Goal: Task Accomplishment & Management: Complete application form

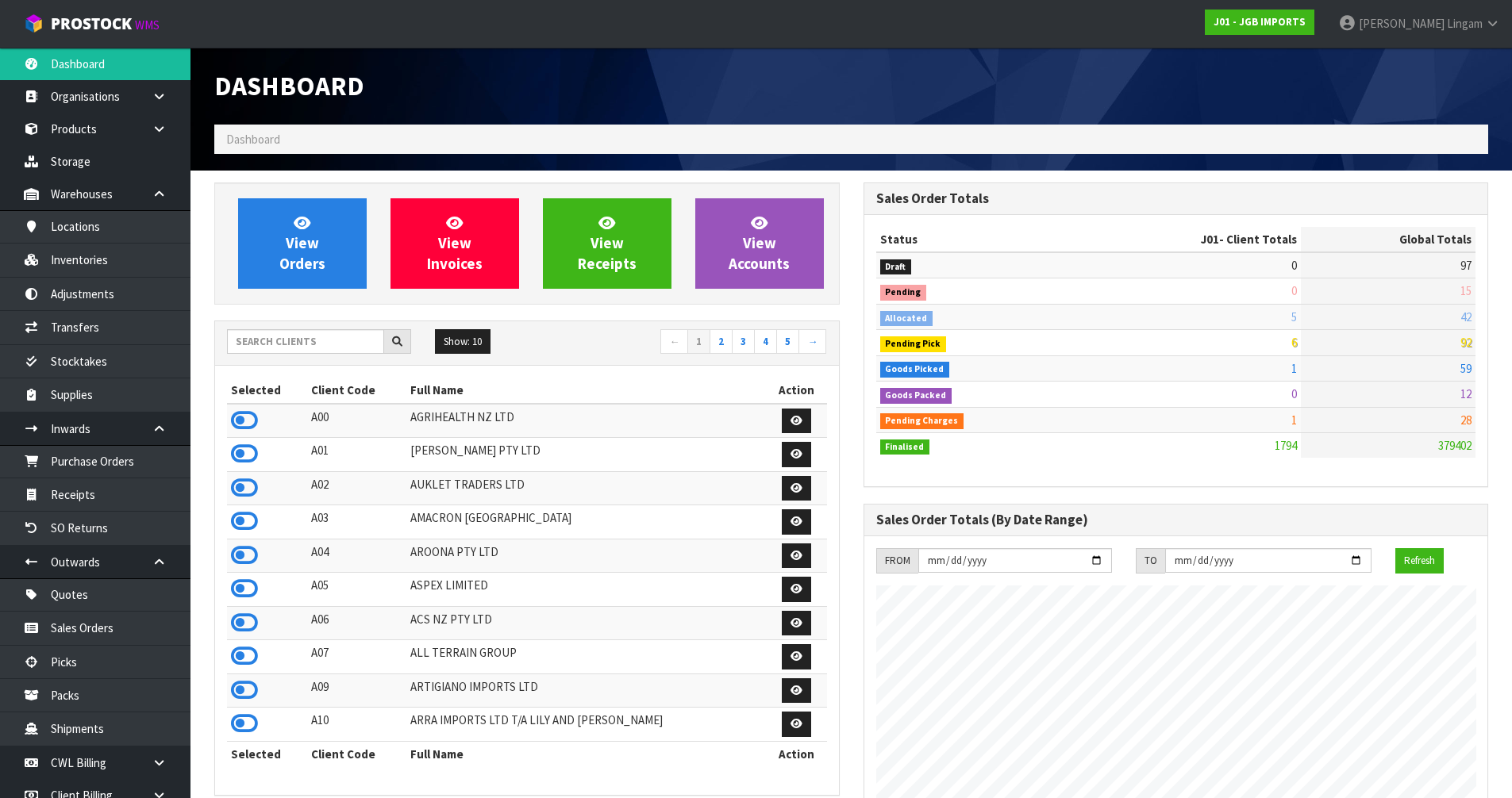
scroll to position [1202, 649]
click at [322, 348] on input "text" at bounding box center [306, 341] width 157 height 24
click at [317, 340] on input "text" at bounding box center [306, 341] width 157 height 24
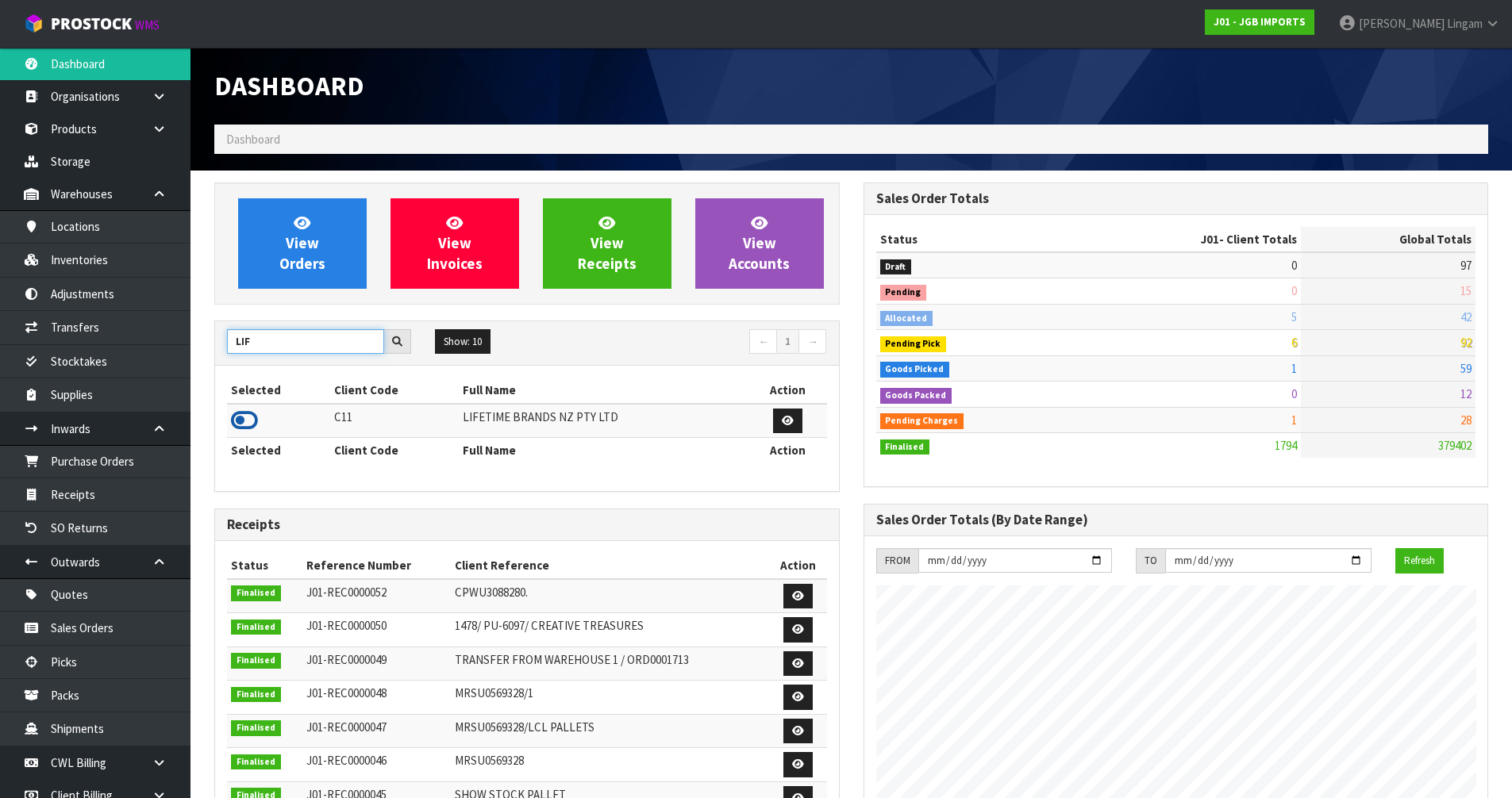
type input "LIF"
click at [239, 421] on icon at bounding box center [244, 421] width 27 height 24
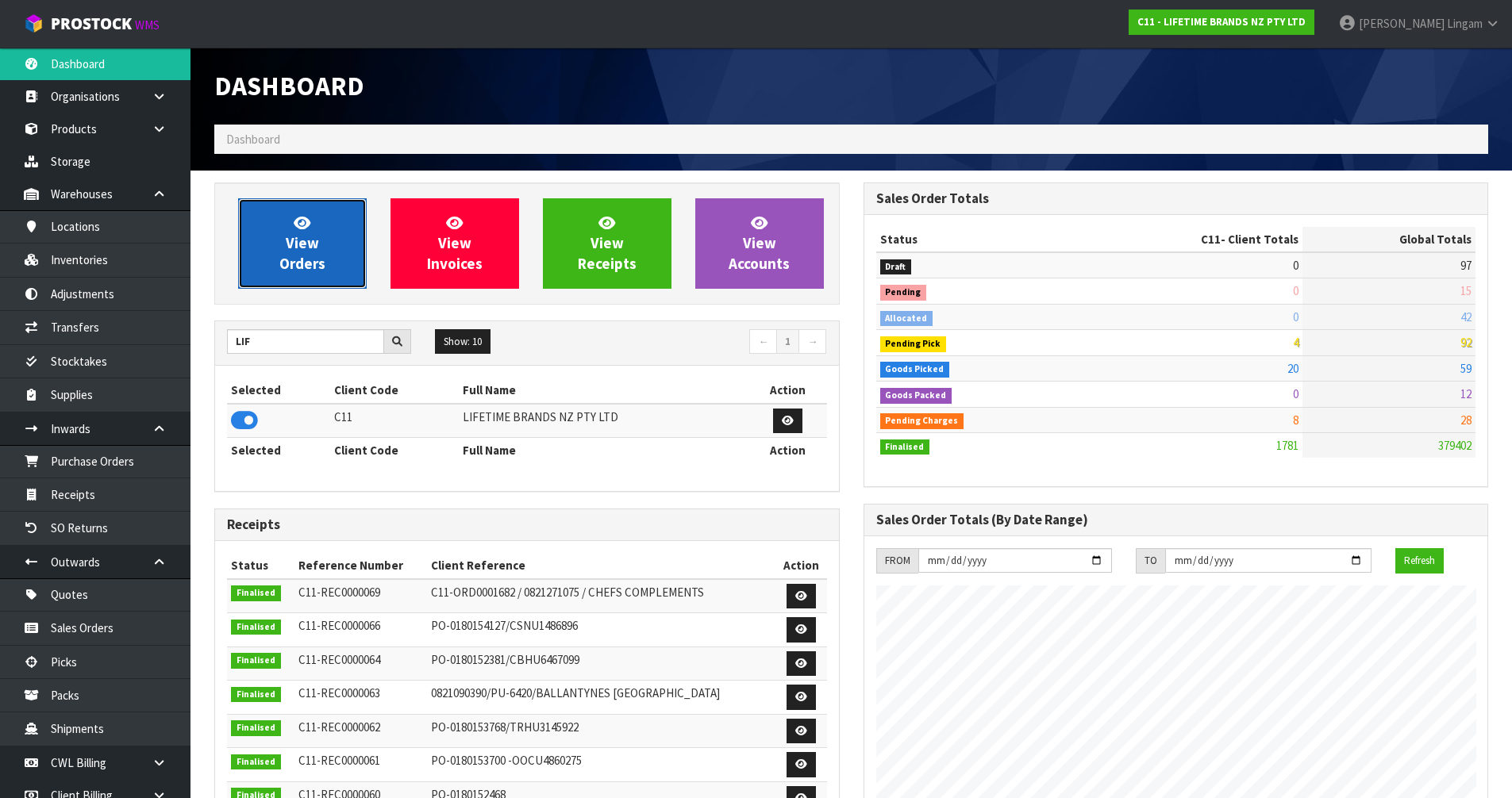
click at [323, 257] on span "View Orders" at bounding box center [302, 243] width 46 height 60
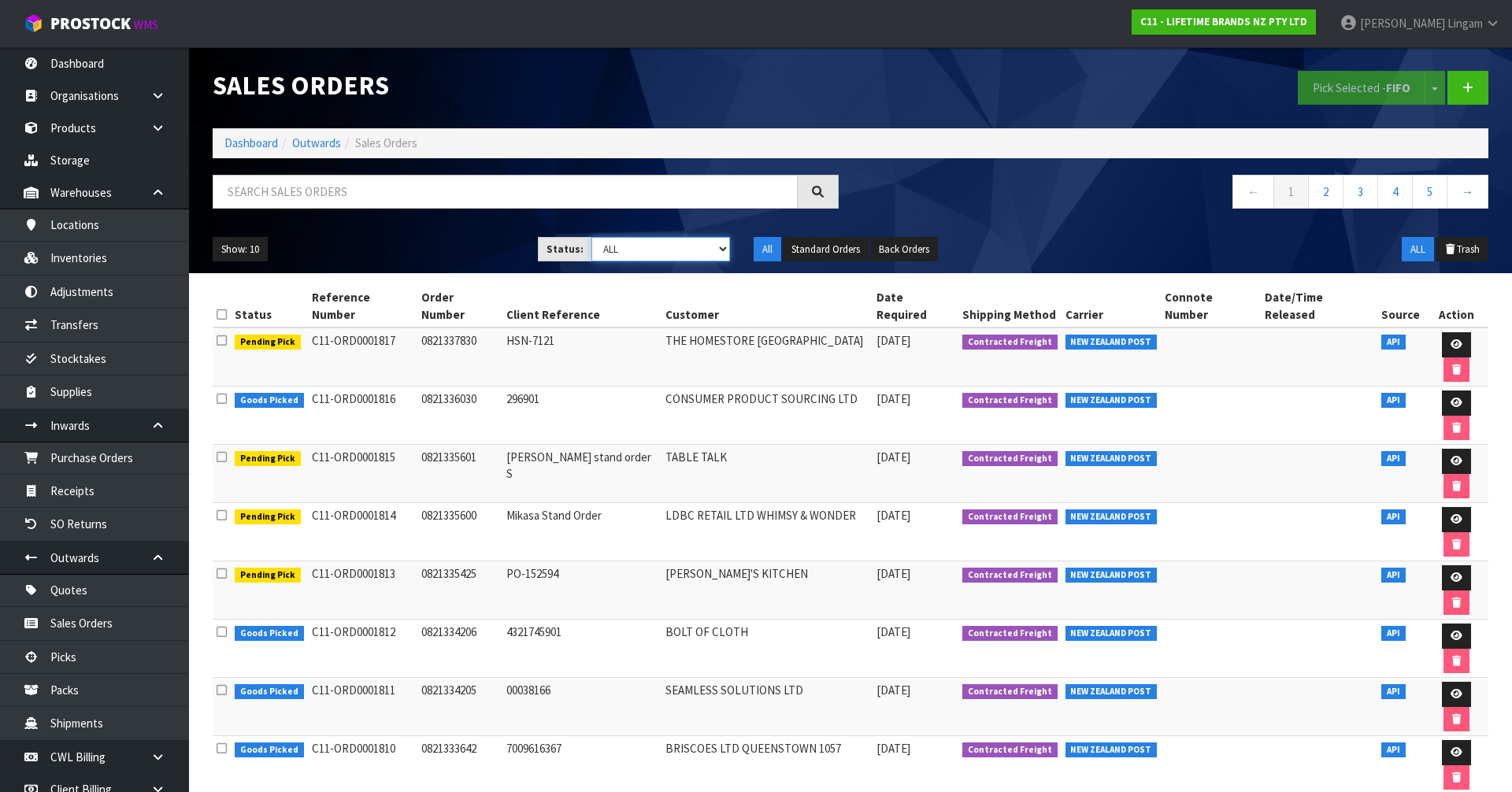
click at [685, 247] on select "Draft Pending Allocated Pending Pick Goods Picked Goods Packed Pending Charges …" at bounding box center [661, 249] width 140 height 24
select select "string:6"
click at [591, 237] on select "Draft Pending Allocated Pending Pick Goods Picked Goods Packed Pending Charges …" at bounding box center [661, 249] width 140 height 24
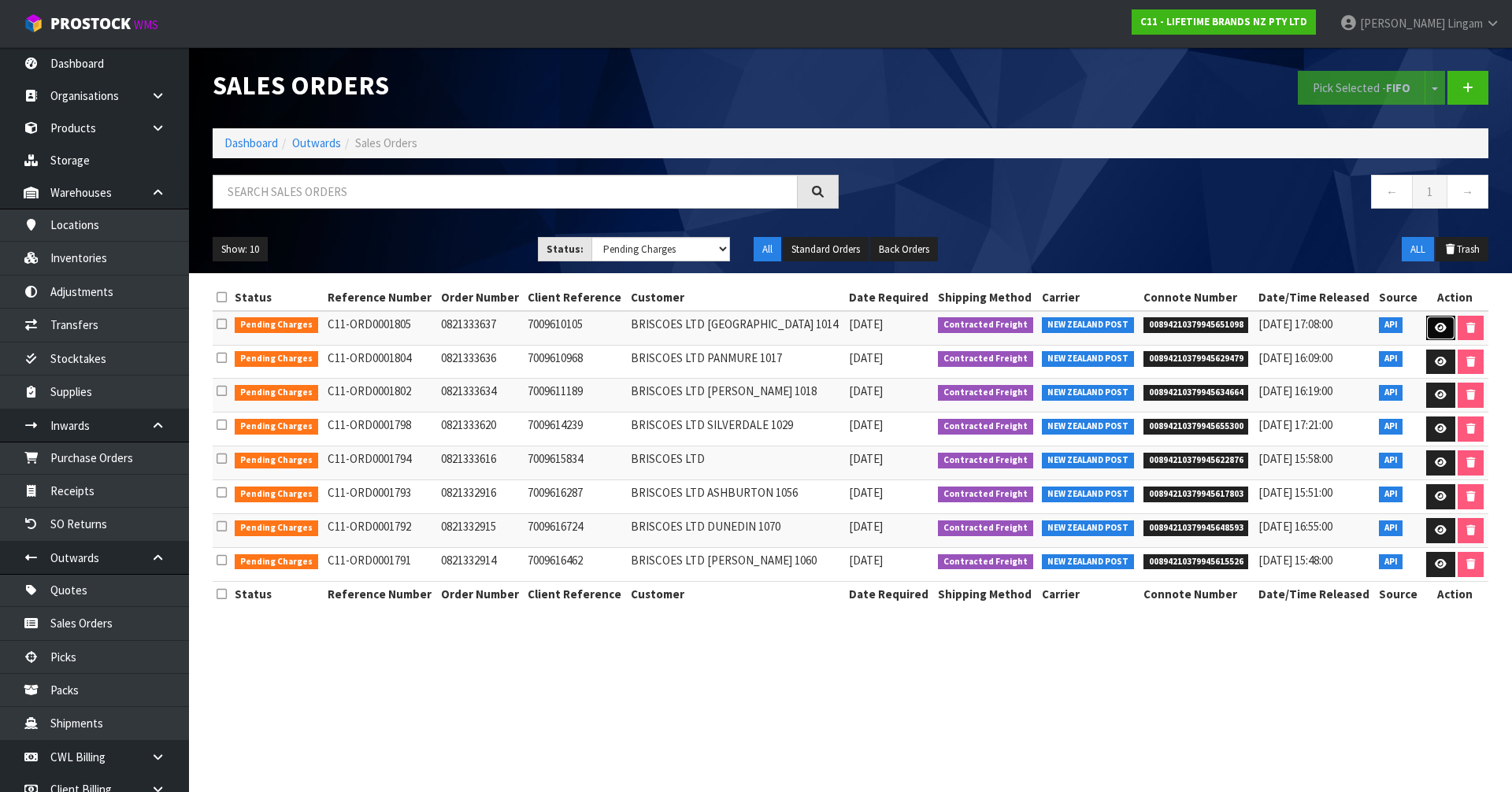
click at [1439, 326] on icon at bounding box center [1441, 328] width 12 height 10
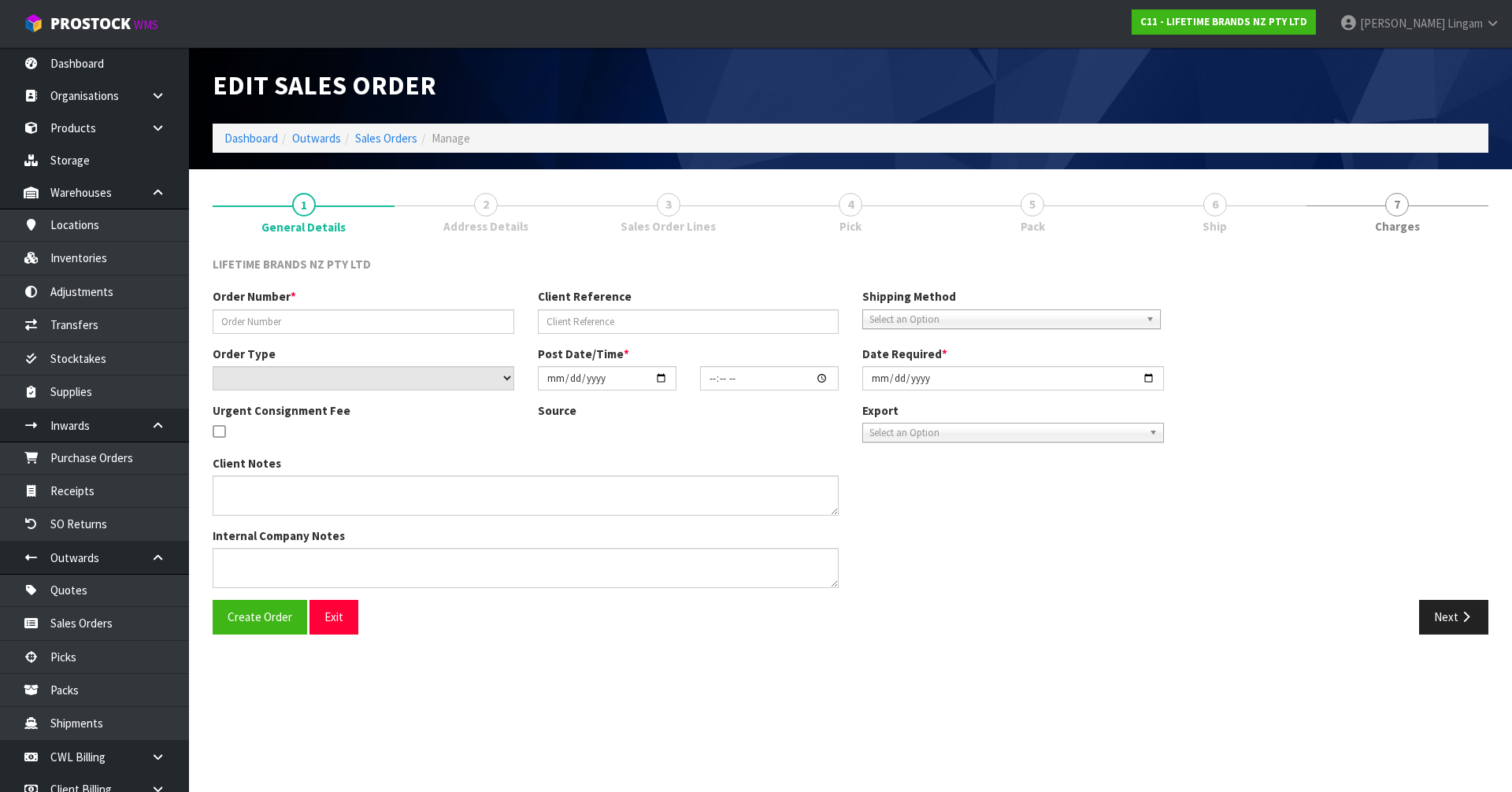
type input "0821333637"
type input "7009610105"
select select "number:0"
type input "[DATE]"
type input "12:58:50.000"
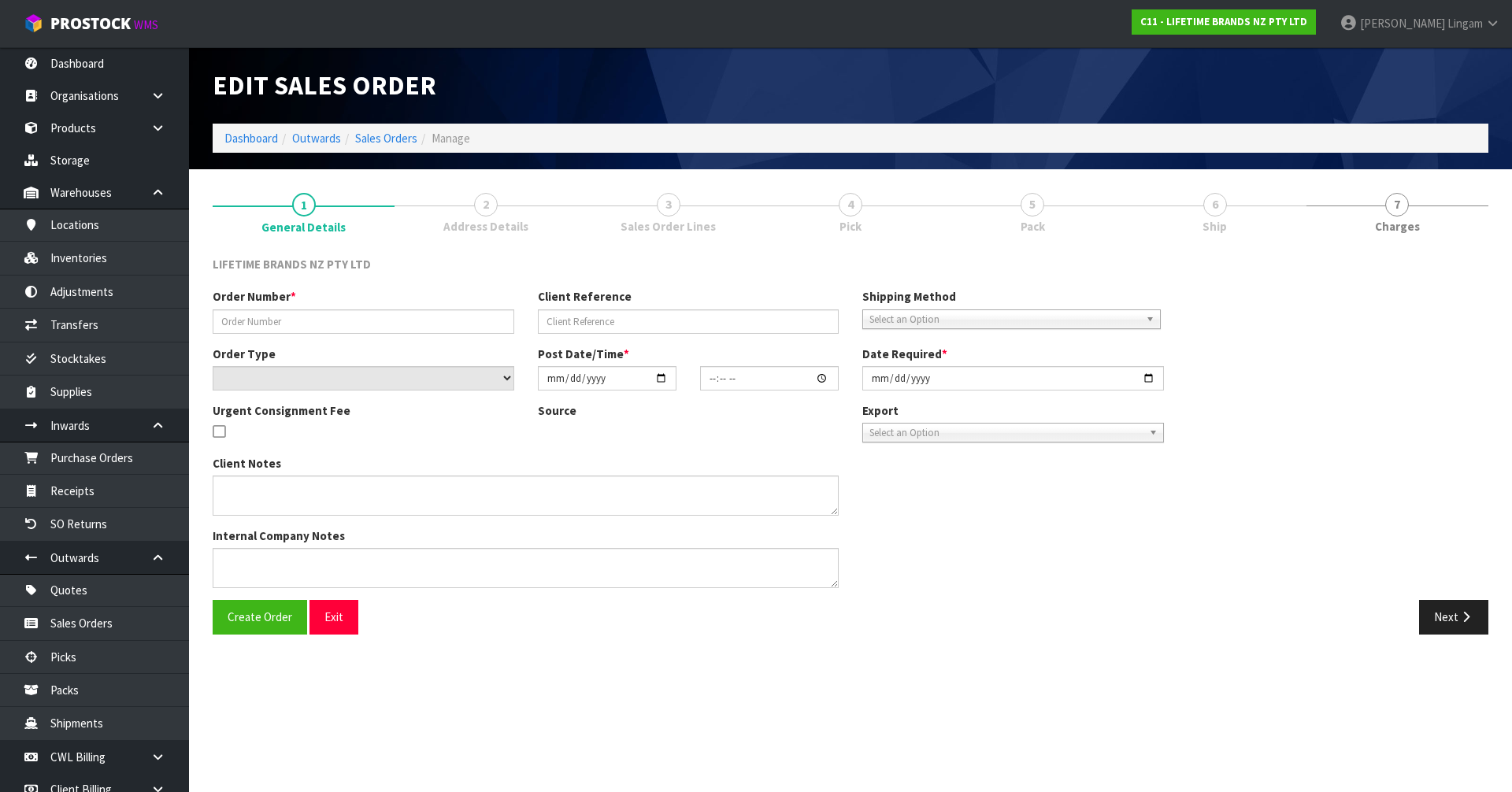
type input "[DATE]"
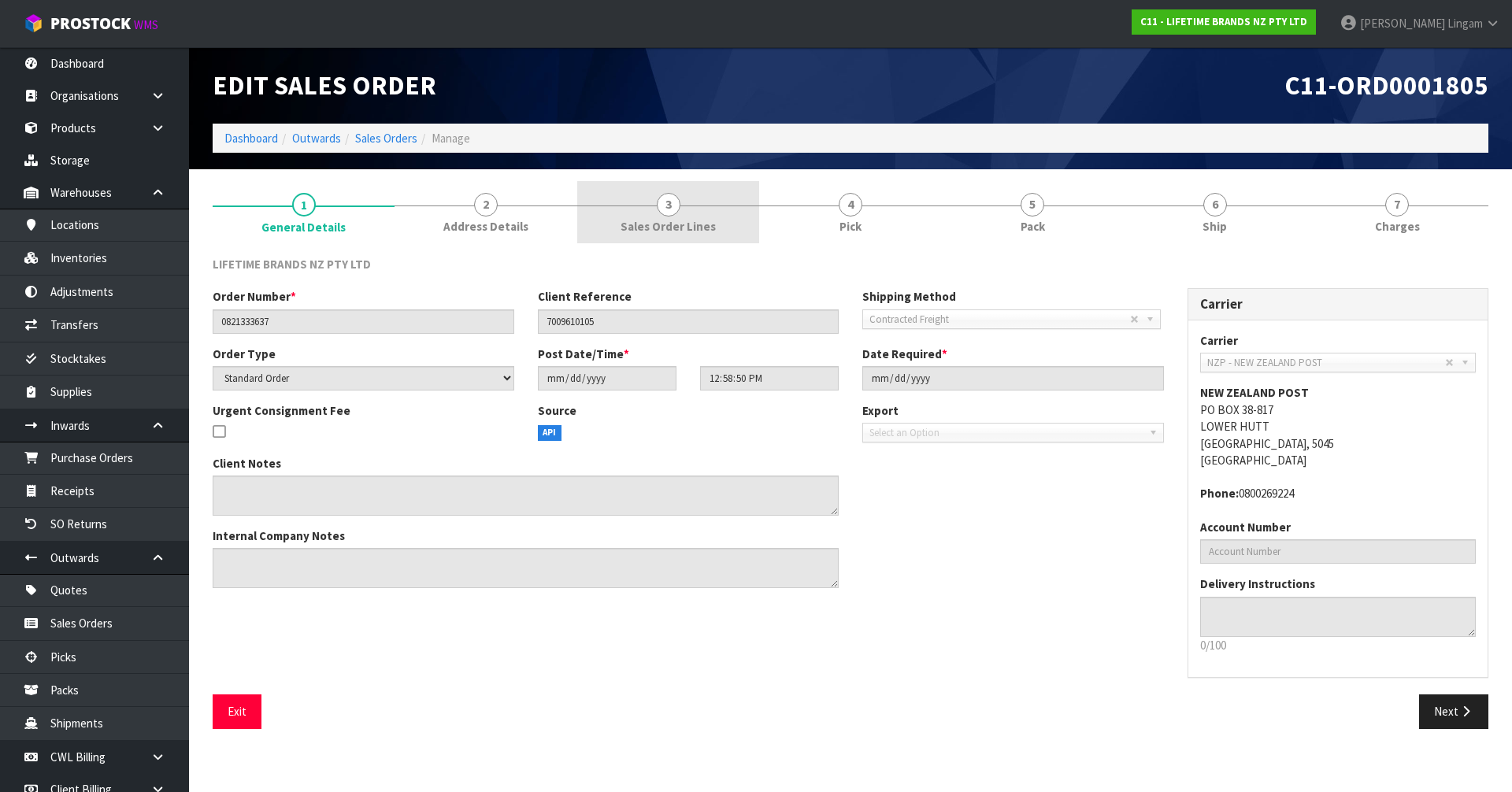
click at [652, 241] on link "3 Sales Order Lines" at bounding box center [668, 212] width 182 height 63
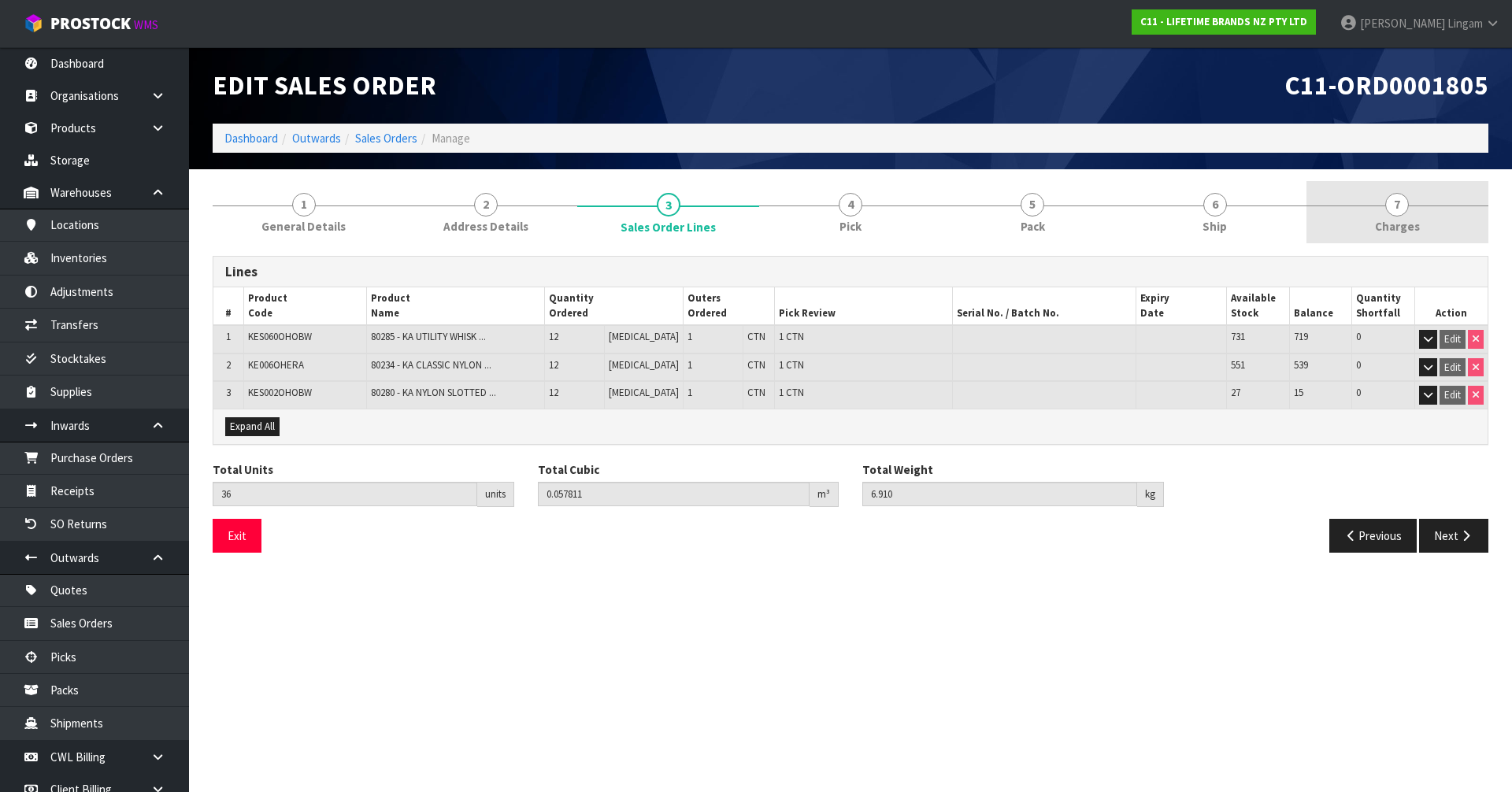
click at [1394, 213] on span "7" at bounding box center [1397, 205] width 24 height 24
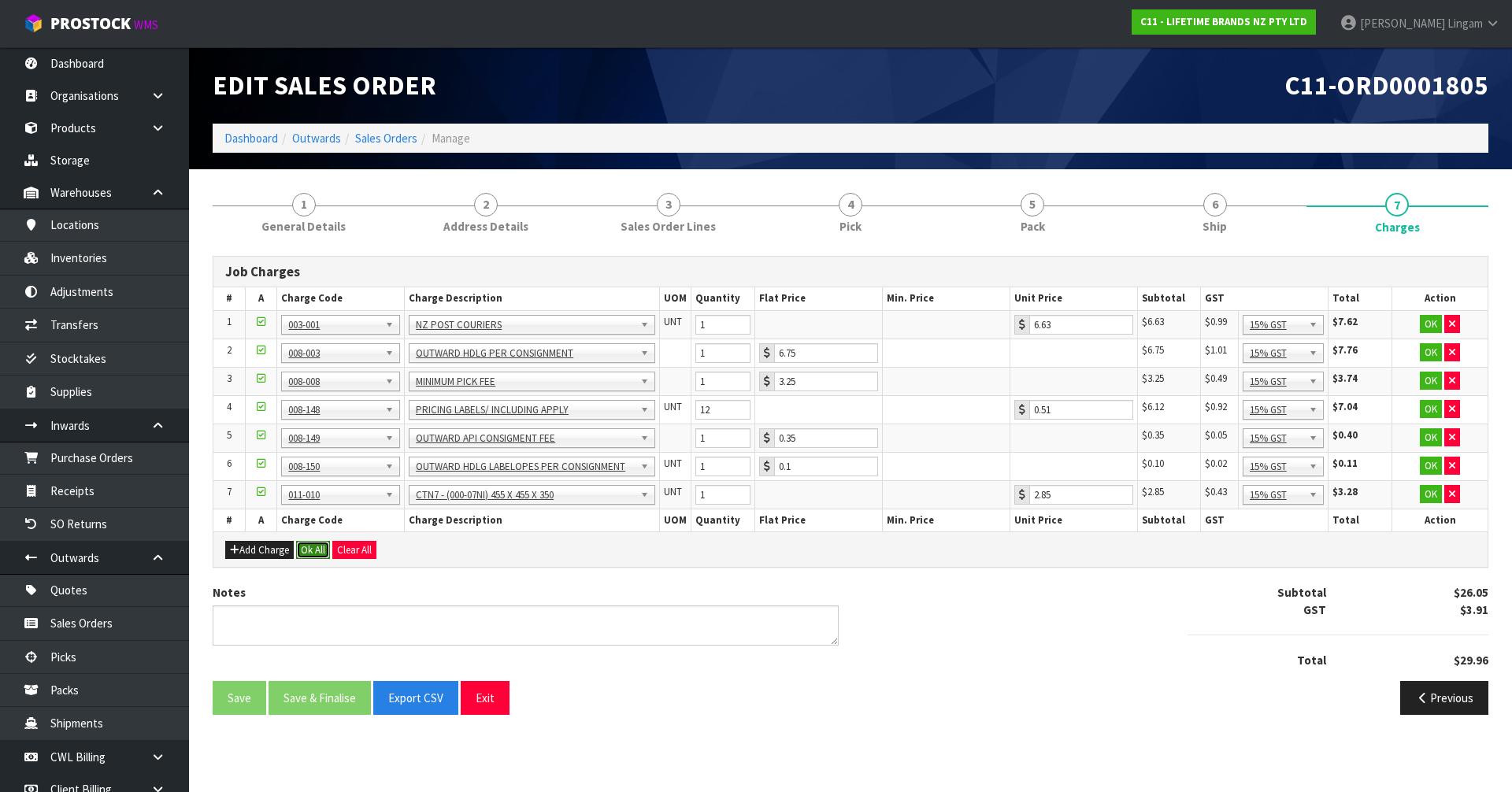
click at [309, 549] on button "Ok All" at bounding box center [313, 550] width 34 height 19
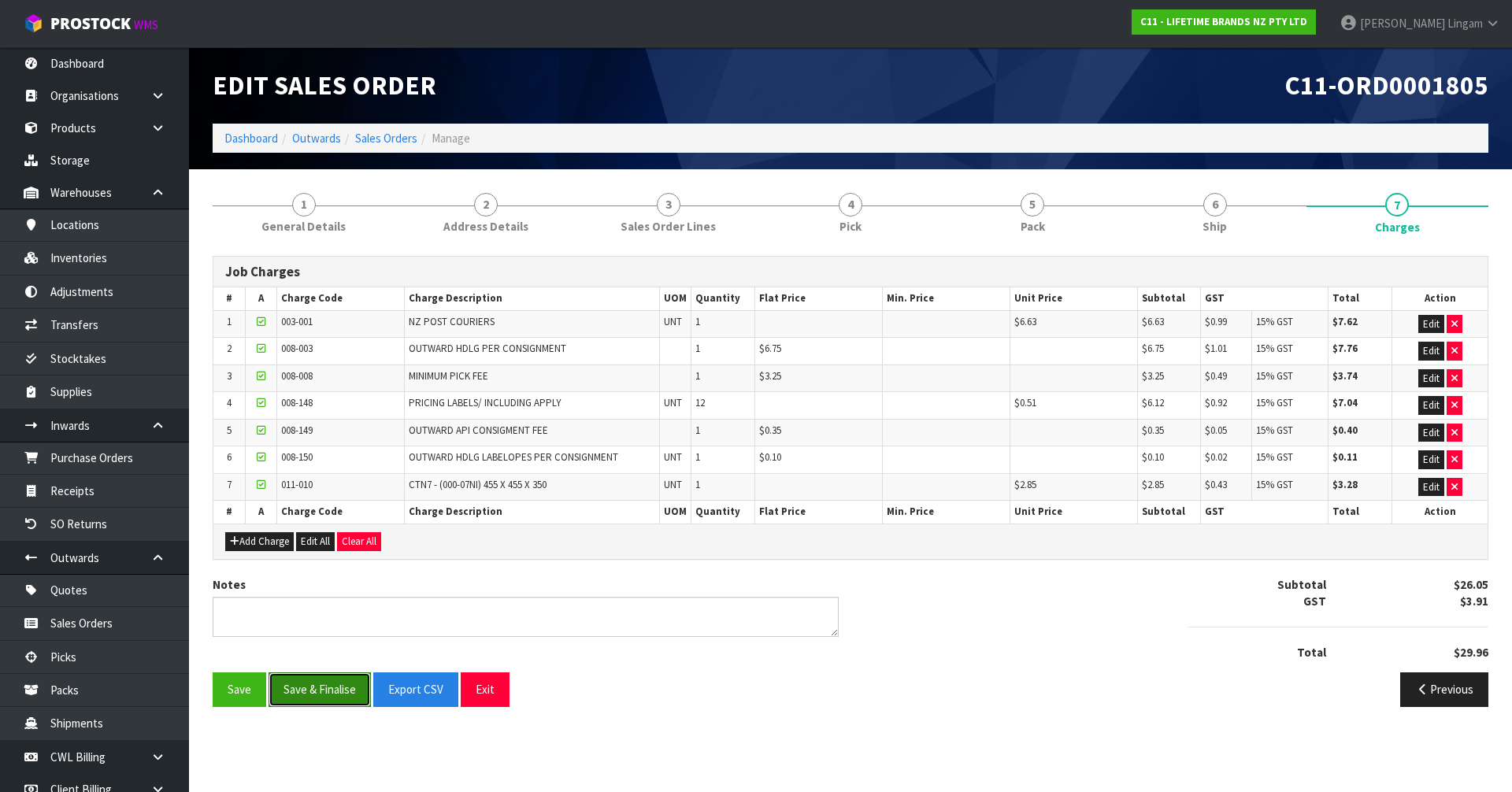
click at [314, 693] on button "Save & Finalise" at bounding box center [319, 690] width 102 height 34
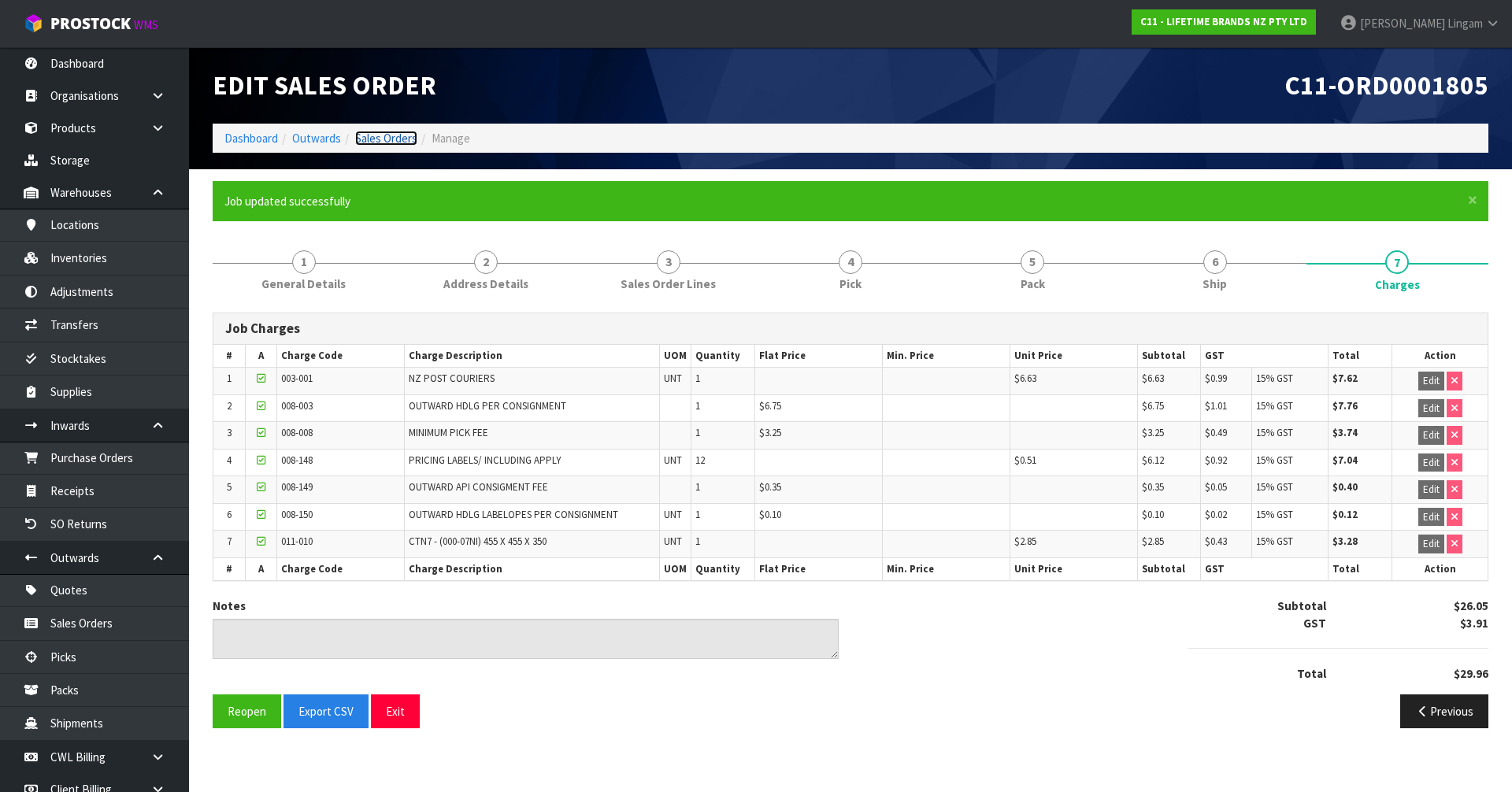
click at [403, 141] on link "Sales Orders" at bounding box center [386, 138] width 63 height 15
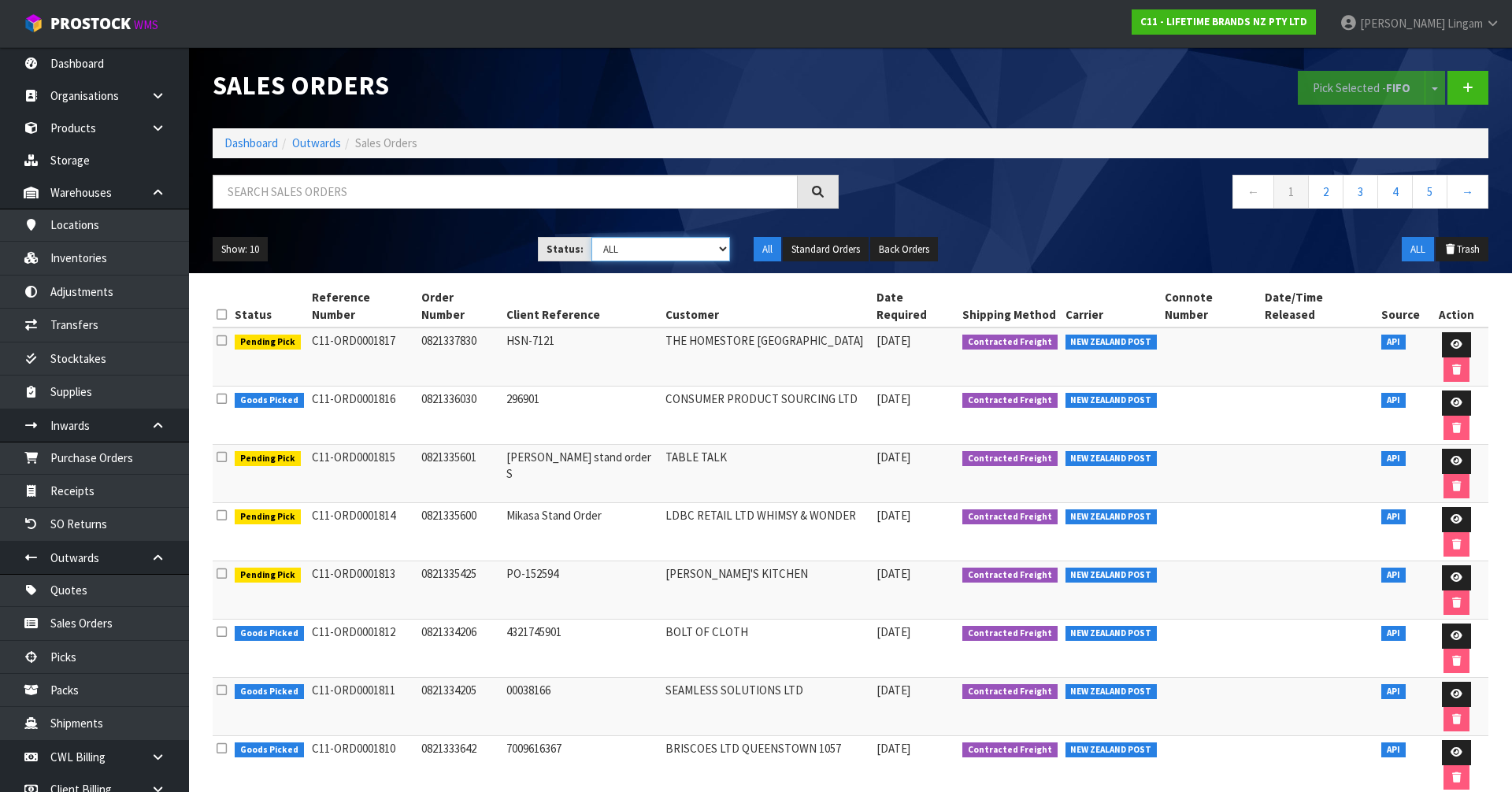
click at [702, 249] on select "Draft Pending Allocated Pending Pick Goods Picked Goods Packed Pending Charges …" at bounding box center [661, 249] width 140 height 24
select select "string:6"
click at [591, 237] on select "Draft Pending Allocated Pending Pick Goods Picked Goods Packed Pending Charges …" at bounding box center [661, 249] width 140 height 24
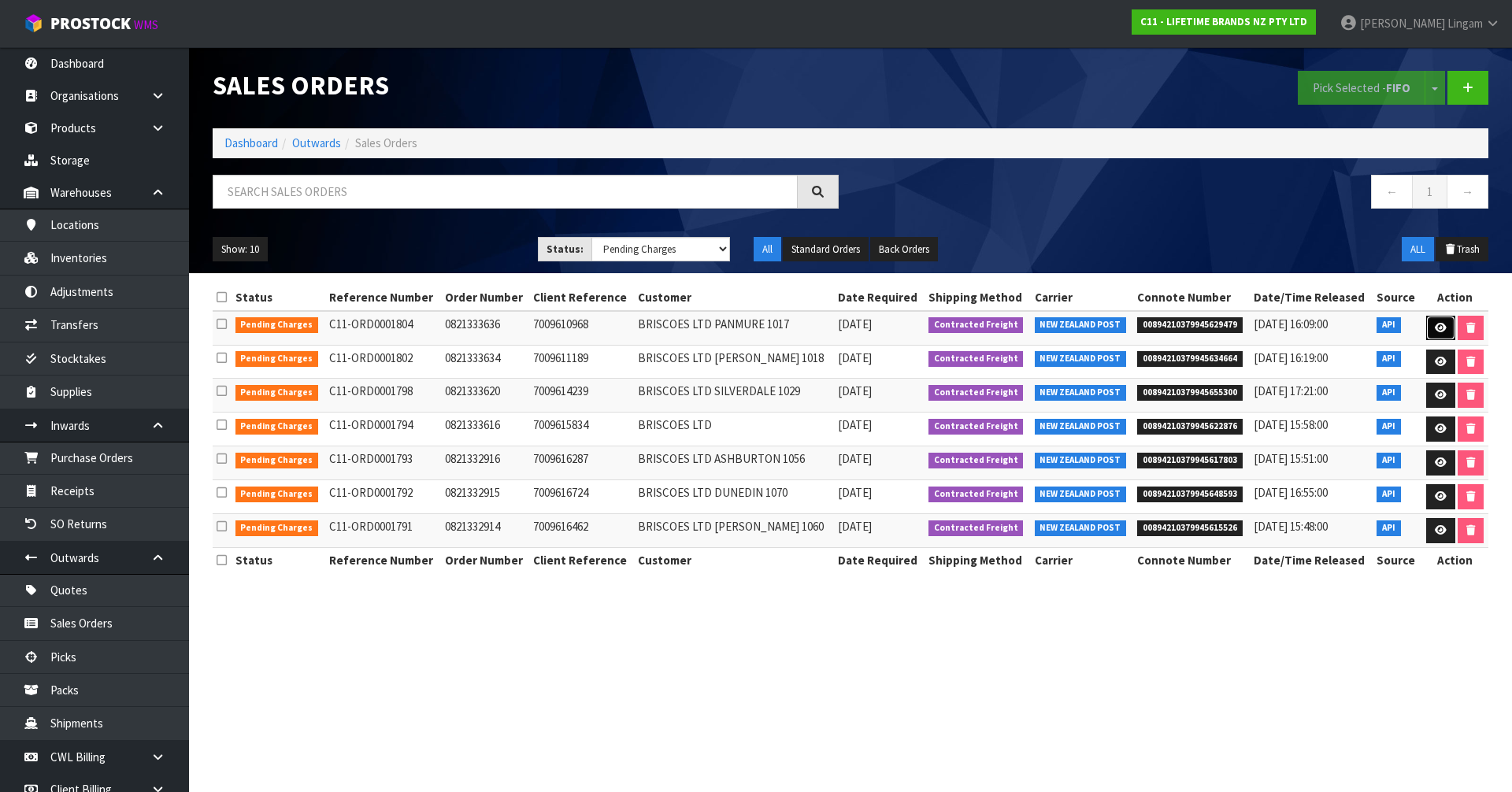
click at [1429, 327] on link at bounding box center [1441, 327] width 29 height 25
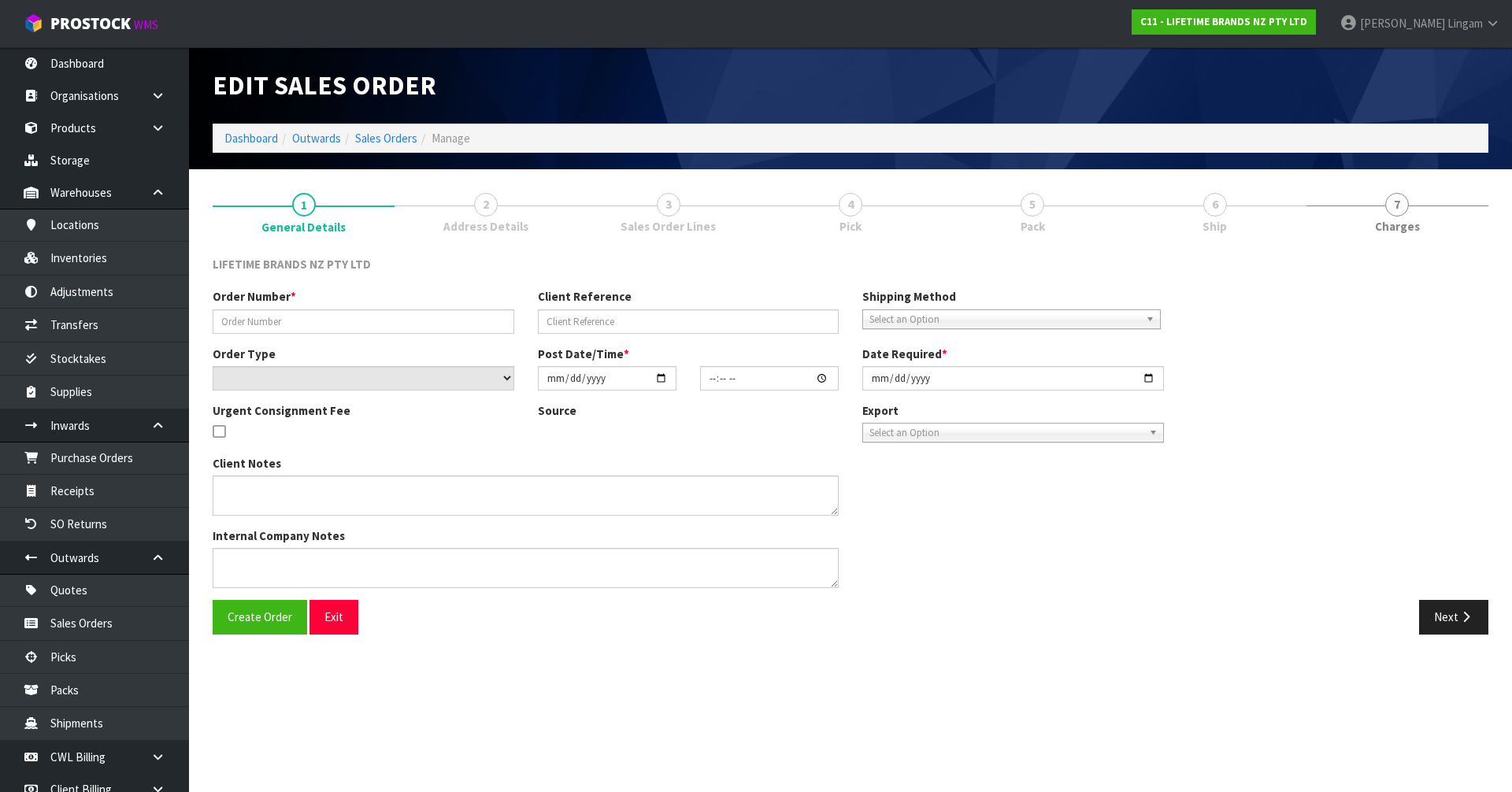
type input "0821333636"
type input "7009610968"
select select "number:0"
type input "[DATE]"
type input "12:58:50.000"
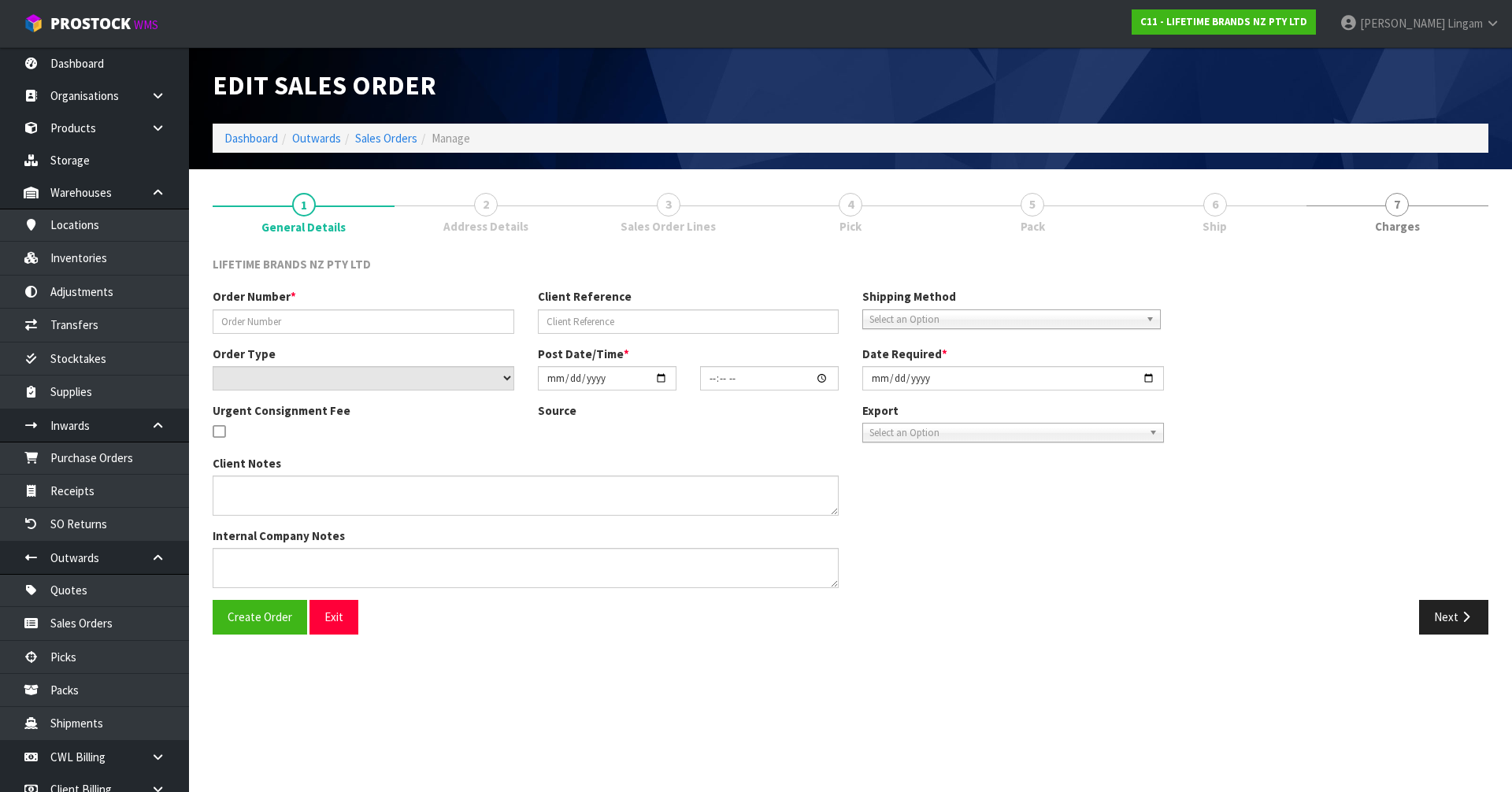
type input "[DATE]"
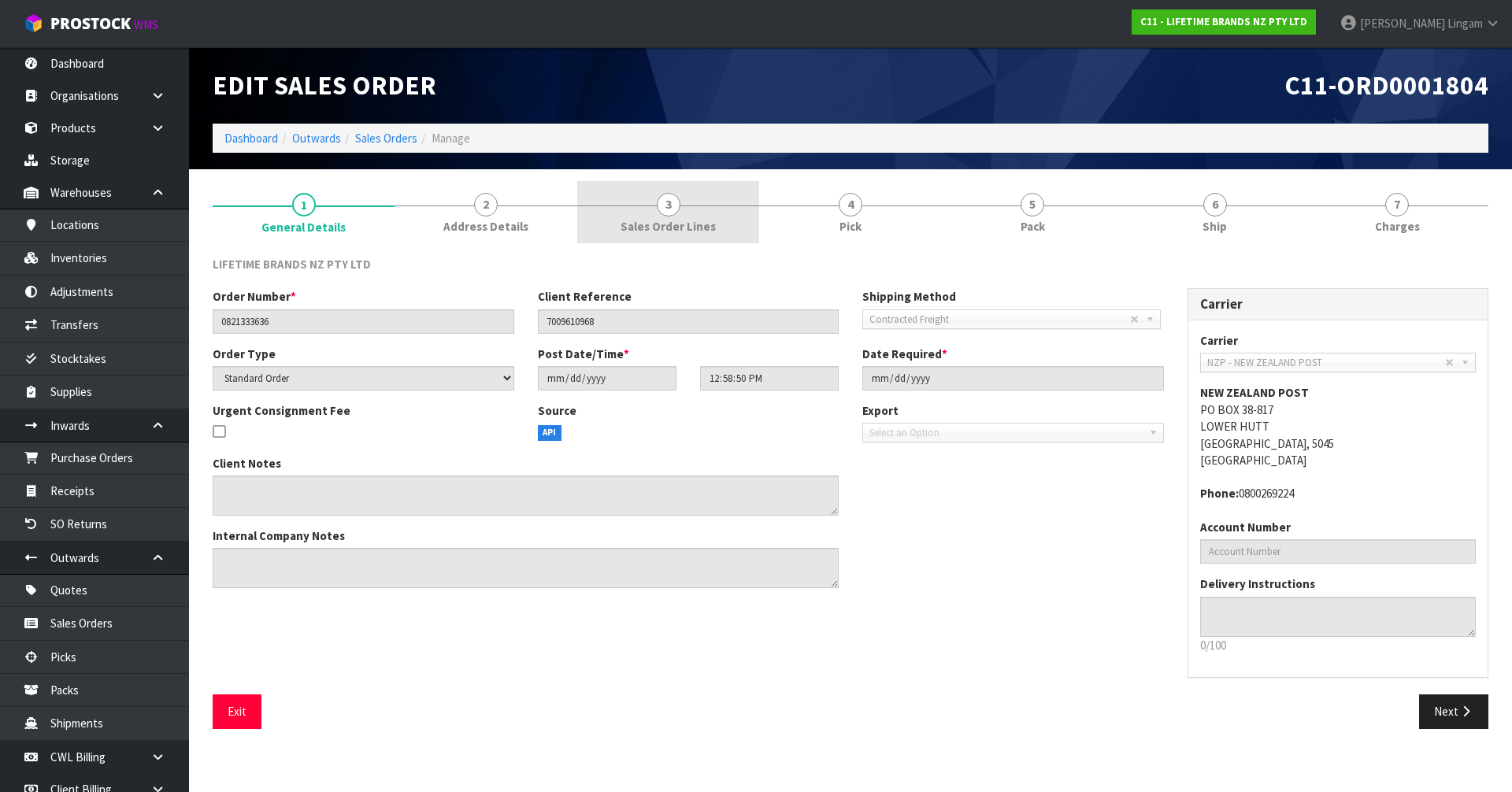
click at [692, 219] on span "Sales Order Lines" at bounding box center [668, 225] width 95 height 16
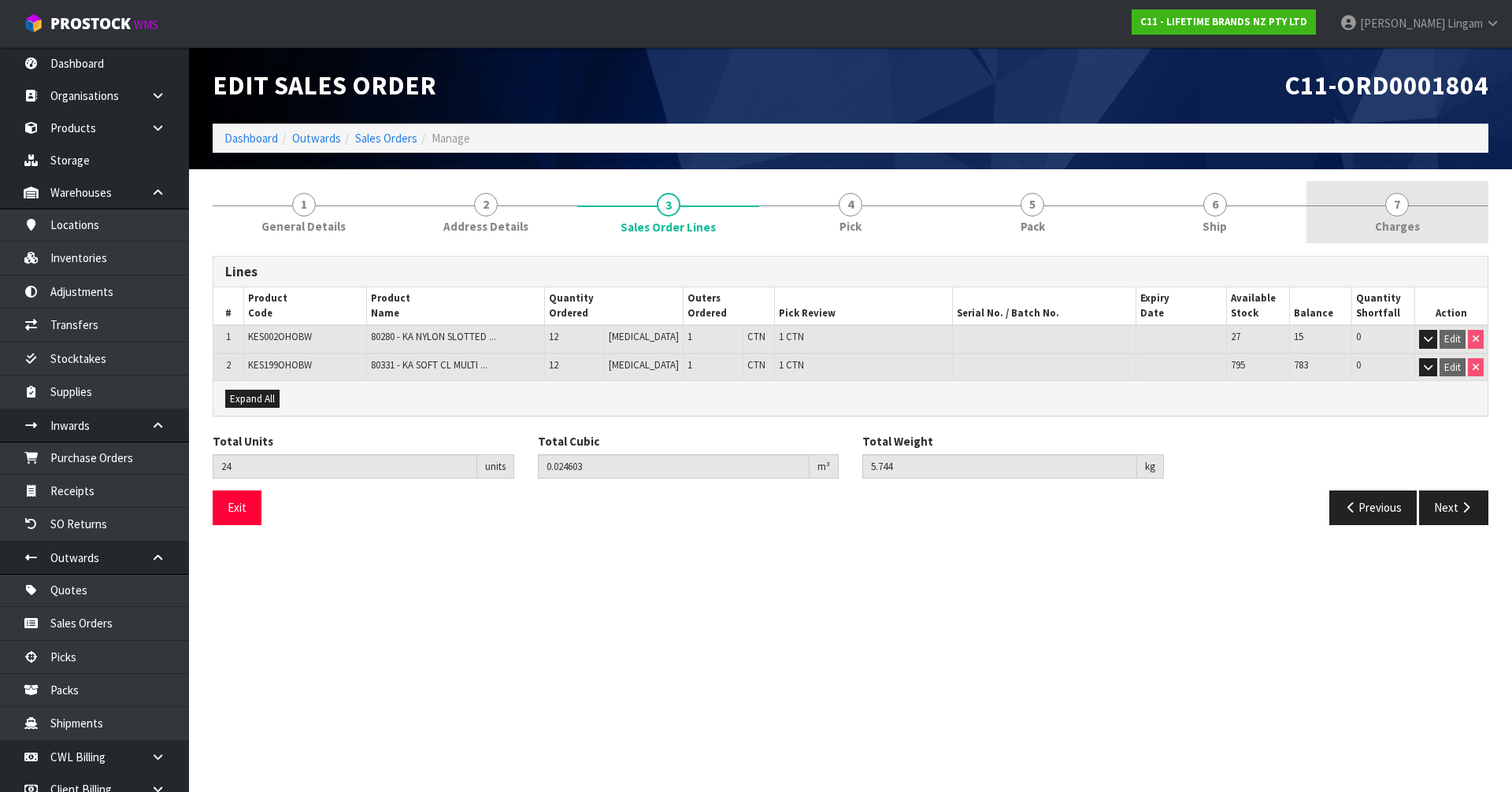
click at [1421, 216] on link "7 [GEOGRAPHIC_DATA]" at bounding box center [1397, 212] width 182 height 63
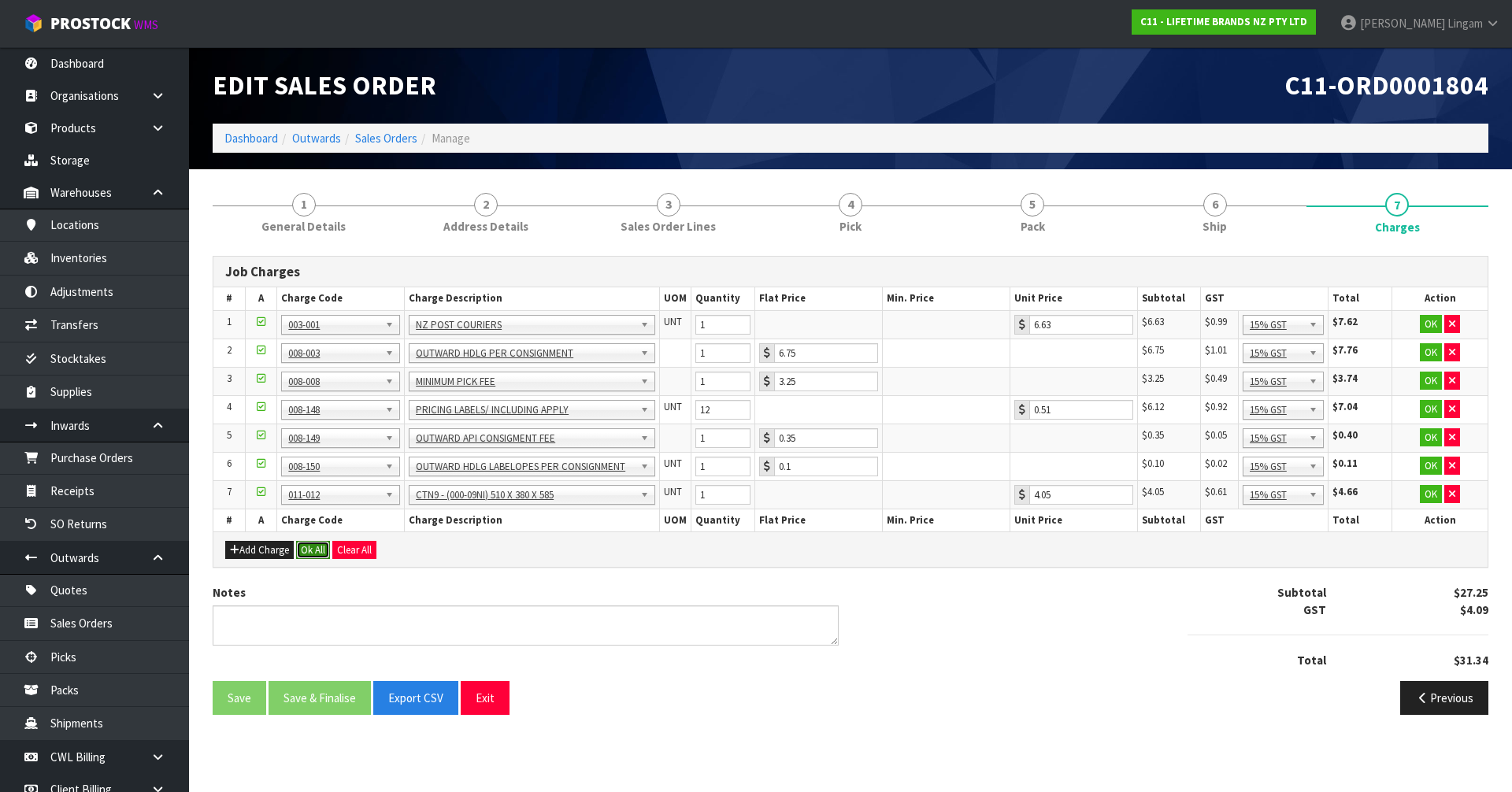
click at [322, 554] on button "Ok All" at bounding box center [313, 550] width 34 height 19
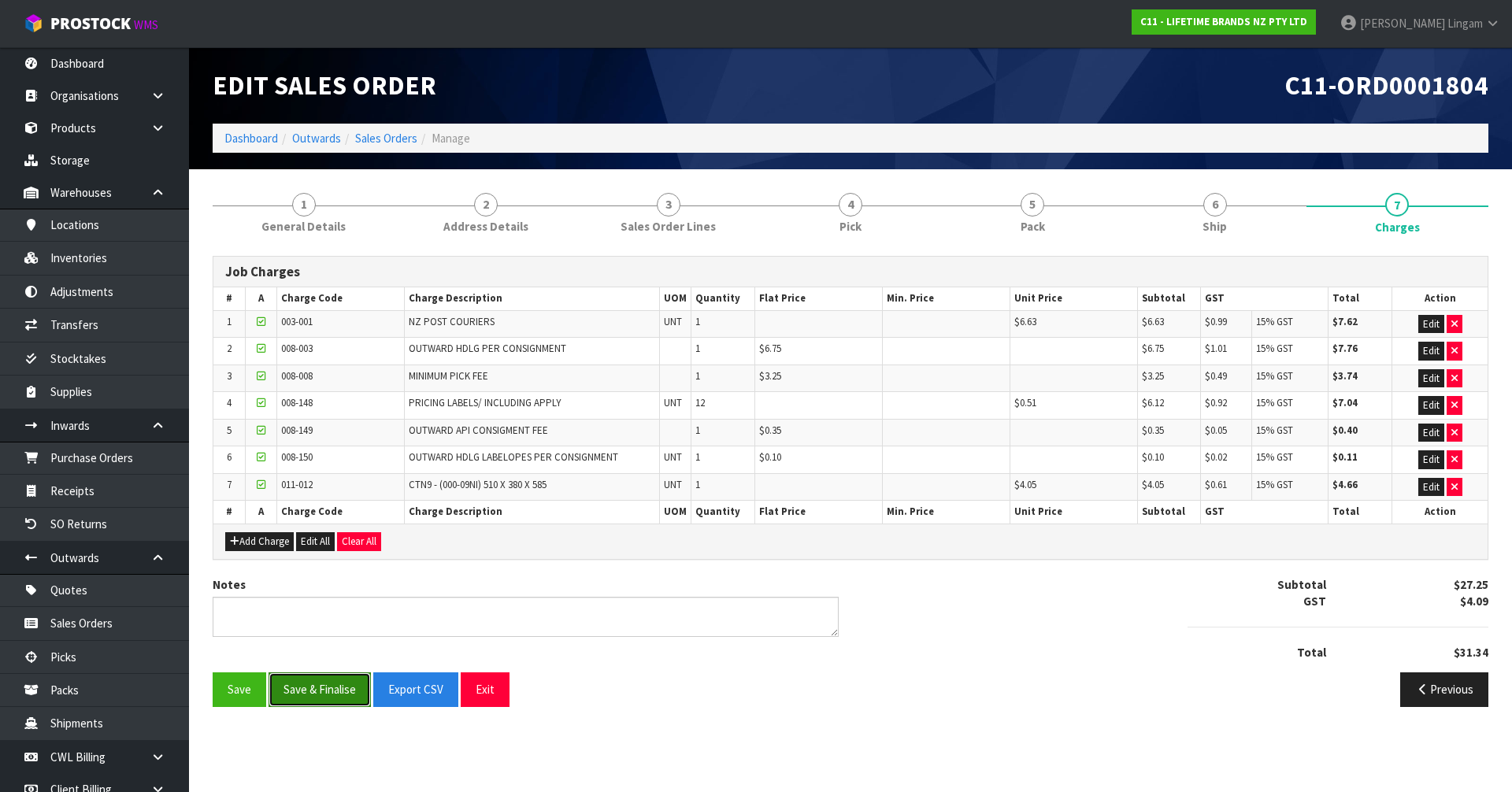
click at [327, 698] on button "Save & Finalise" at bounding box center [319, 690] width 102 height 34
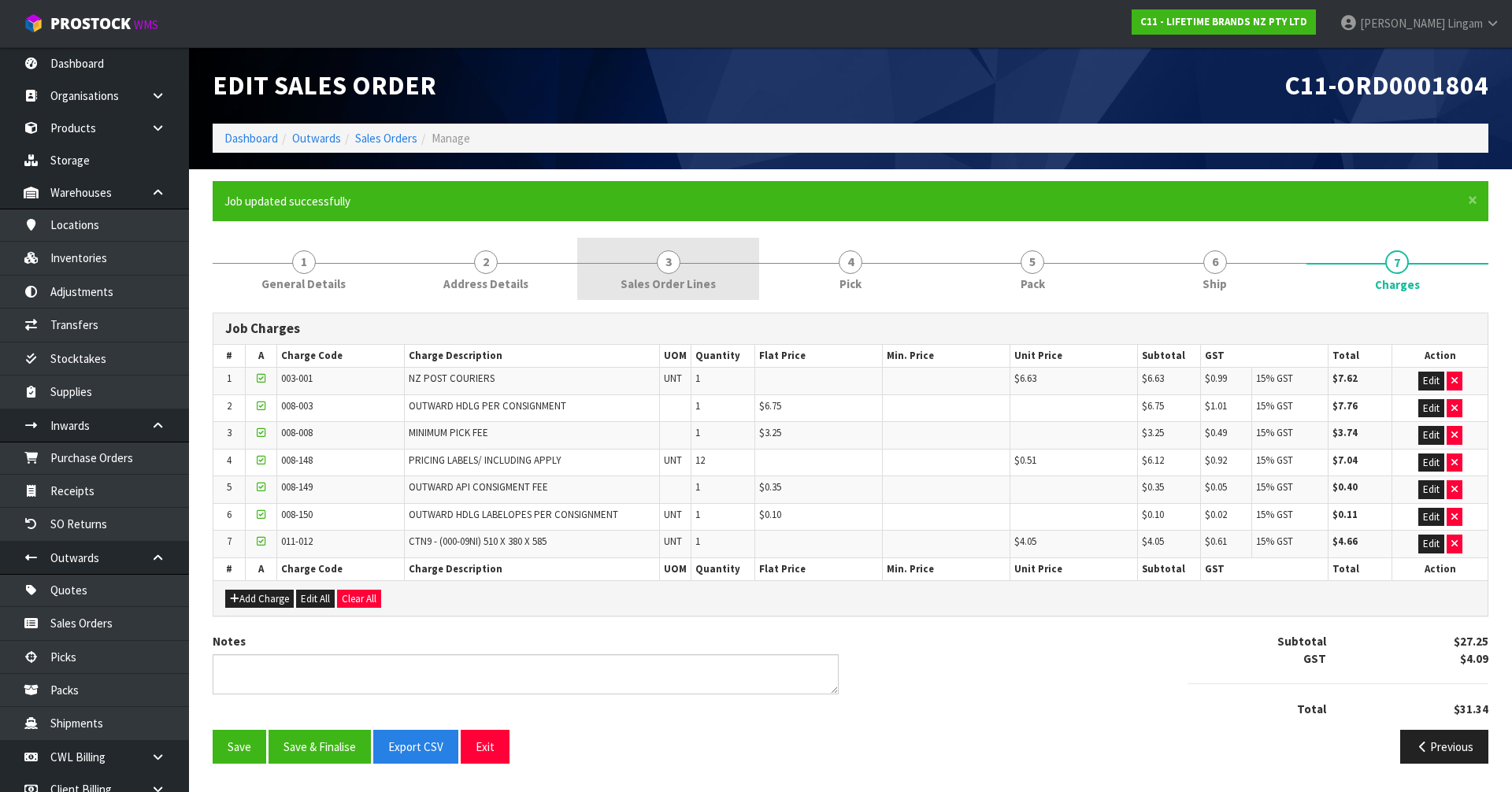
click at [683, 229] on form "× Close Job updated successfully 1 General Details 2 Address Details 3 Sales Or…" at bounding box center [850, 478] width 1275 height 595
click at [683, 271] on link "3 Sales Order Lines" at bounding box center [668, 268] width 182 height 63
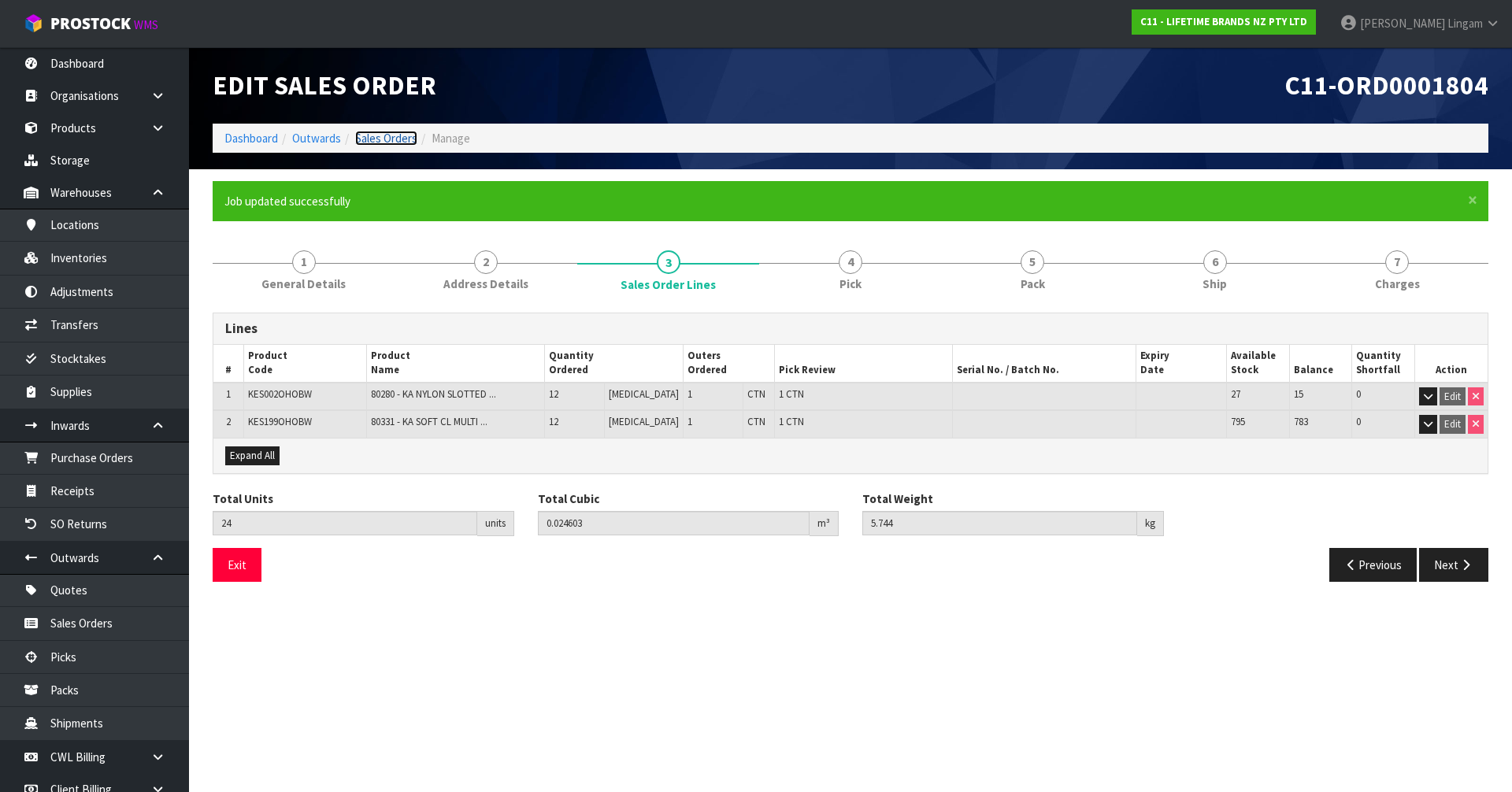
click at [396, 139] on link "Sales Orders" at bounding box center [386, 138] width 63 height 15
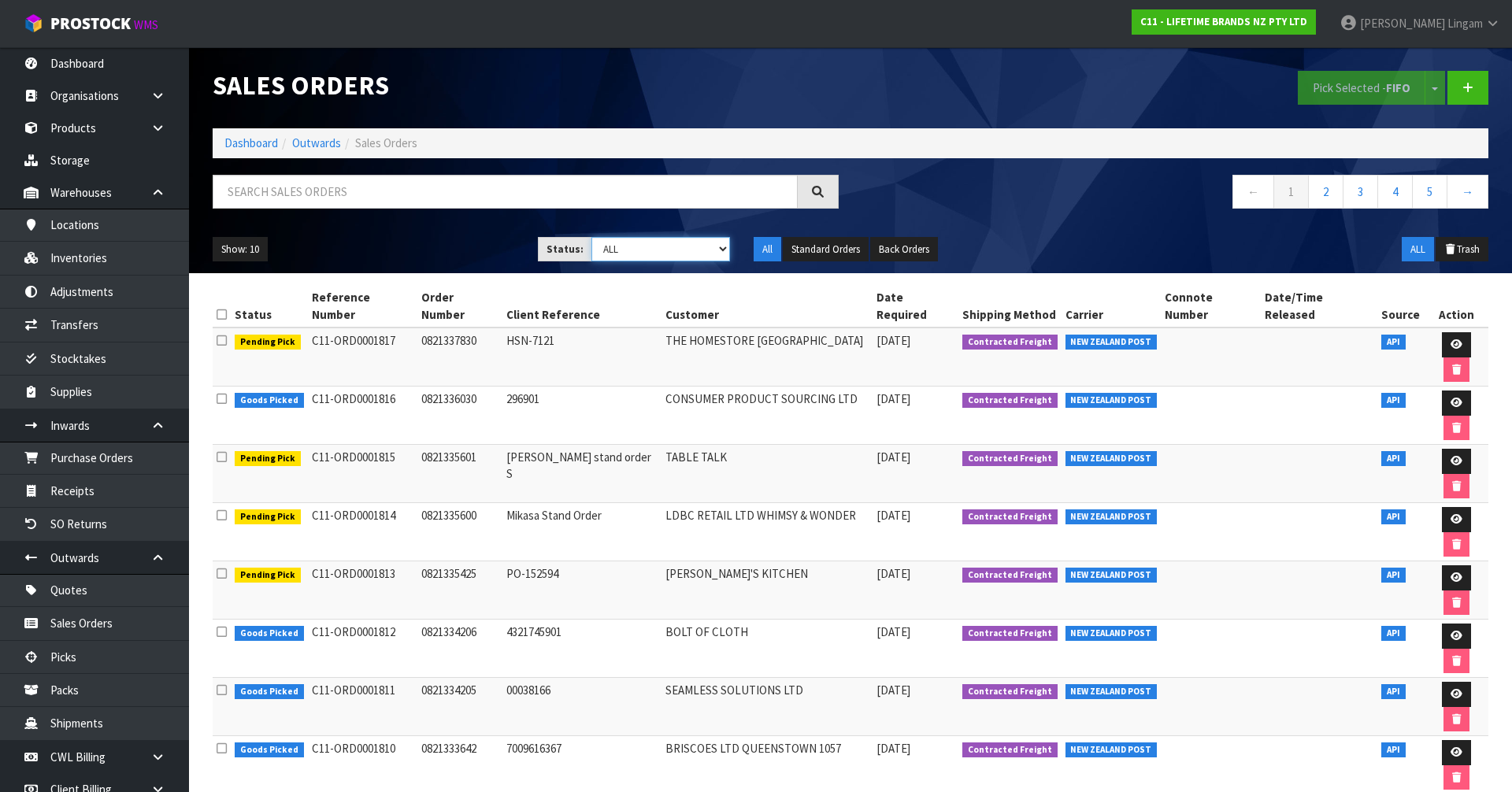
click at [706, 251] on select "Draft Pending Allocated Pending Pick Goods Picked Goods Packed Pending Charges …" at bounding box center [661, 249] width 140 height 24
select select "string:6"
click at [591, 237] on select "Draft Pending Allocated Pending Pick Goods Picked Goods Packed Pending Charges …" at bounding box center [661, 249] width 140 height 24
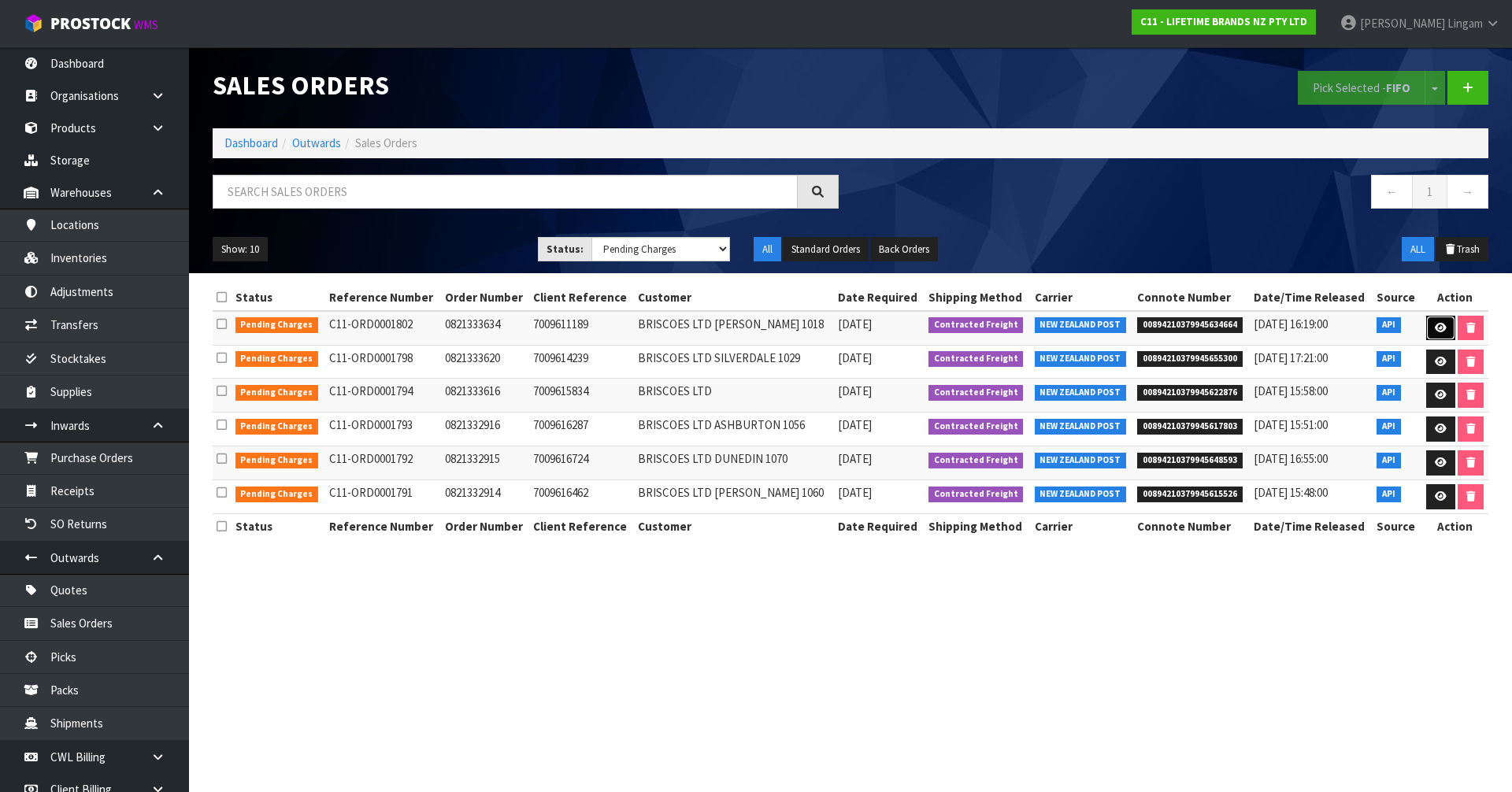
click at [1440, 328] on icon at bounding box center [1441, 328] width 12 height 10
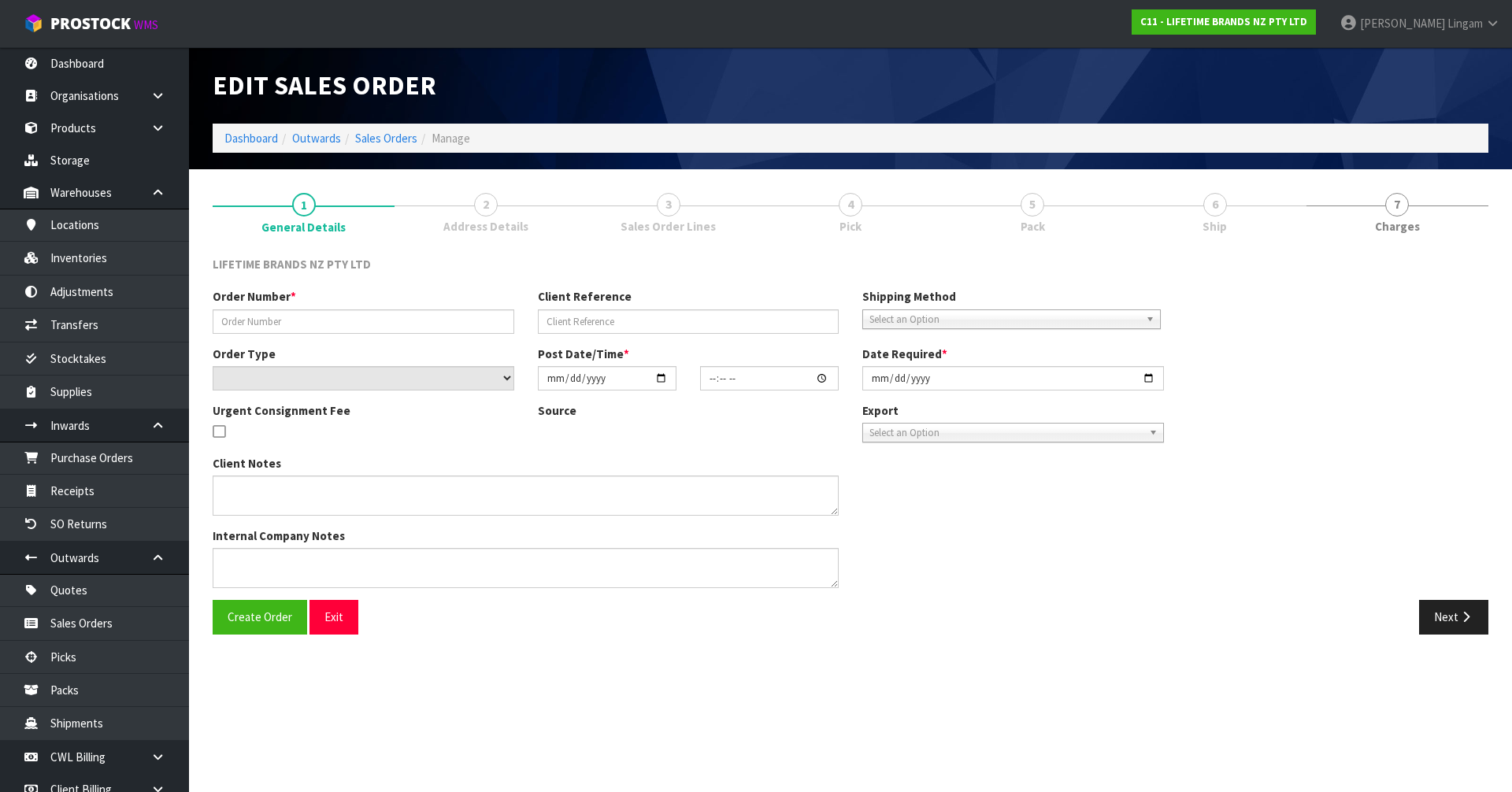
type input "0821333634"
type input "7009611189"
select select "number:0"
type input "[DATE]"
type input "12:58:48.000"
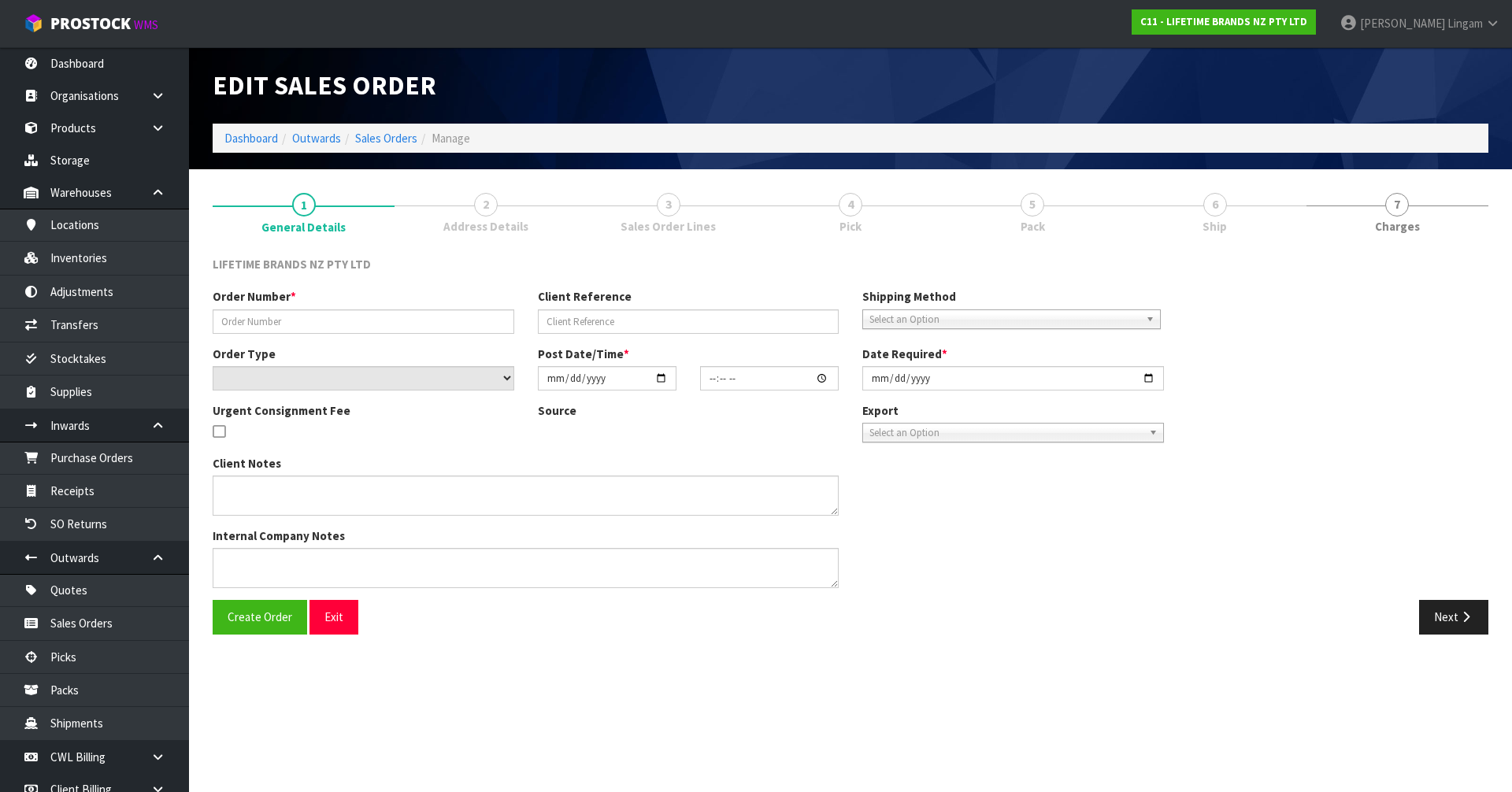
type input "[DATE]"
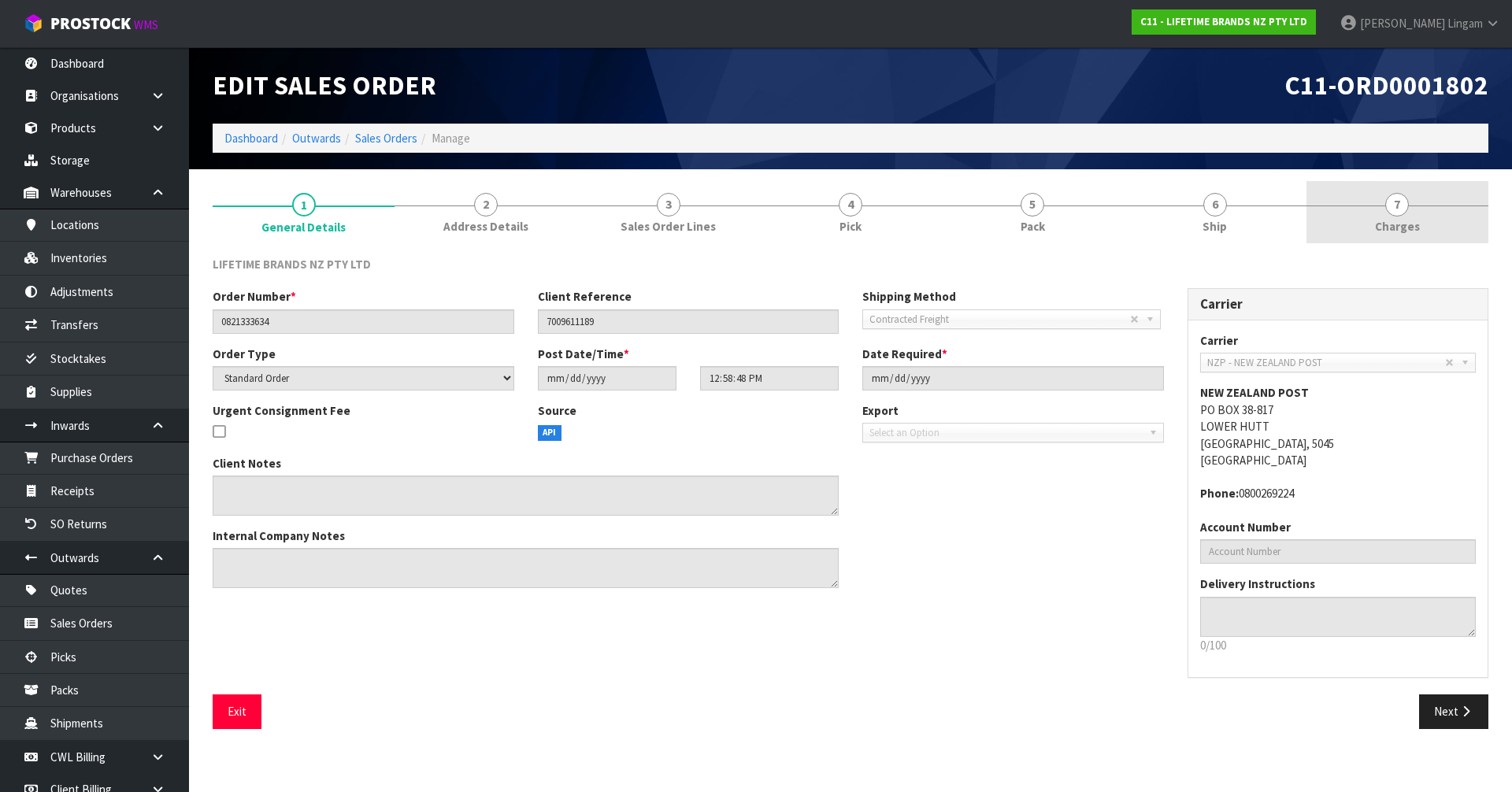
click at [1427, 225] on link "7 [GEOGRAPHIC_DATA]" at bounding box center [1397, 212] width 182 height 63
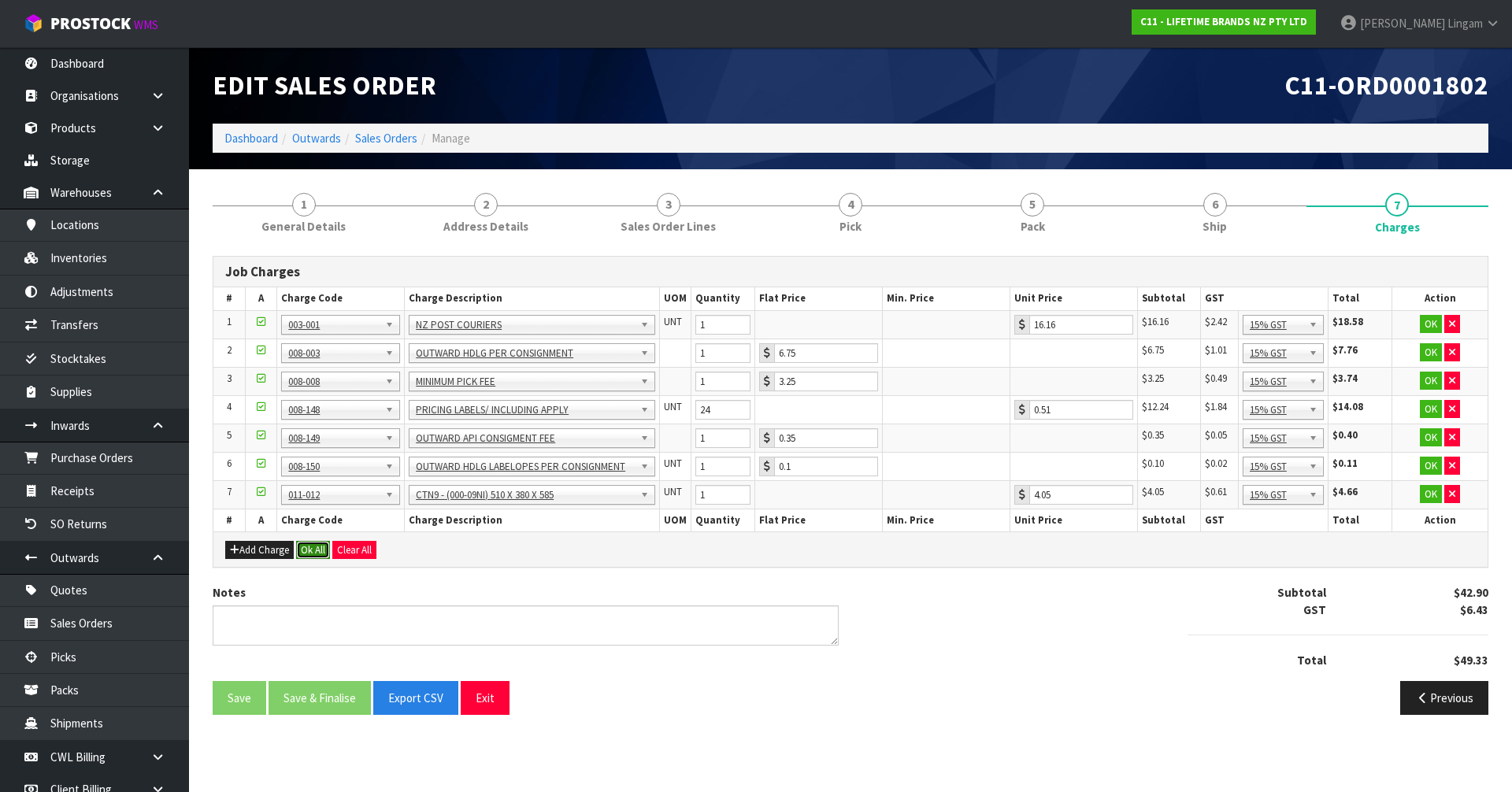
click at [315, 553] on button "Ok All" at bounding box center [313, 550] width 34 height 19
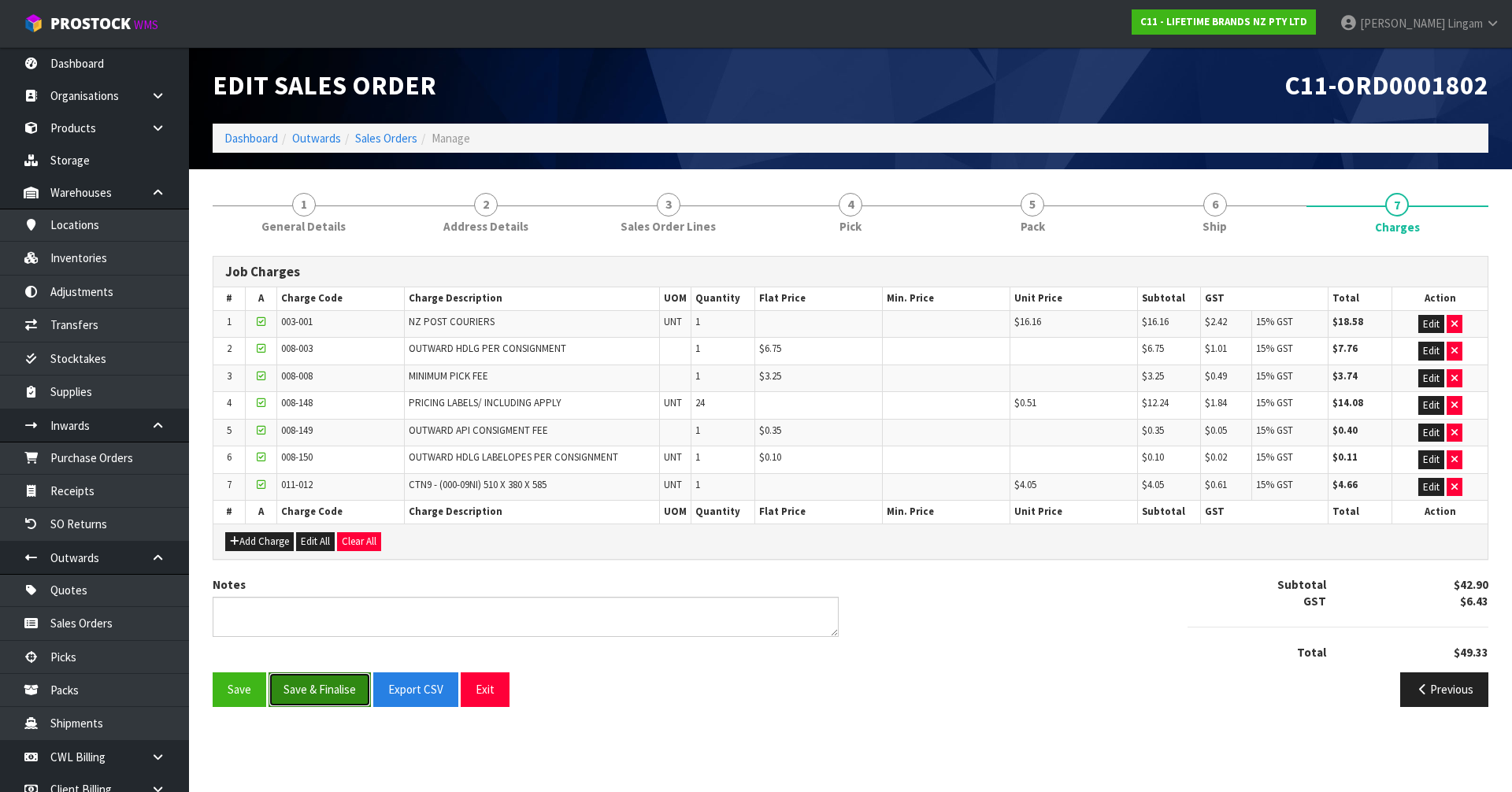
click at [327, 683] on button "Save & Finalise" at bounding box center [319, 690] width 102 height 34
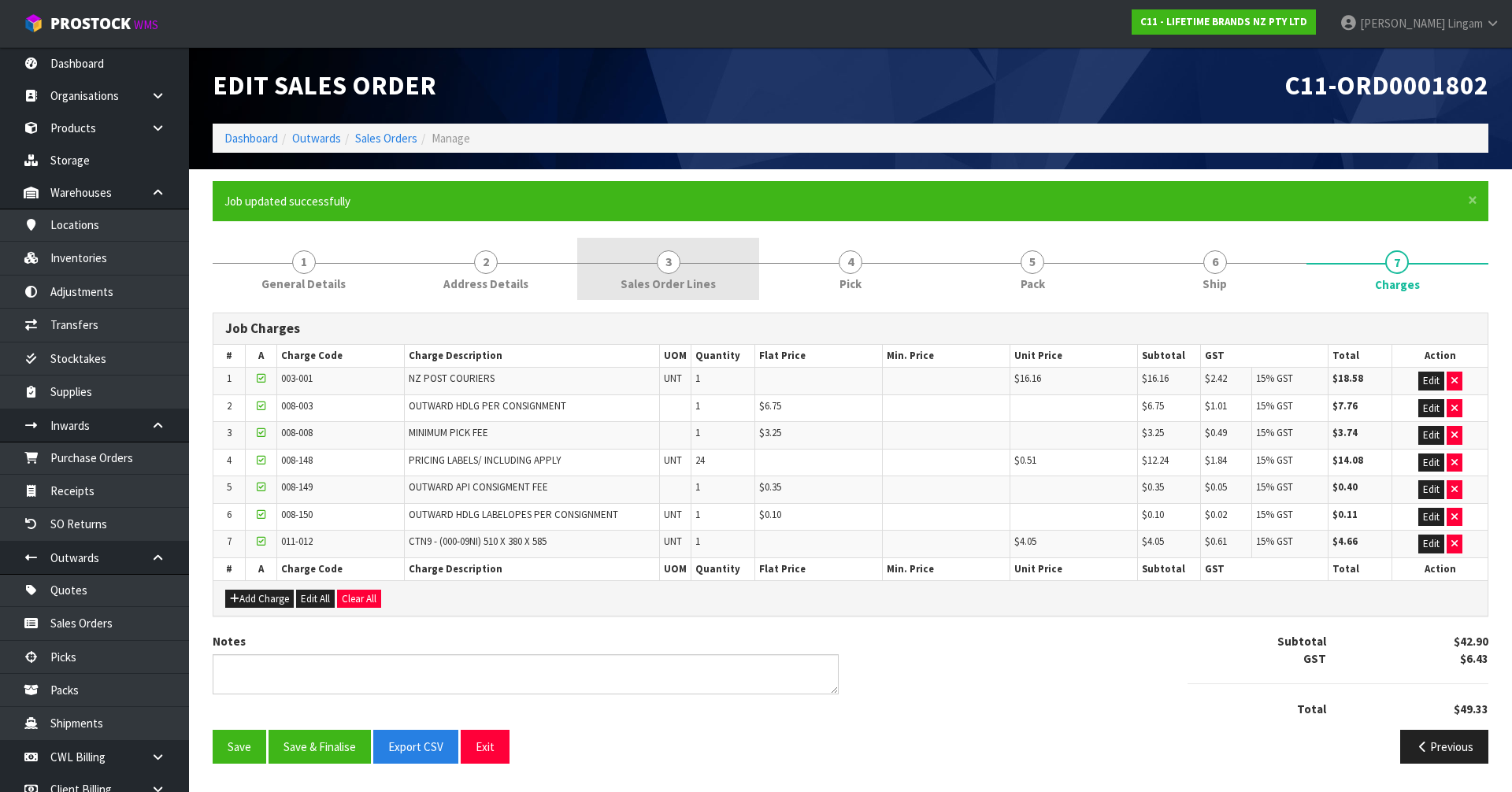
click at [670, 285] on span "Sales Order Lines" at bounding box center [668, 284] width 95 height 16
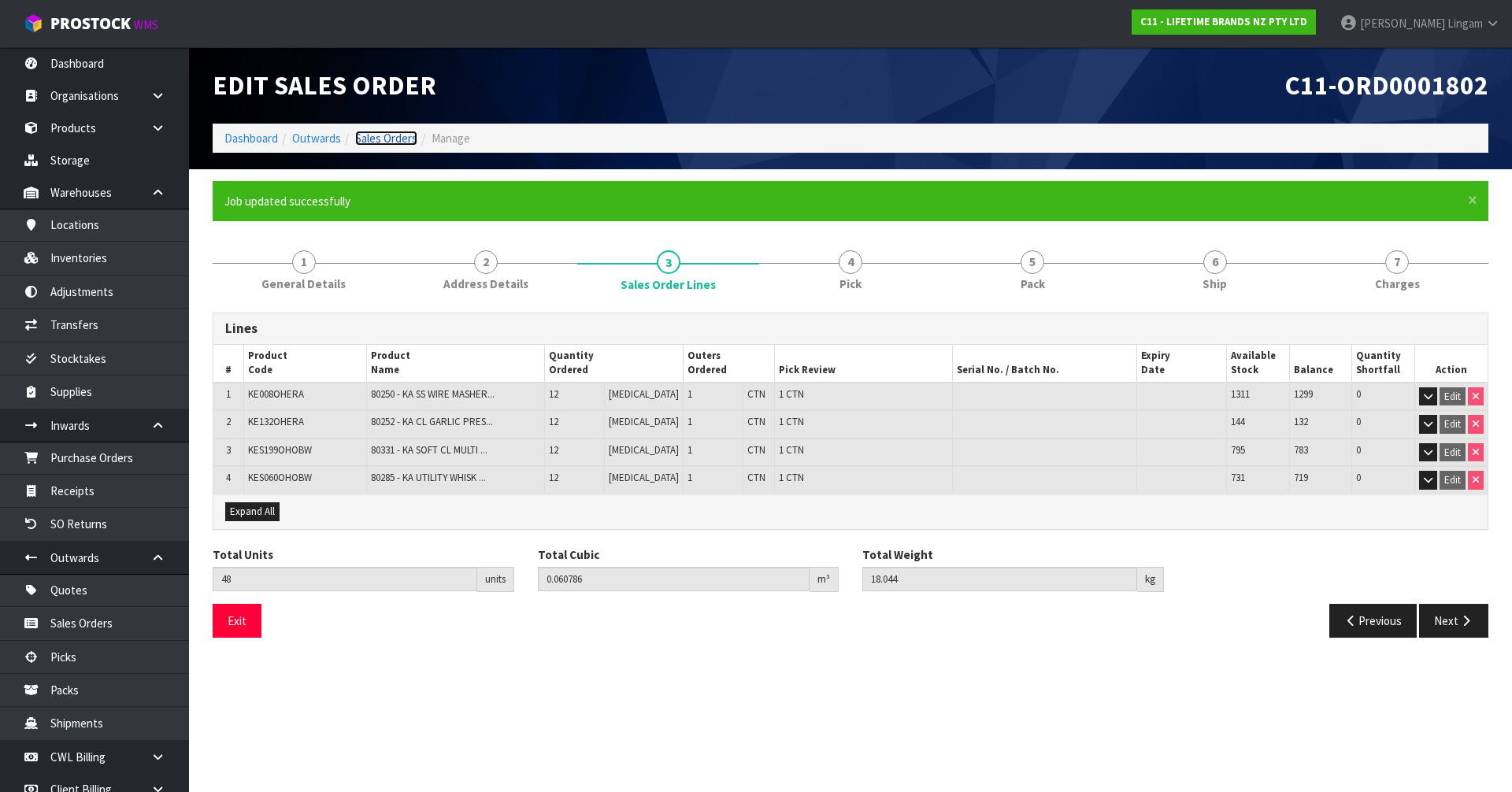
click at [411, 138] on link "Sales Orders" at bounding box center [386, 138] width 63 height 15
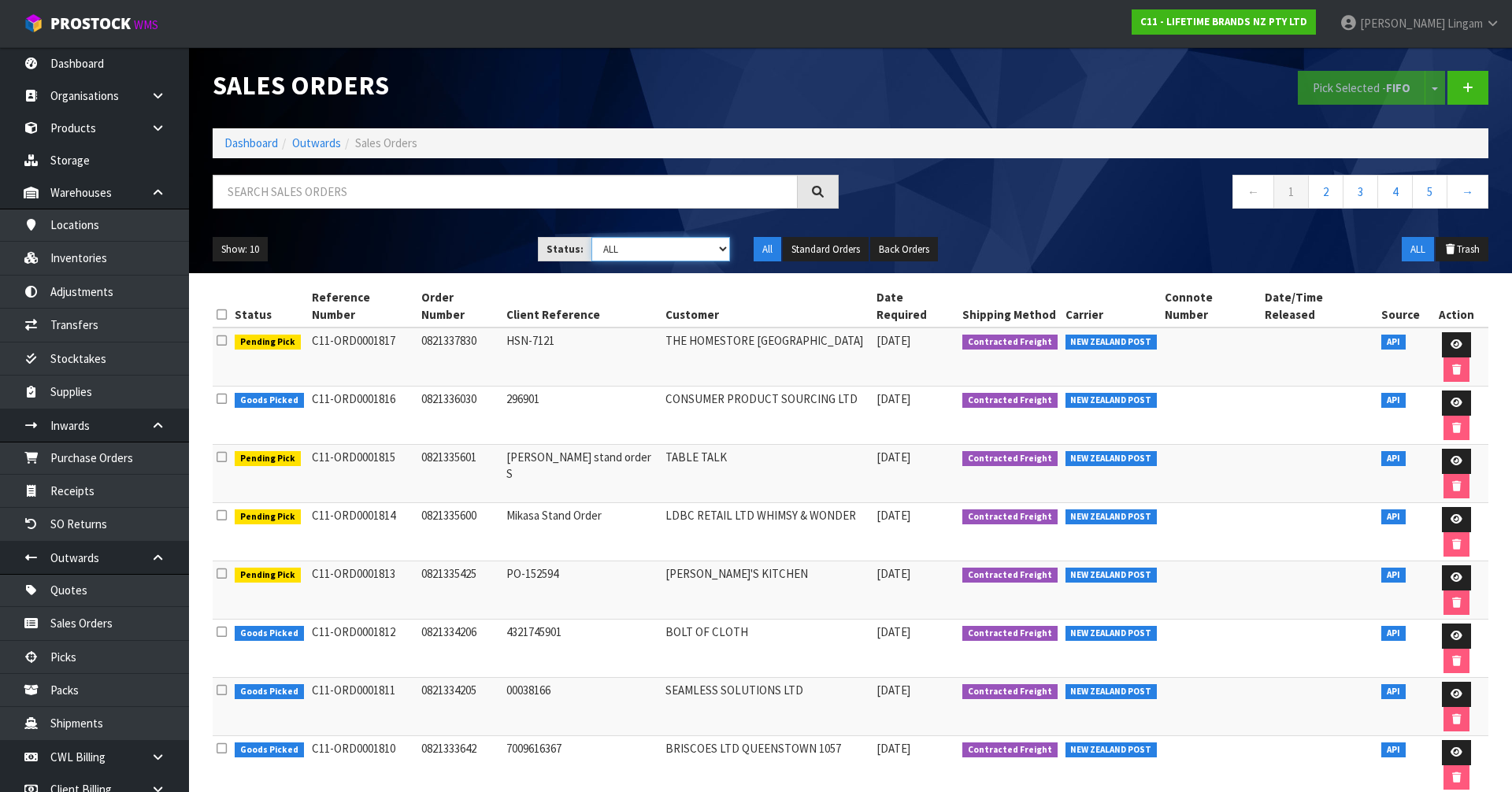
drag, startPoint x: 720, startPoint y: 249, endPoint x: 714, endPoint y: 258, distance: 10.8
click at [720, 249] on select "Draft Pending Allocated Pending Pick Goods Picked Goods Packed Pending Charges …" at bounding box center [661, 249] width 140 height 24
select select "string:6"
click at [591, 237] on select "Draft Pending Allocated Pending Pick Goods Picked Goods Packed Pending Charges …" at bounding box center [661, 249] width 140 height 24
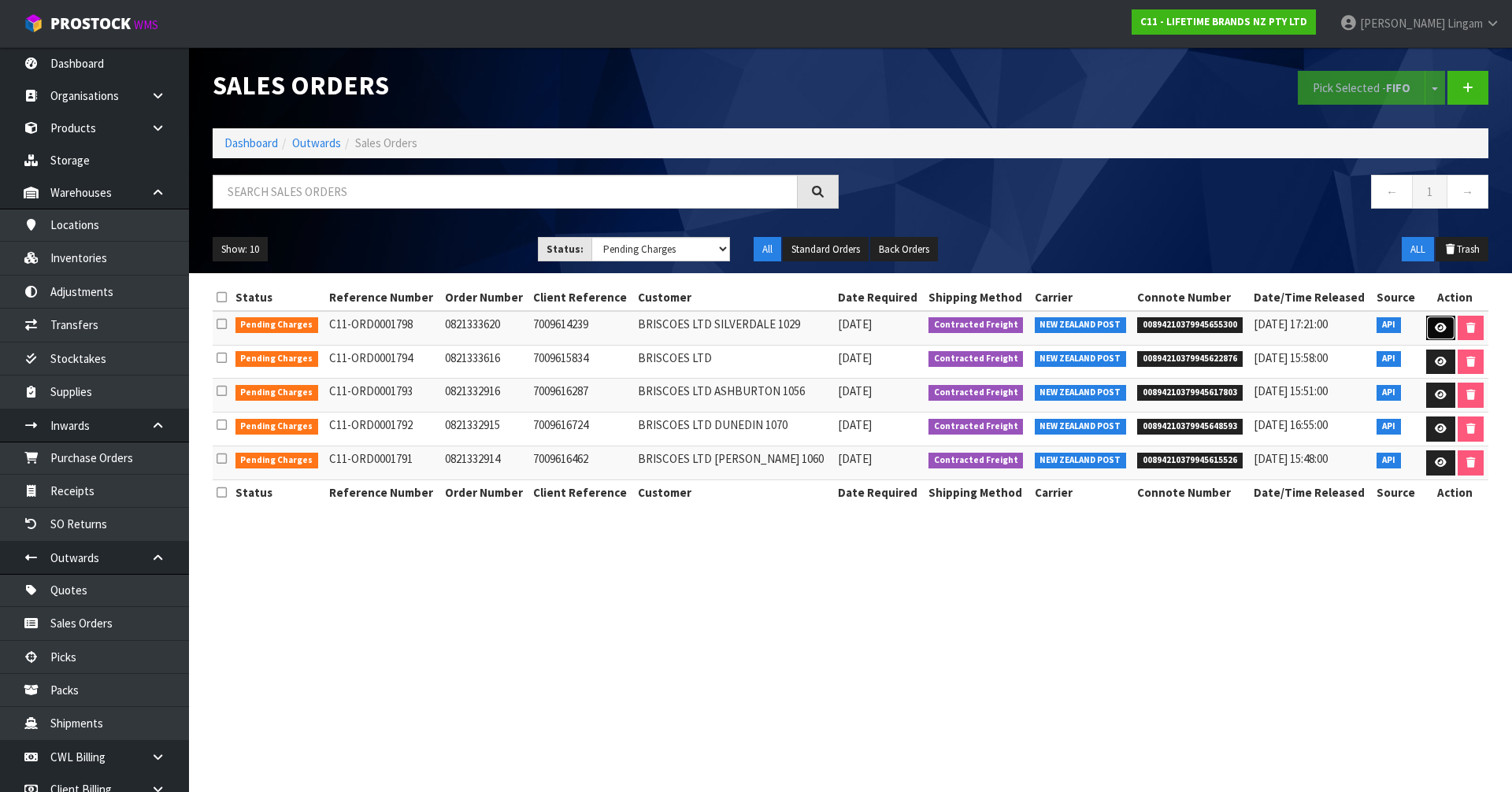
click at [1436, 327] on icon at bounding box center [1441, 328] width 12 height 10
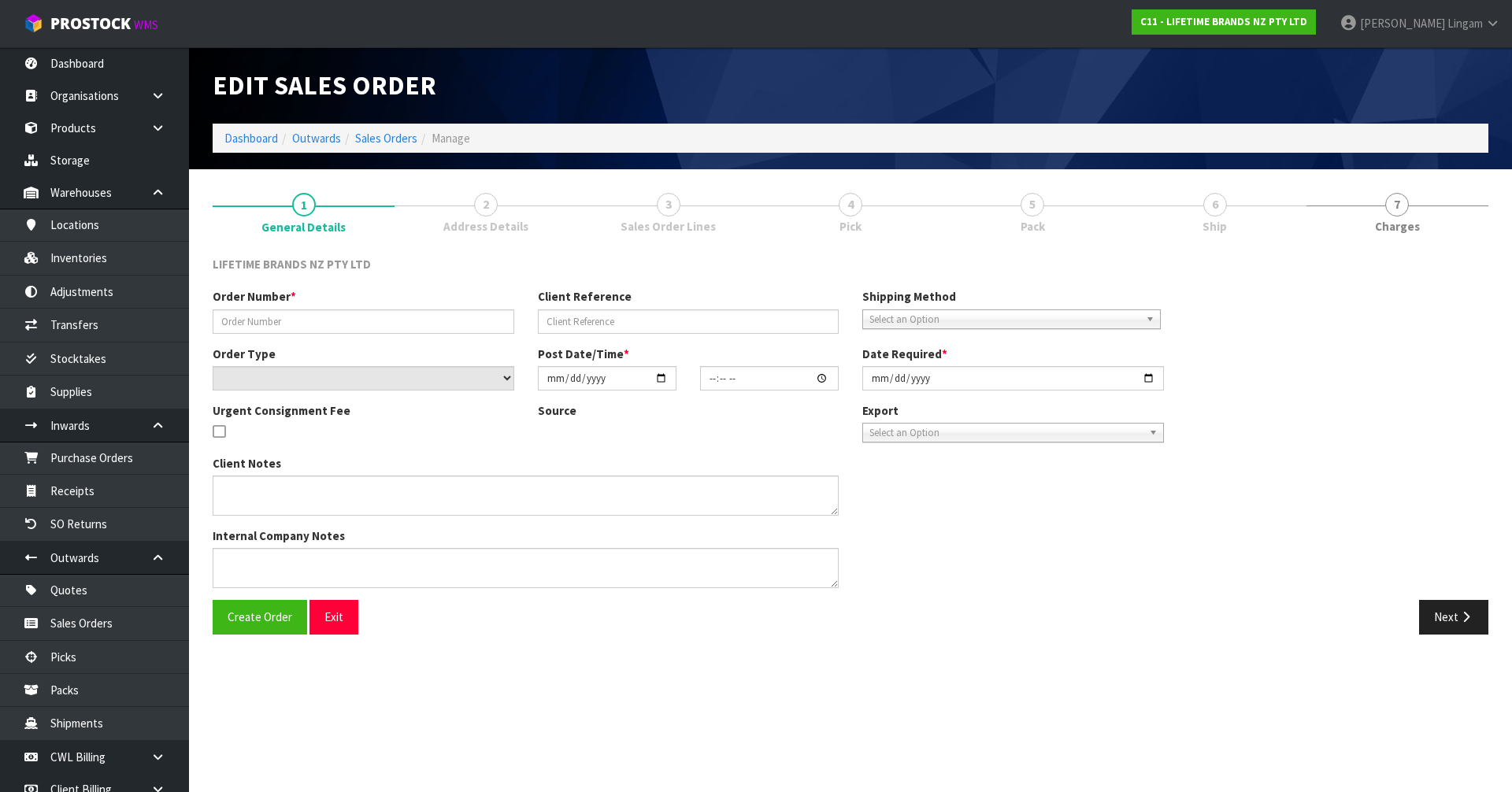
type input "0821333620"
type input "7009614239"
select select "number:0"
type input "[DATE]"
type input "12:48:53.000"
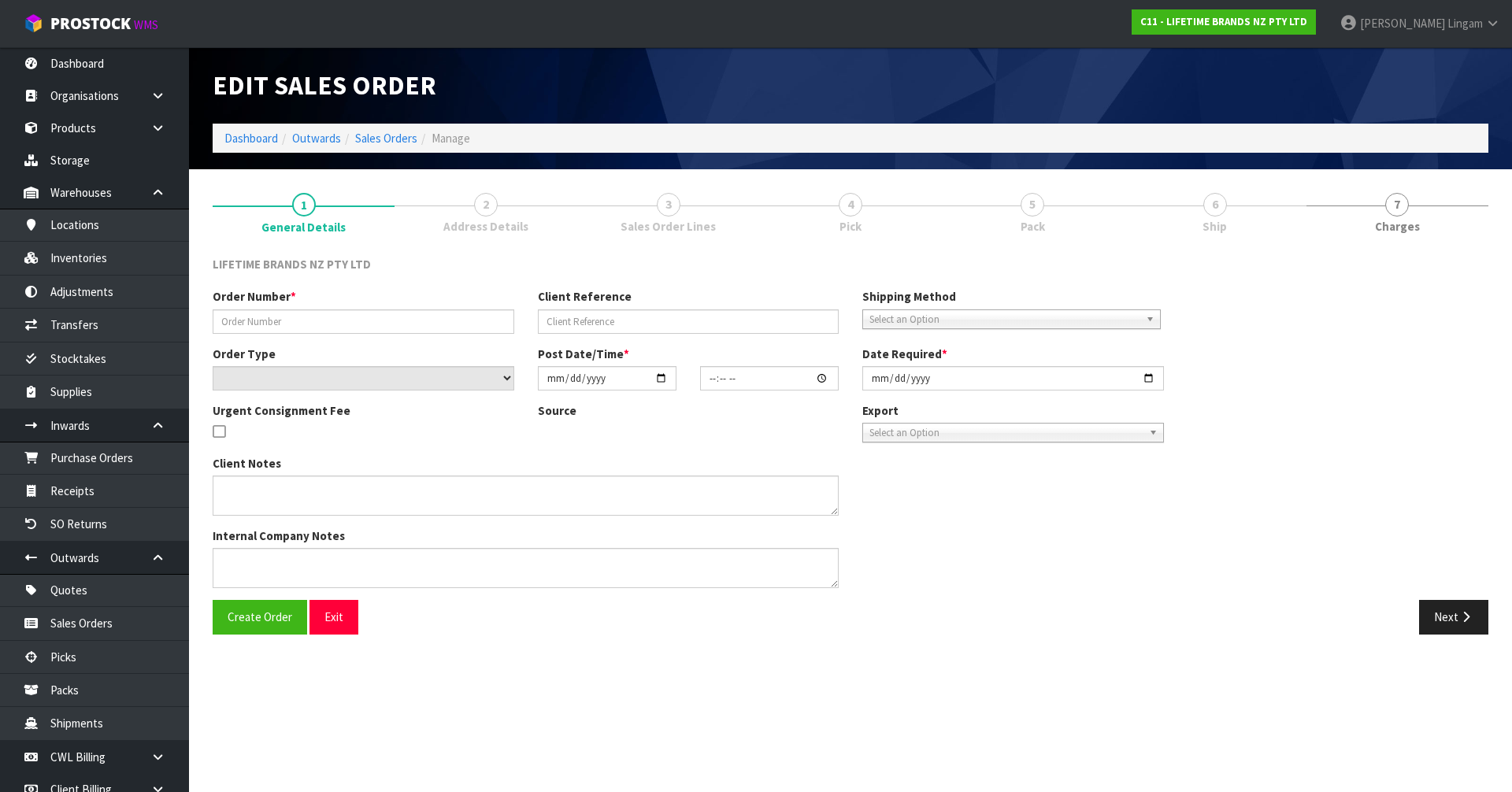
type input "[DATE]"
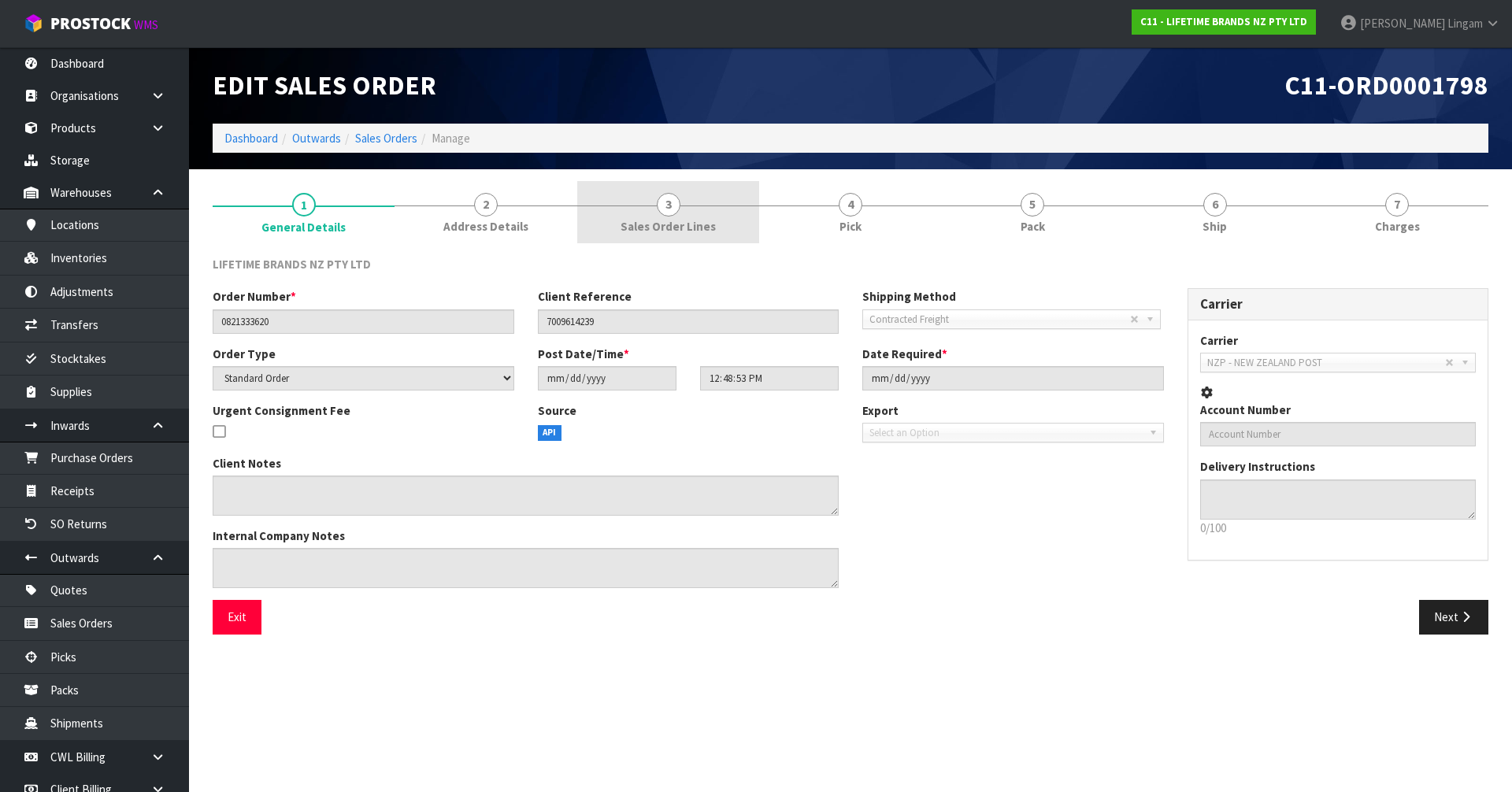
click at [687, 234] on span "Sales Order Lines" at bounding box center [668, 225] width 95 height 16
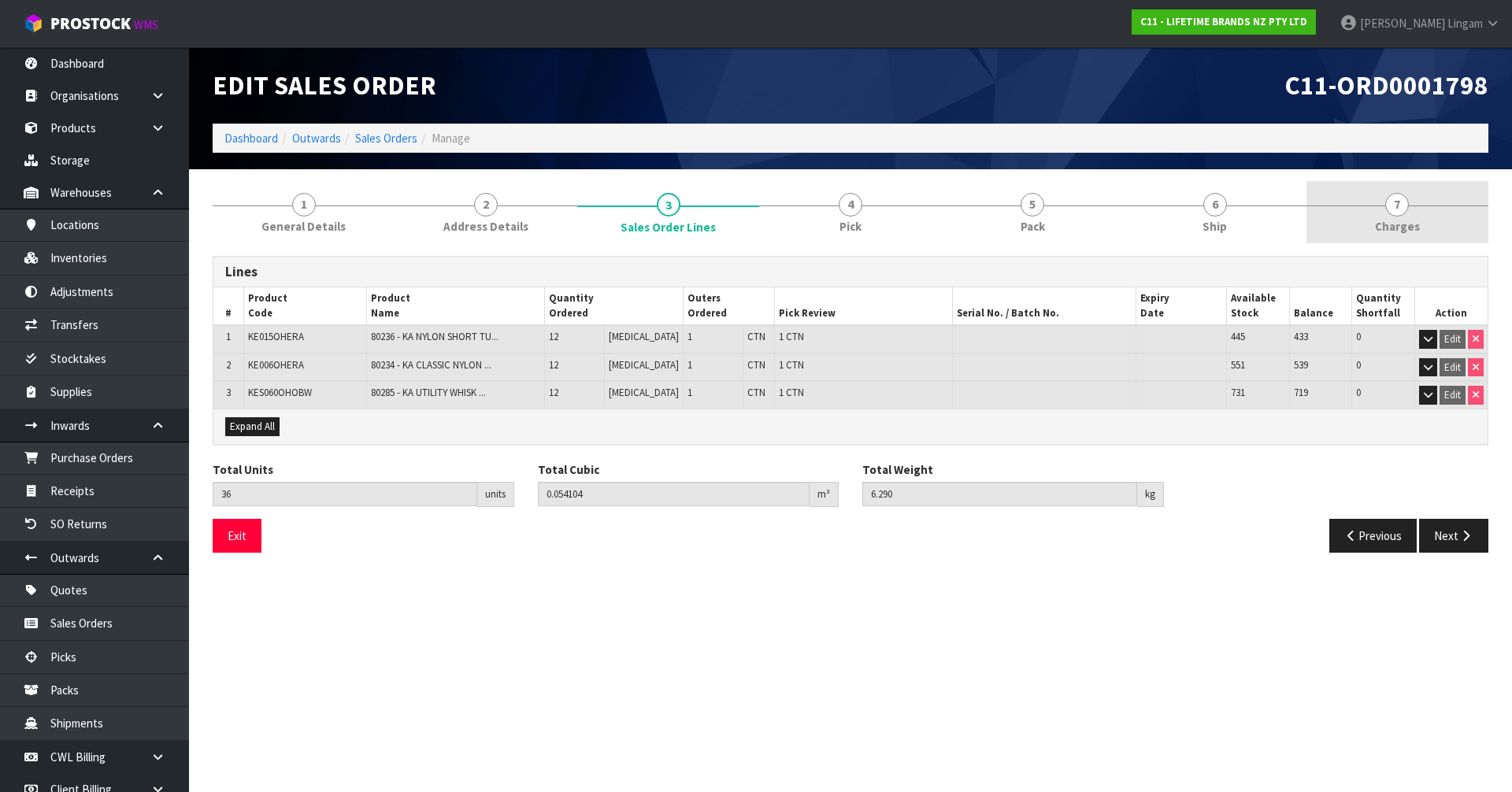
click at [1357, 236] on link "7 [GEOGRAPHIC_DATA]" at bounding box center [1397, 212] width 182 height 63
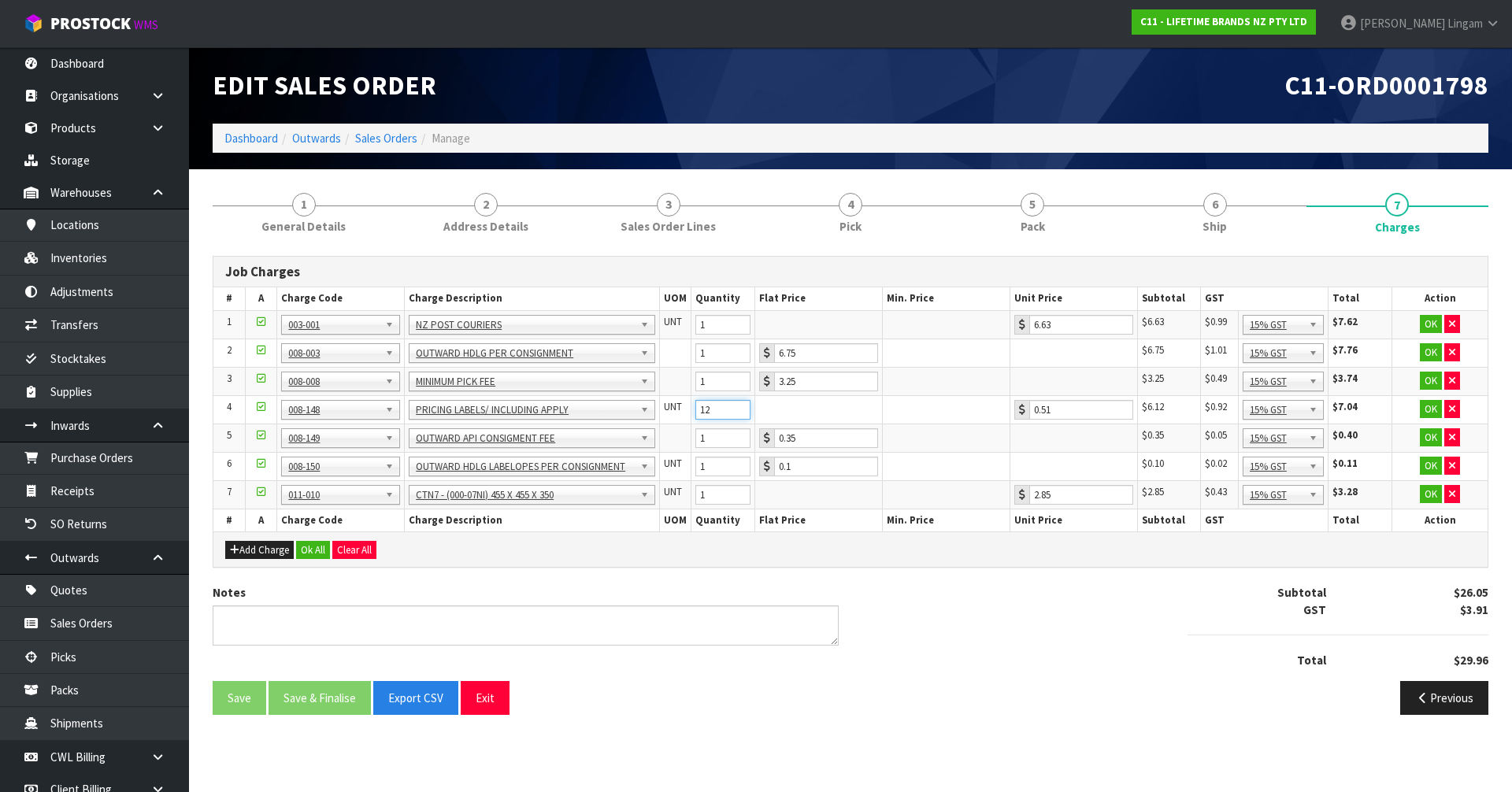
drag, startPoint x: 719, startPoint y: 408, endPoint x: 680, endPoint y: 411, distance: 39.1
click at [680, 411] on tr "4 001-001 001-002 001-003 001-004 001-005 001-006 001-007 001-008 001-009 001-0…" at bounding box center [850, 409] width 1274 height 28
type input "24"
click at [323, 546] on button "Ok All" at bounding box center [313, 550] width 34 height 19
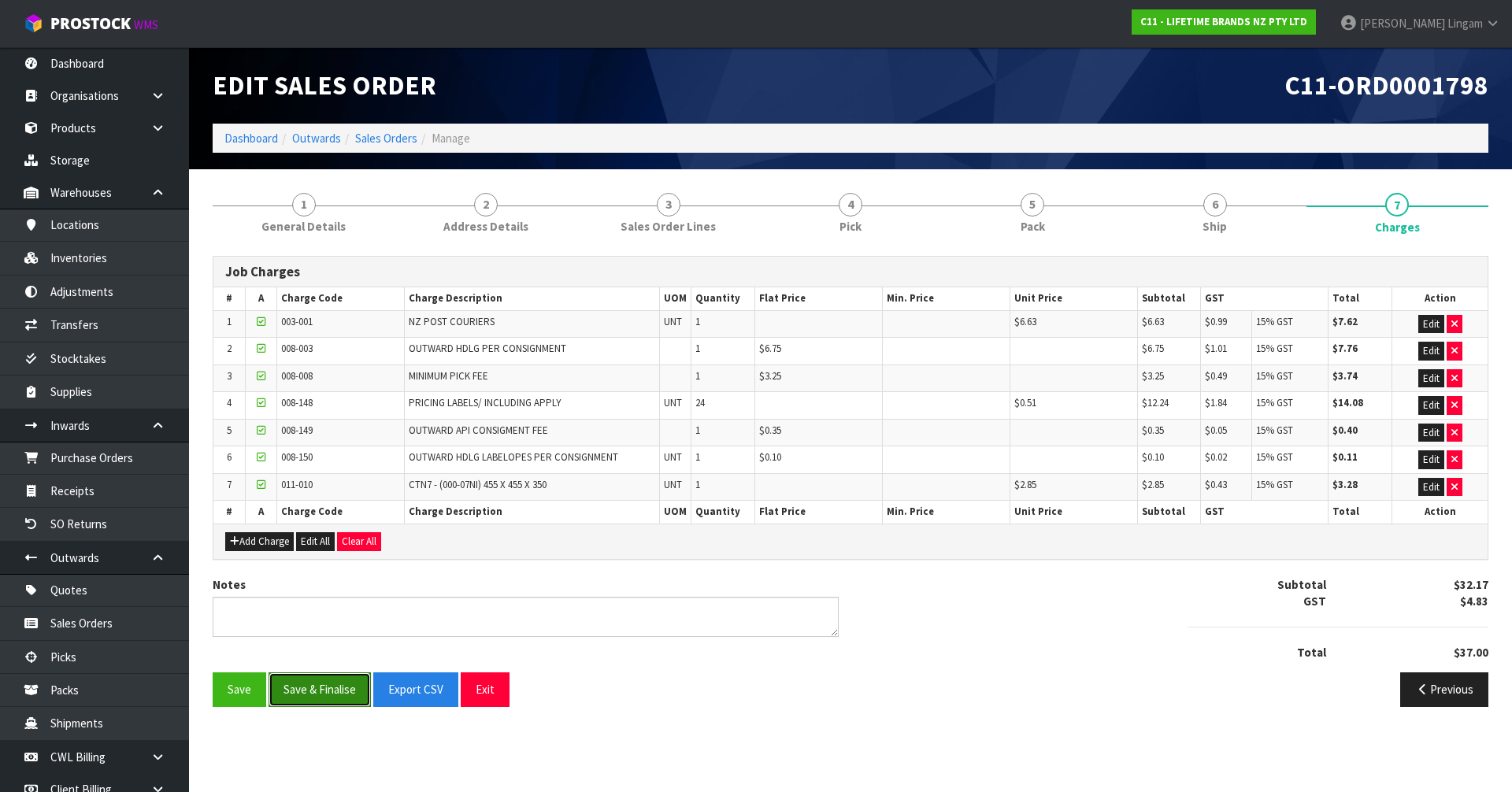
click at [328, 682] on button "Save & Finalise" at bounding box center [319, 690] width 102 height 34
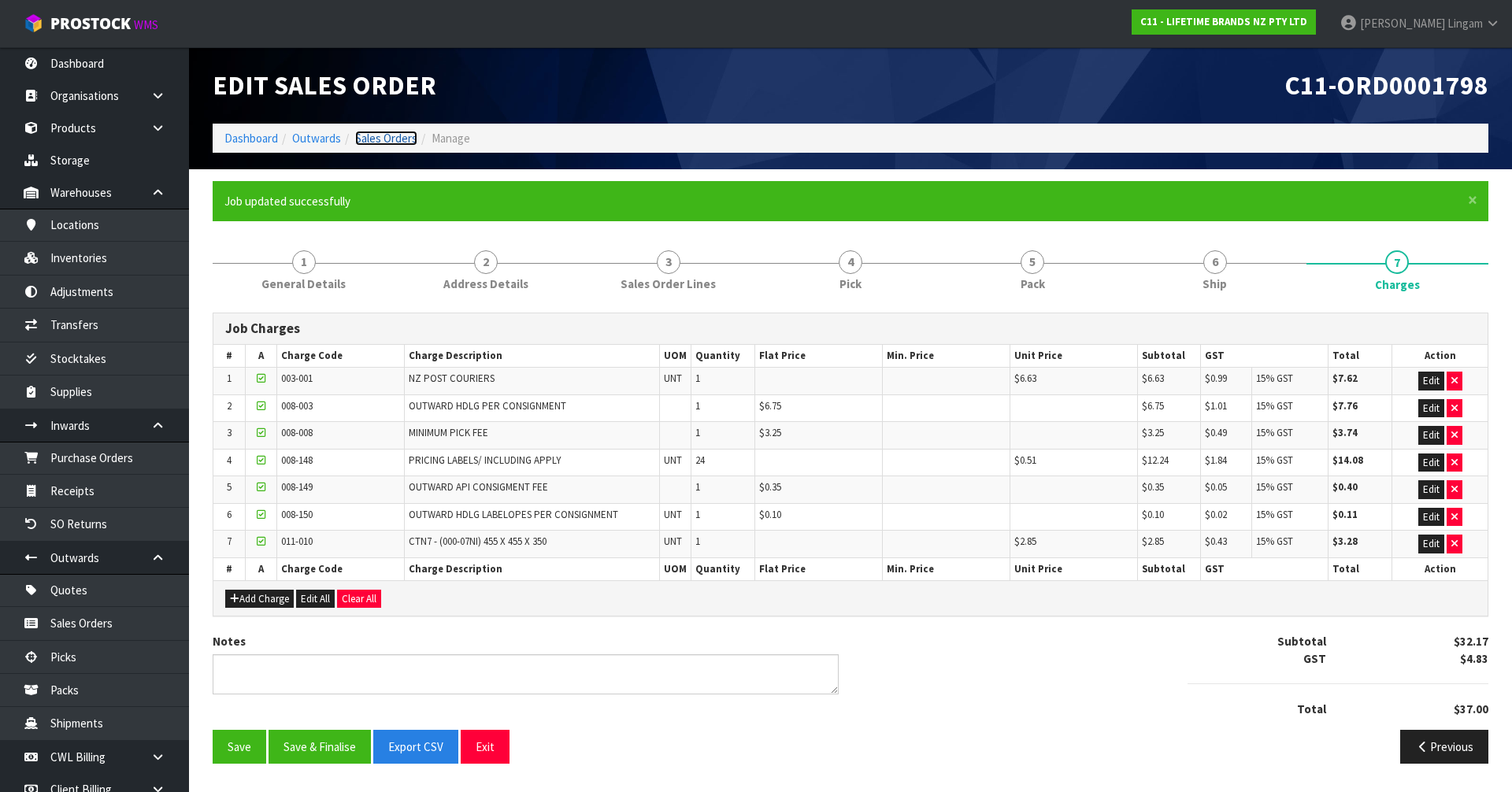
click at [382, 132] on link "Sales Orders" at bounding box center [386, 138] width 63 height 15
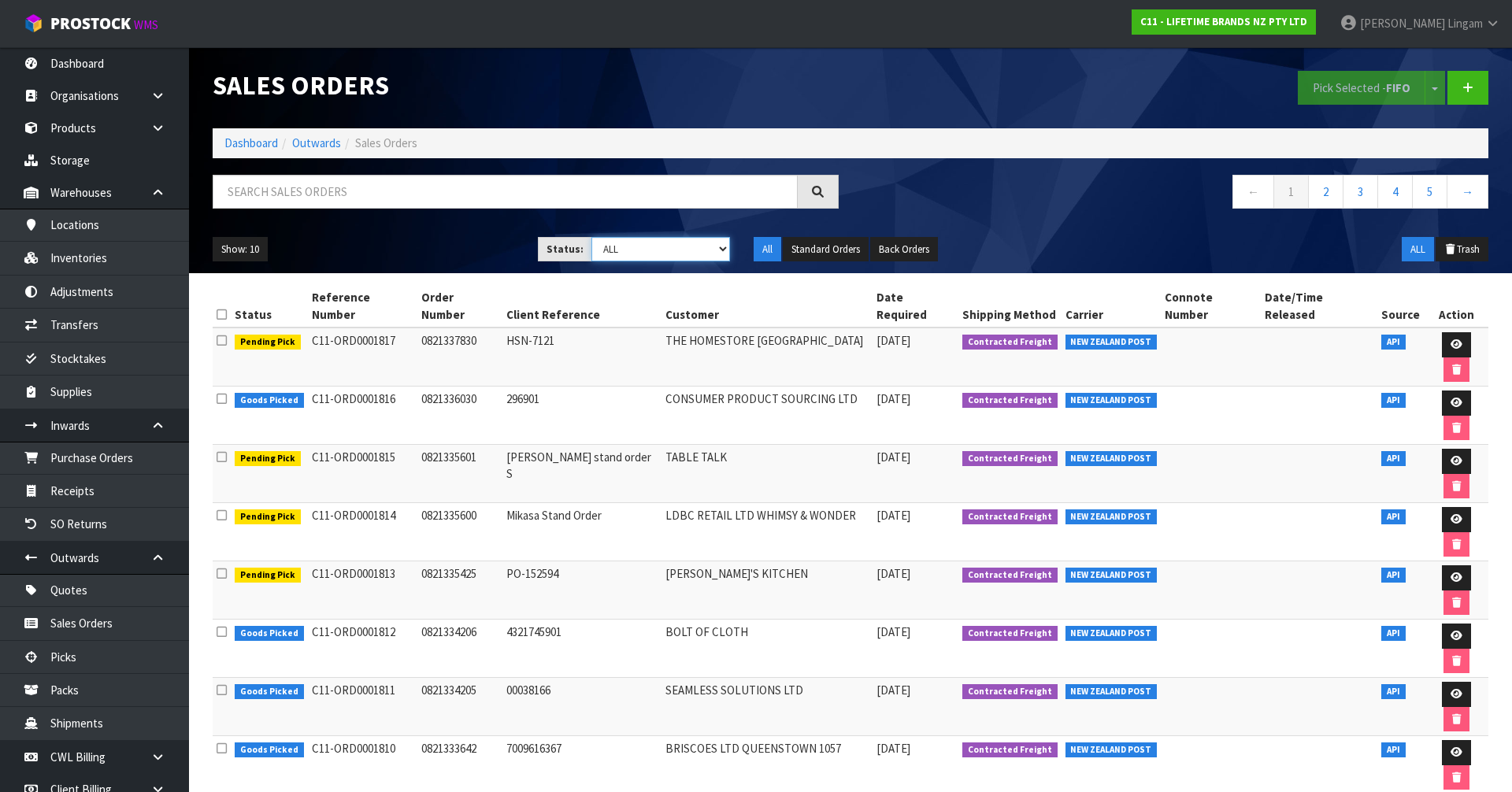
click at [696, 251] on select "Draft Pending Allocated Pending Pick Goods Picked Goods Packed Pending Charges …" at bounding box center [661, 249] width 140 height 24
select select "string:6"
click at [591, 237] on select "Draft Pending Allocated Pending Pick Goods Picked Goods Packed Pending Charges …" at bounding box center [661, 249] width 140 height 24
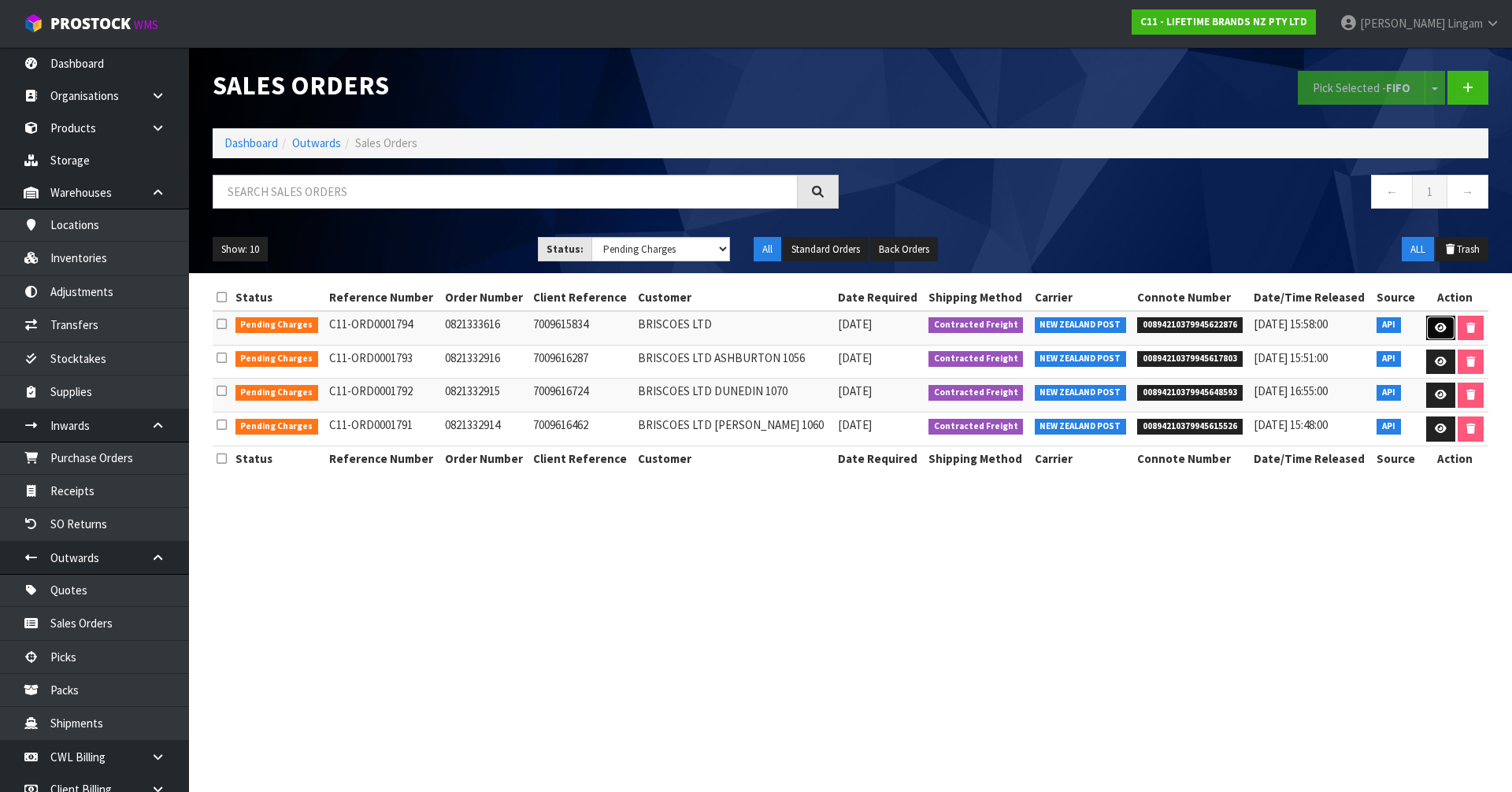
click at [1435, 328] on icon at bounding box center [1441, 328] width 12 height 10
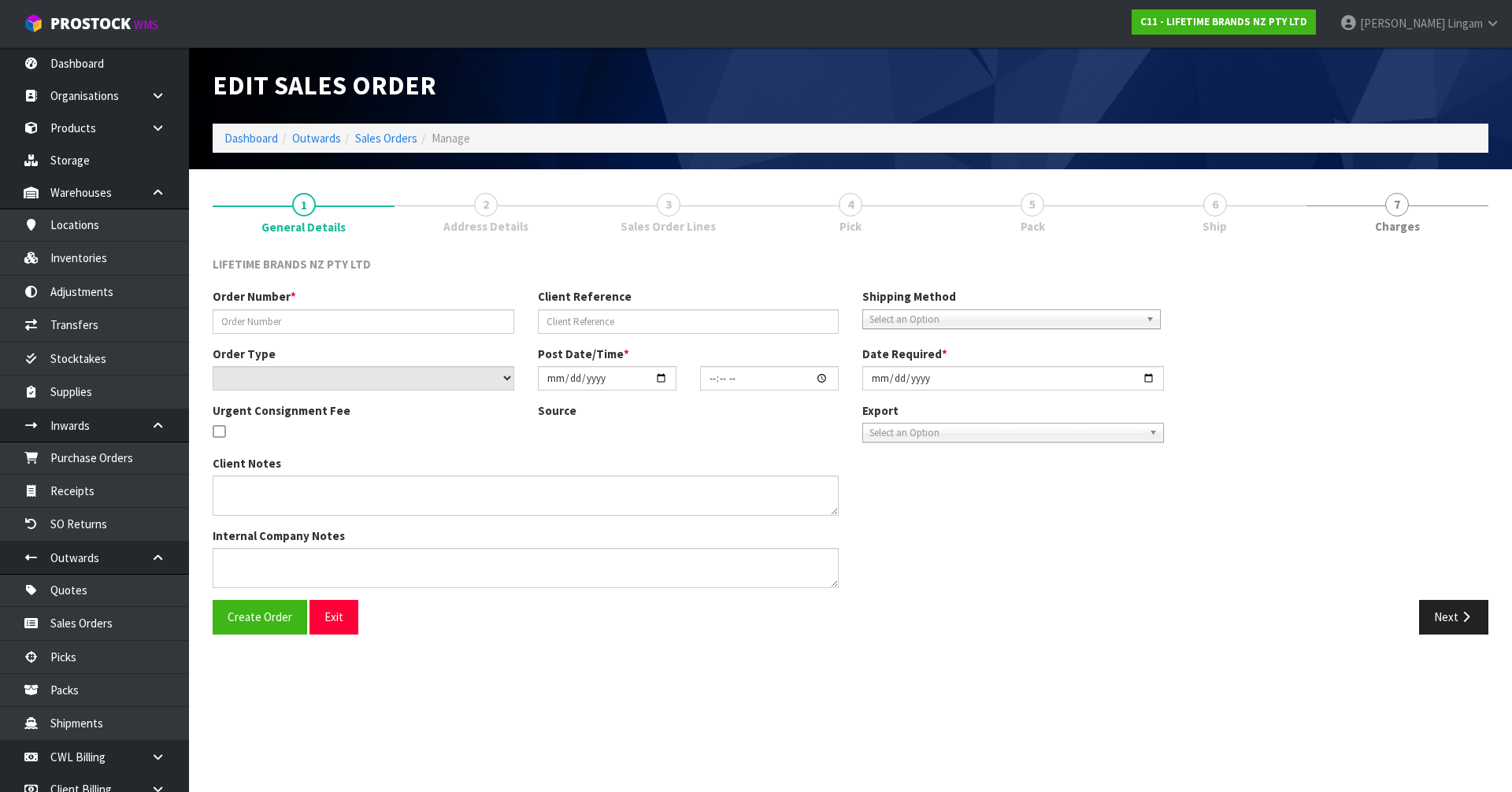
type input "0821333616"
type input "7009615834"
select select "number:0"
type input "[DATE]"
type input "12:38:52.000"
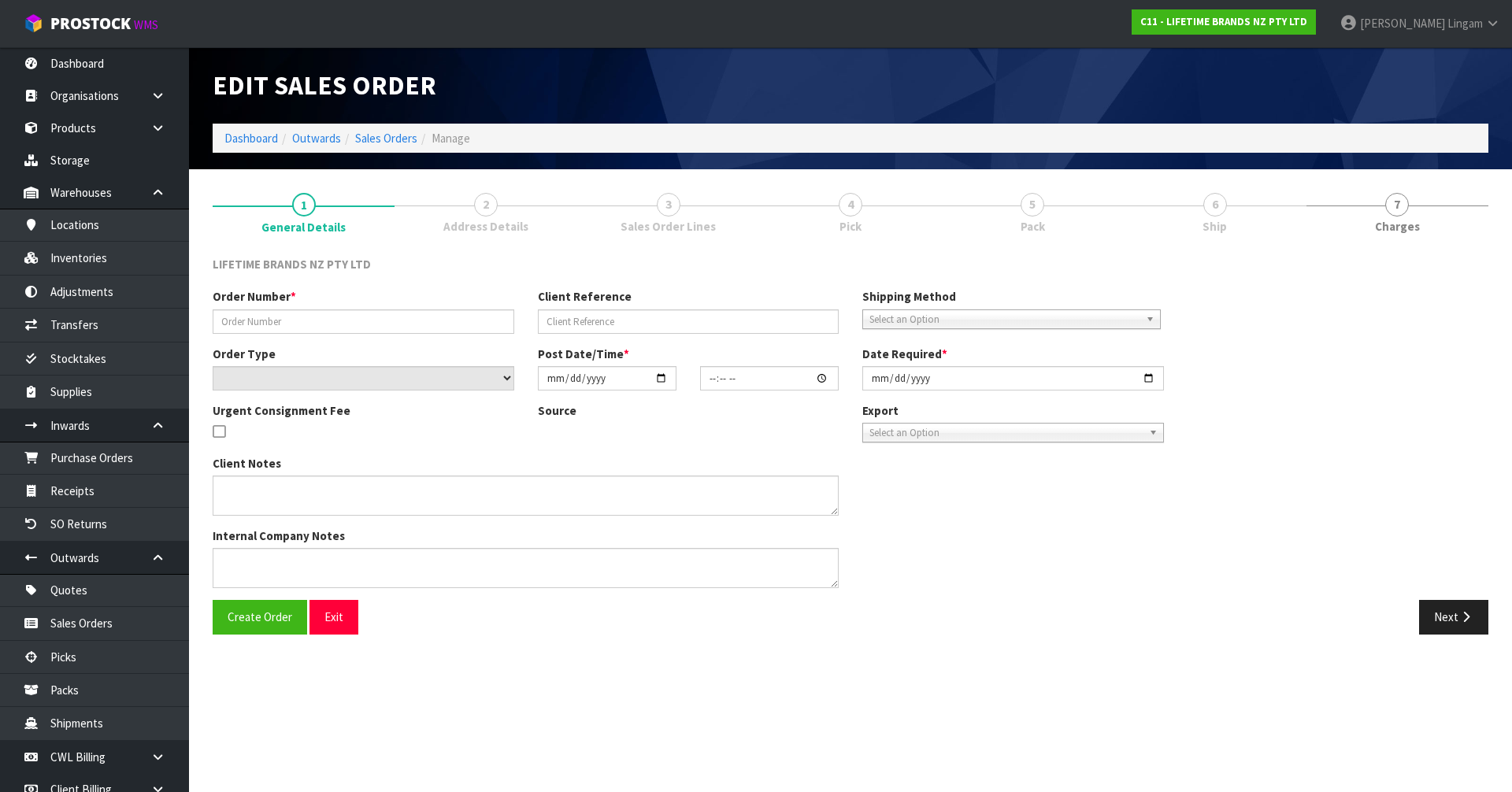
type input "[DATE]"
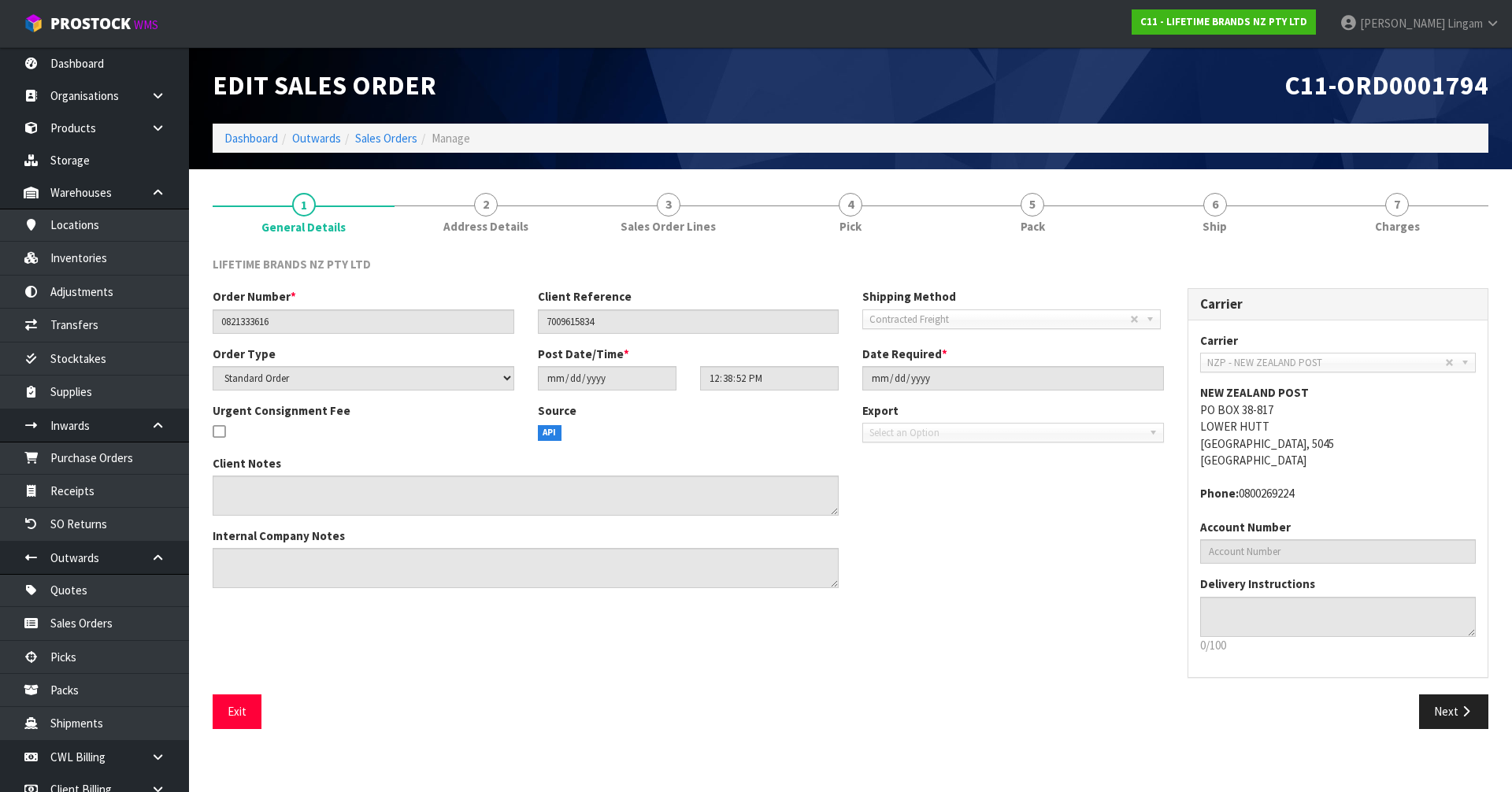
click at [974, 66] on div "C11-ORD0001794" at bounding box center [1175, 85] width 650 height 76
click at [650, 222] on span "Sales Order Lines" at bounding box center [668, 225] width 95 height 16
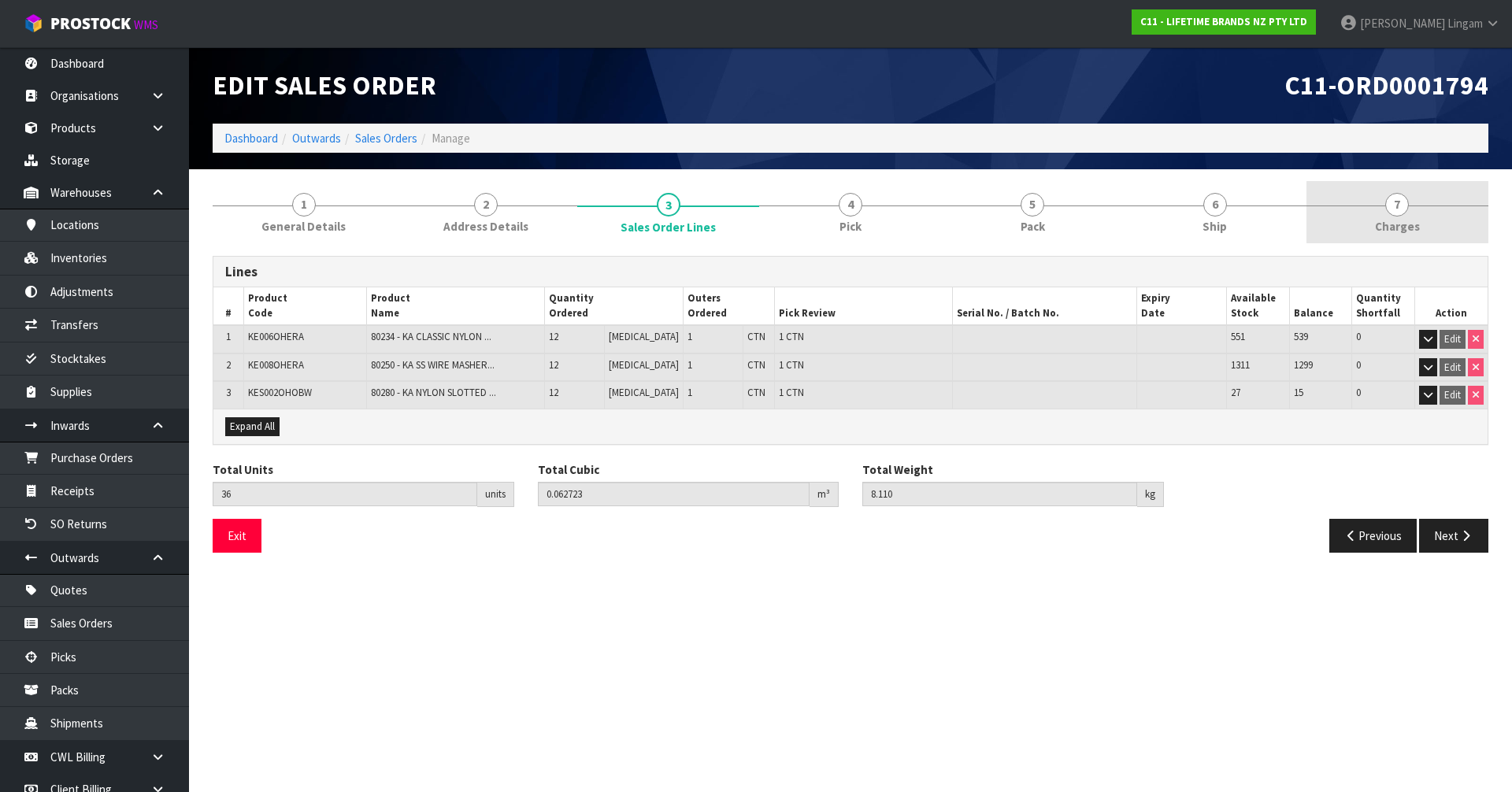
click at [1416, 228] on span "Charges" at bounding box center [1397, 225] width 45 height 16
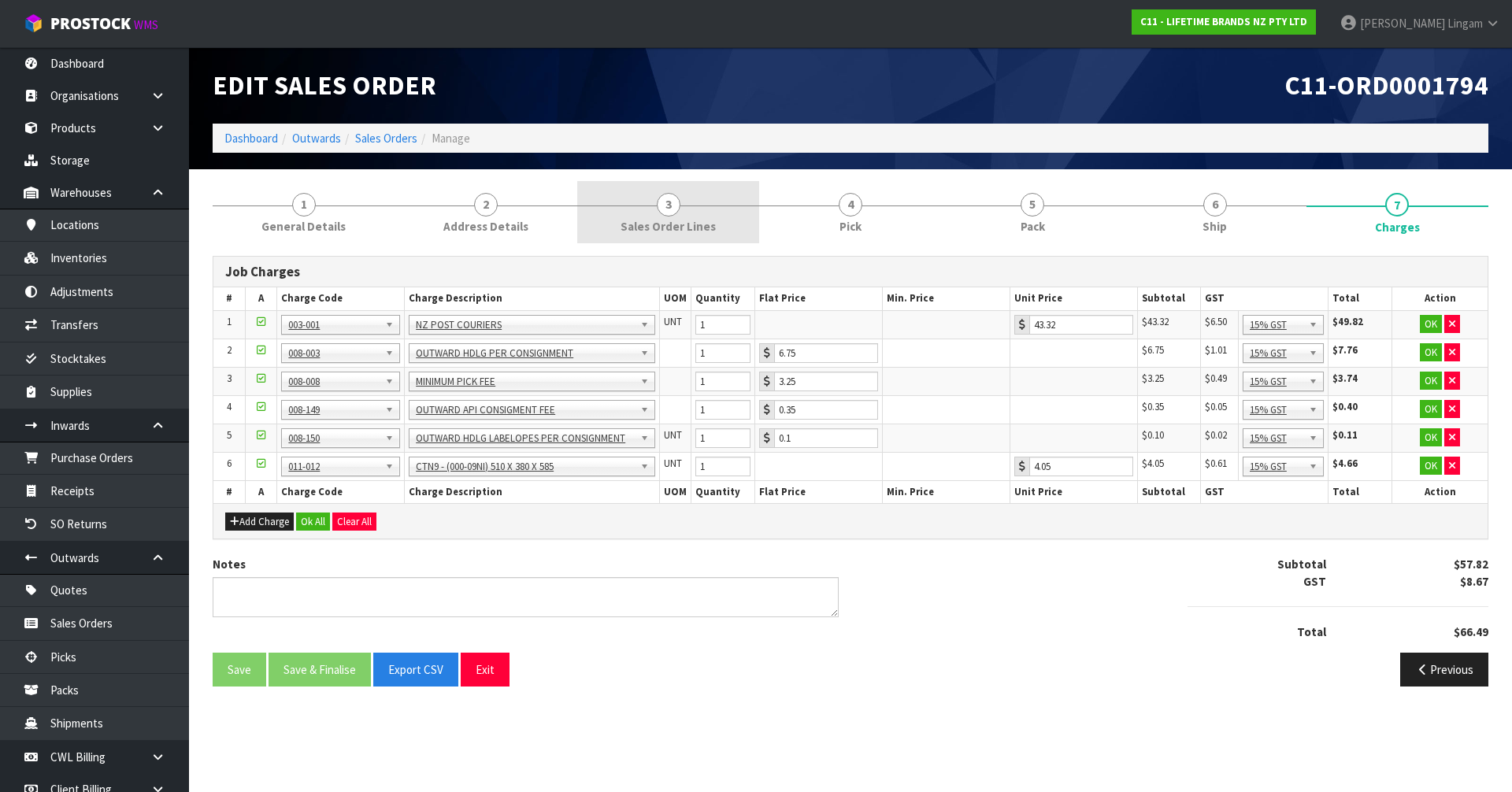
click at [681, 219] on span "Sales Order Lines" at bounding box center [668, 225] width 95 height 16
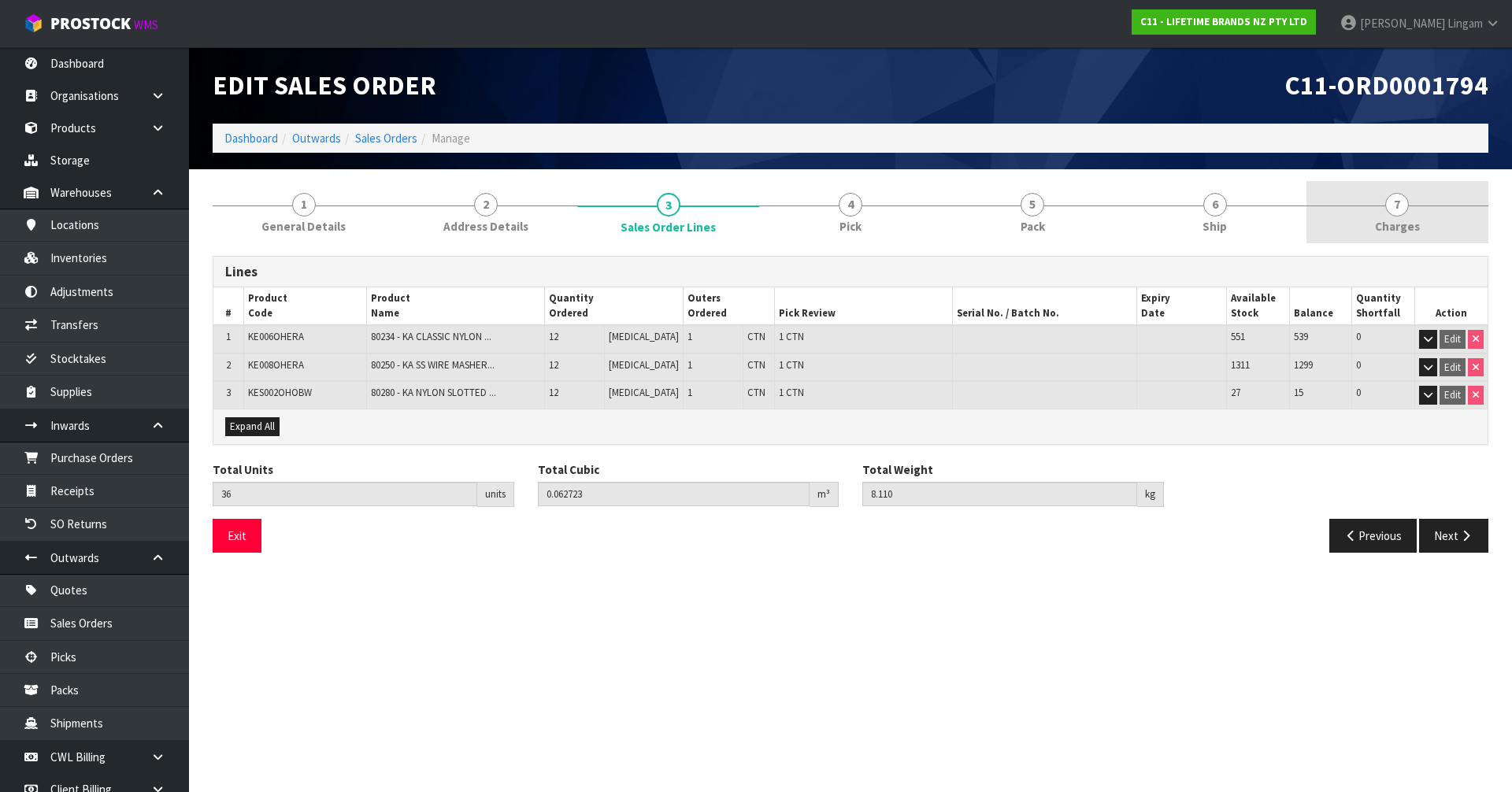
click at [1438, 199] on link "7 [GEOGRAPHIC_DATA]" at bounding box center [1397, 212] width 182 height 63
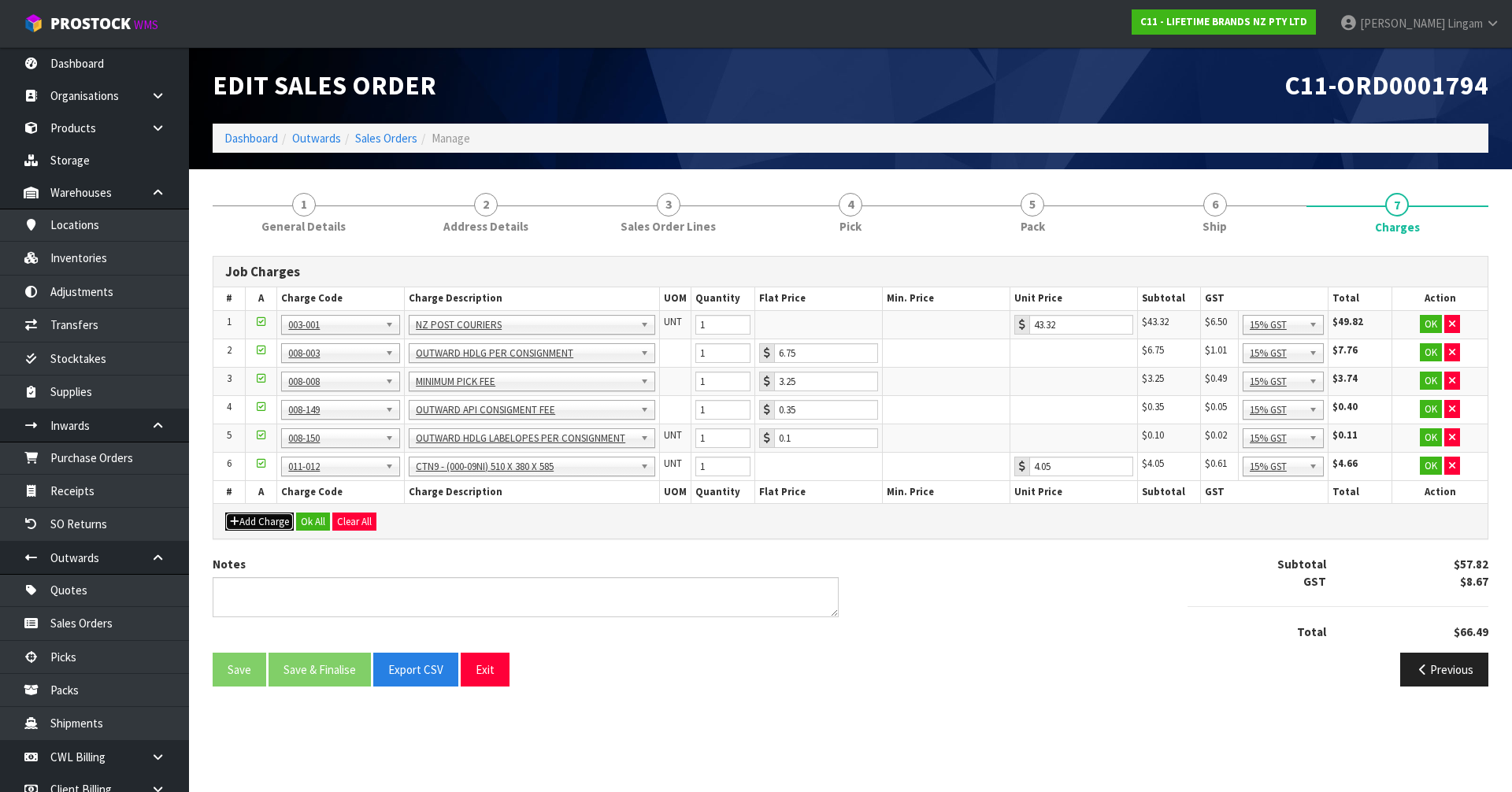
click at [274, 519] on button "Add Charge" at bounding box center [260, 522] width 69 height 19
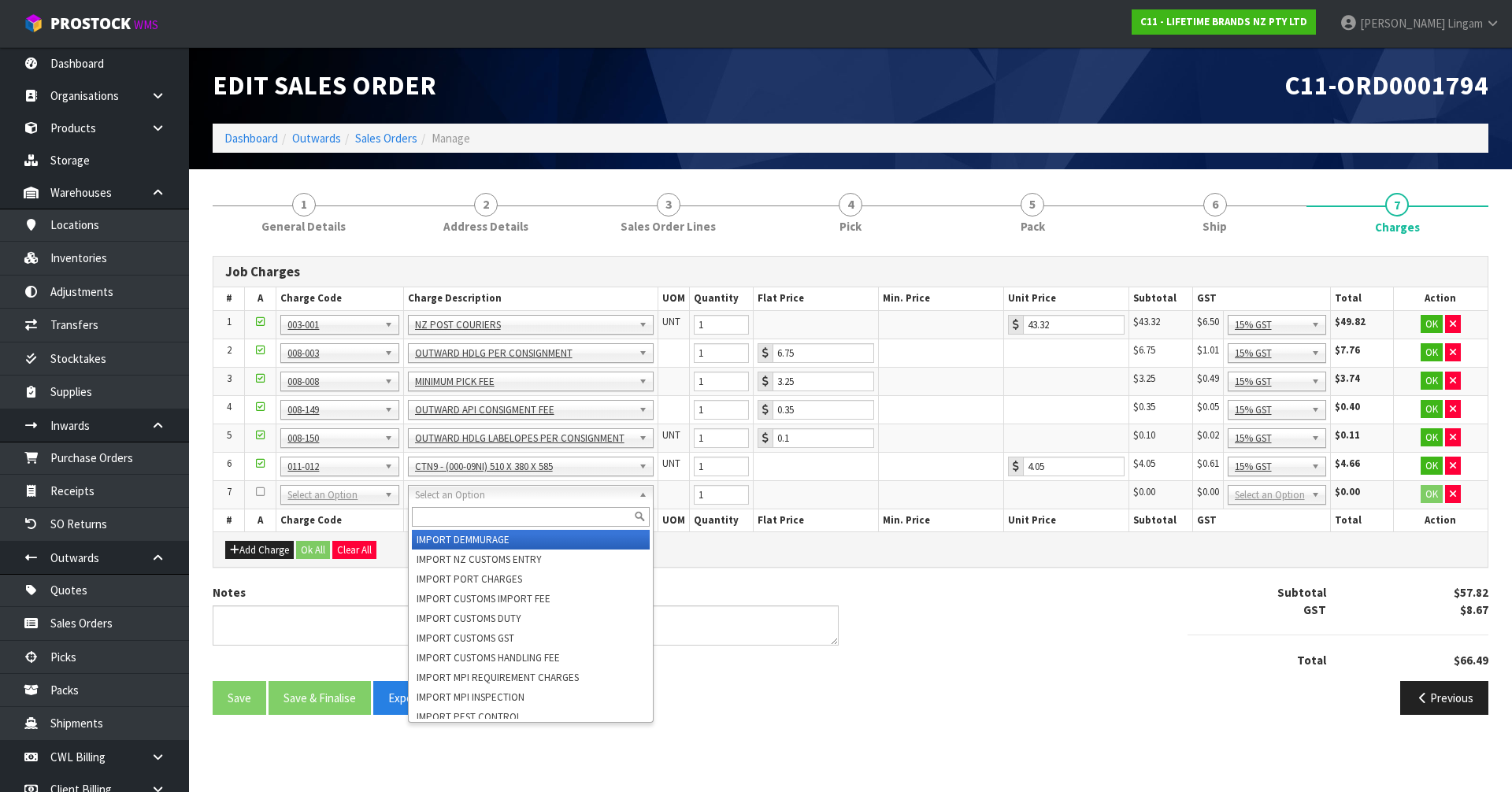
click at [435, 510] on input "text" at bounding box center [530, 517] width 237 height 20
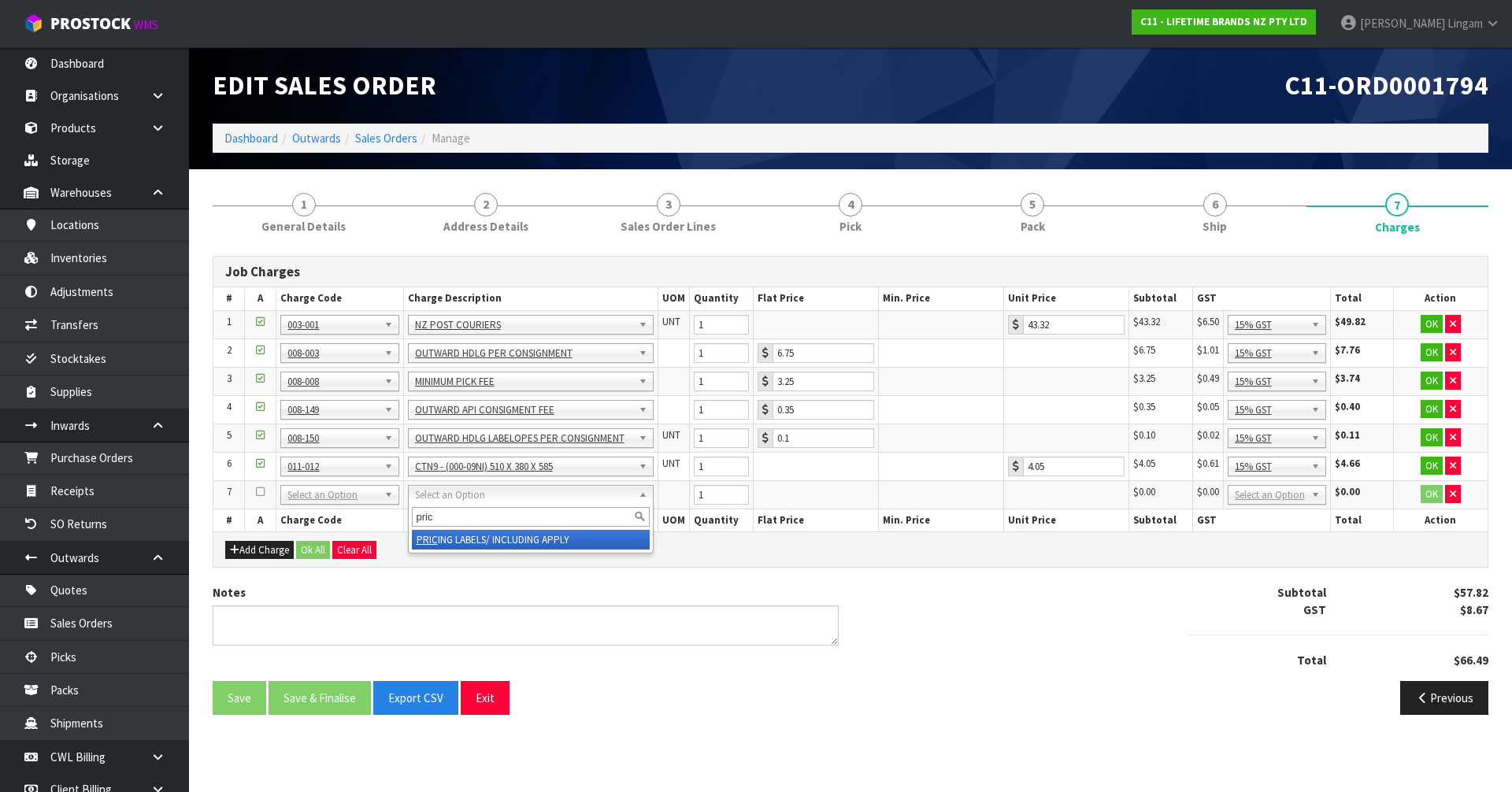
type input "pric"
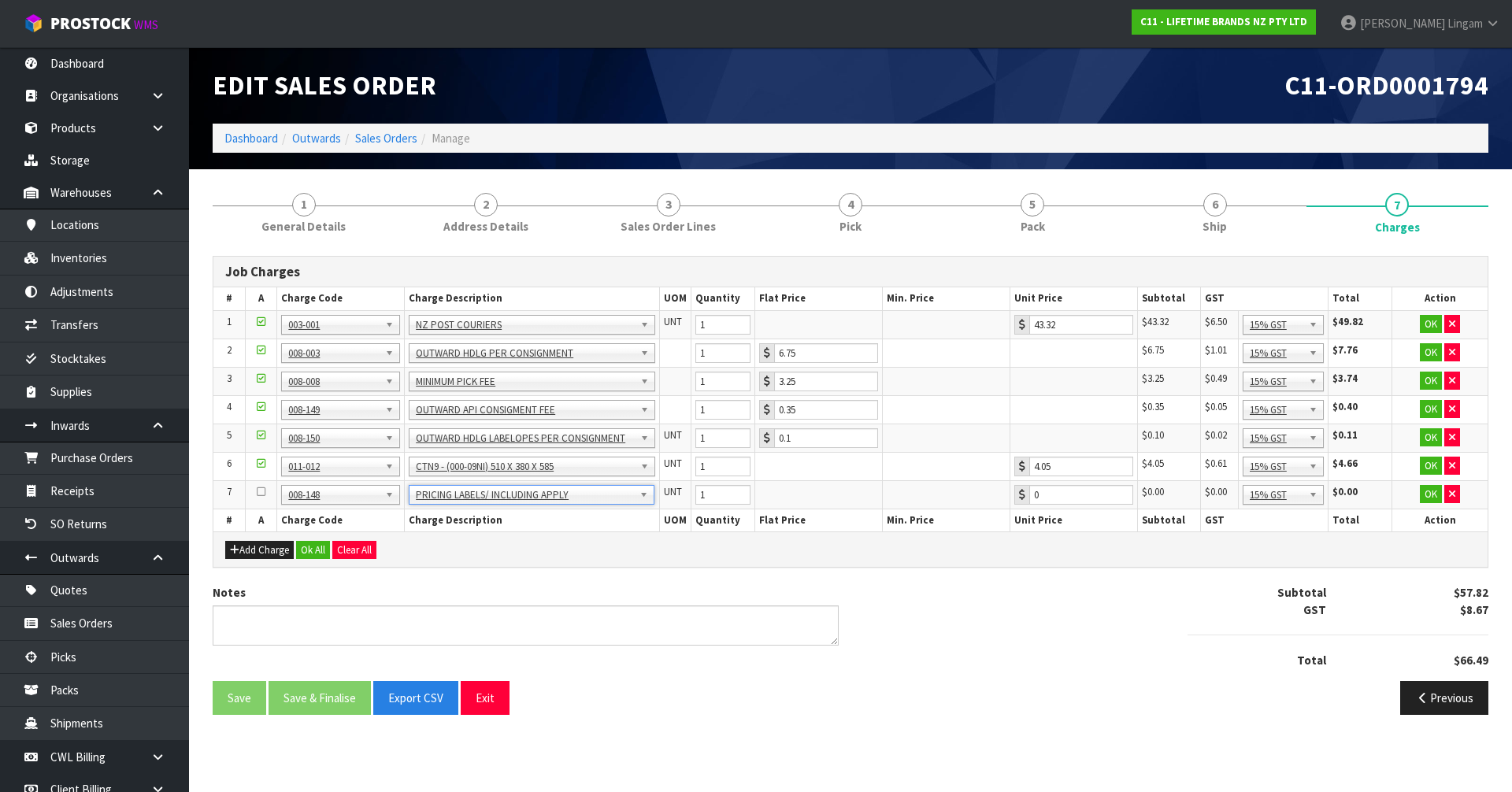
type input "0.51"
drag, startPoint x: 709, startPoint y: 497, endPoint x: 684, endPoint y: 497, distance: 25.0
click at [684, 497] on tr "7 001-001 001-002 001-003 001-004 001-005 001-006 001-007 001-008 001-009 001-0…" at bounding box center [850, 494] width 1274 height 28
type input "24"
click at [313, 552] on button "Ok All" at bounding box center [313, 550] width 34 height 19
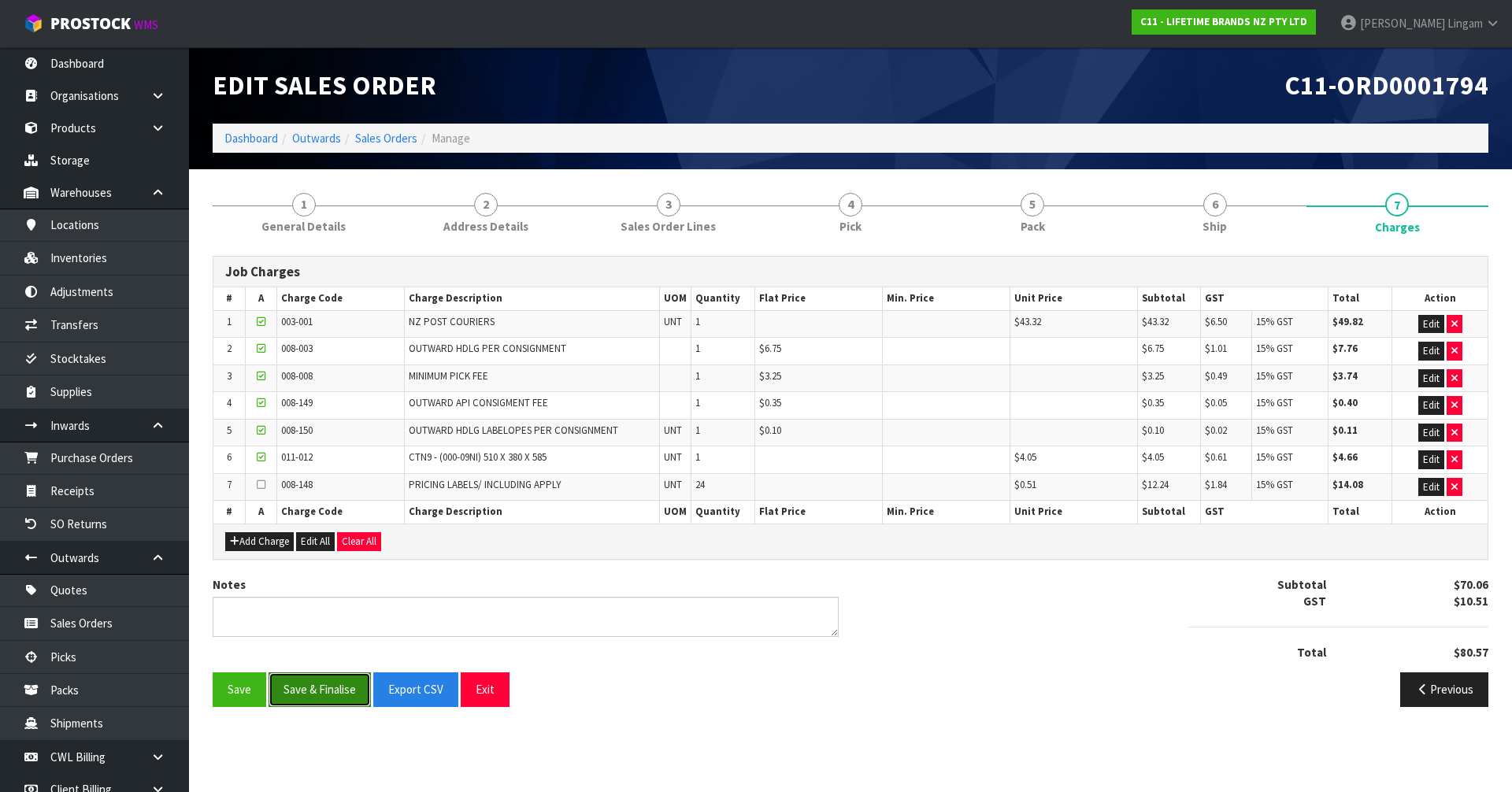
click at [326, 695] on button "Save & Finalise" at bounding box center [319, 690] width 102 height 34
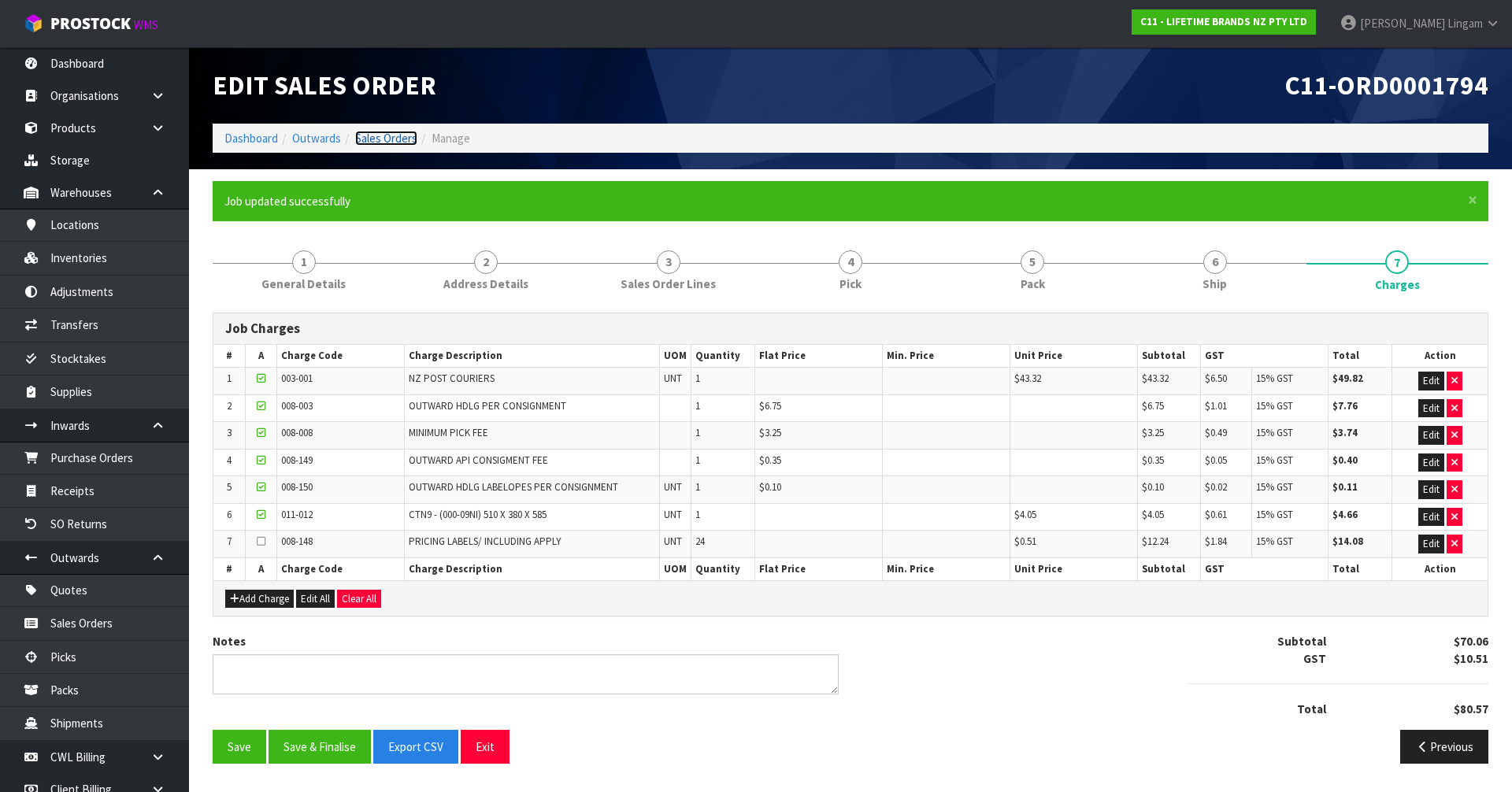
click at [393, 133] on link "Sales Orders" at bounding box center [386, 138] width 63 height 15
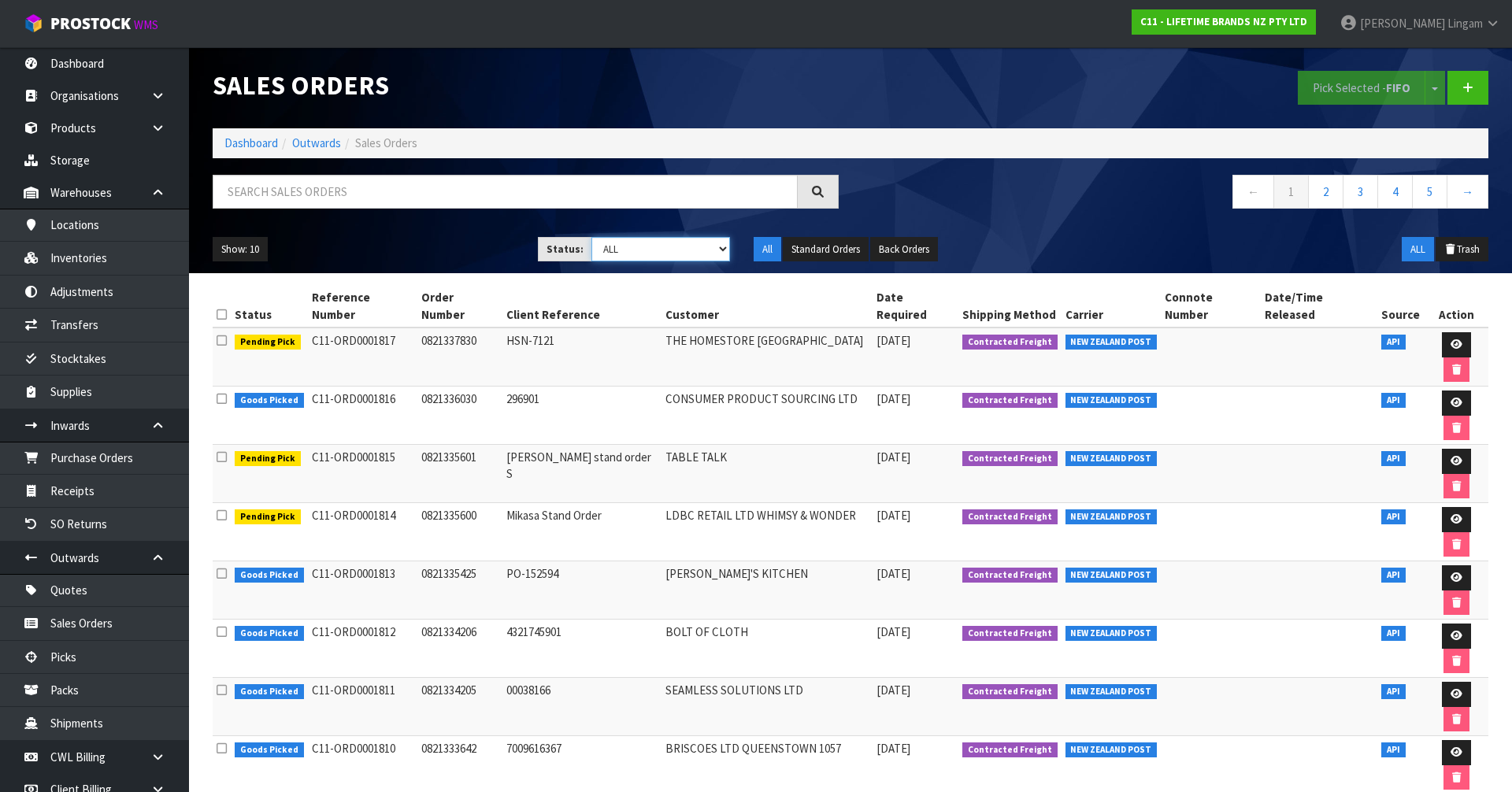
click at [702, 256] on select "Draft Pending Allocated Pending Pick Goods Picked Goods Packed Pending Charges …" at bounding box center [661, 249] width 140 height 24
select select "string:6"
click at [591, 237] on select "Draft Pending Allocated Pending Pick Goods Picked Goods Packed Pending Charges …" at bounding box center [661, 249] width 140 height 24
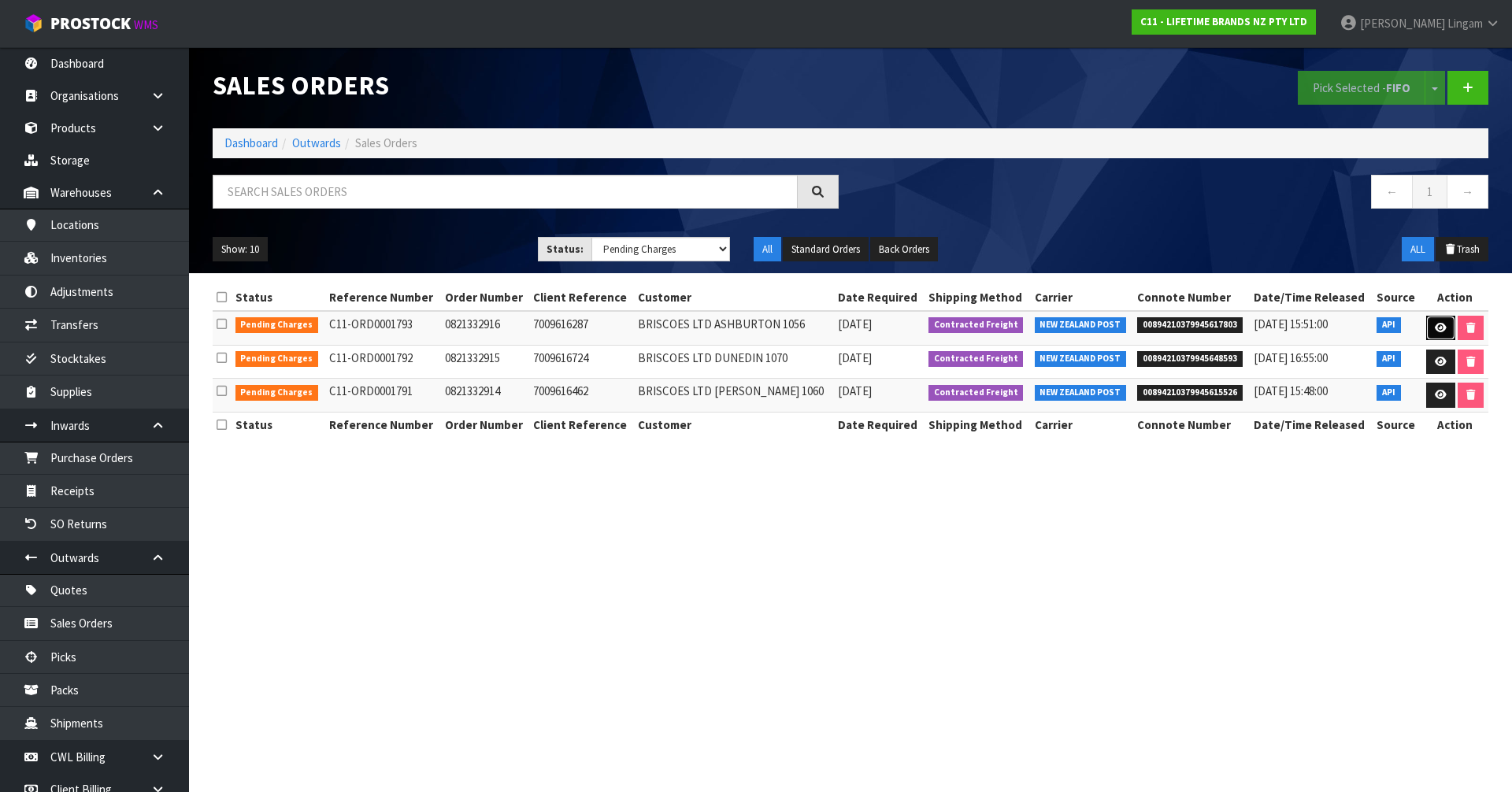
click at [1442, 331] on icon at bounding box center [1441, 328] width 12 height 10
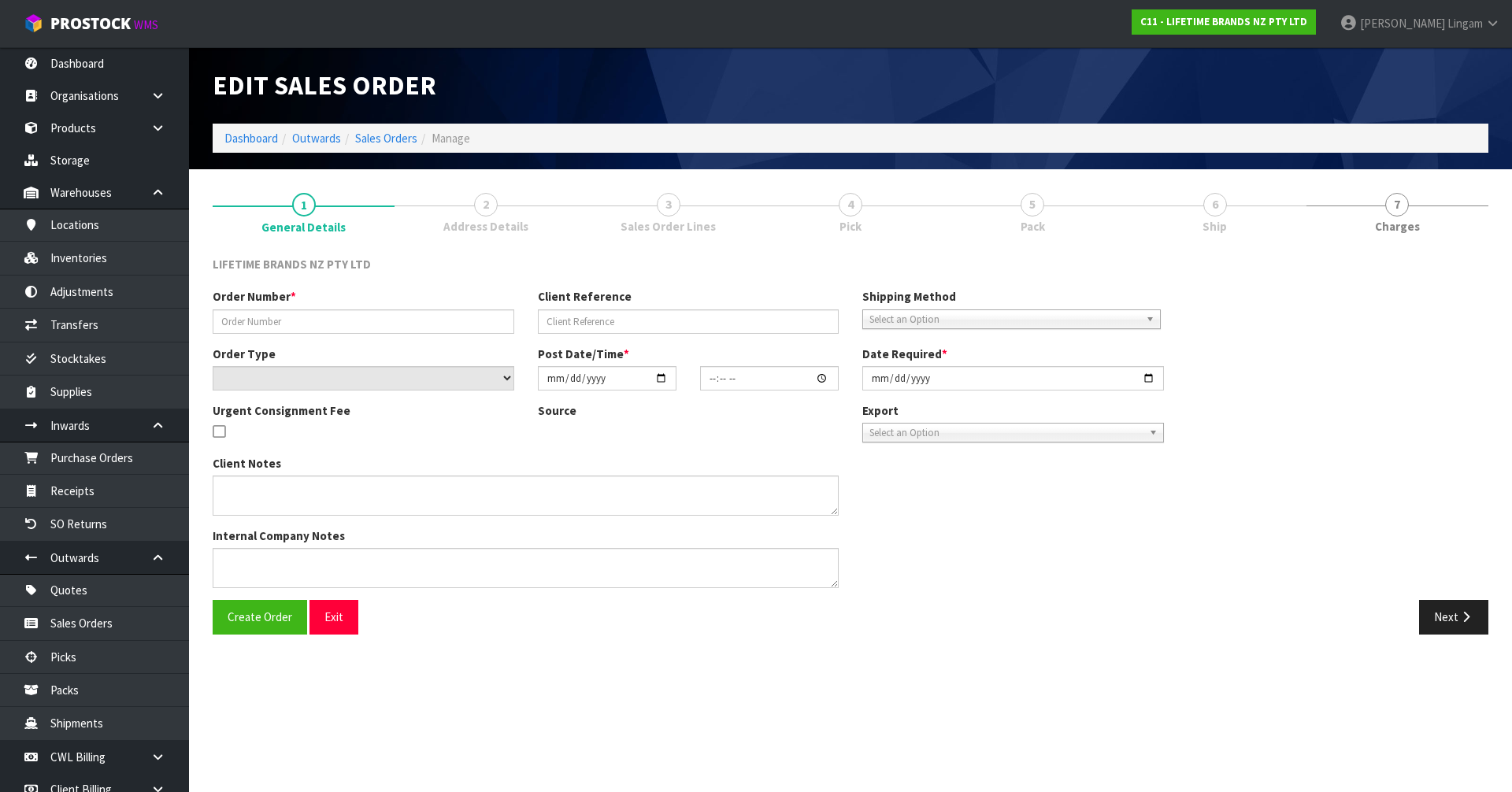
type input "0821332916"
type input "7009616287"
select select "number:0"
type input "[DATE]"
type input "11:33:42.000"
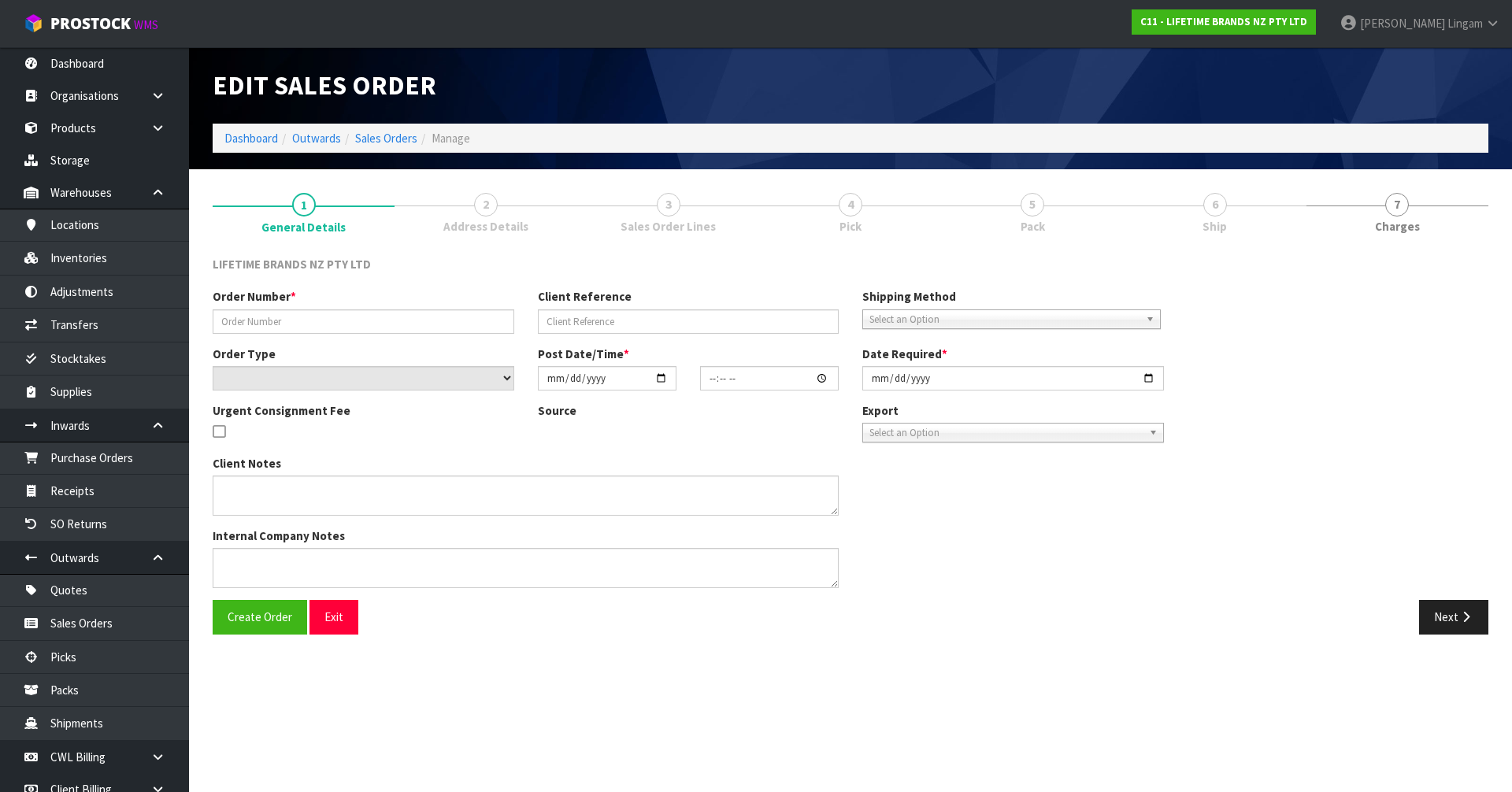
type input "[DATE]"
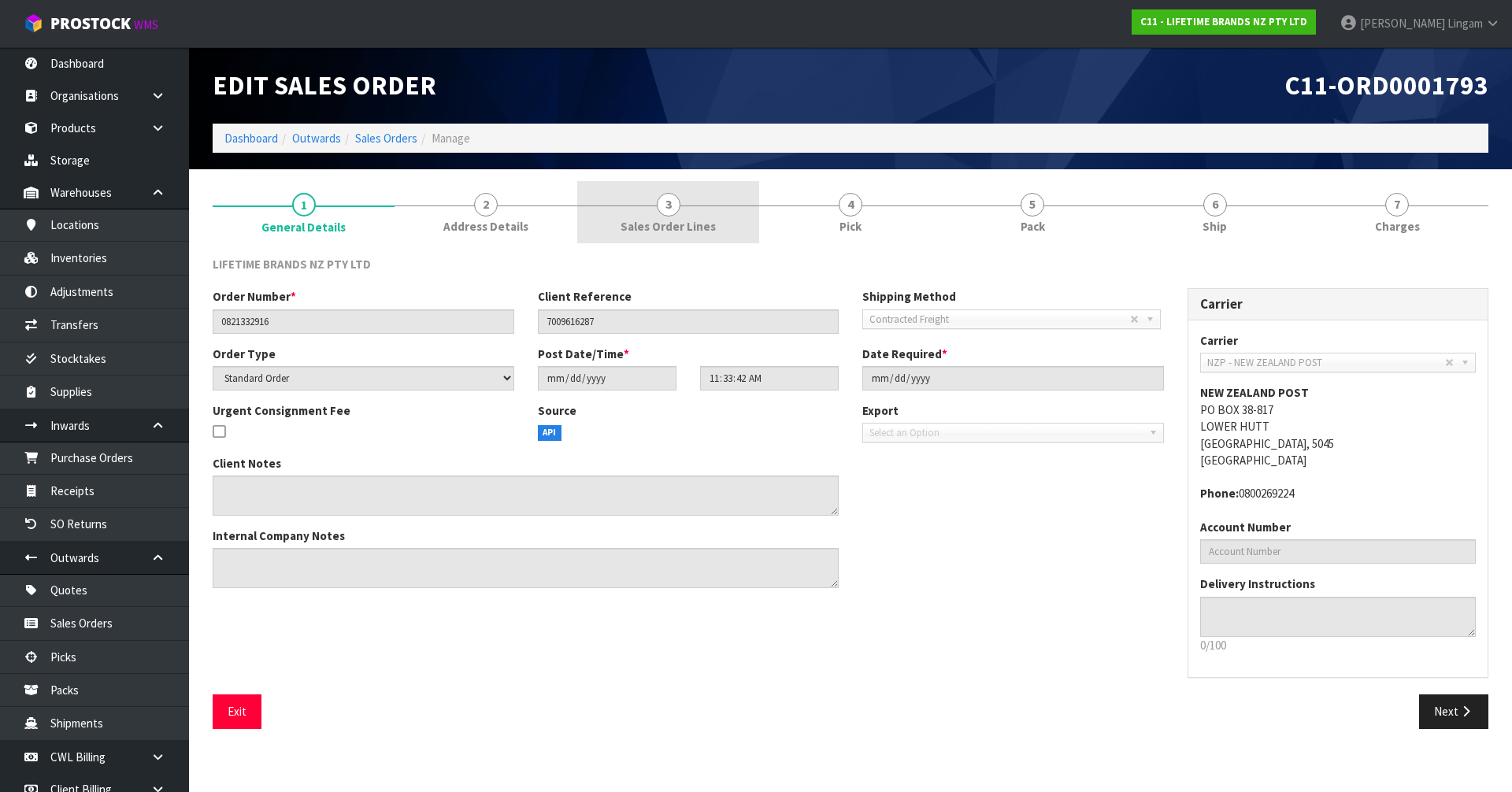
click at [724, 229] on link "3 Sales Order Lines" at bounding box center [668, 212] width 182 height 63
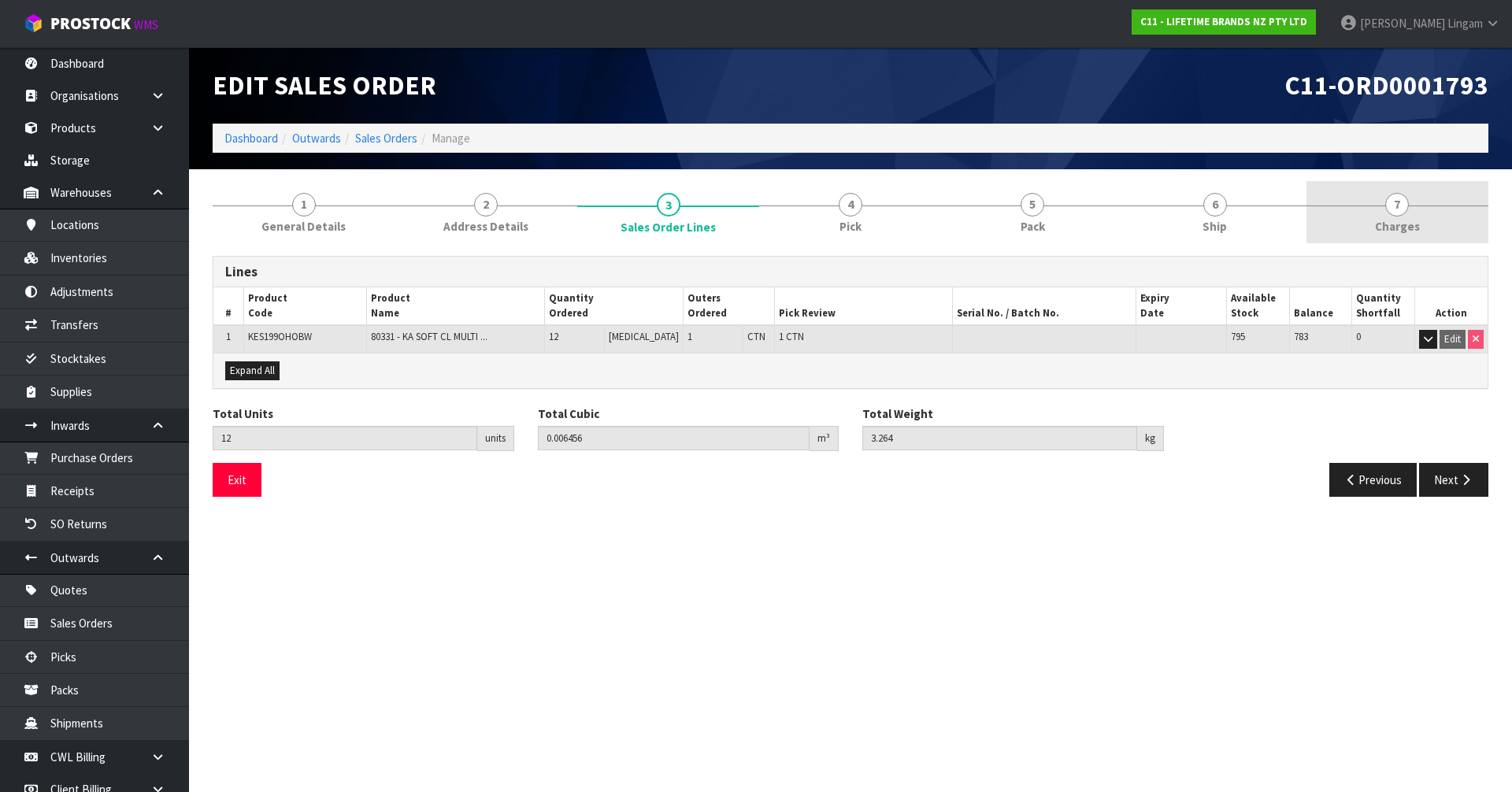
click at [1412, 213] on link "7 [GEOGRAPHIC_DATA]" at bounding box center [1397, 212] width 182 height 63
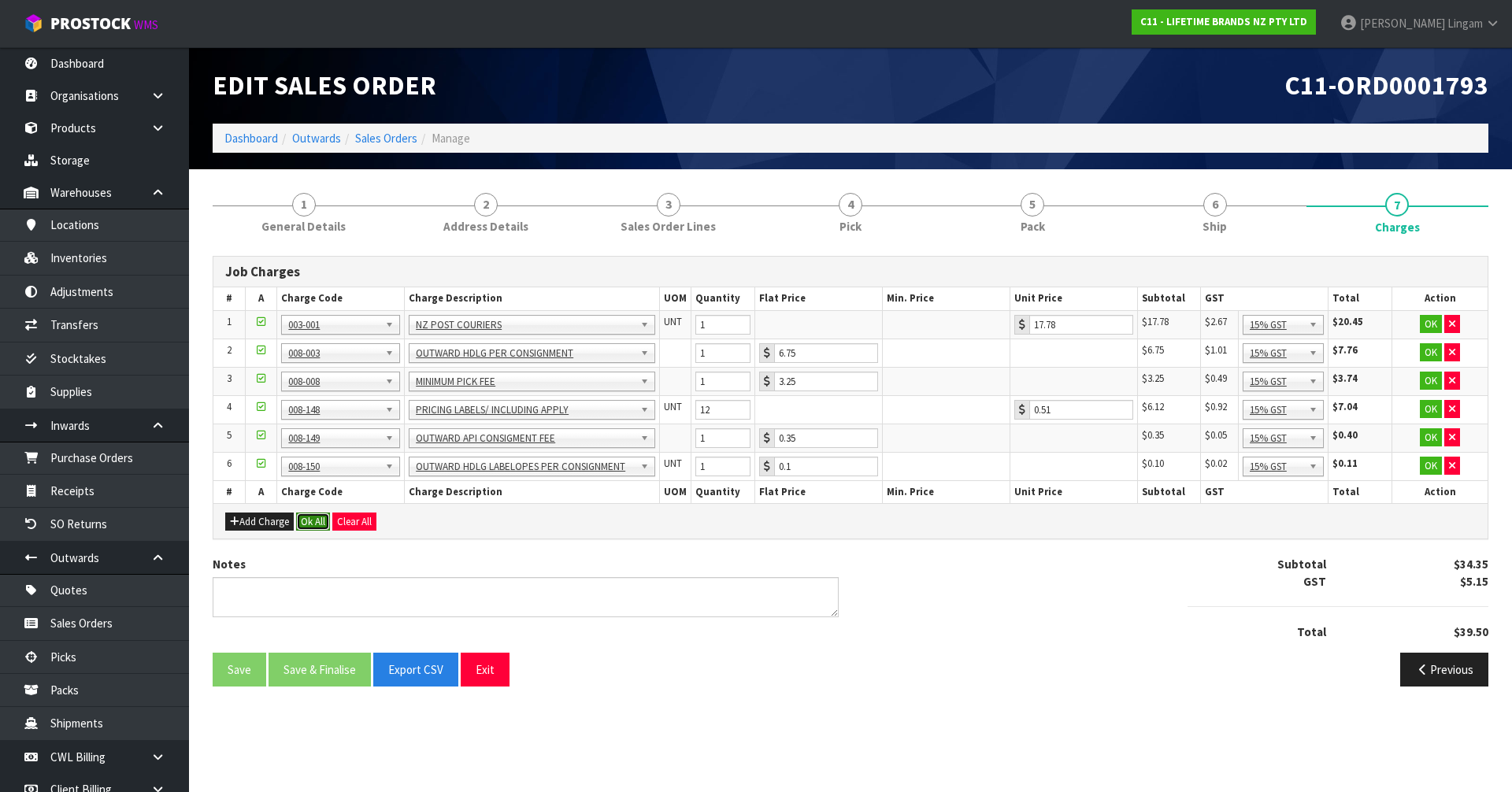
click at [319, 522] on button "Ok All" at bounding box center [313, 522] width 34 height 19
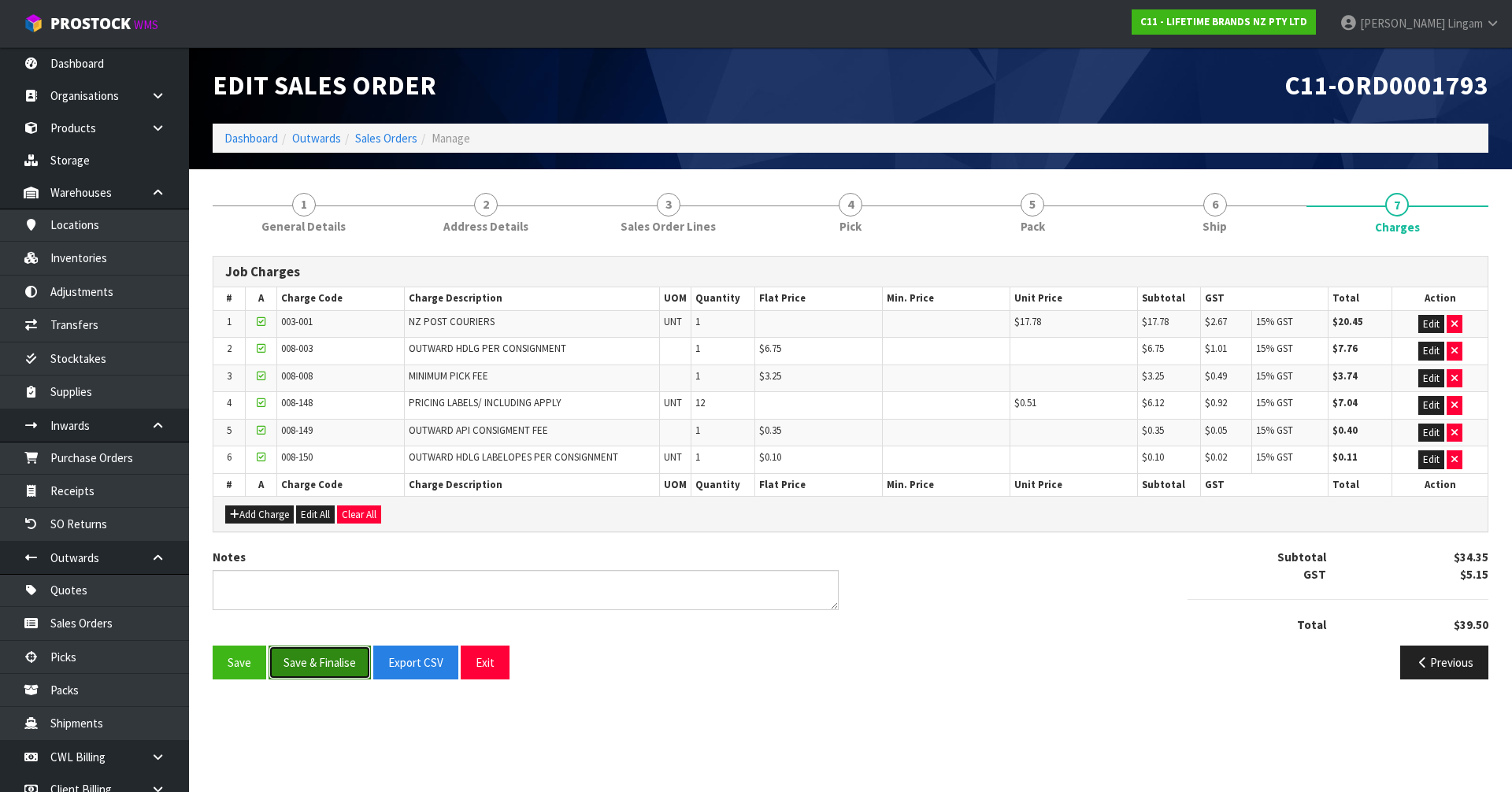
click at [323, 667] on button "Save & Finalise" at bounding box center [319, 663] width 102 height 34
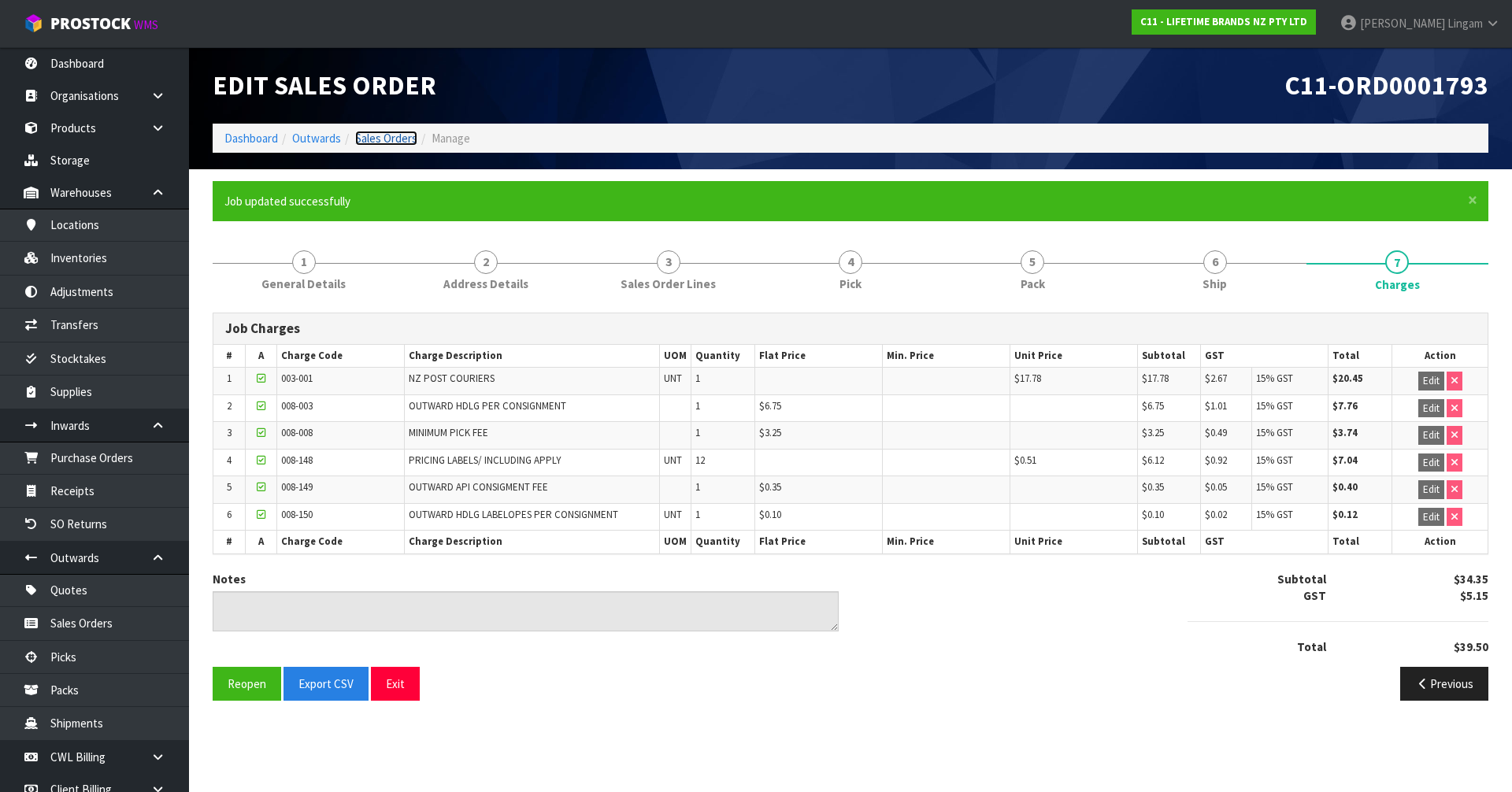
click at [383, 141] on link "Sales Orders" at bounding box center [386, 138] width 63 height 15
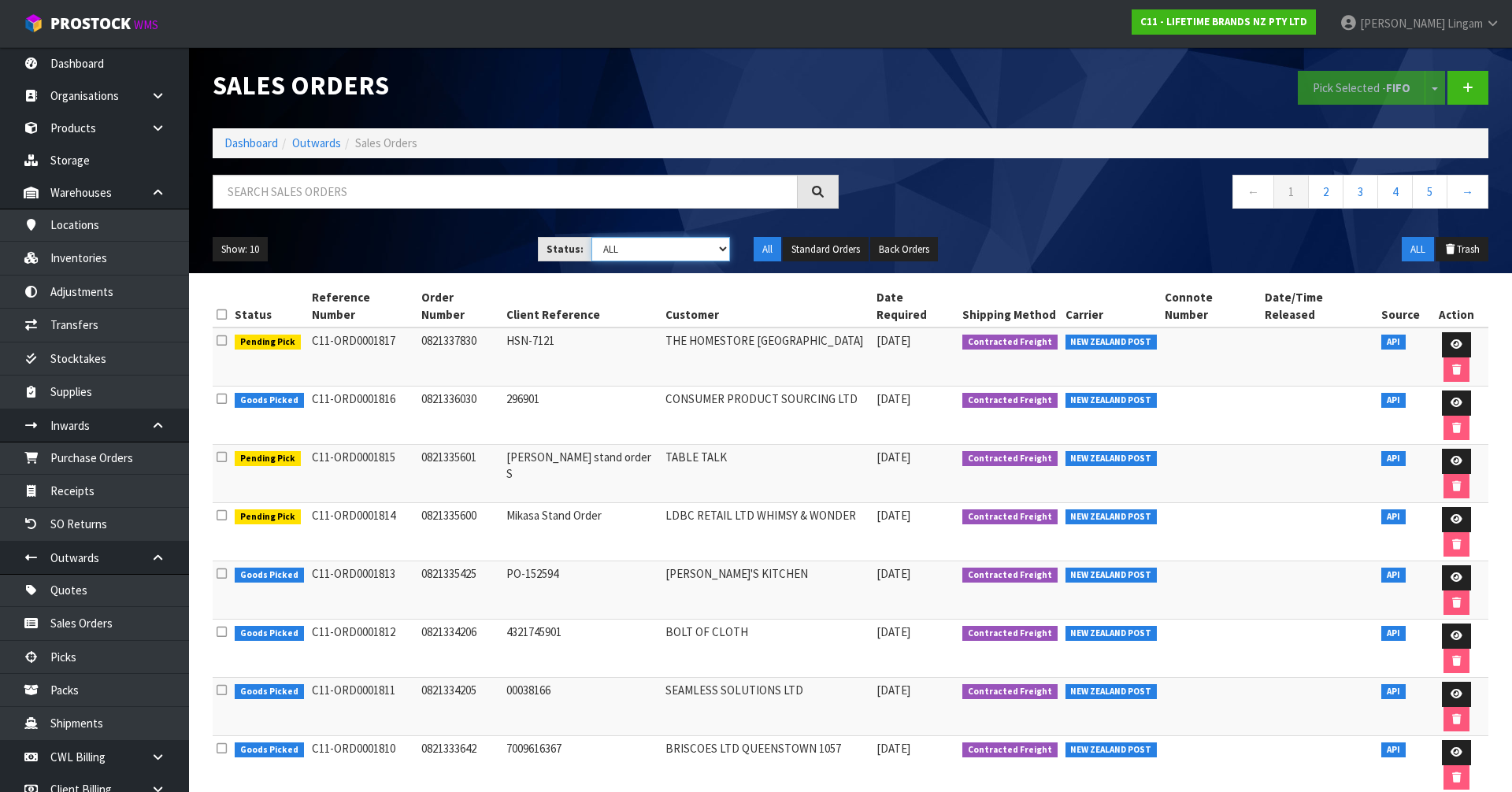
click at [683, 257] on select "Draft Pending Allocated Pending Pick Goods Picked Goods Packed Pending Charges …" at bounding box center [661, 249] width 140 height 24
select select "string:6"
click at [591, 237] on select "Draft Pending Allocated Pending Pick Goods Picked Goods Packed Pending Charges …" at bounding box center [661, 249] width 140 height 24
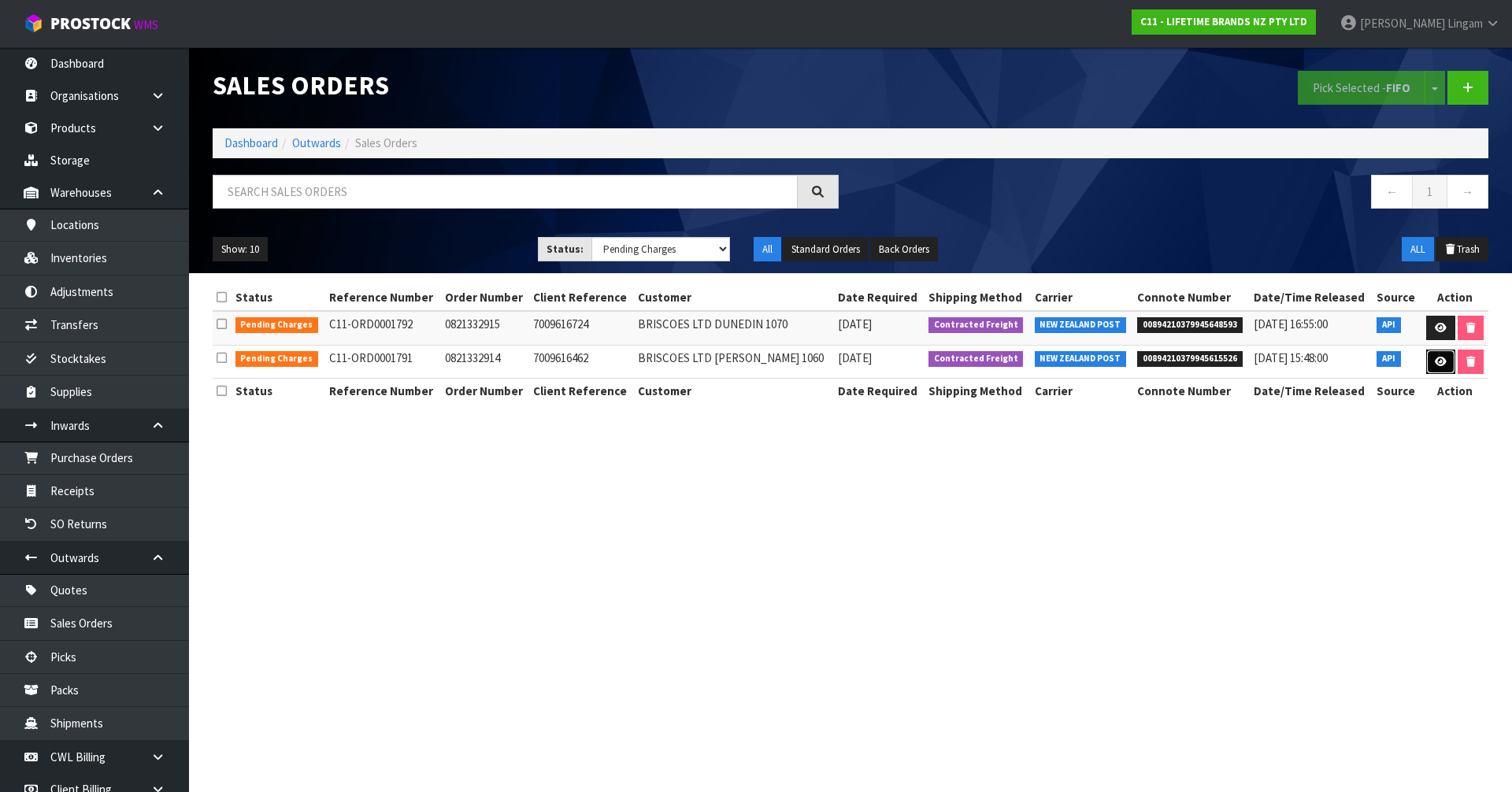
click at [1441, 361] on icon at bounding box center [1441, 362] width 12 height 10
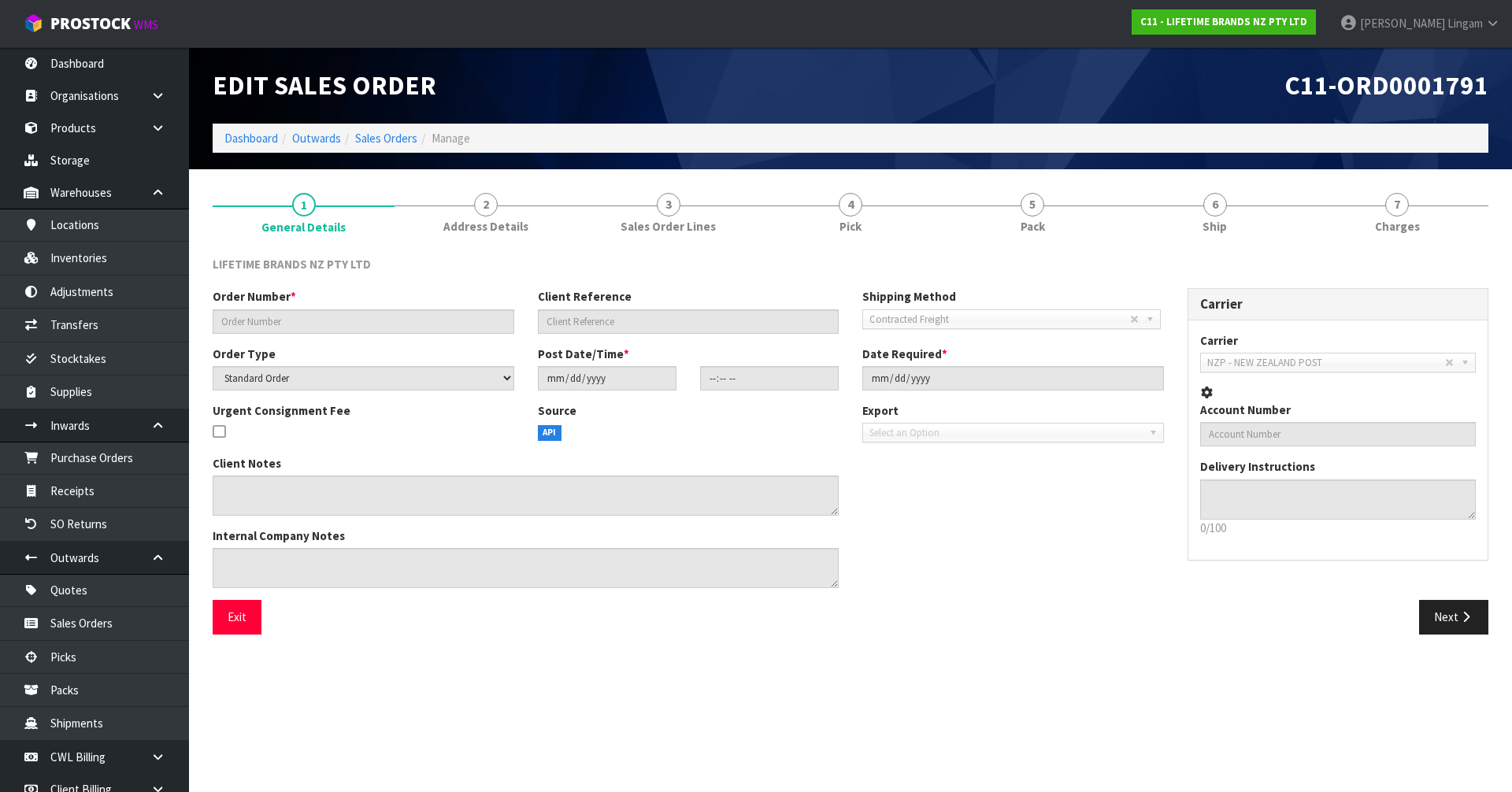
type input "0821332914"
type input "7009616462"
select select "number:0"
type input "[DATE]"
type input "11:28:51.000"
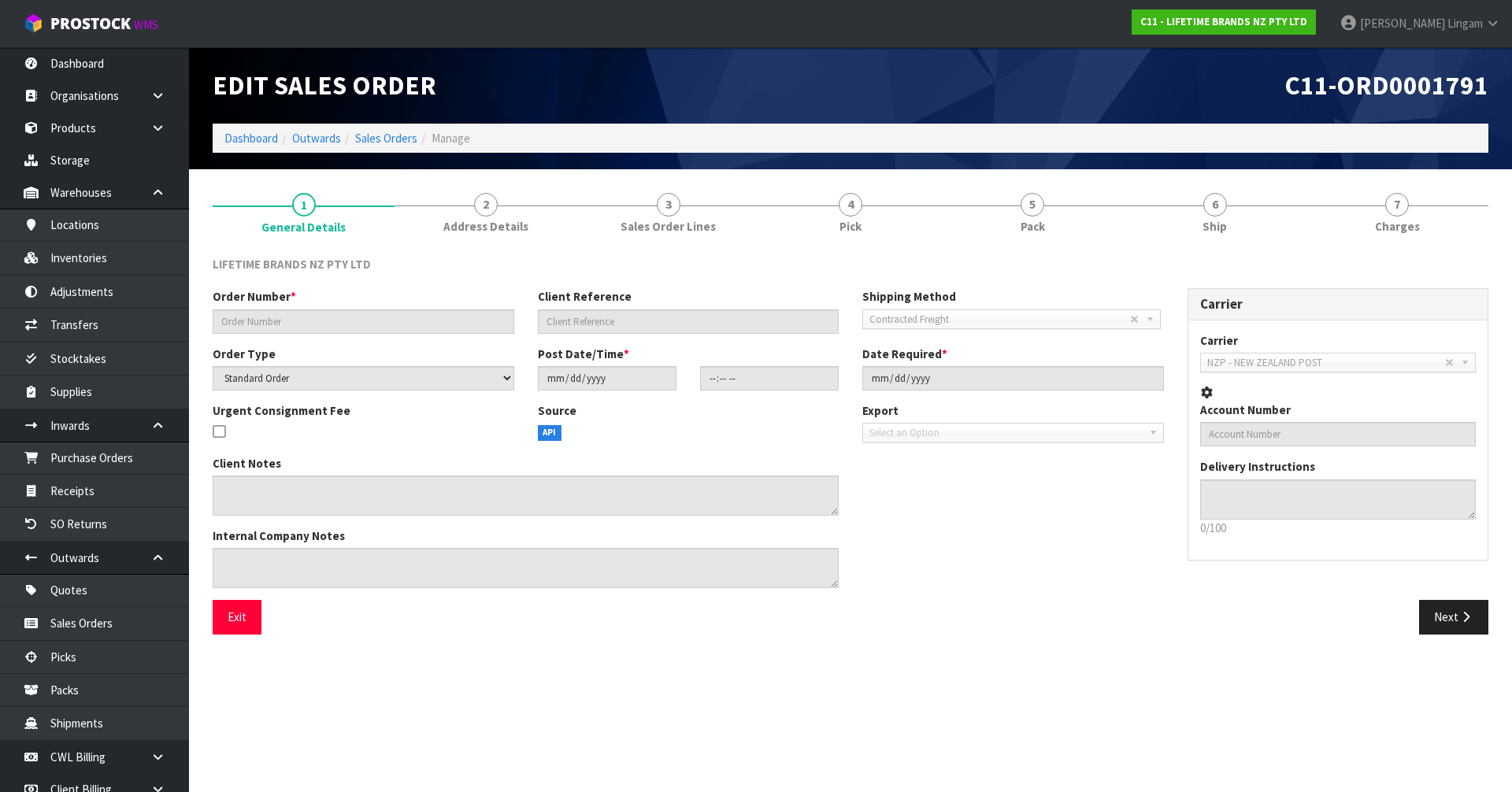
type input "[DATE]"
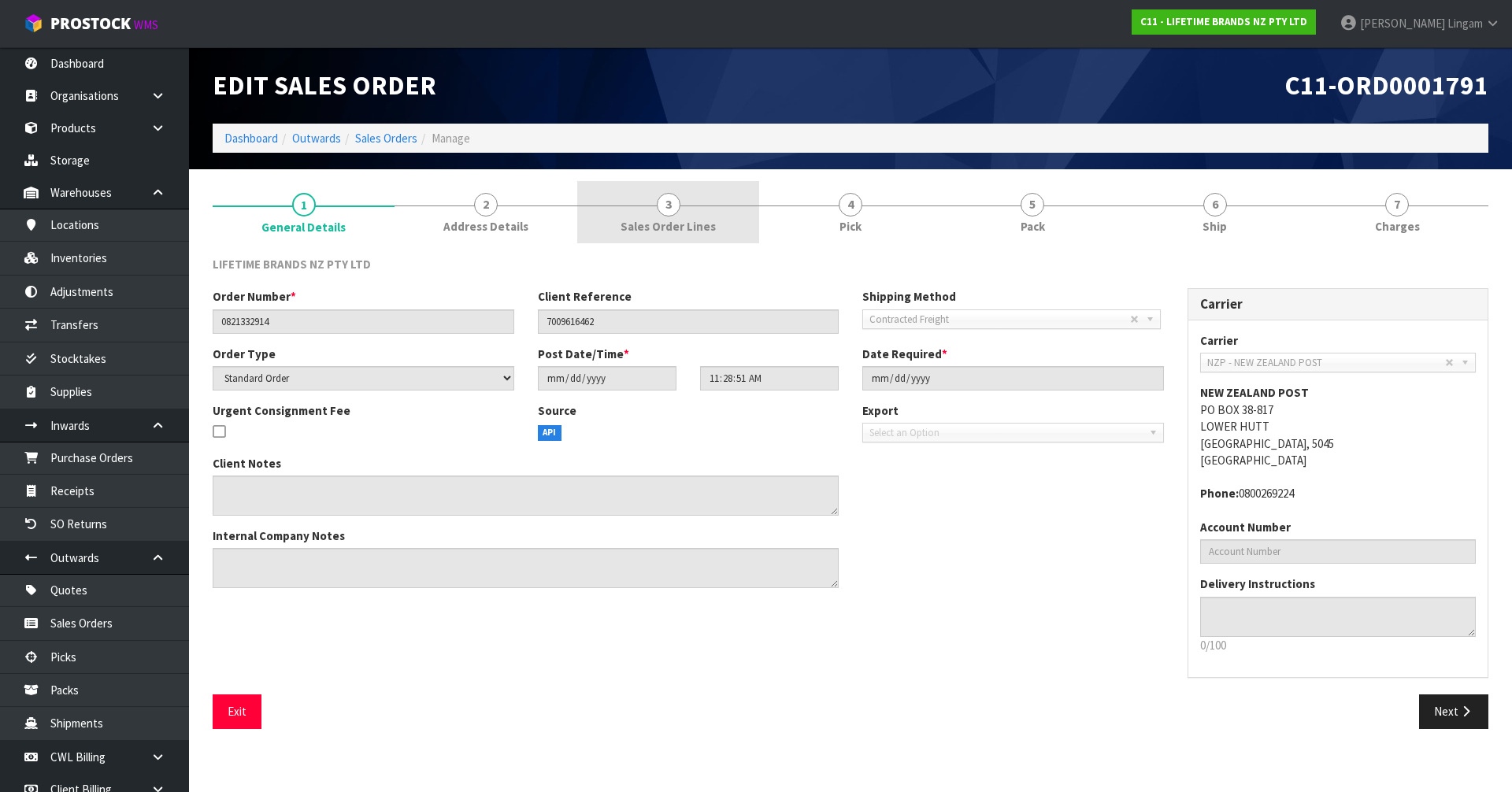
click at [697, 230] on span "Sales Order Lines" at bounding box center [668, 225] width 95 height 16
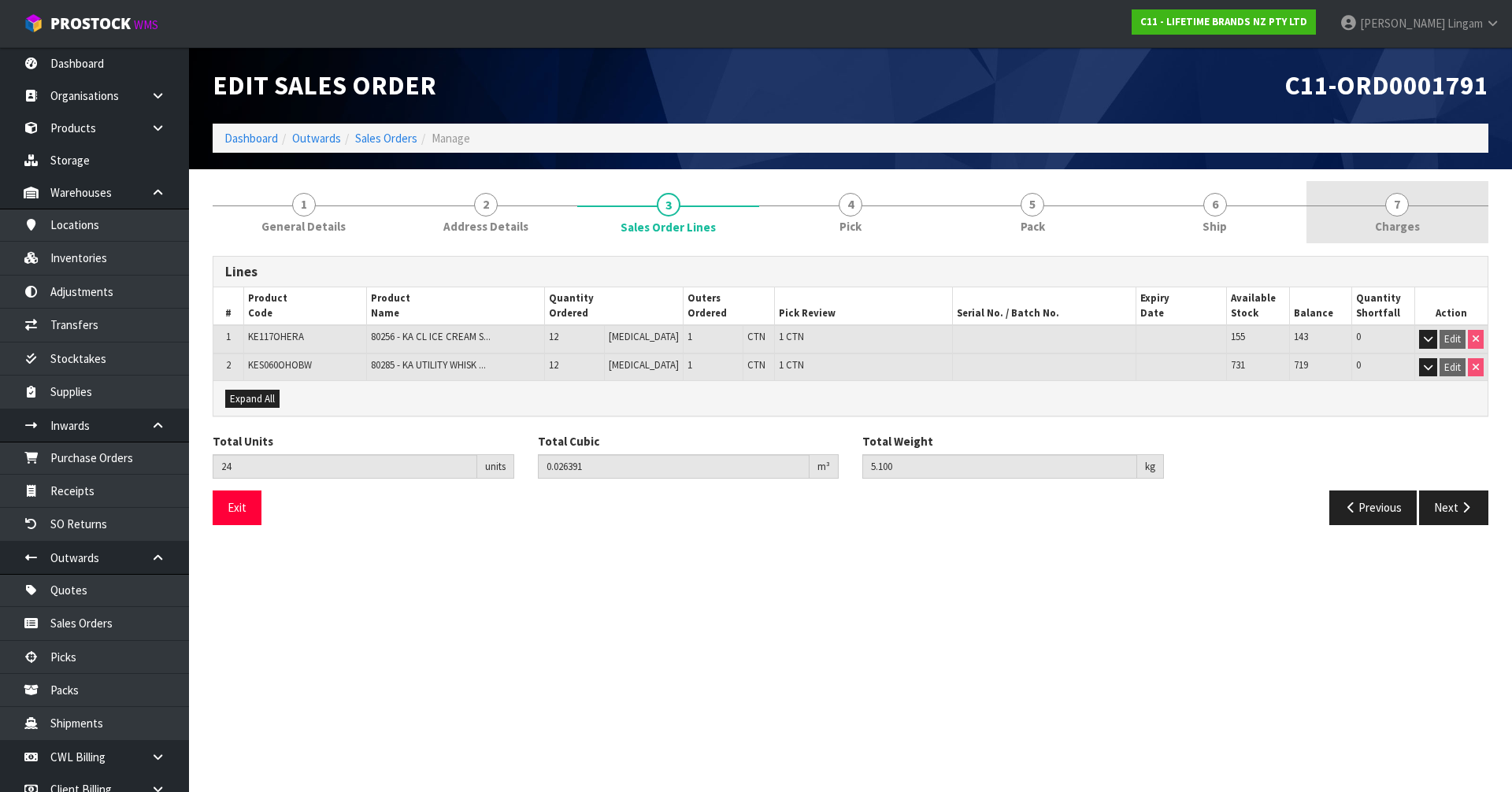
click at [1409, 219] on span "Charges" at bounding box center [1397, 225] width 45 height 16
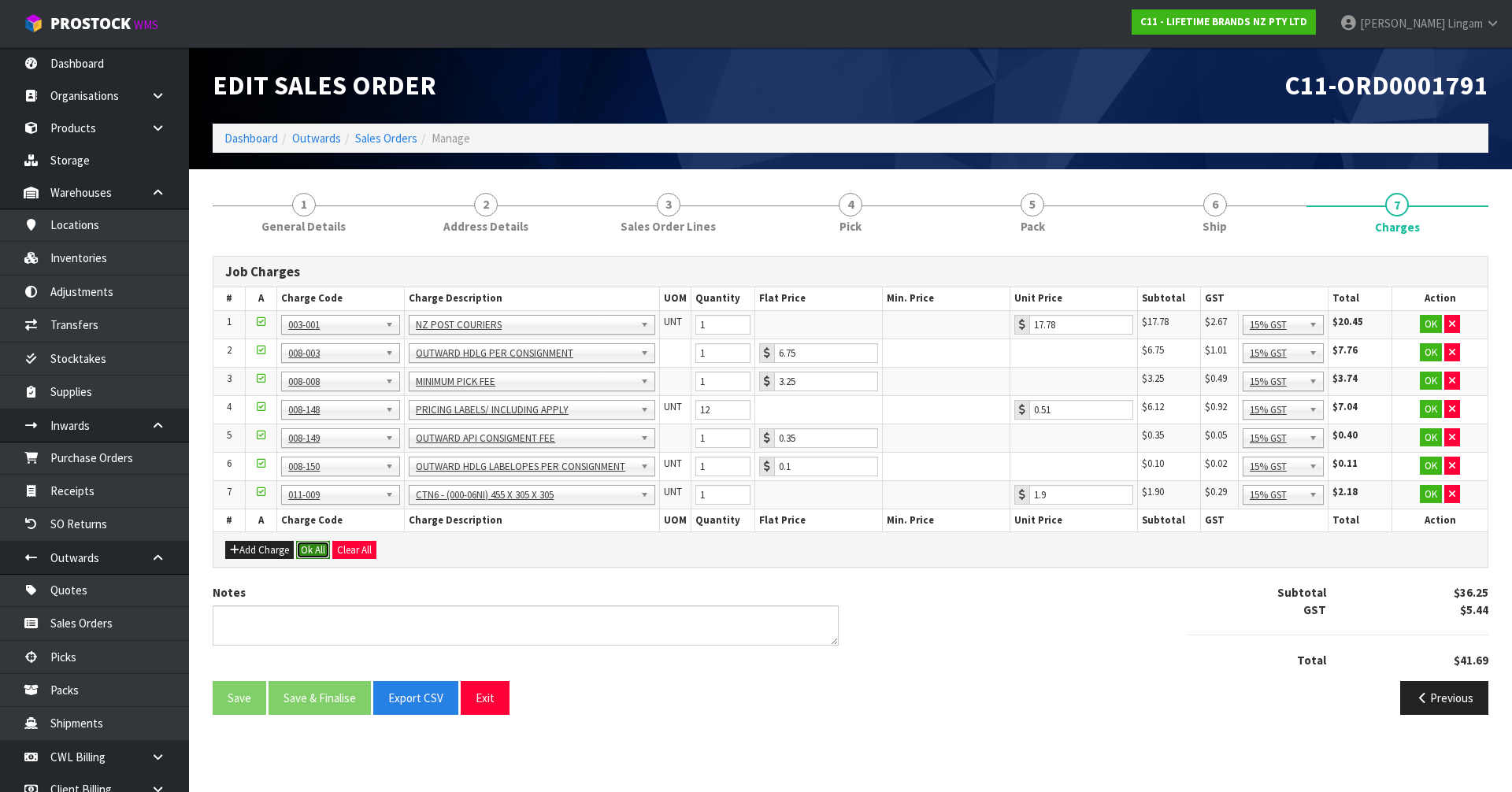
click at [307, 553] on button "Ok All" at bounding box center [313, 550] width 34 height 19
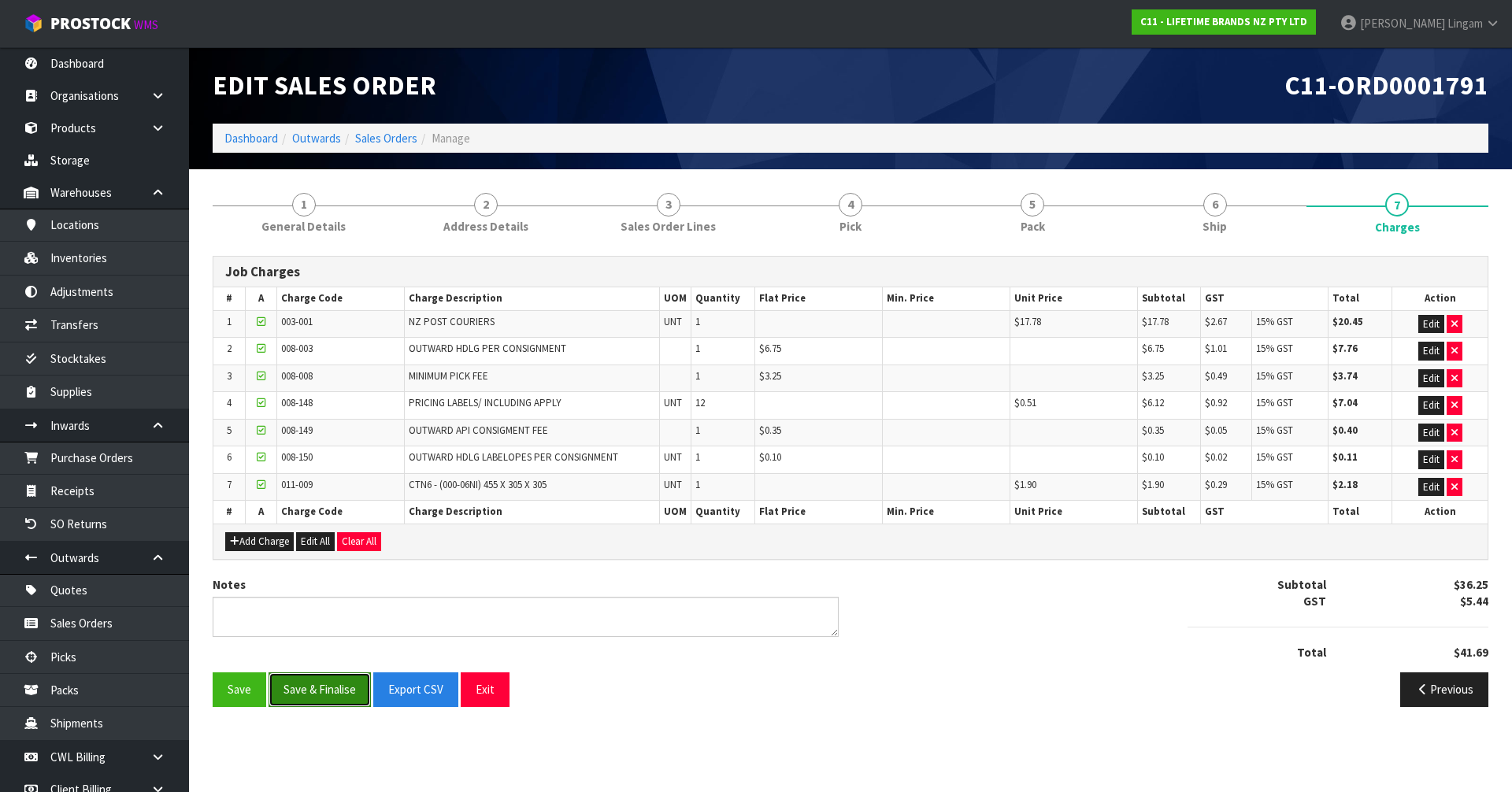
click at [339, 699] on button "Save & Finalise" at bounding box center [319, 690] width 102 height 34
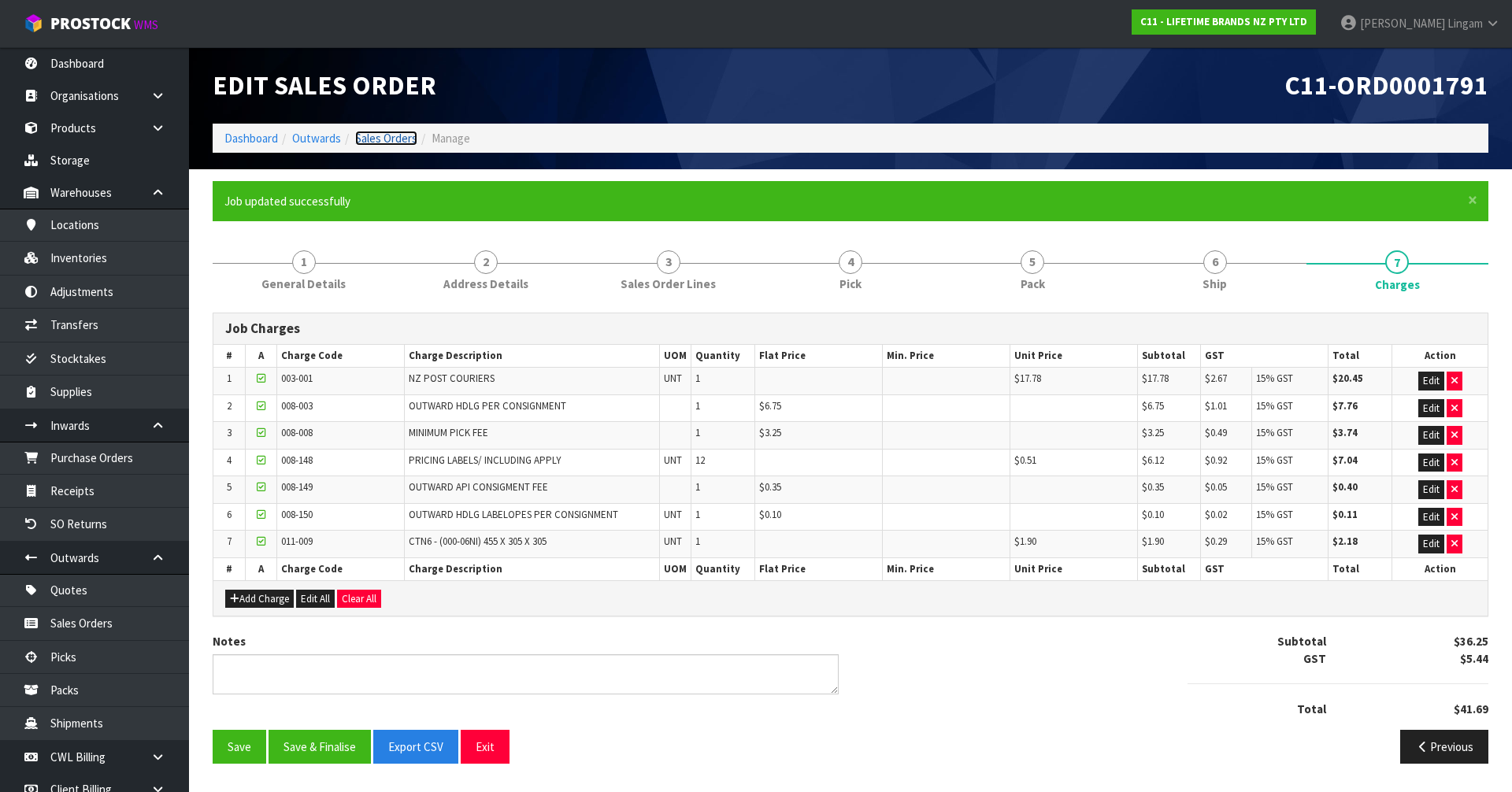
click at [403, 141] on link "Sales Orders" at bounding box center [386, 138] width 63 height 15
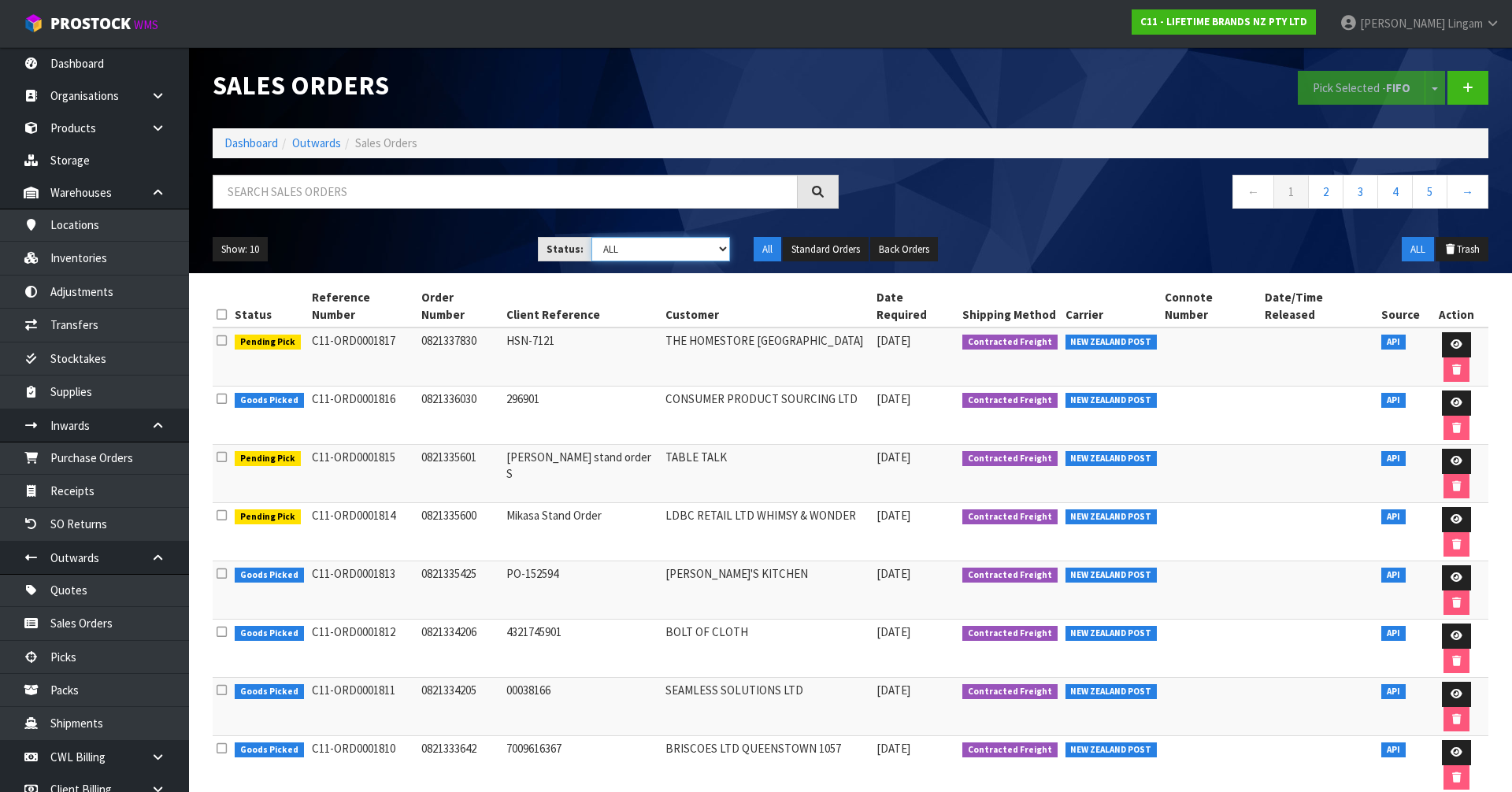
click at [707, 253] on select "Draft Pending Allocated Pending Pick Goods Picked Goods Packed Pending Charges …" at bounding box center [661, 249] width 140 height 24
select select "string:6"
click at [591, 237] on select "Draft Pending Allocated Pending Pick Goods Picked Goods Packed Pending Charges …" at bounding box center [661, 249] width 140 height 24
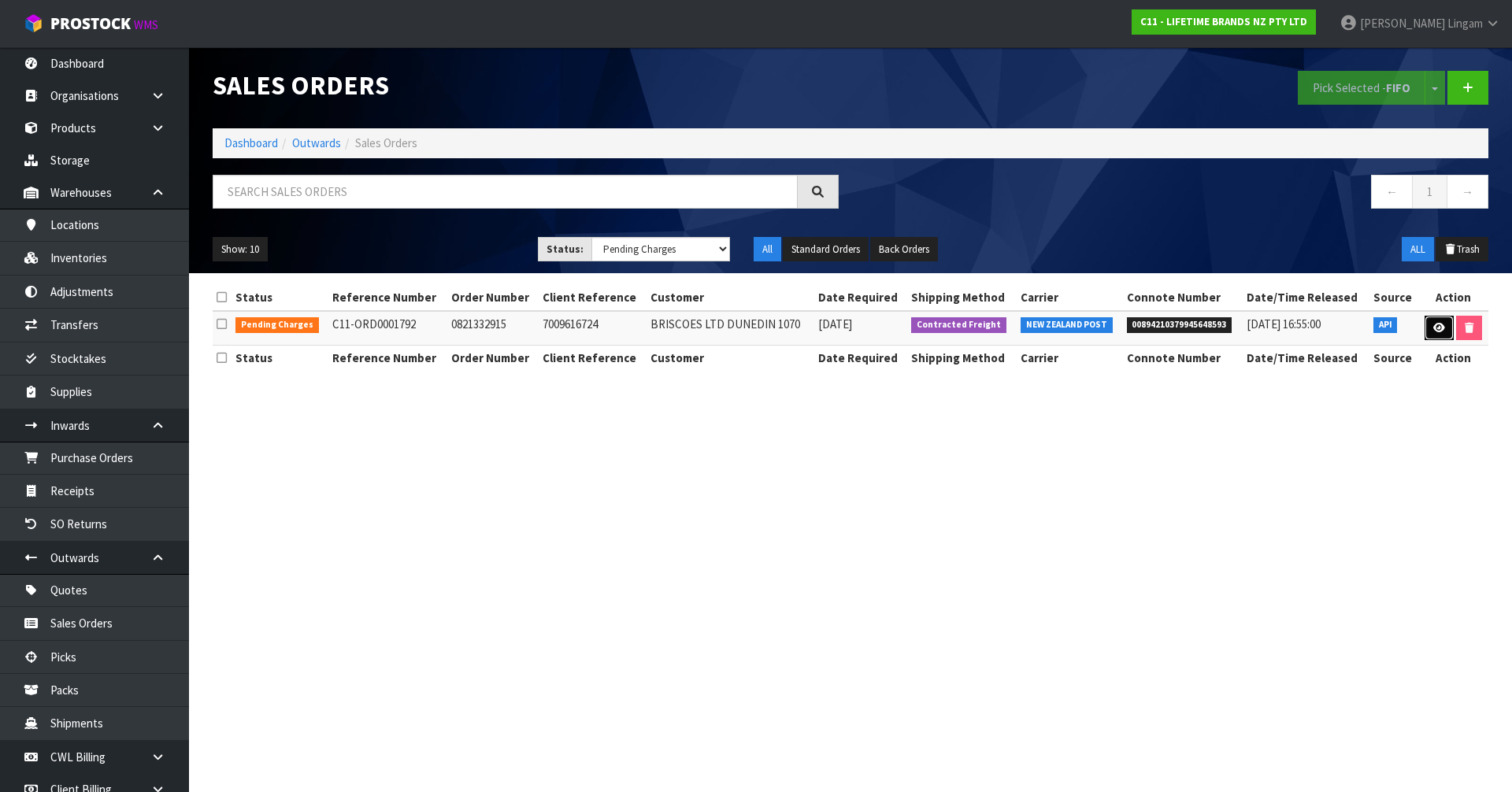
click at [1437, 325] on icon at bounding box center [1439, 328] width 12 height 10
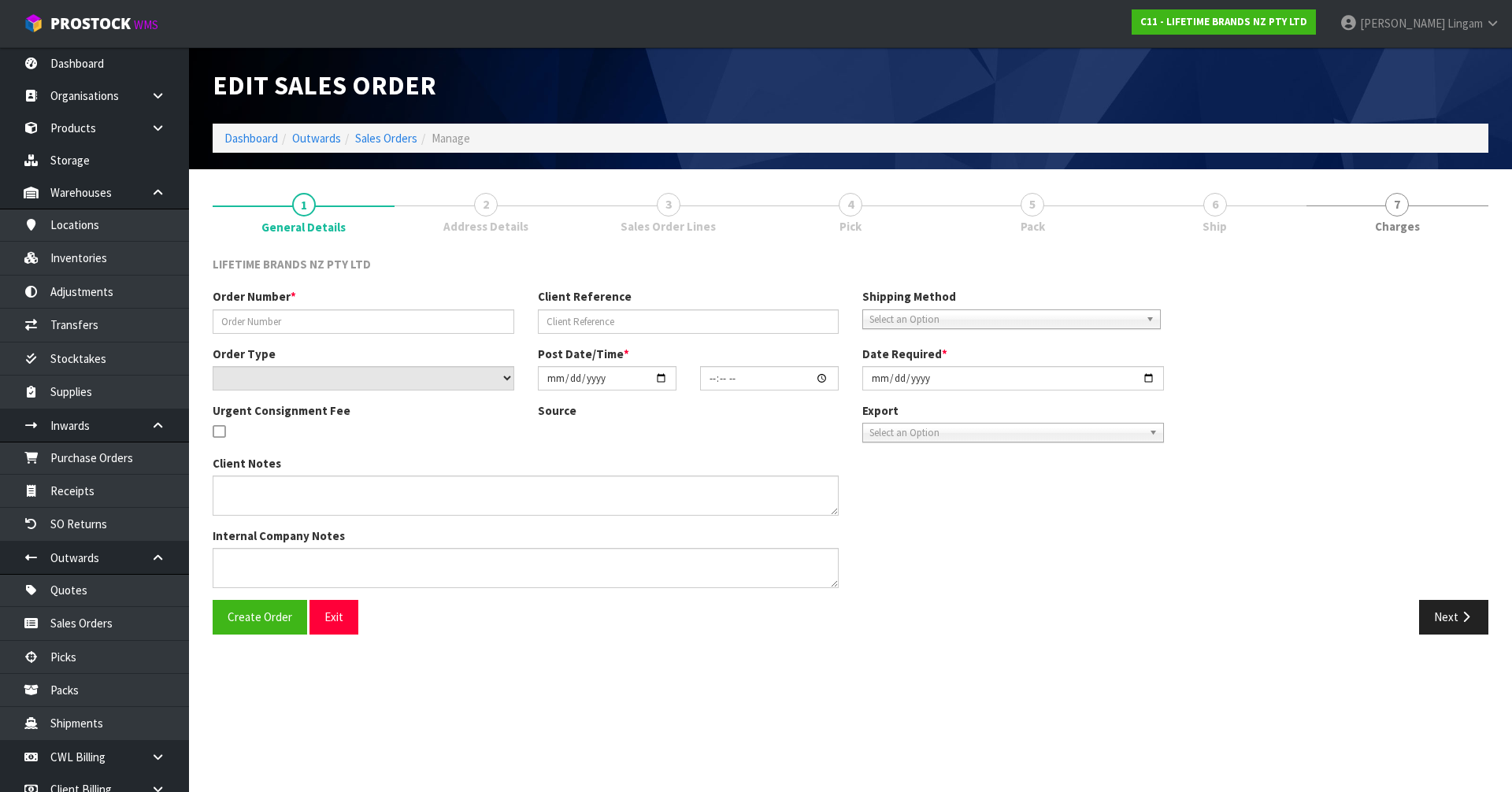
type input "0821332915"
type input "7009616724"
select select "number:0"
type input "[DATE]"
type input "11:28:52.000"
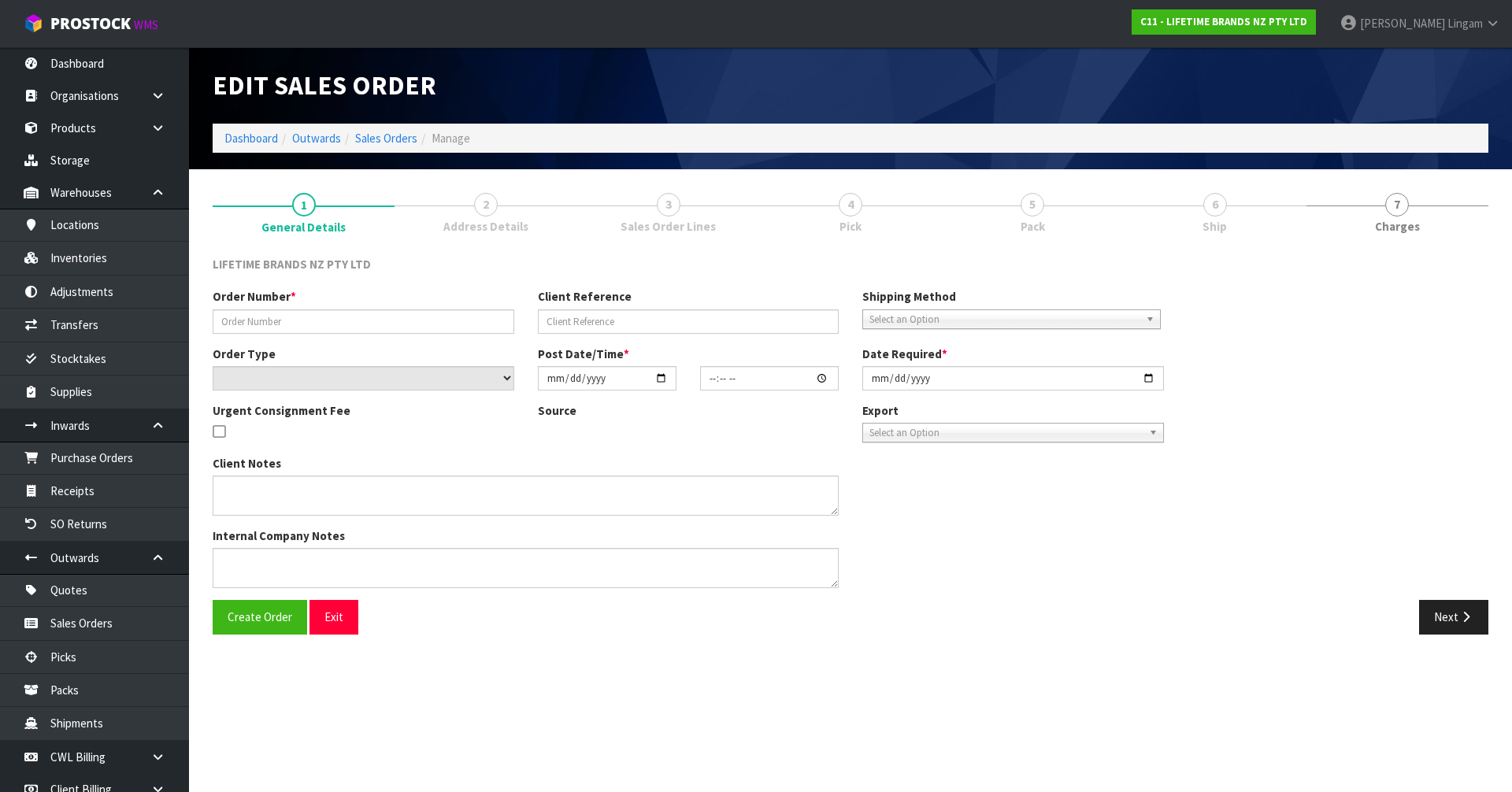
type input "[DATE]"
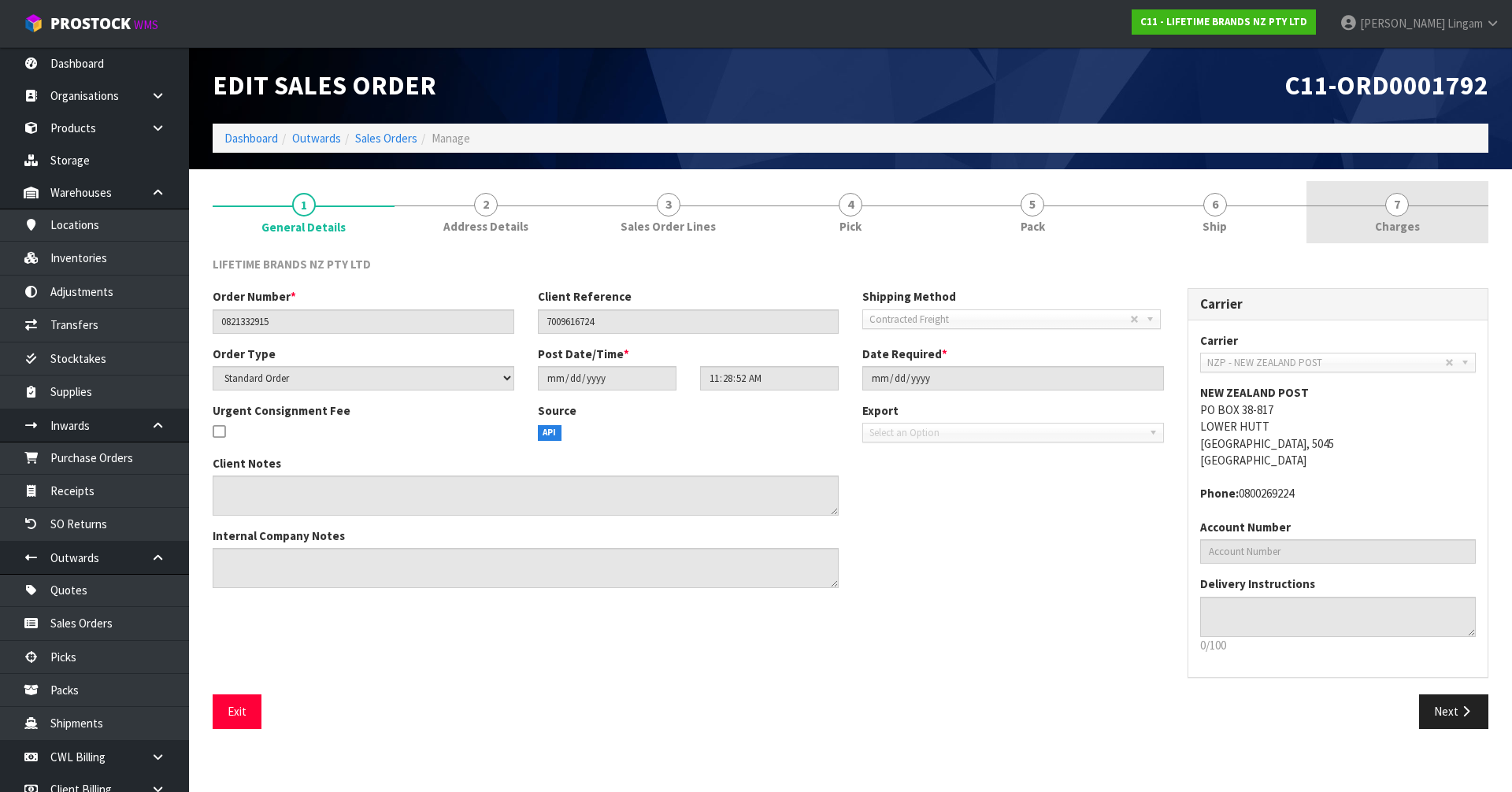
click at [1423, 224] on link "7 [GEOGRAPHIC_DATA]" at bounding box center [1397, 212] width 182 height 63
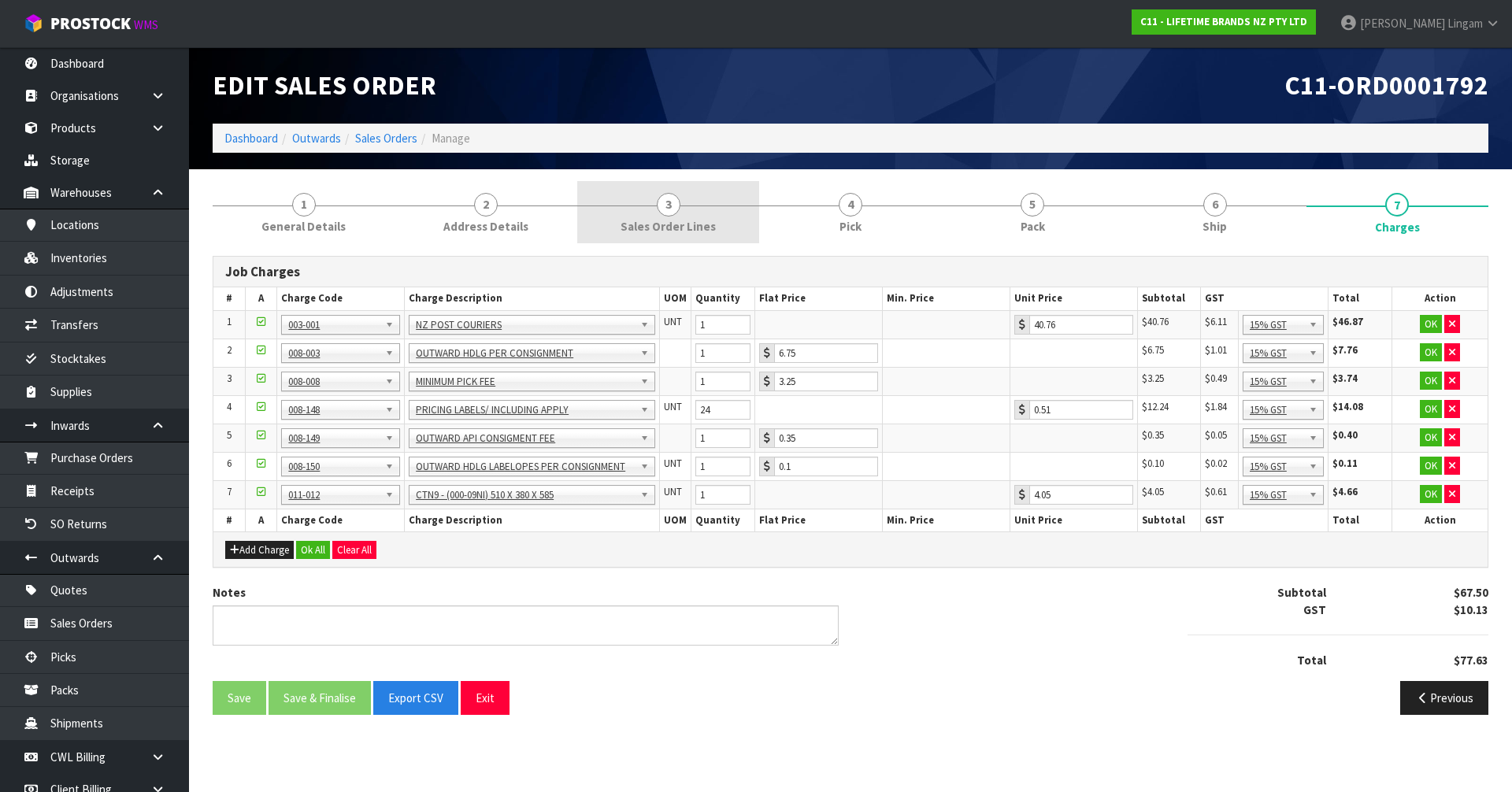
click at [706, 202] on link "3 Sales Order Lines" at bounding box center [668, 212] width 182 height 63
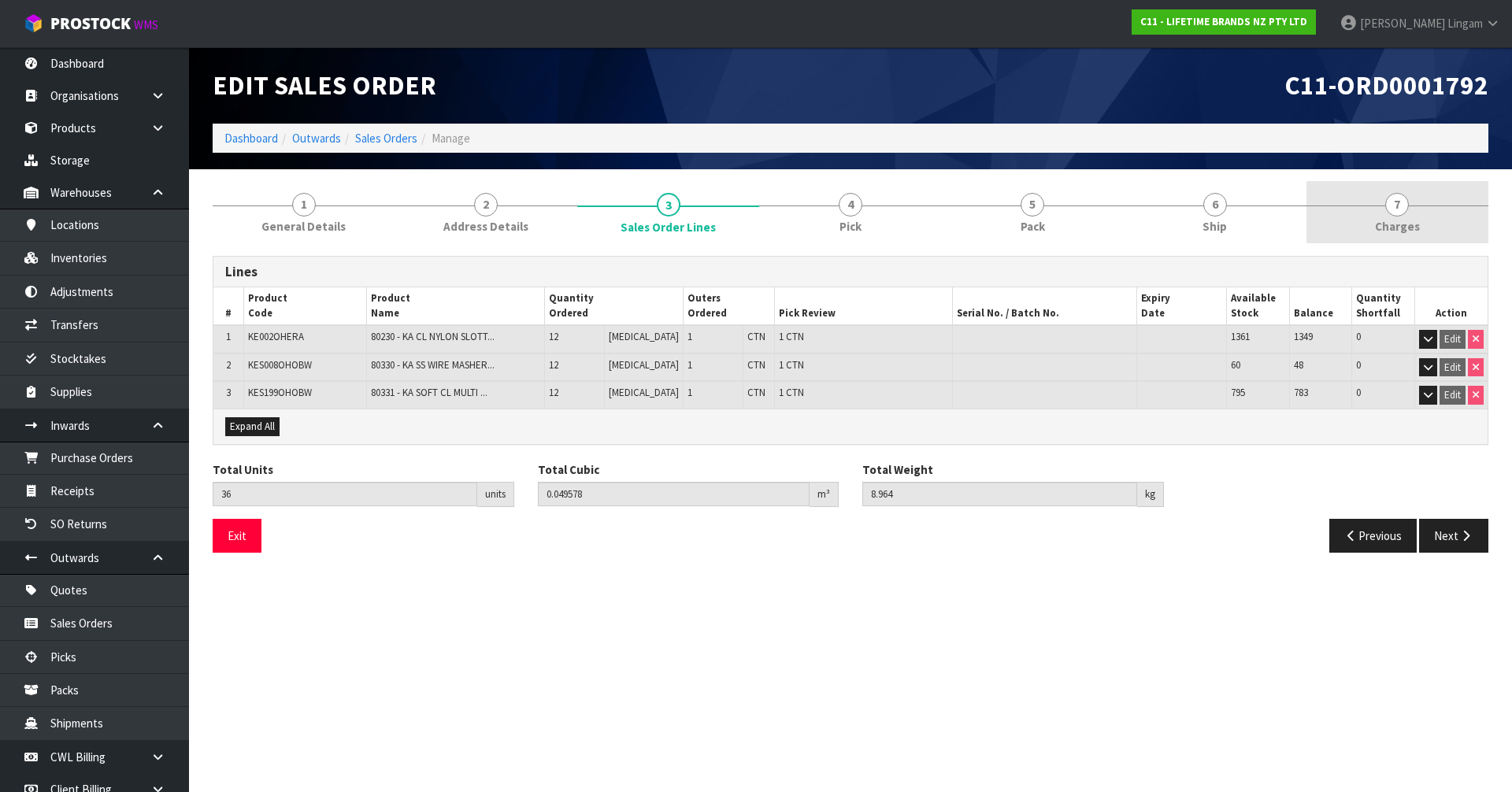
click at [1425, 214] on link "7 [GEOGRAPHIC_DATA]" at bounding box center [1397, 212] width 182 height 63
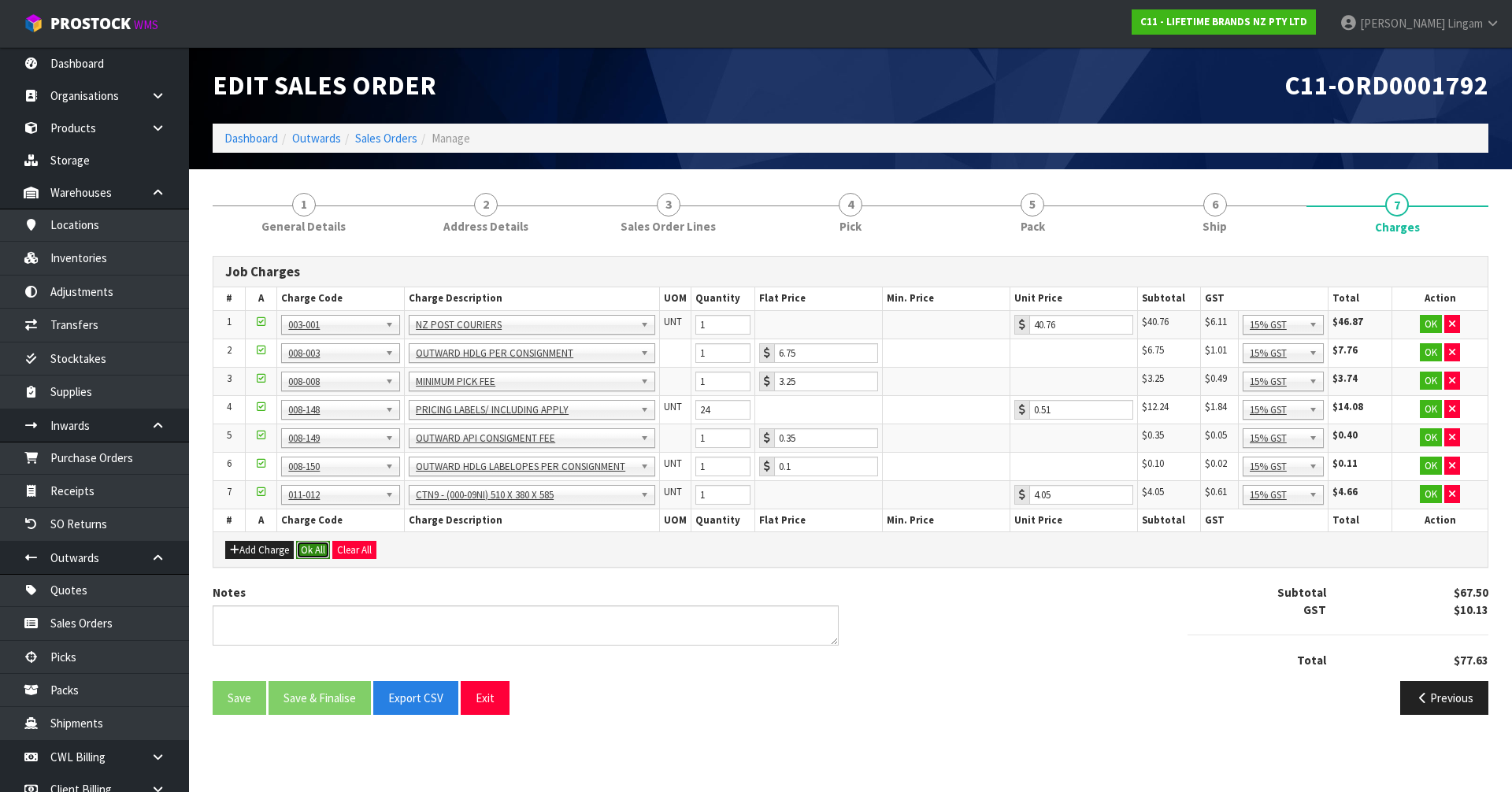
click at [314, 550] on button "Ok All" at bounding box center [313, 550] width 34 height 19
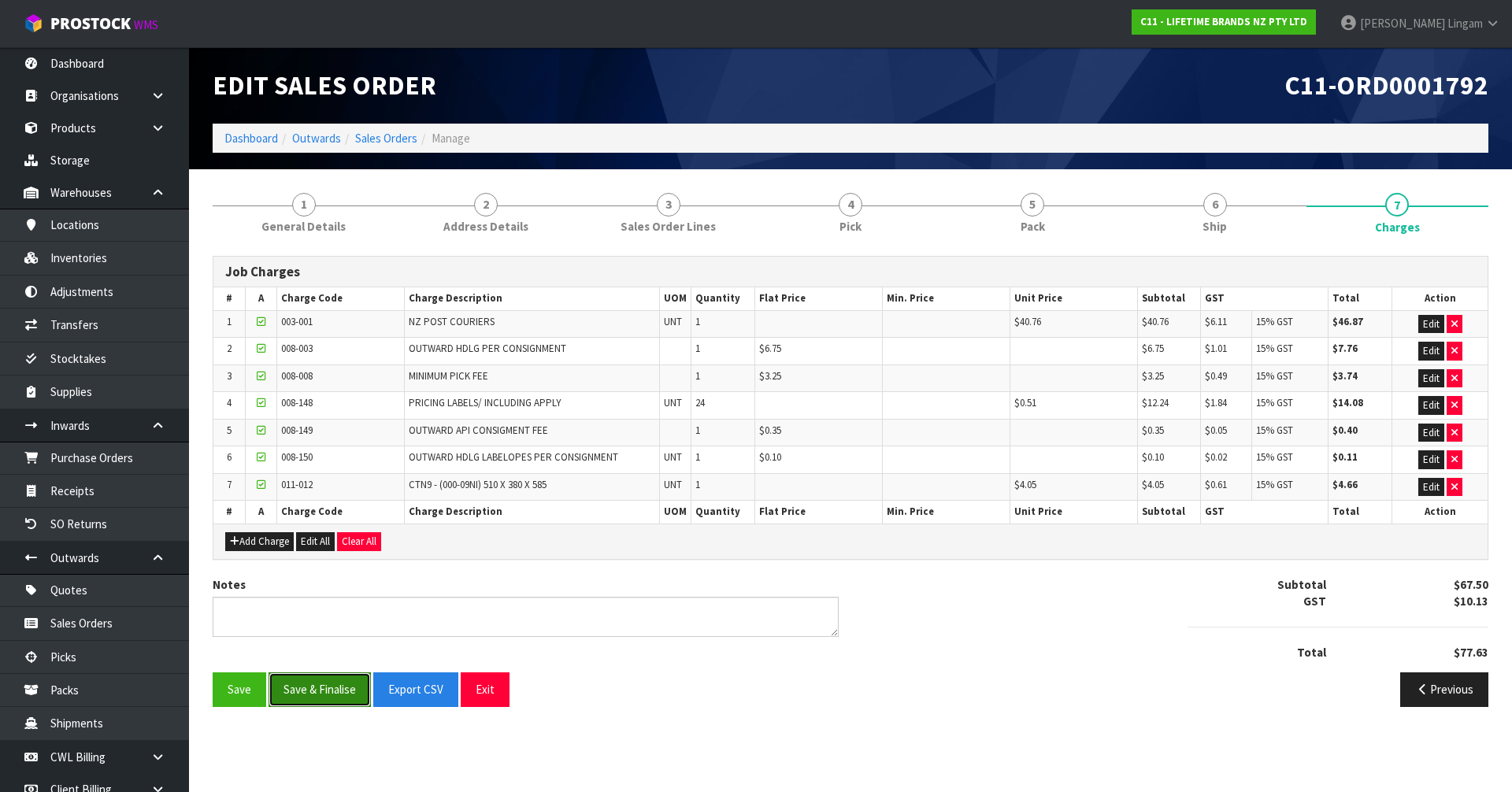
click at [313, 693] on button "Save & Finalise" at bounding box center [319, 690] width 102 height 34
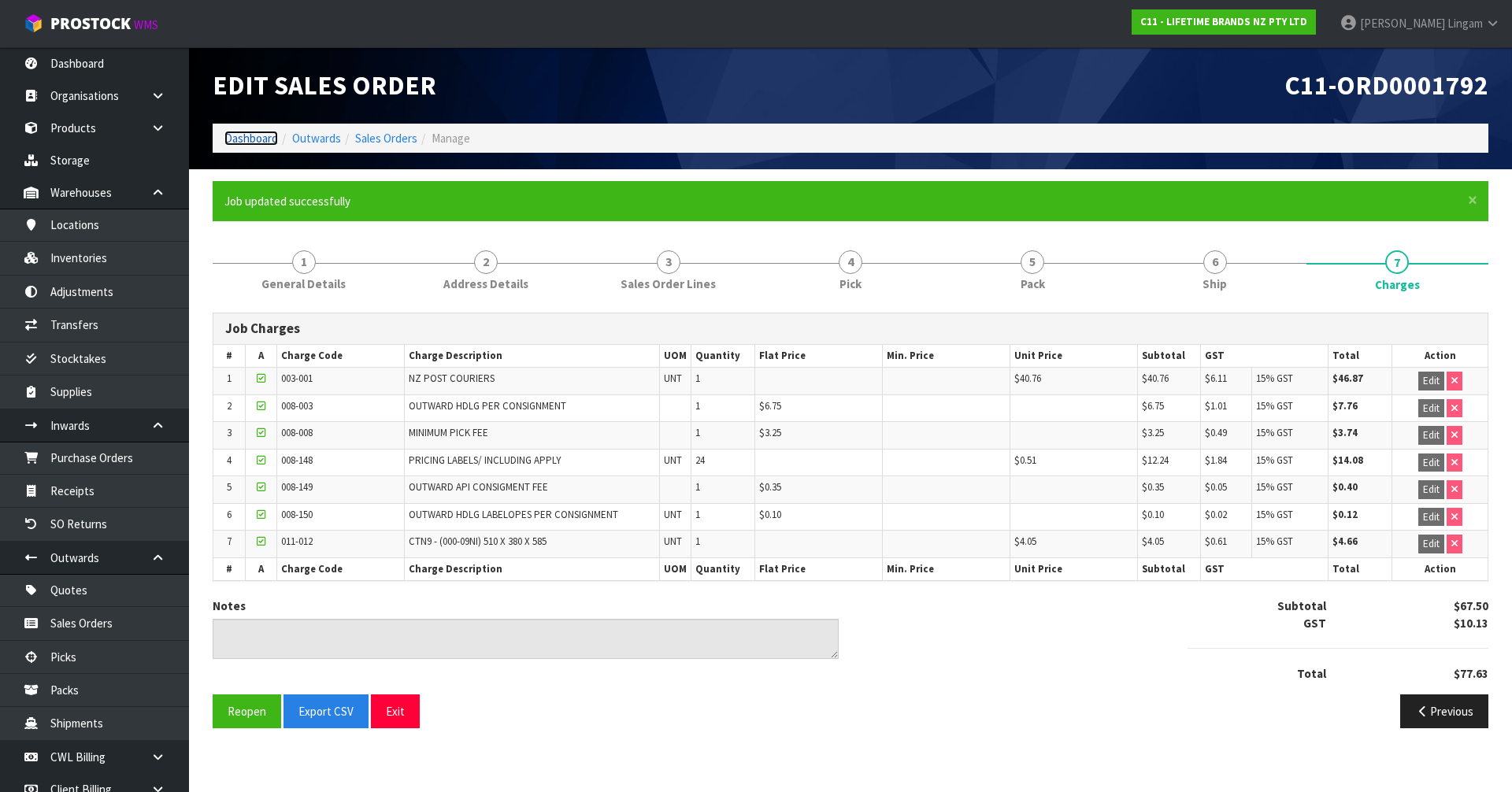
click at [243, 135] on link "Dashboard" at bounding box center [251, 138] width 53 height 15
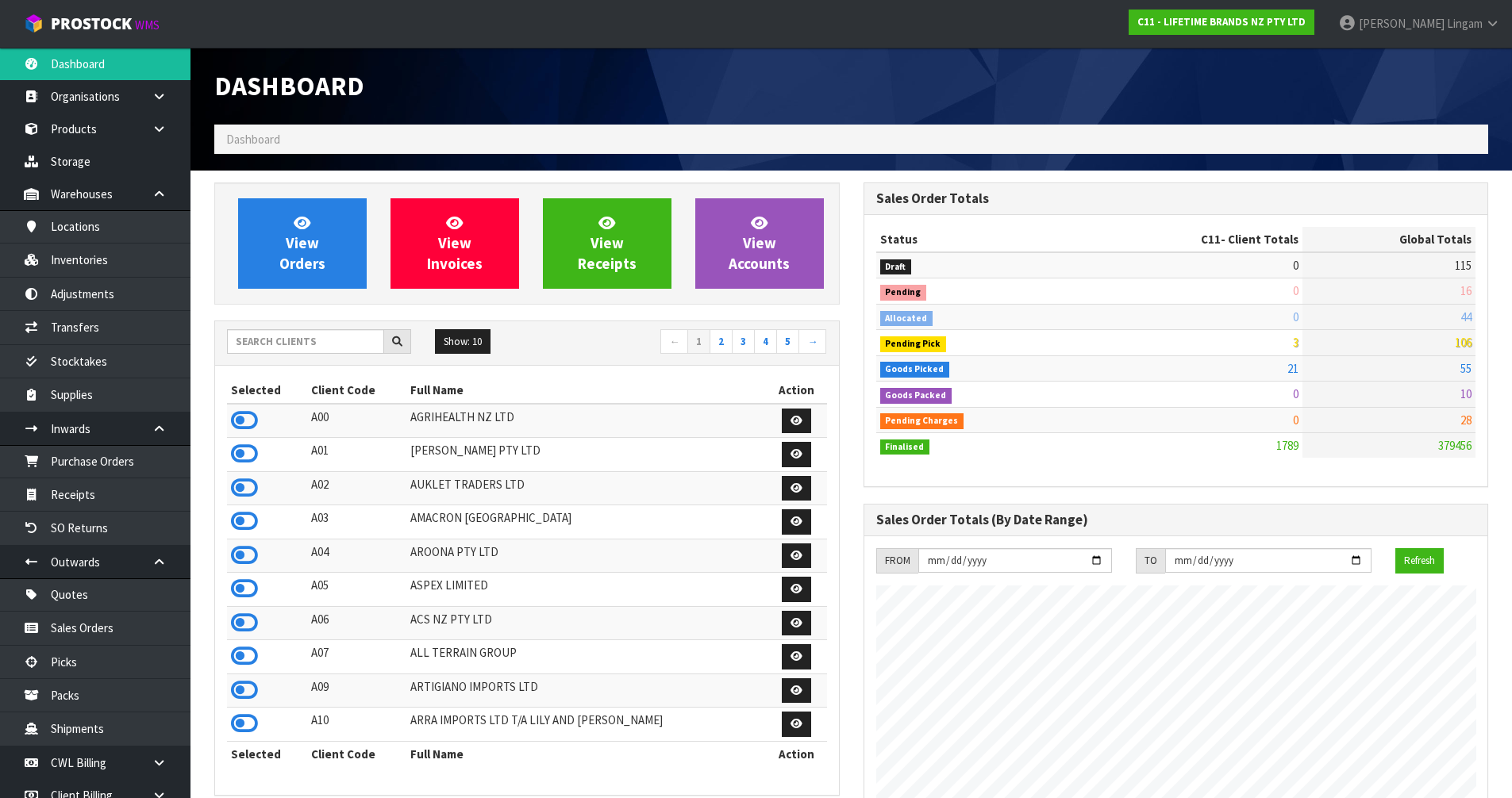
scroll to position [1202, 649]
click at [309, 339] on input "text" at bounding box center [306, 341] width 157 height 24
click at [317, 250] on span "View Orders" at bounding box center [302, 243] width 46 height 60
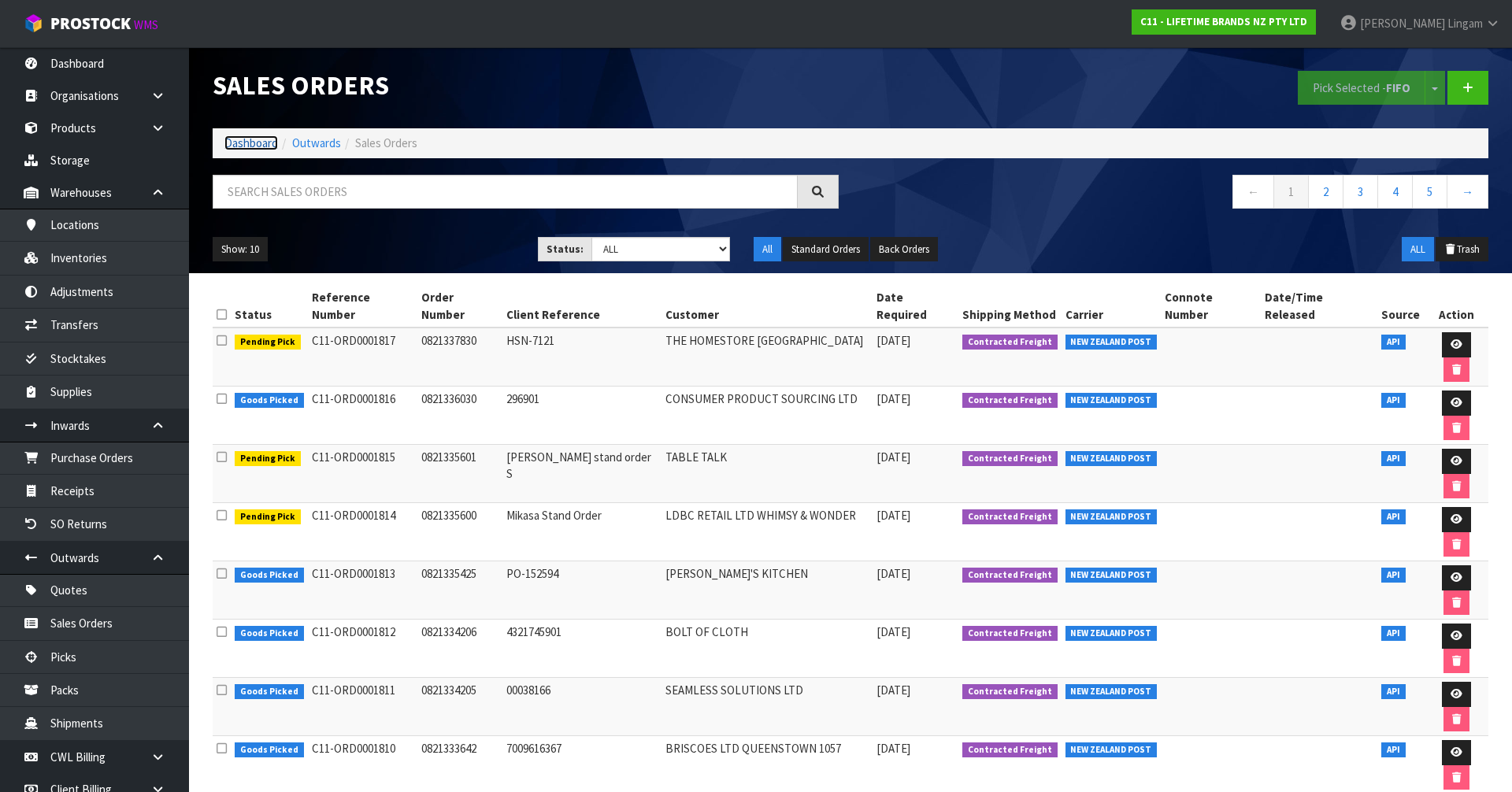
click at [232, 143] on link "Dashboard" at bounding box center [251, 142] width 53 height 15
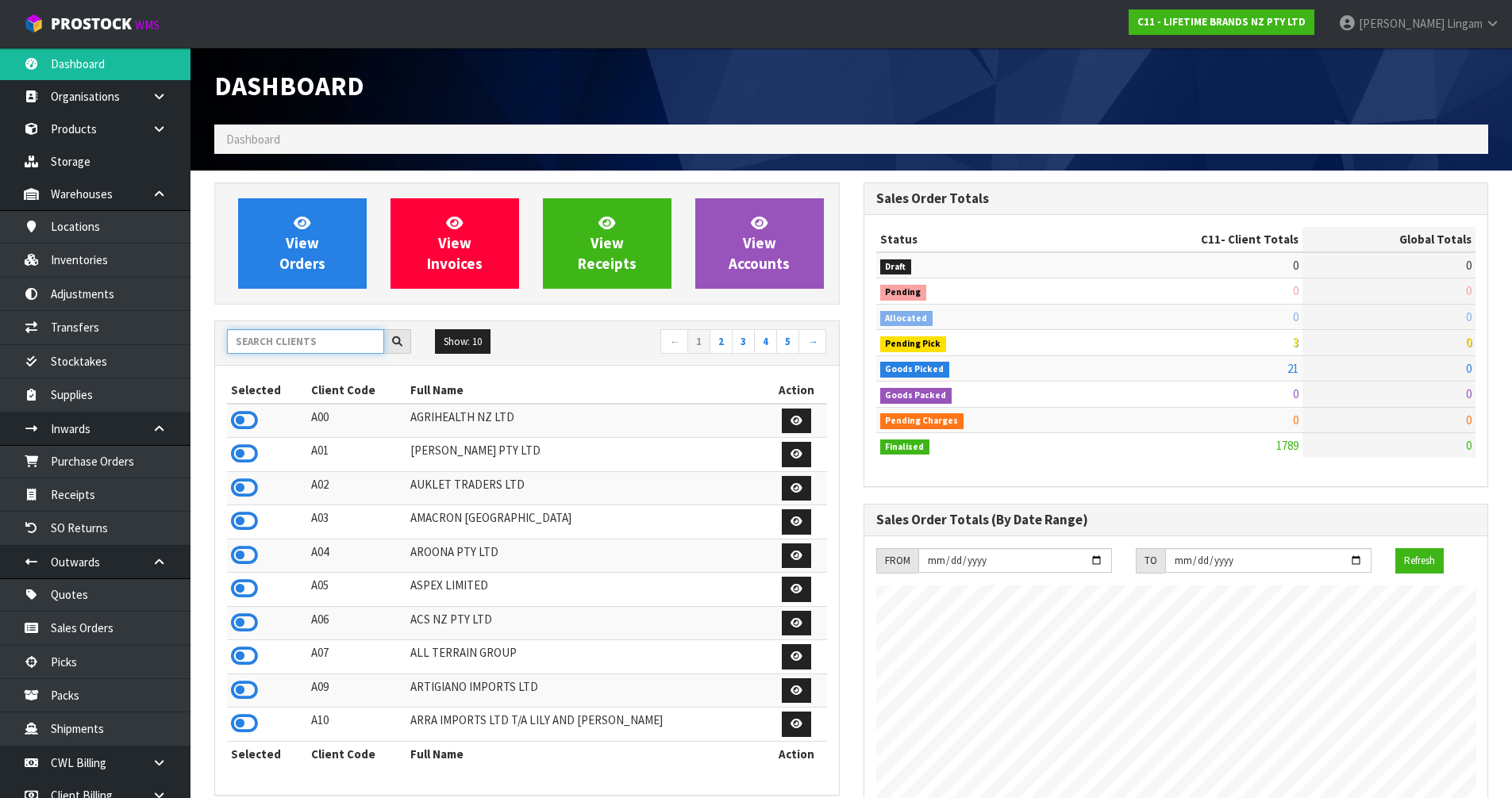
click at [280, 337] on input "text" at bounding box center [306, 341] width 157 height 24
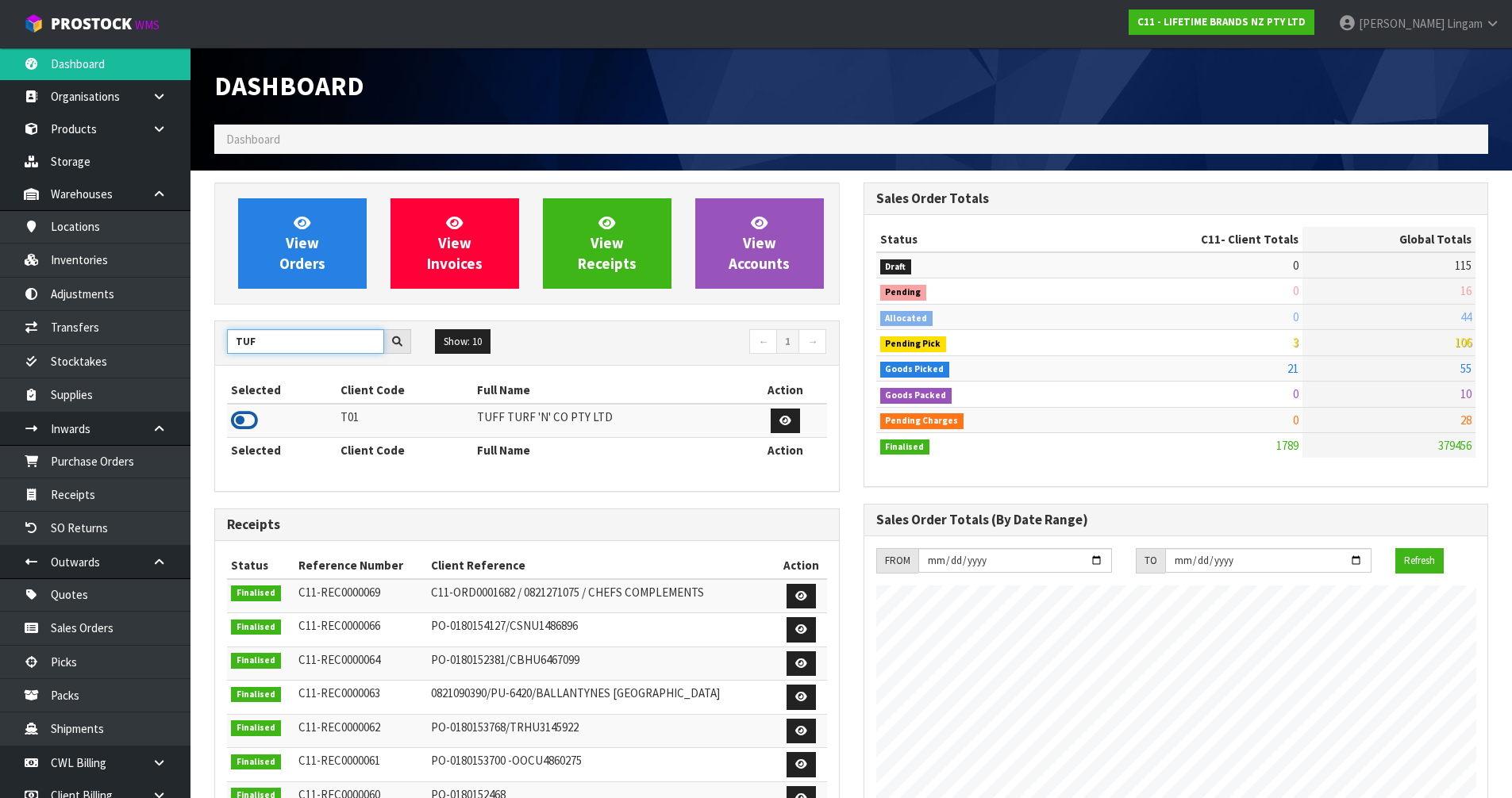
type input "TUF"
click at [238, 417] on icon at bounding box center [244, 421] width 27 height 24
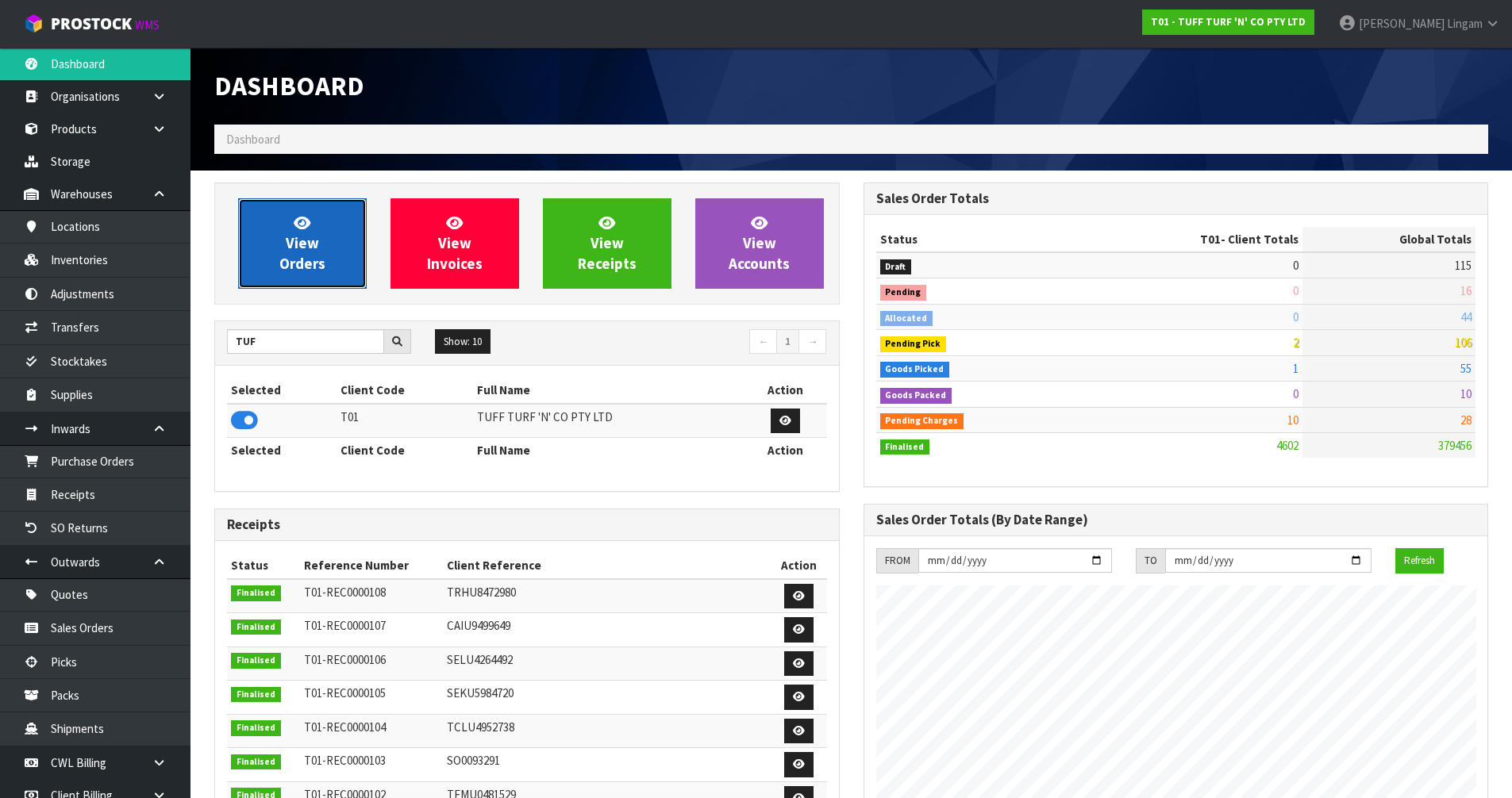
click at [329, 264] on link "View Orders" at bounding box center [302, 244] width 129 height 91
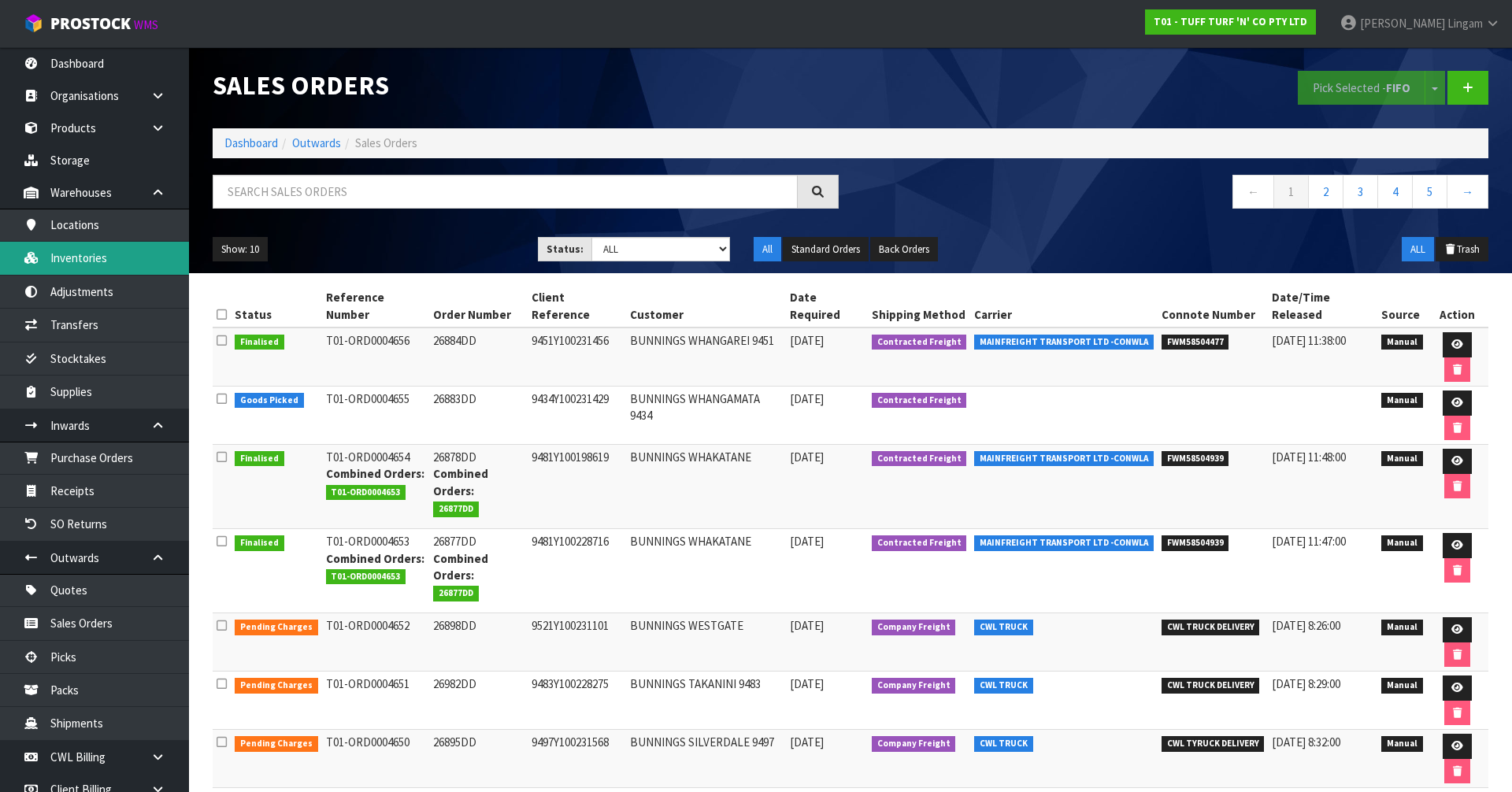
click at [98, 261] on link "Inventories" at bounding box center [94, 258] width 189 height 33
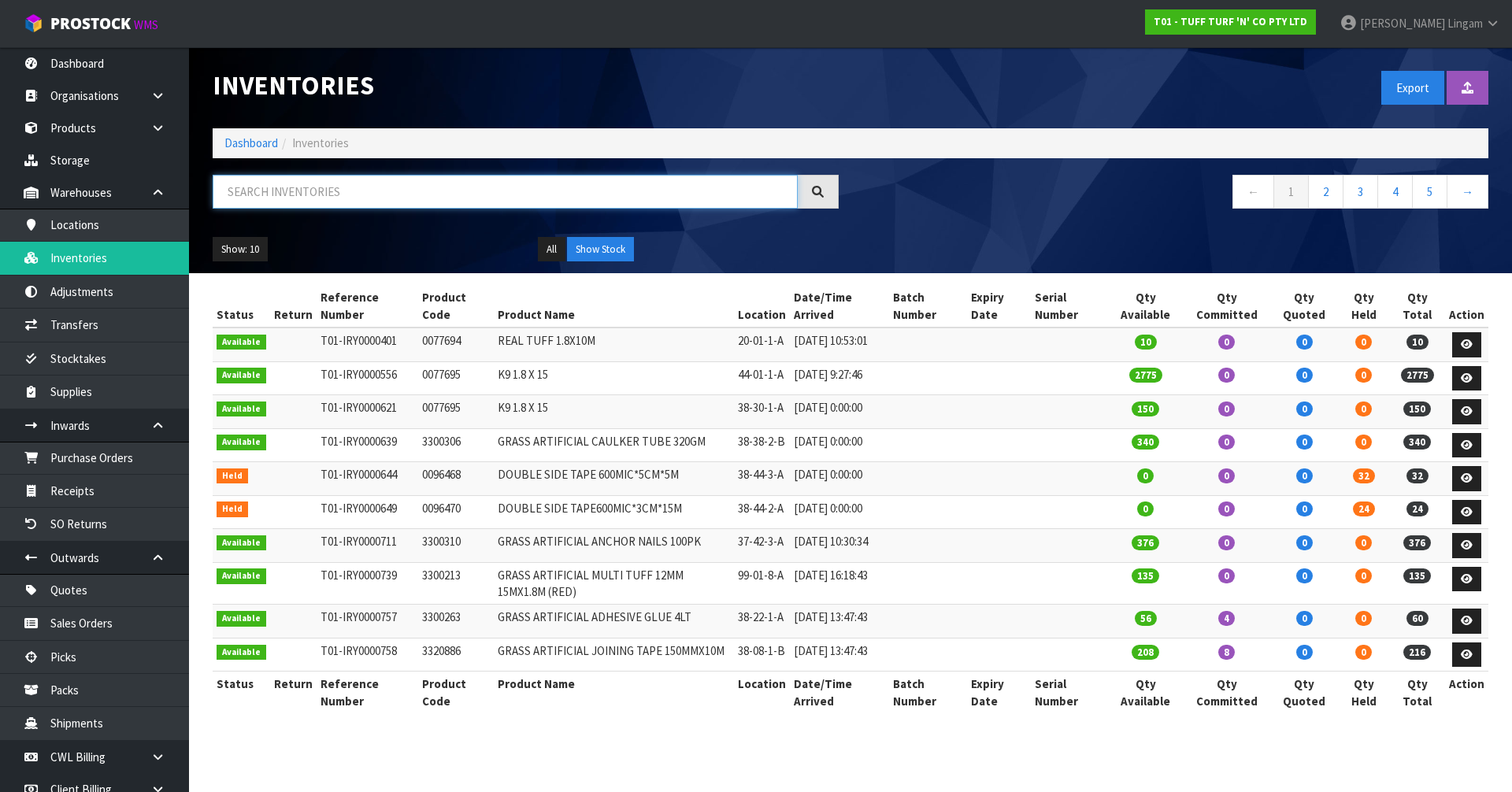
click at [356, 193] on input "text" at bounding box center [505, 192] width 585 height 34
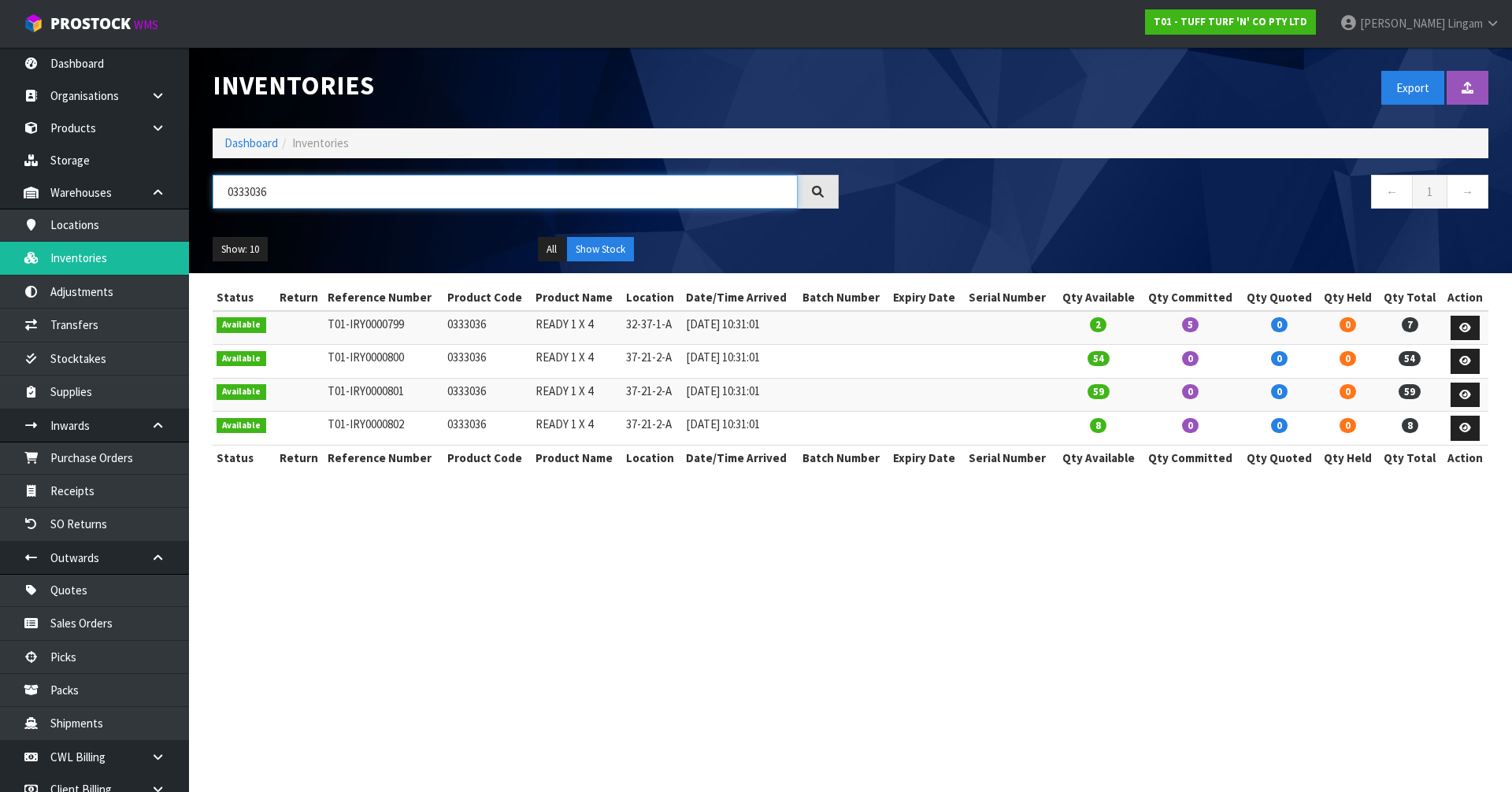
type input "0333036"
click at [461, 326] on td "0333036" at bounding box center [487, 328] width 88 height 34
copy td "0333036"
click at [579, 561] on section "Inventories Export Import Inventory Drop file here to import csv template Dashb…" at bounding box center [756, 396] width 1512 height 792
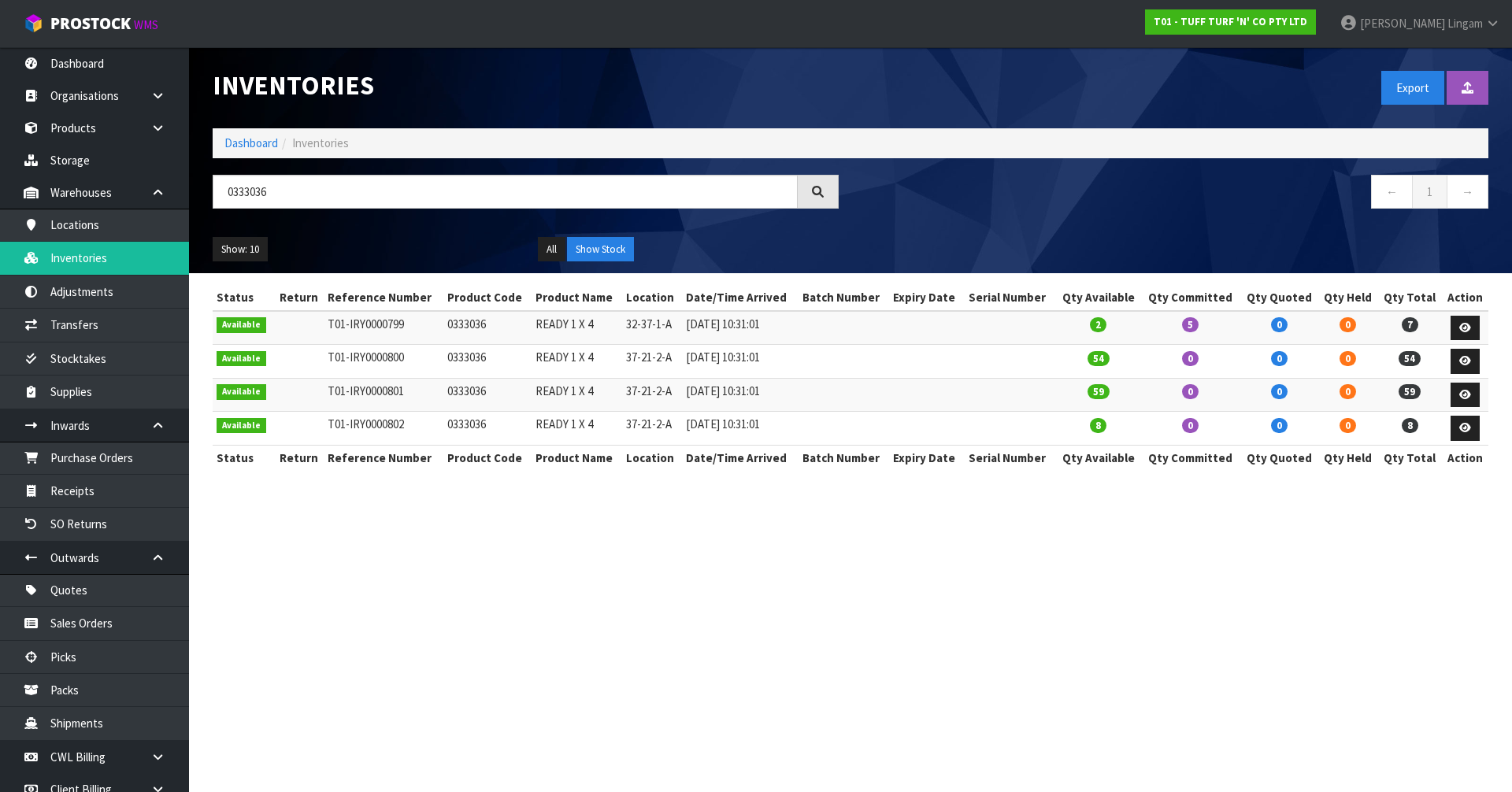
click at [681, 677] on section "Inventories Export Import Inventory Drop file here to import csv template Dashb…" at bounding box center [756, 396] width 1512 height 792
click at [247, 145] on link "Dashboard" at bounding box center [251, 142] width 53 height 15
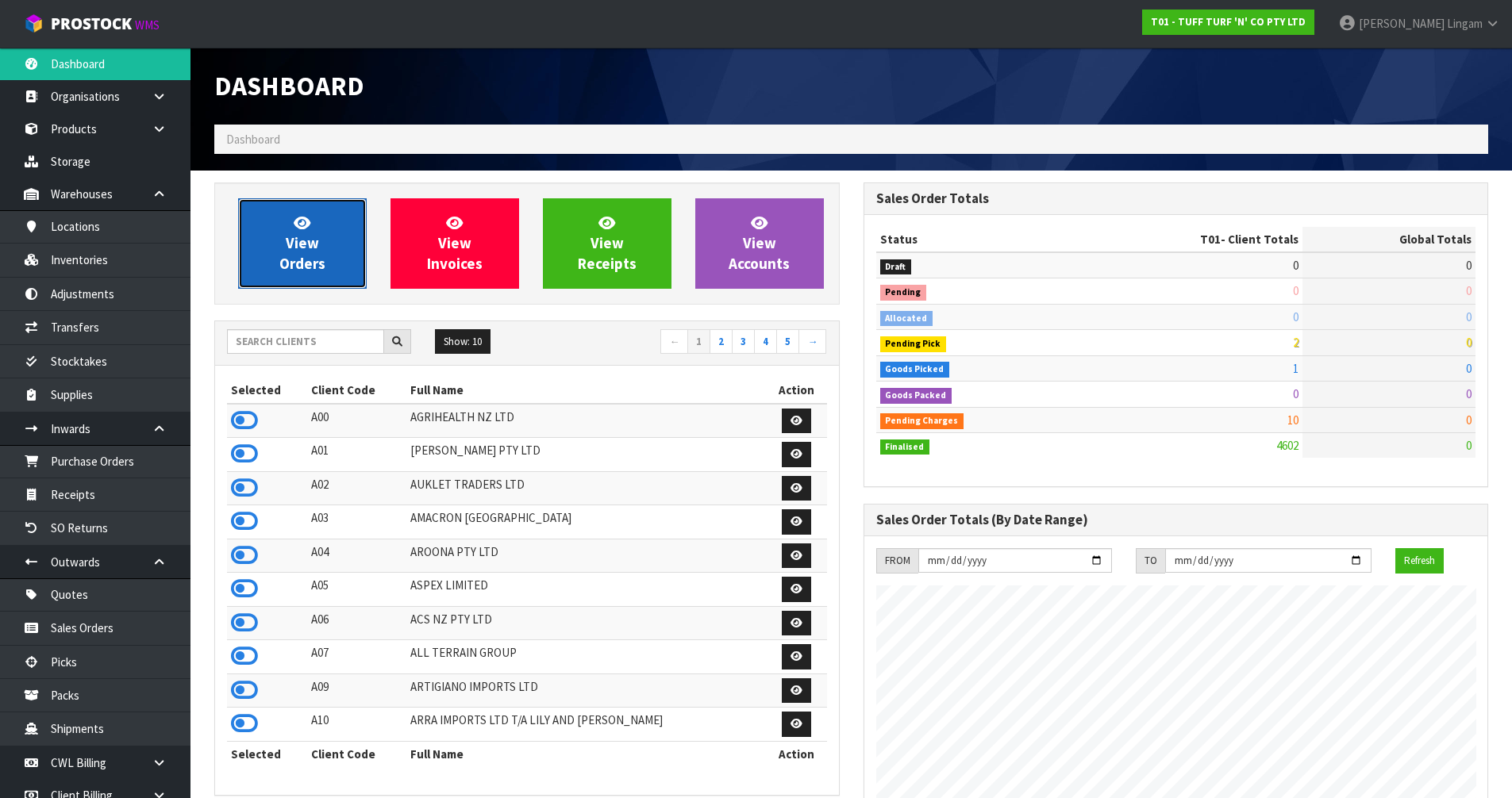
click at [298, 247] on span "View Orders" at bounding box center [302, 243] width 46 height 60
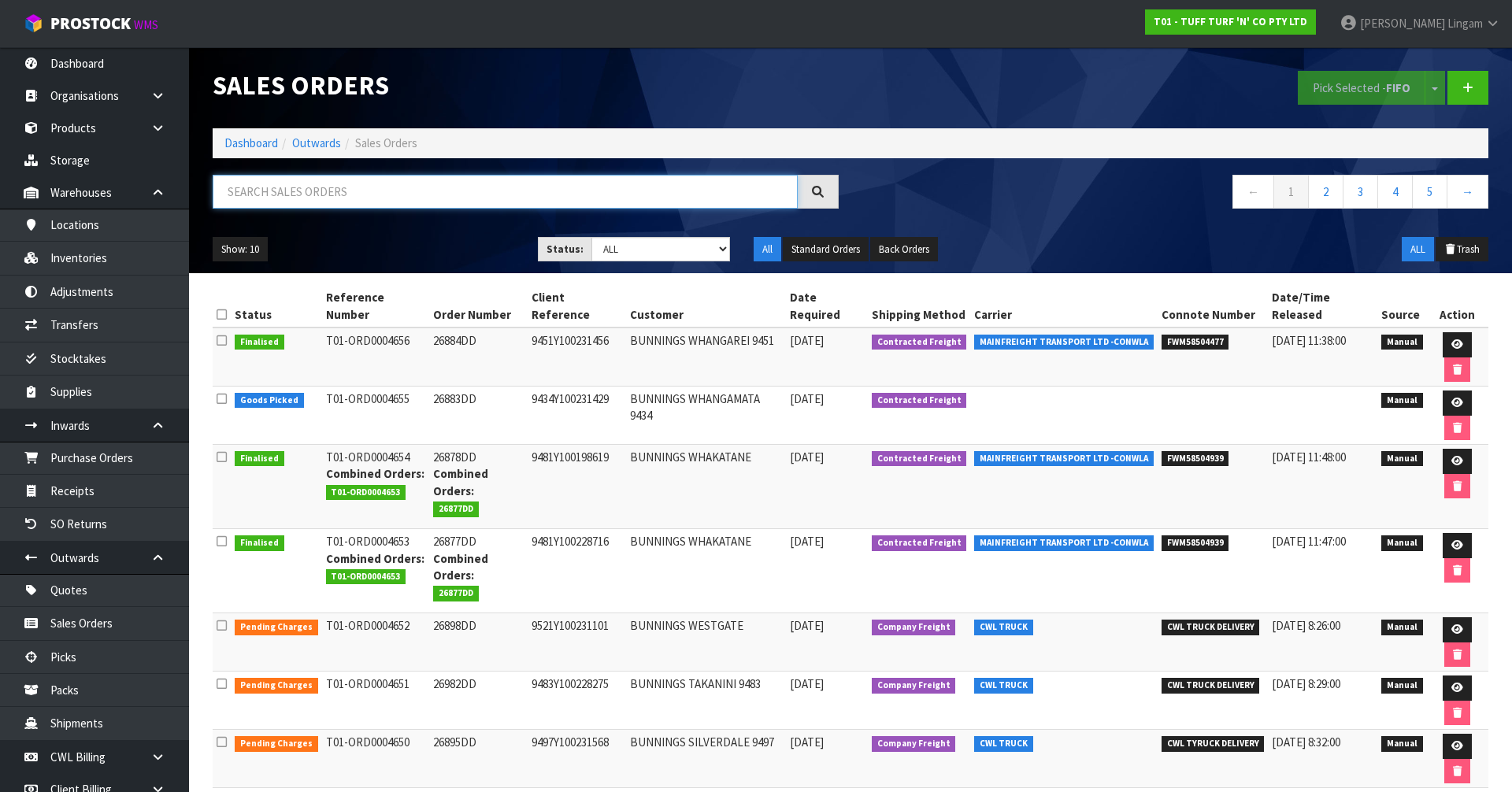
click at [557, 191] on input "text" at bounding box center [505, 192] width 585 height 34
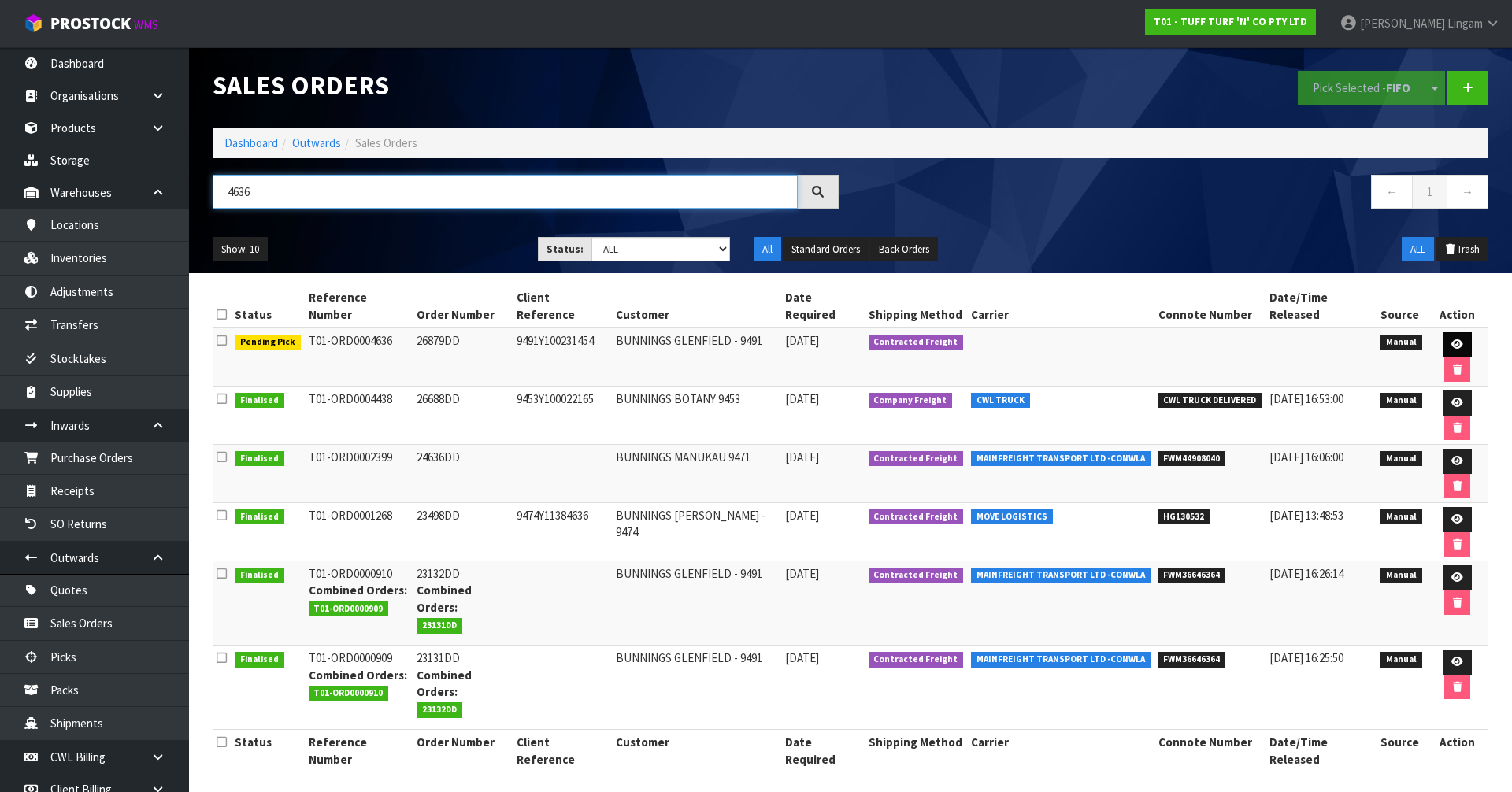
type input "4636"
click at [1451, 339] on icon at bounding box center [1457, 345] width 12 height 10
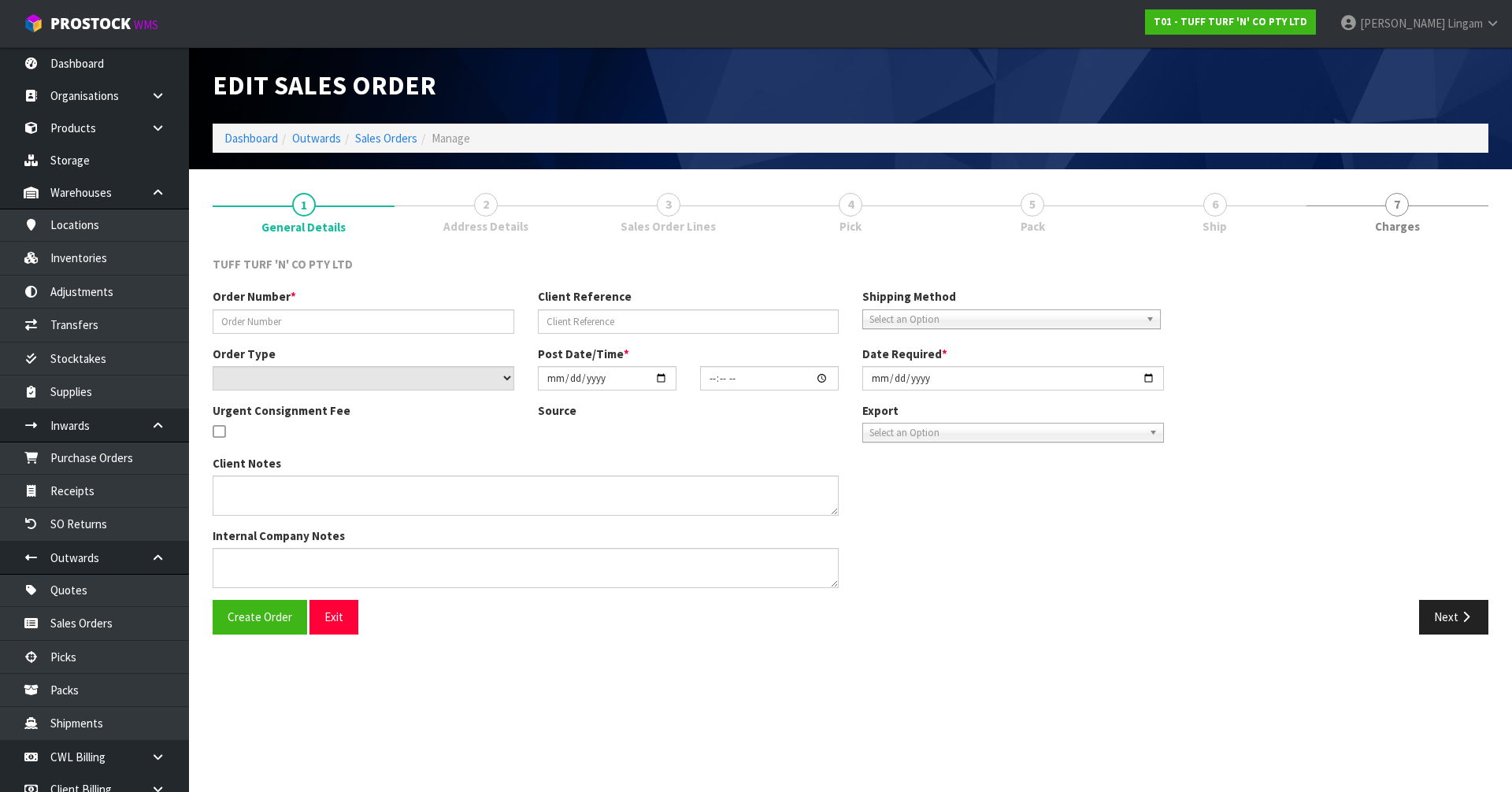
type input "26879DD"
type input "9491Y100231454"
select select "number:0"
type input "[DATE]"
type input "12:10:00.000"
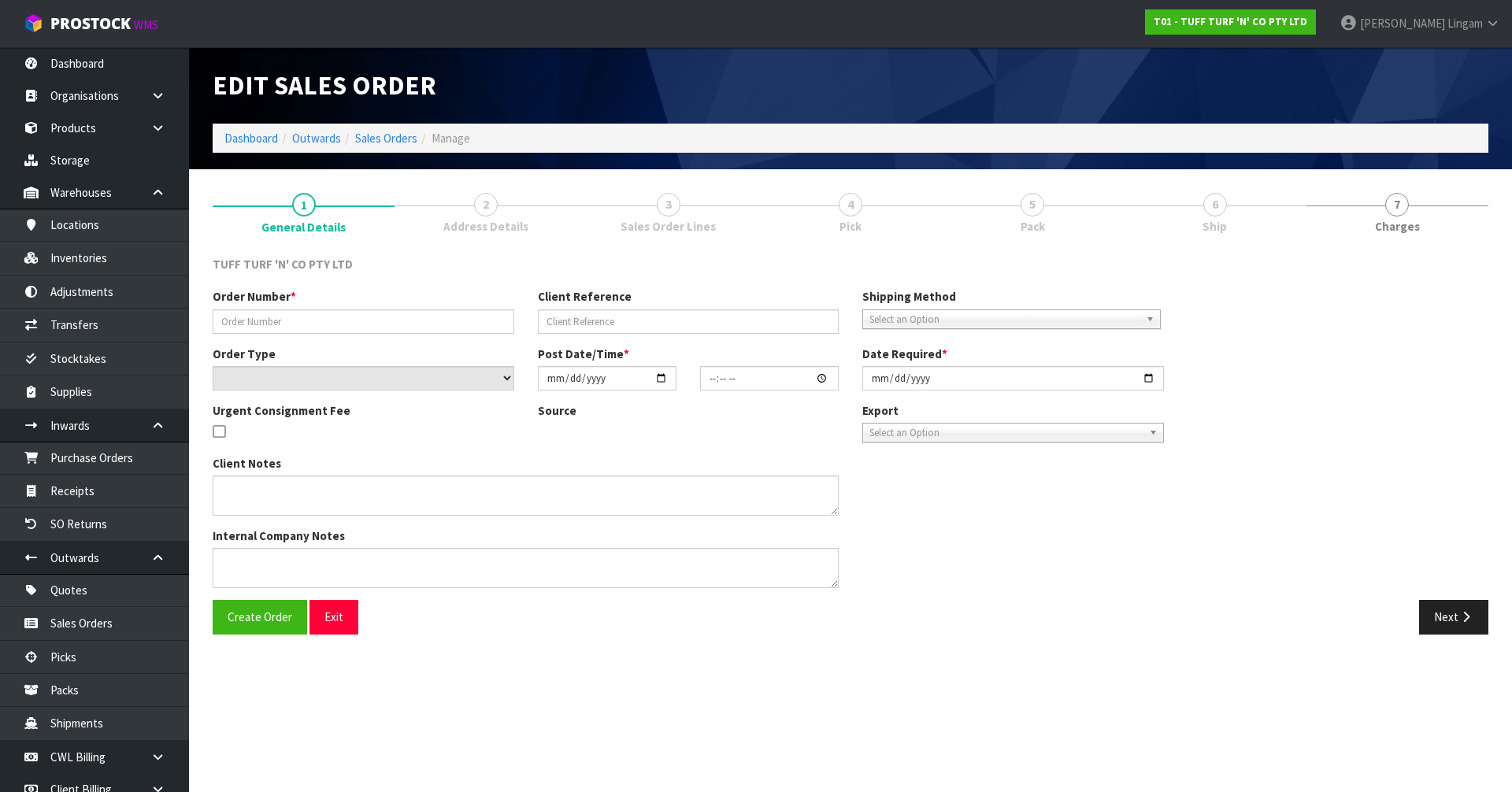
type input "[DATE]"
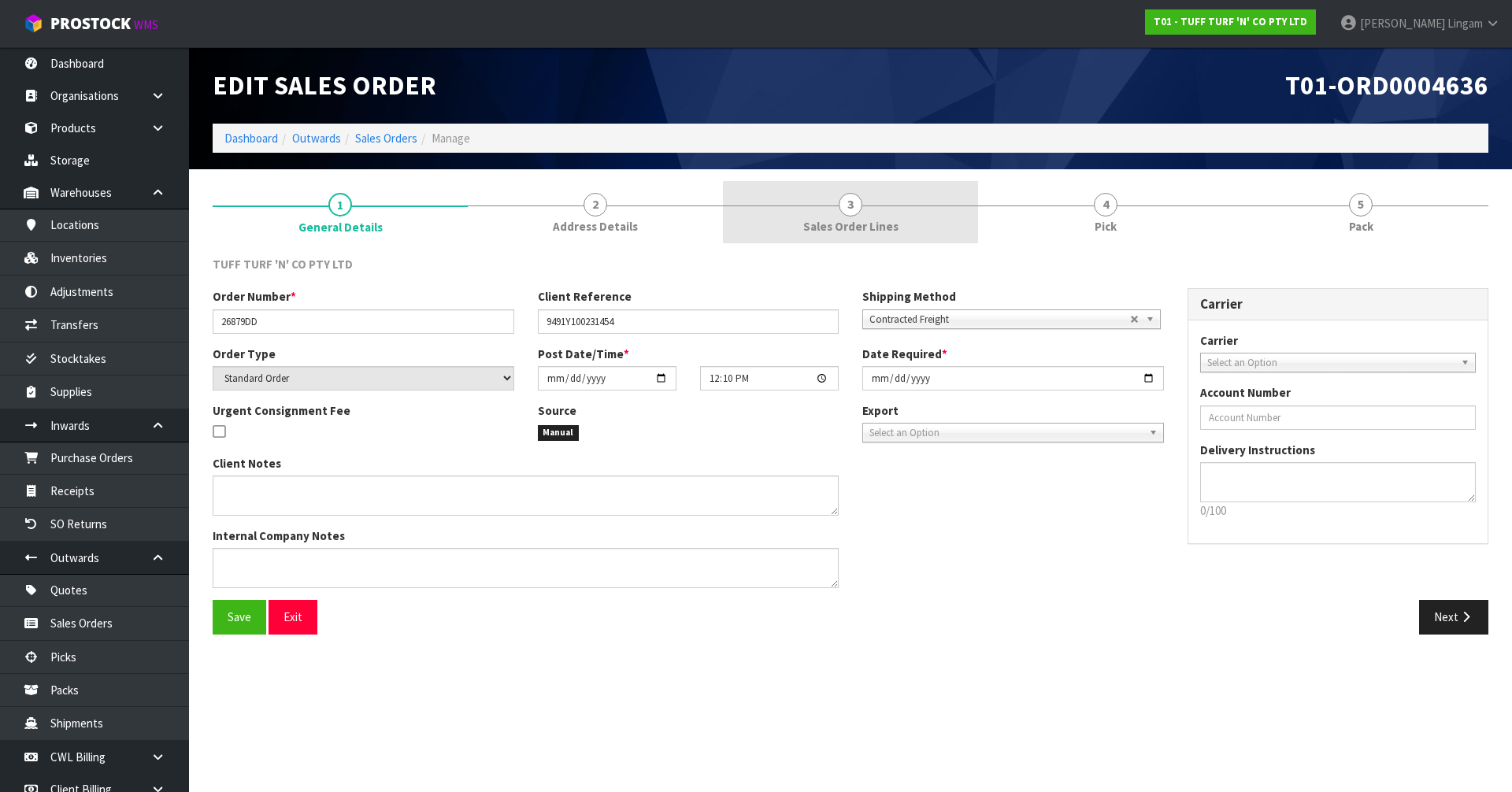
click at [897, 216] on link "3 Sales Order Lines" at bounding box center [850, 212] width 255 height 63
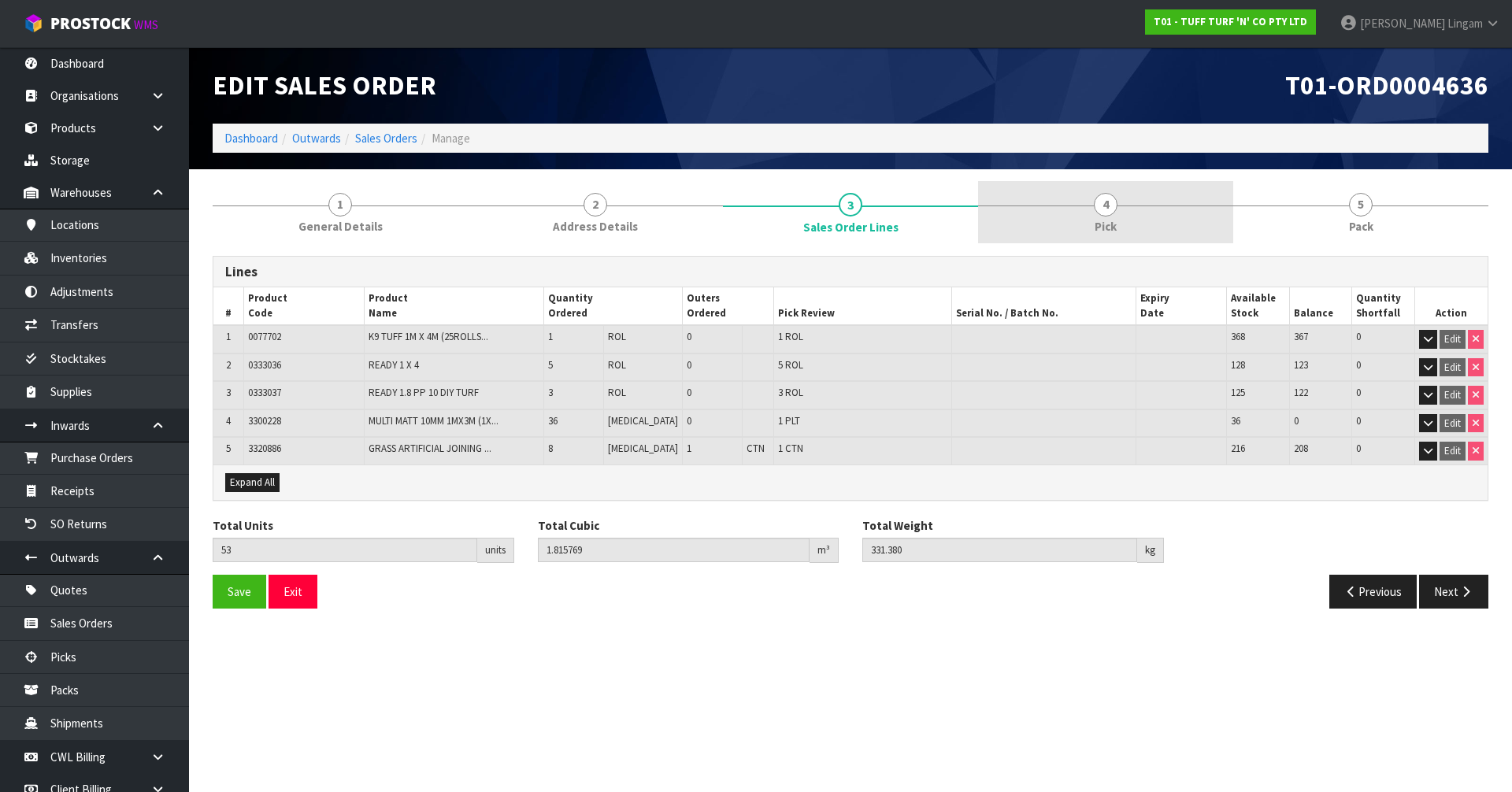
click at [1178, 219] on link "4 Pick" at bounding box center [1106, 212] width 255 height 63
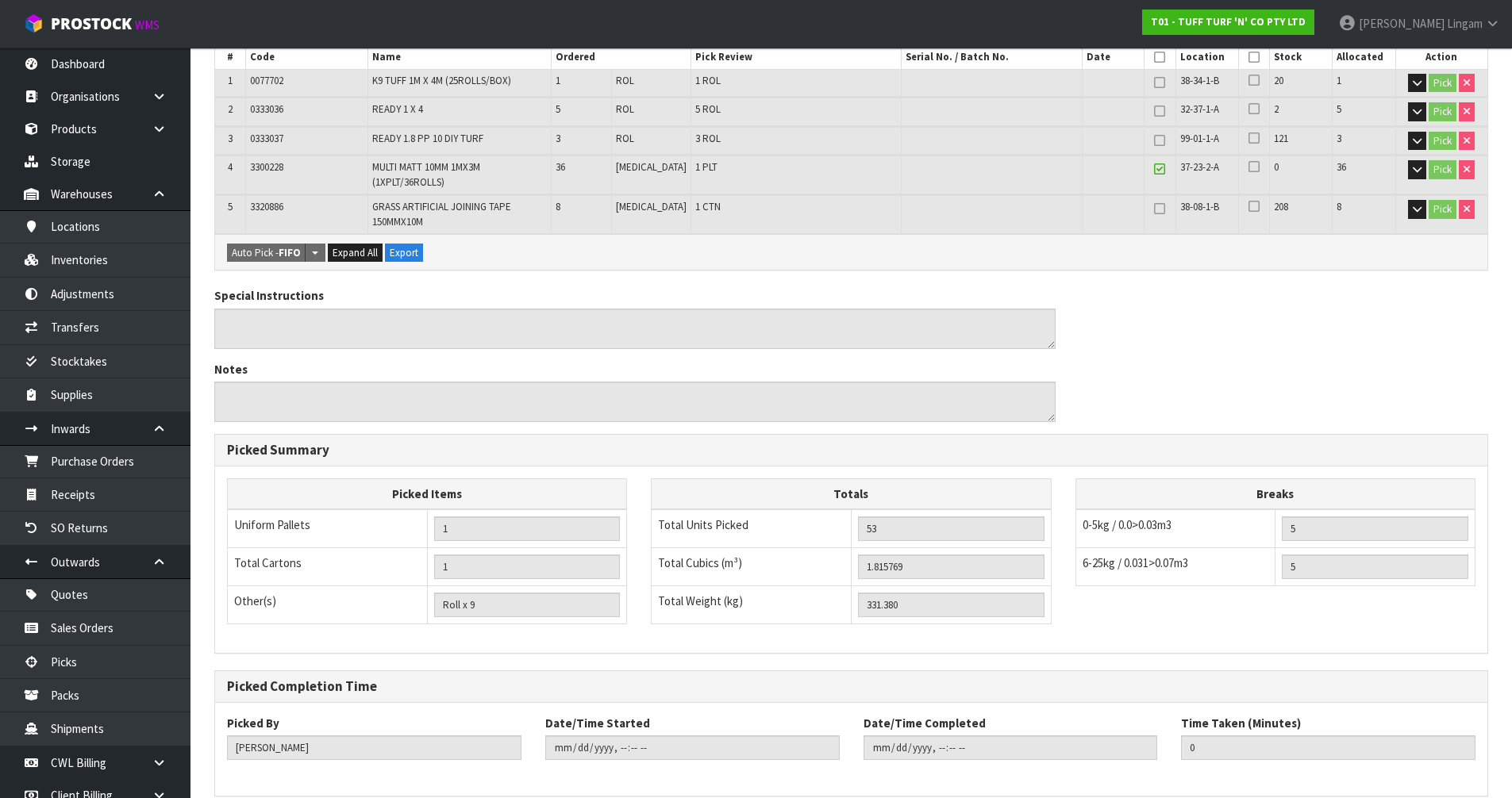
scroll to position [390, 0]
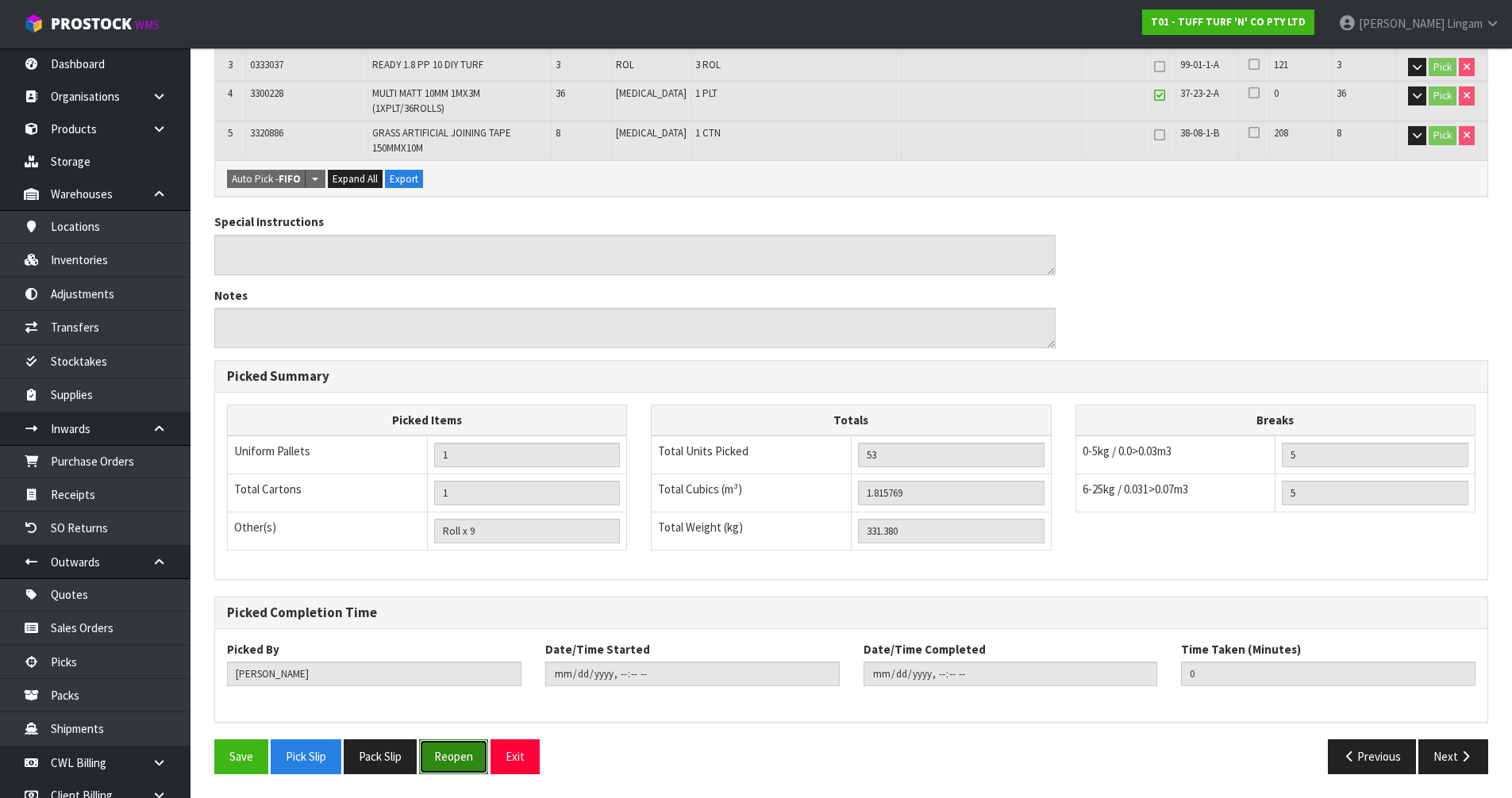
click at [477, 761] on button "Reopen" at bounding box center [454, 757] width 69 height 35
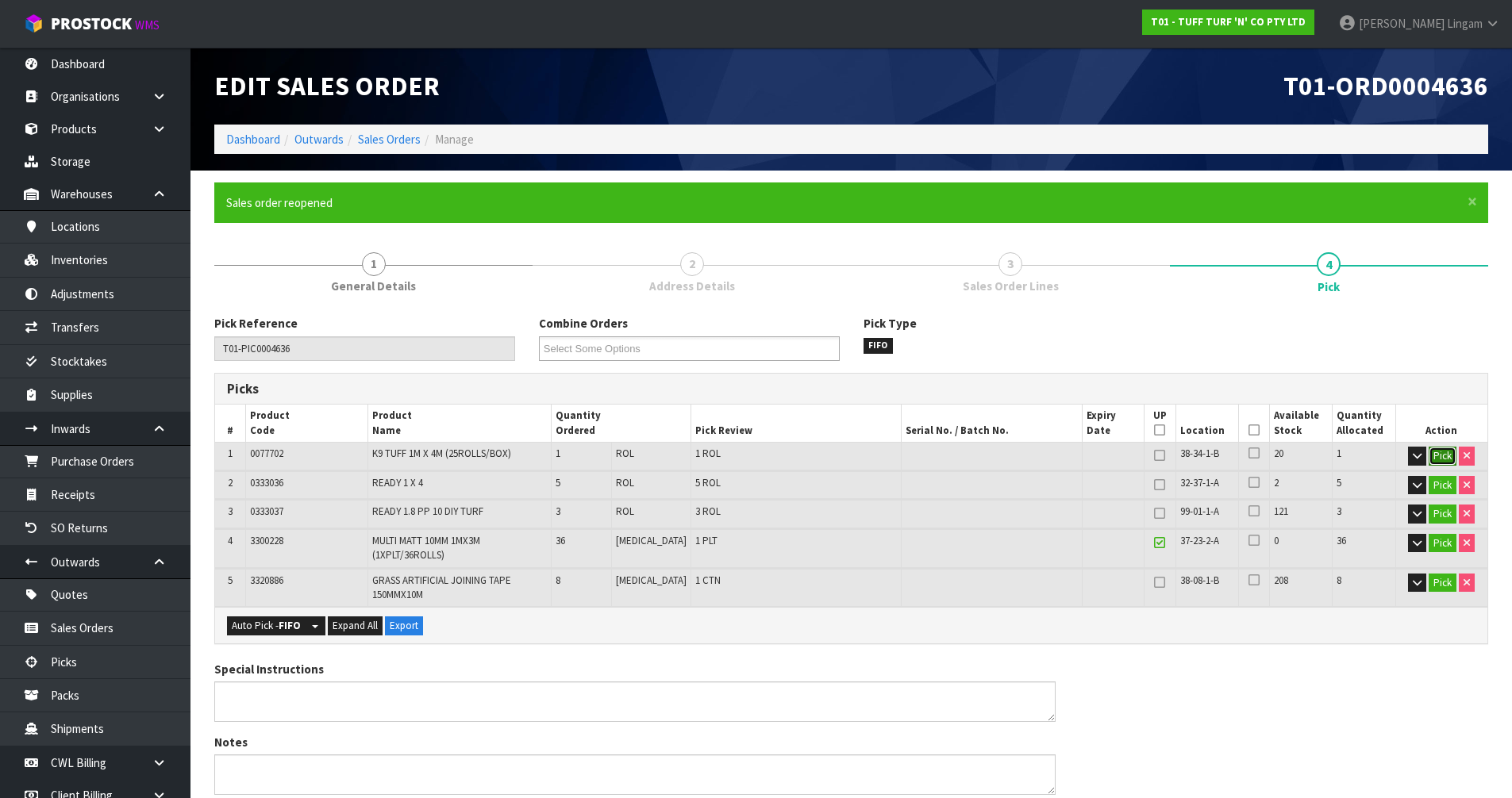
click at [1438, 457] on button "Pick" at bounding box center [1443, 456] width 28 height 19
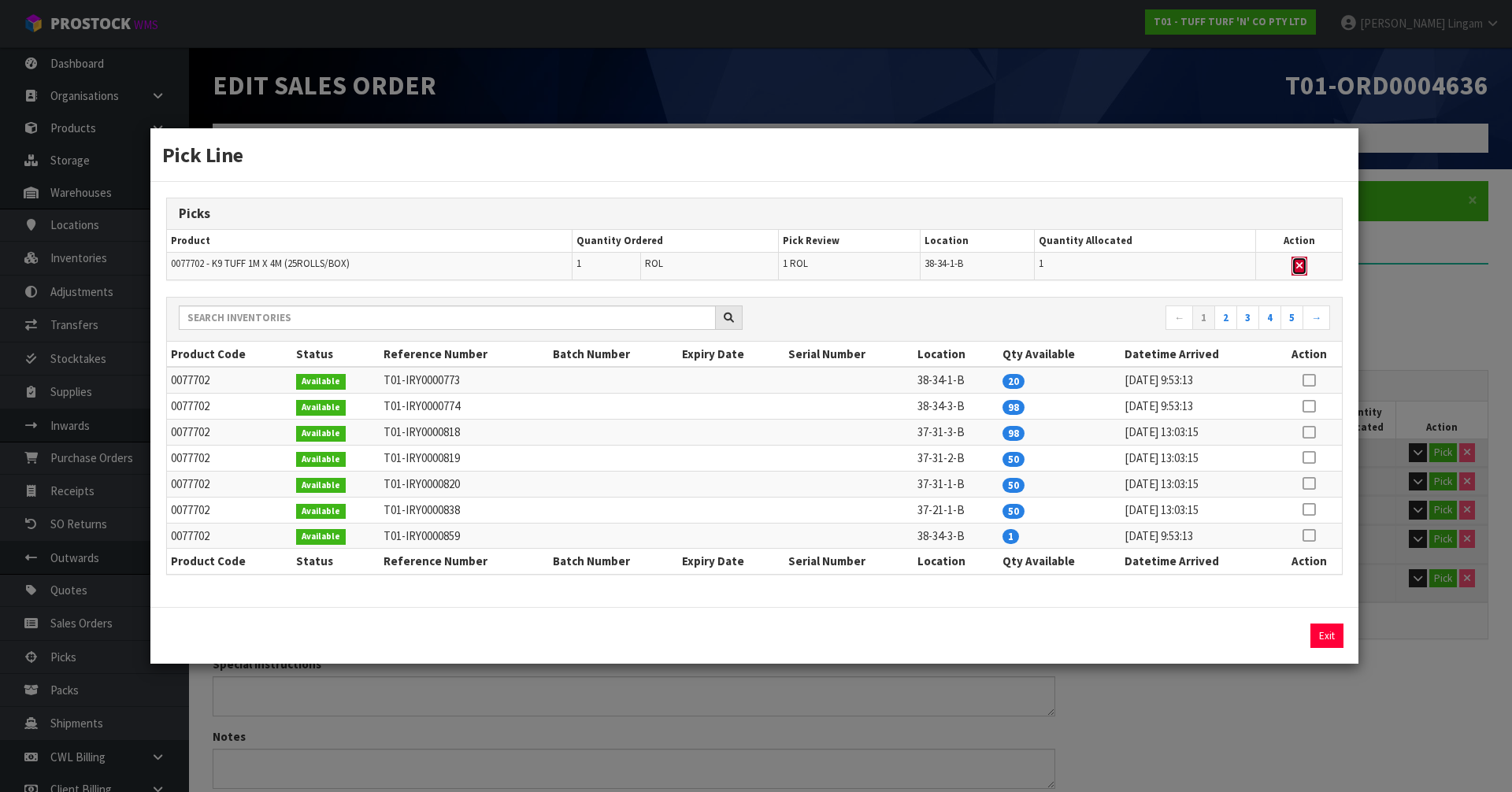
click at [1302, 263] on icon "button" at bounding box center [1299, 266] width 6 height 10
type input "Roll x 8"
type input "52"
type input "1.762849"
type input "320.3"
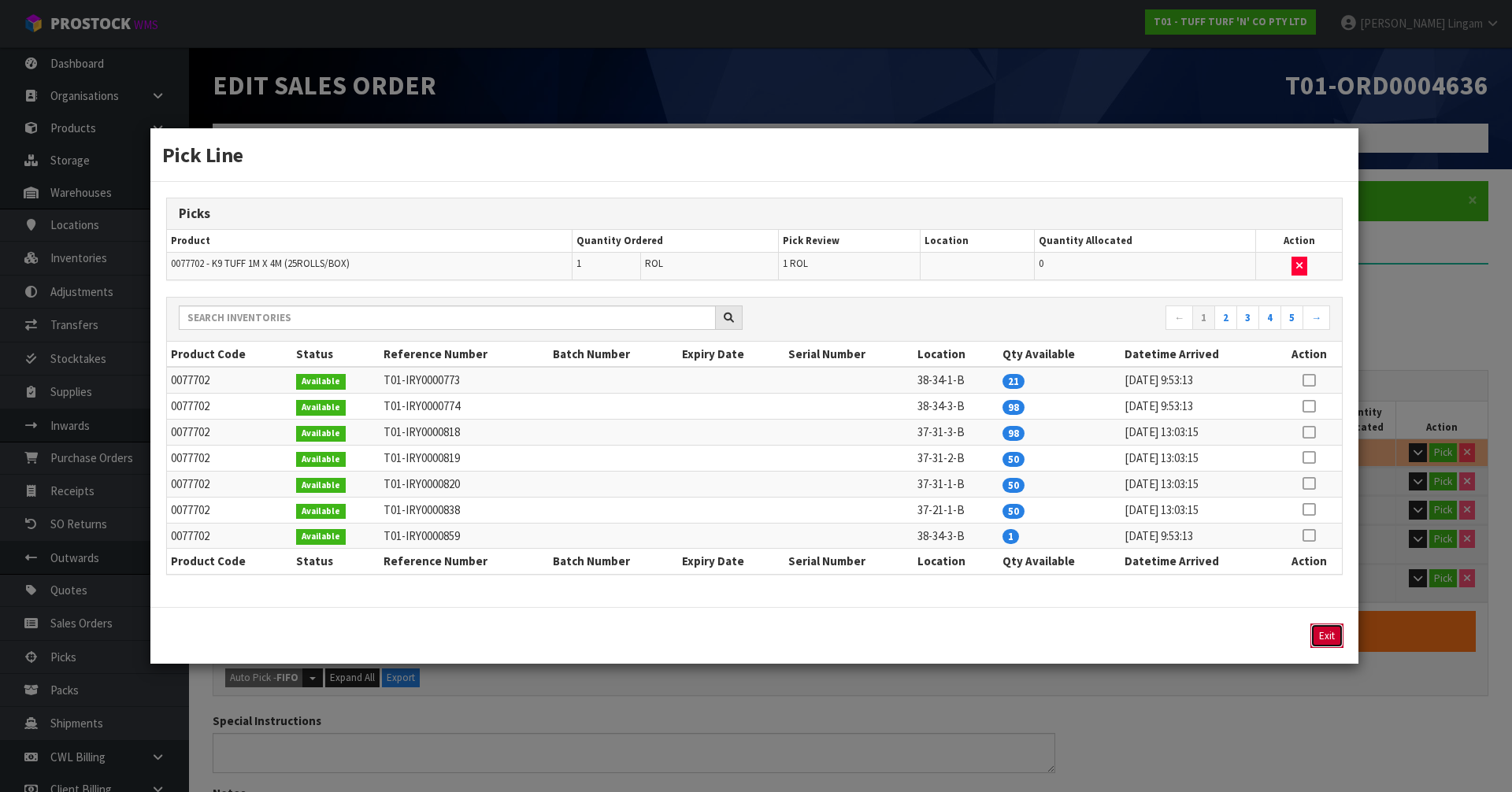
click at [1319, 644] on button "Exit" at bounding box center [1327, 636] width 33 height 24
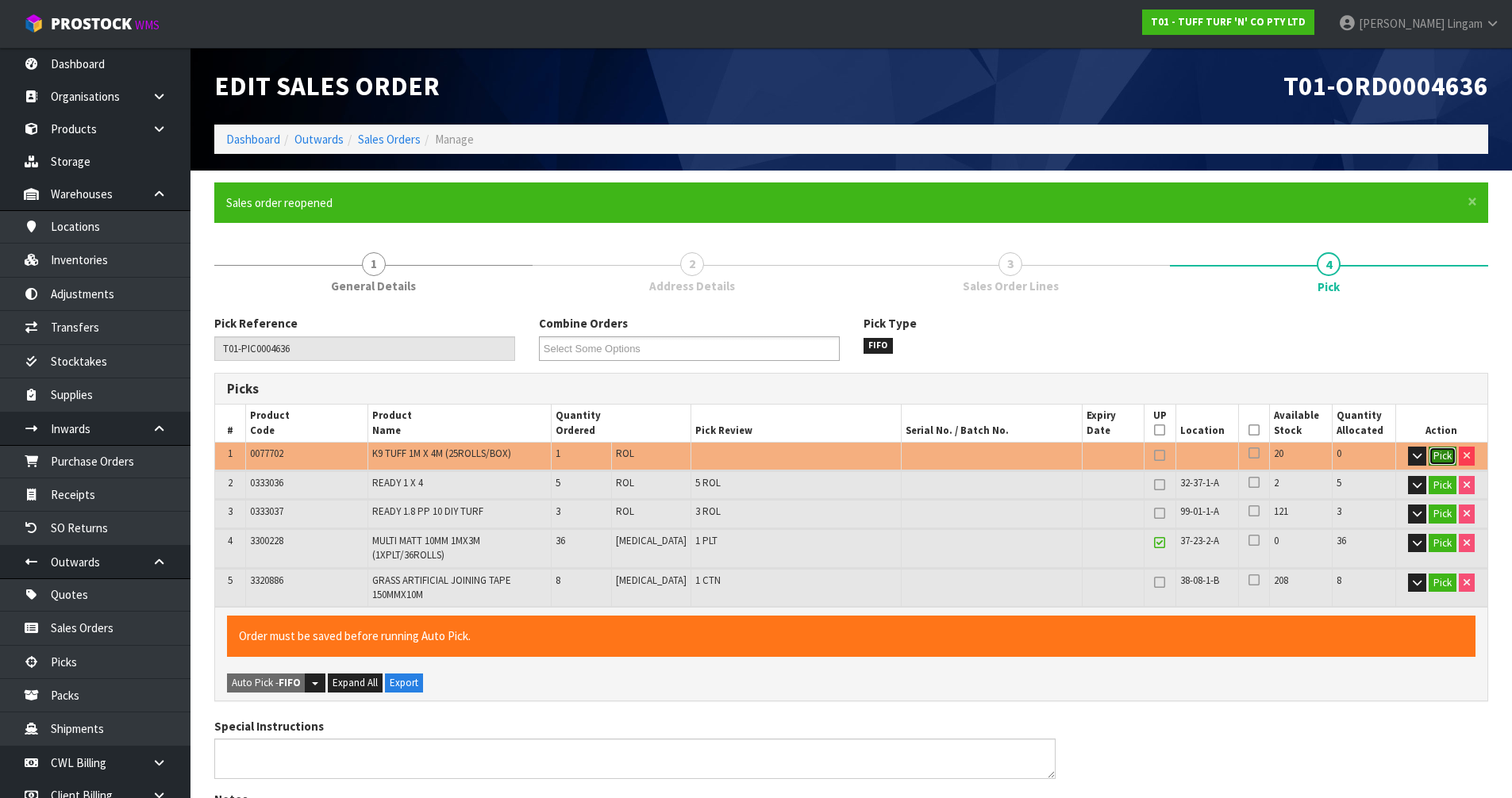
click at [1438, 456] on button "Pick" at bounding box center [1443, 456] width 28 height 19
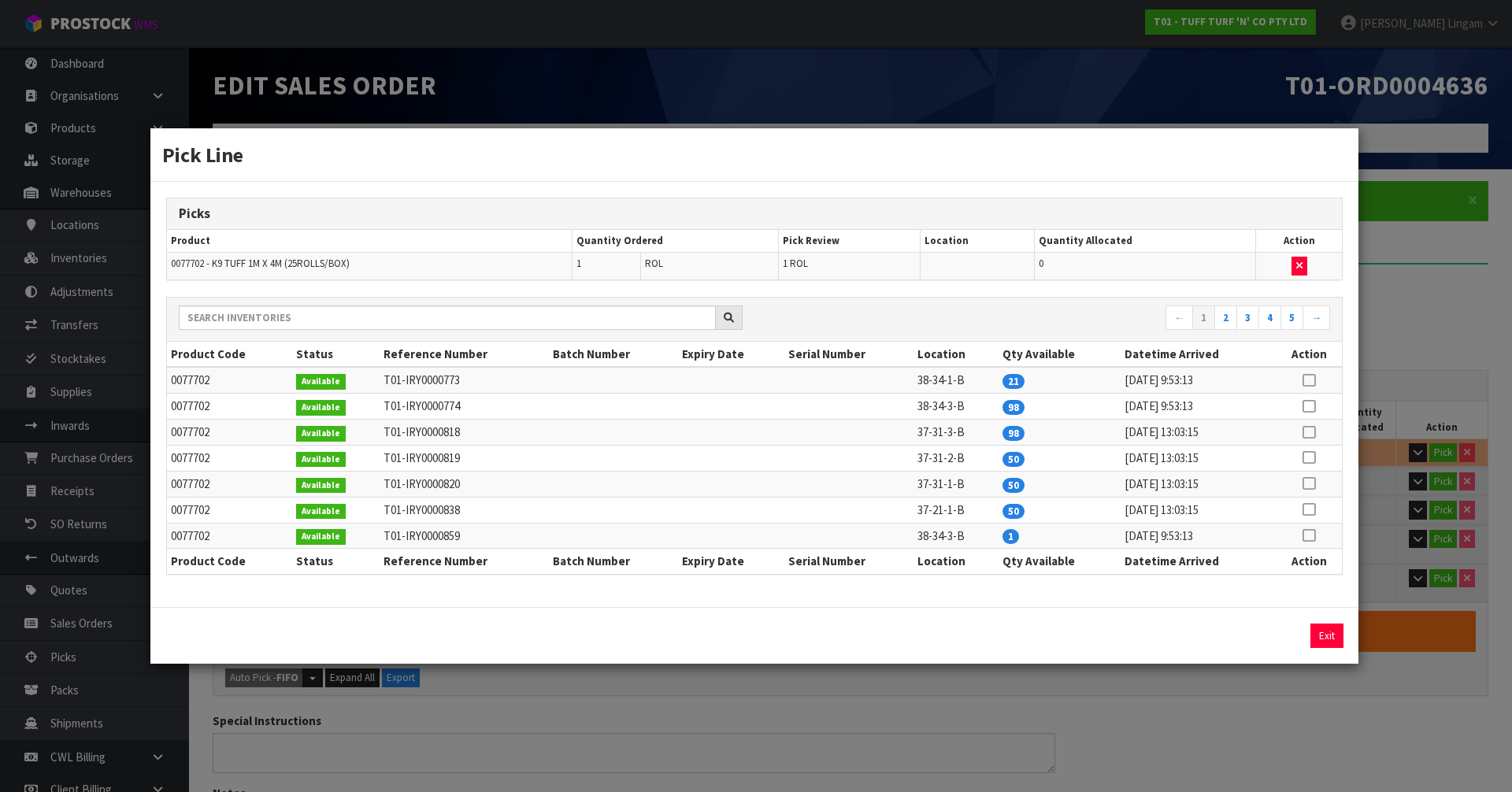
click at [1307, 381] on icon at bounding box center [1309, 381] width 13 height 1
click at [1264, 632] on button "Assign Pick" at bounding box center [1273, 636] width 64 height 24
type input "Roll x 9"
type input "53"
type input "1.815769"
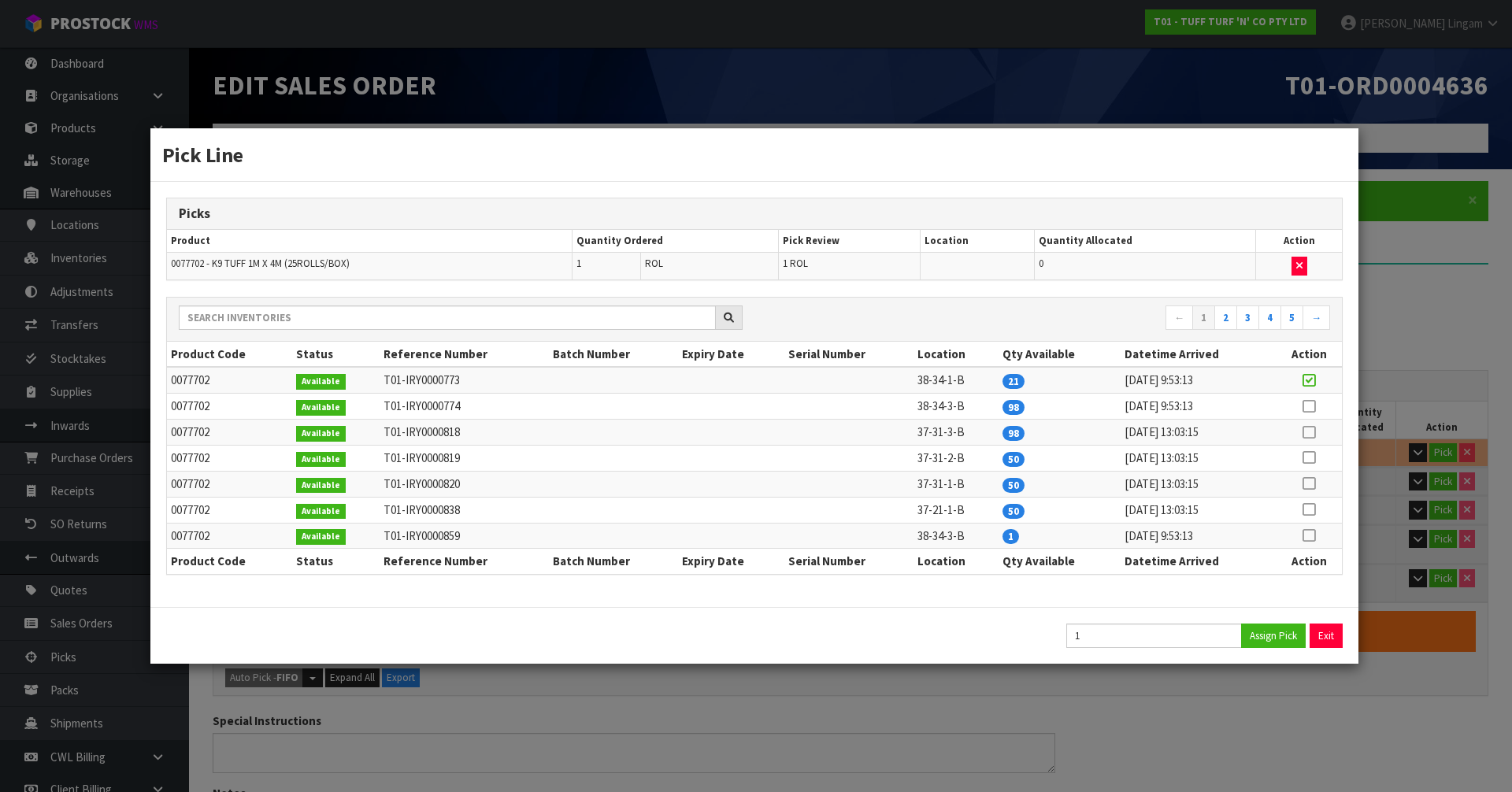
type input "331.38"
click at [1323, 631] on button "Exit" at bounding box center [1327, 636] width 33 height 24
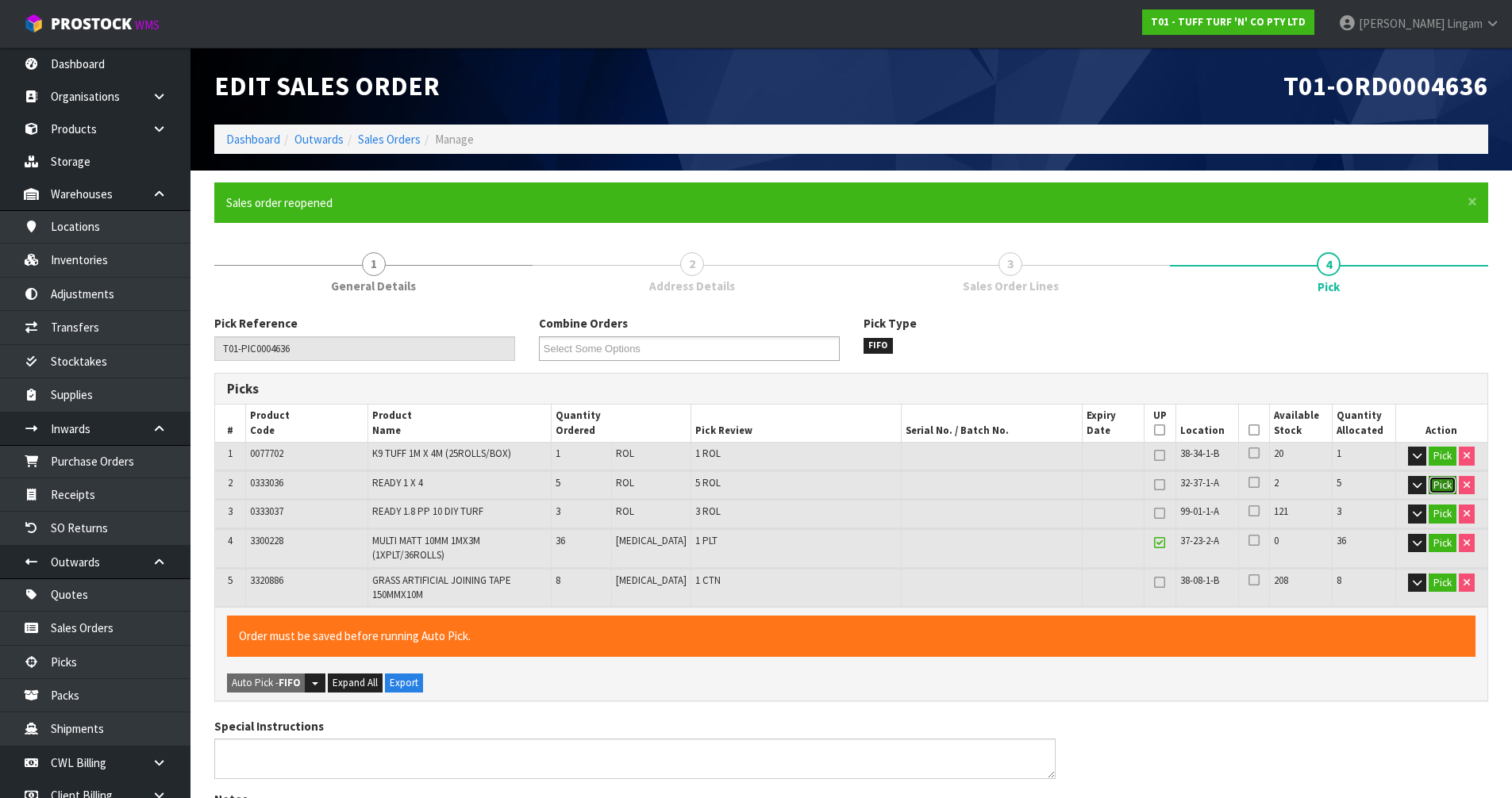
click at [1445, 486] on button "Pick" at bounding box center [1443, 485] width 28 height 19
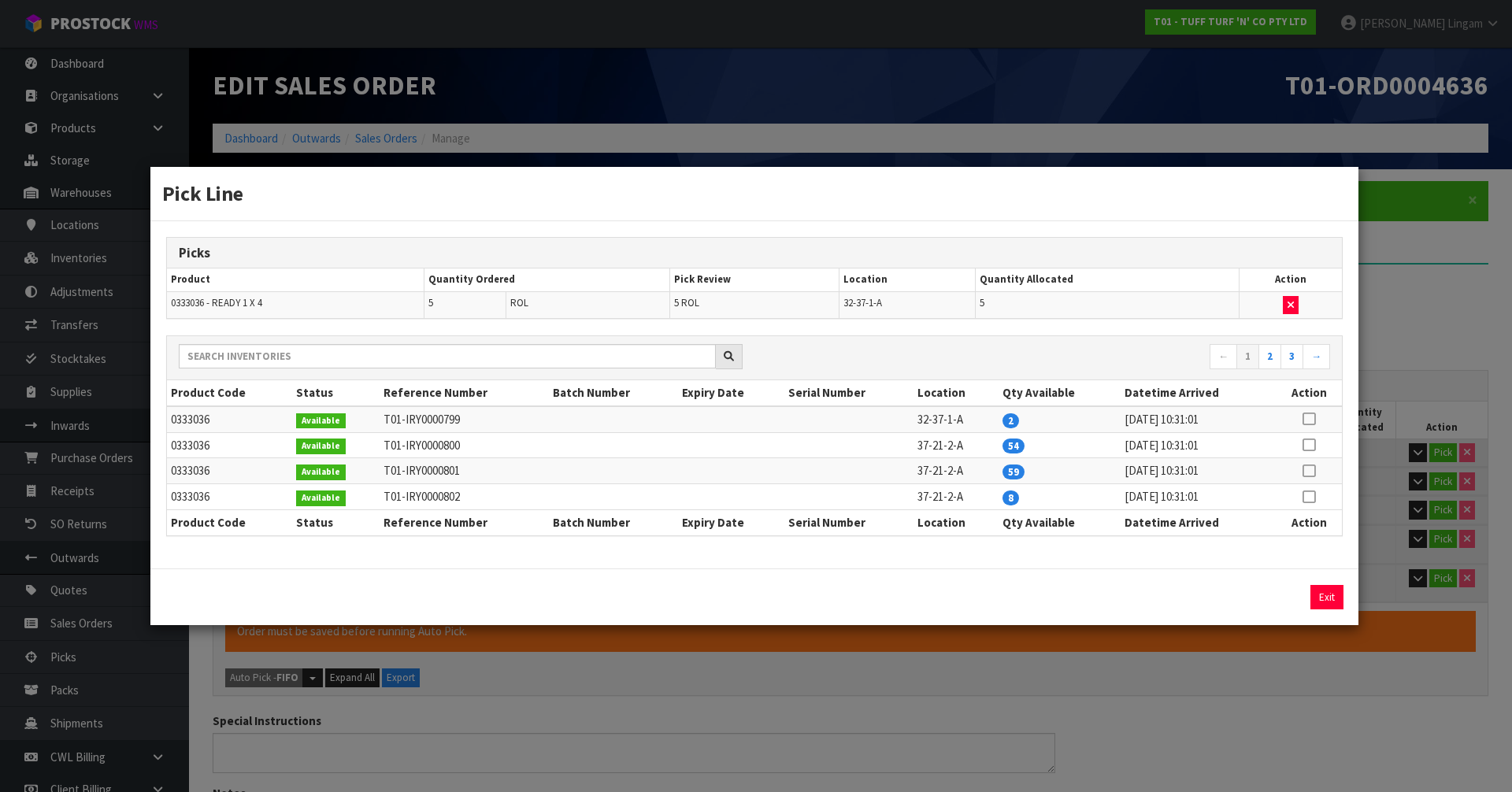
click at [1153, 583] on div "Exit" at bounding box center [753, 597] width 1208 height 57
click at [1294, 304] on button "button" at bounding box center [1291, 305] width 15 height 19
type input "Roll x 4"
type input "48"
type input "1.716789"
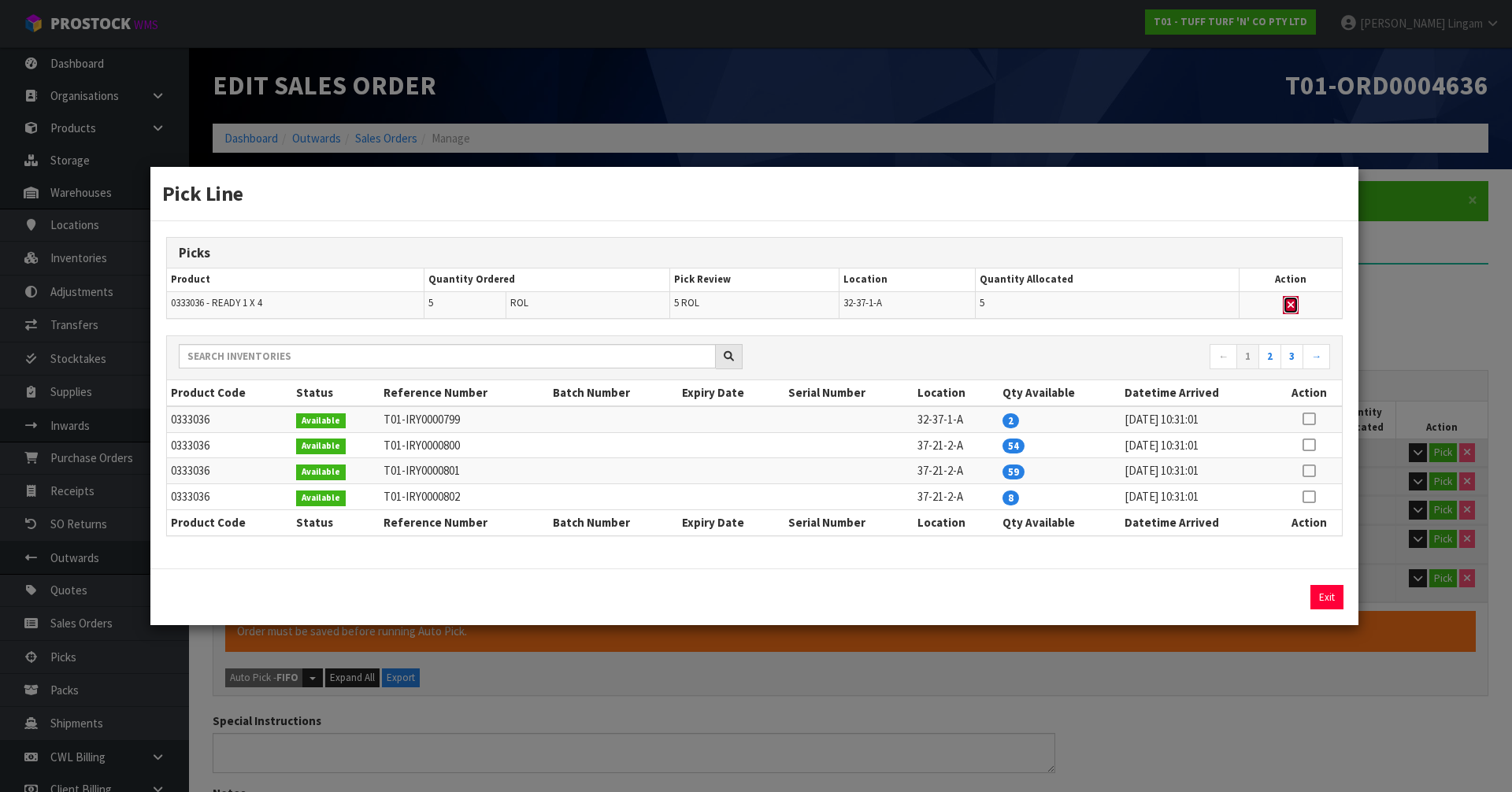
type input "311.38"
click at [1308, 420] on icon at bounding box center [1309, 419] width 13 height 1
drag, startPoint x: 1135, startPoint y: 597, endPoint x: 1010, endPoint y: 602, distance: 125.1
click at [1010, 602] on div "5 Assign Pick Exit" at bounding box center [754, 597] width 1200 height 24
type input "2"
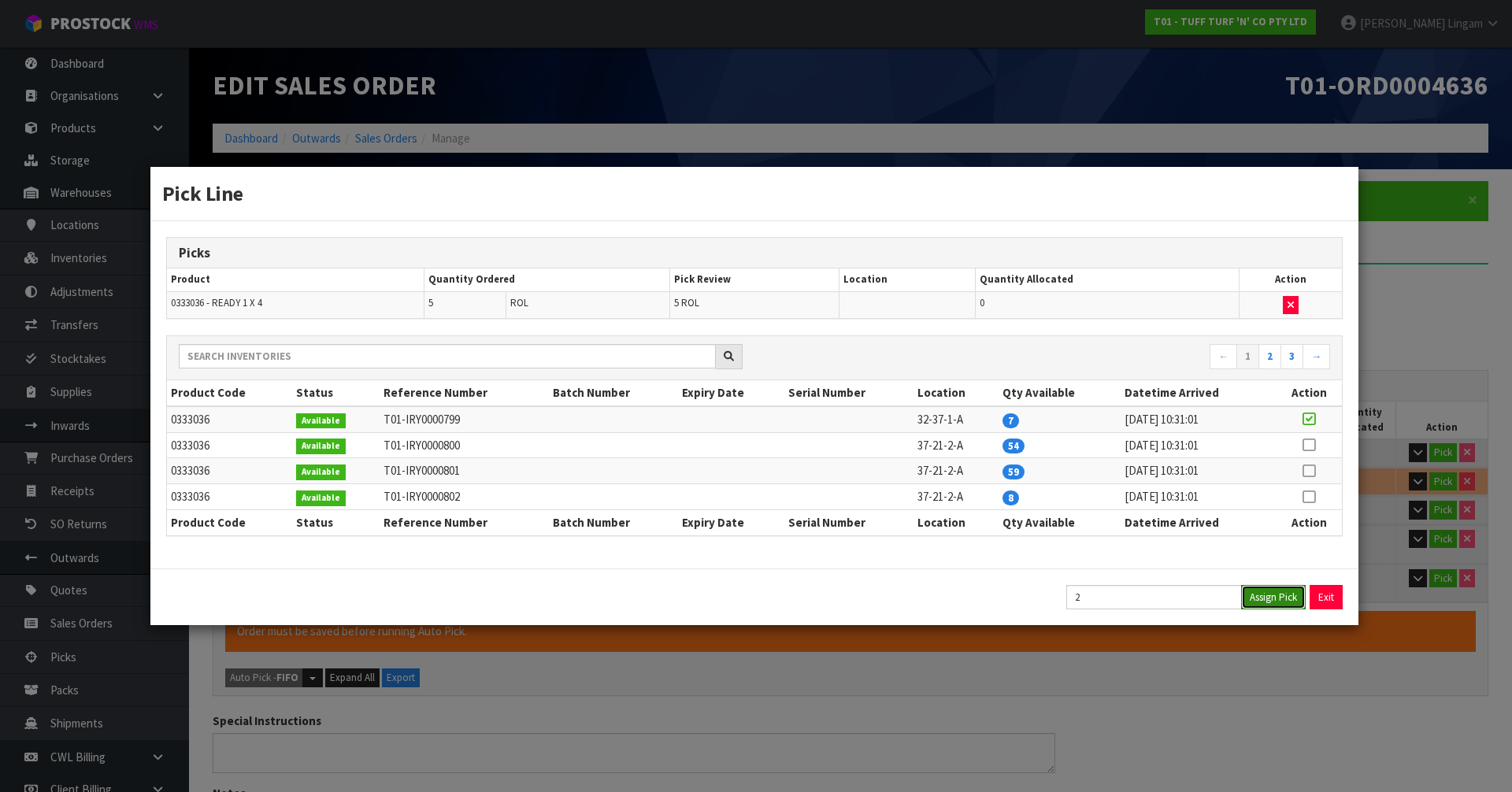
click at [1273, 596] on button "Assign Pick" at bounding box center [1273, 597] width 64 height 24
type input "Roll x 6"
type input "50"
type input "1.756381"
type input "319.38"
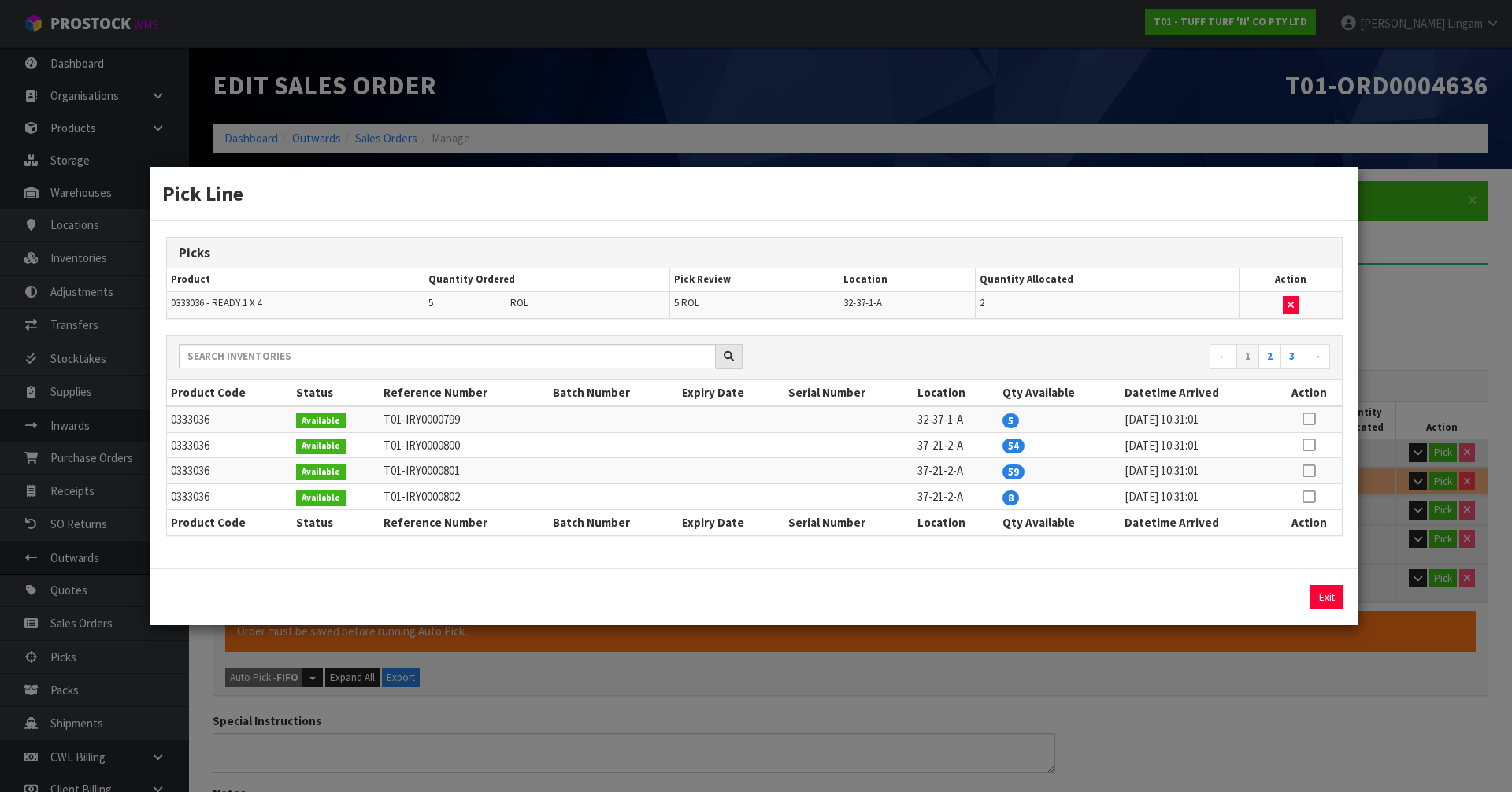
click at [1311, 498] on icon at bounding box center [1309, 497] width 13 height 1
click at [1264, 594] on button "Assign Pick" at bounding box center [1273, 597] width 64 height 24
type input "53"
type input "1.815769"
type input "331.38"
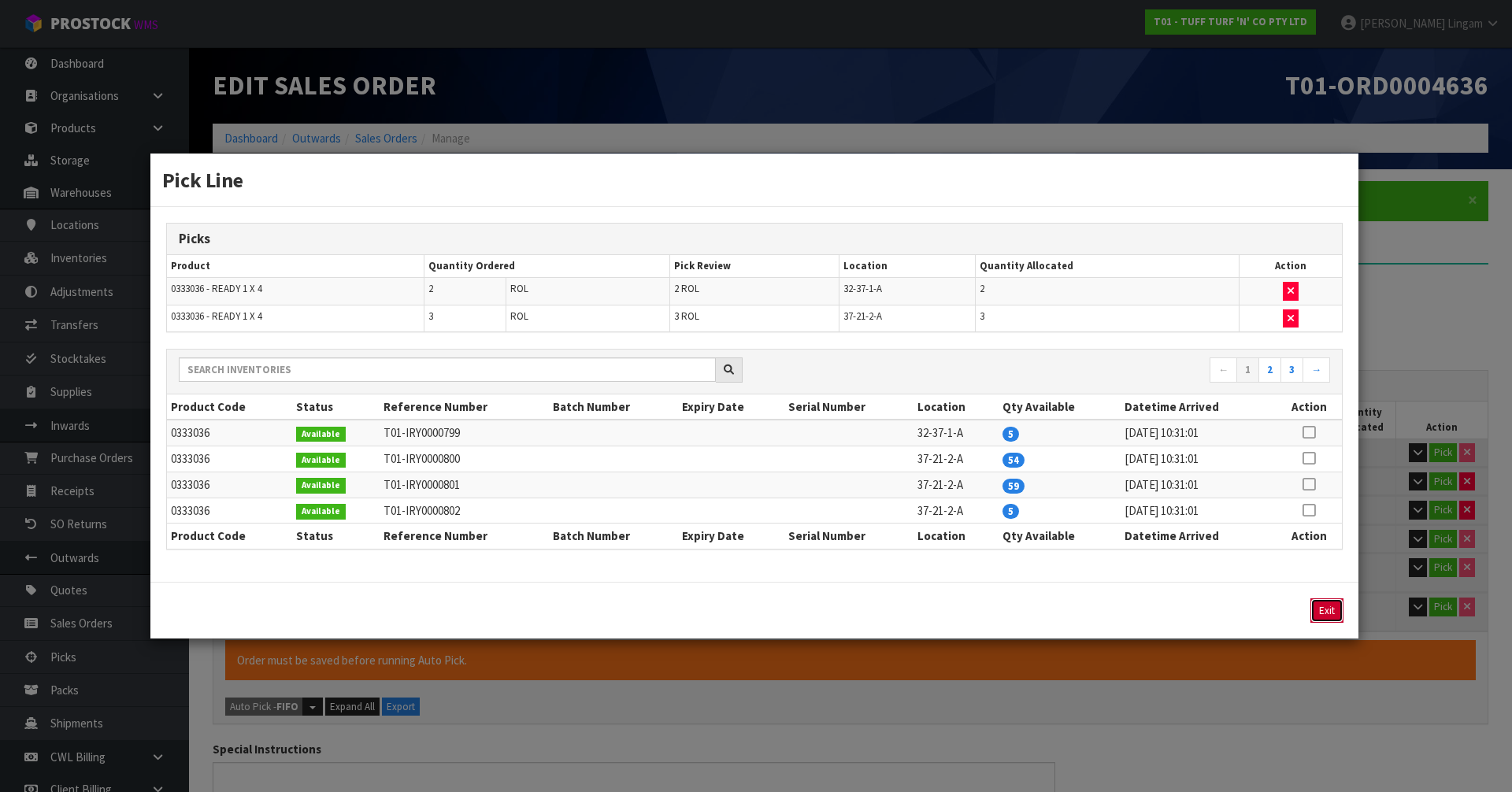
click at [1325, 613] on button "Exit" at bounding box center [1327, 610] width 33 height 24
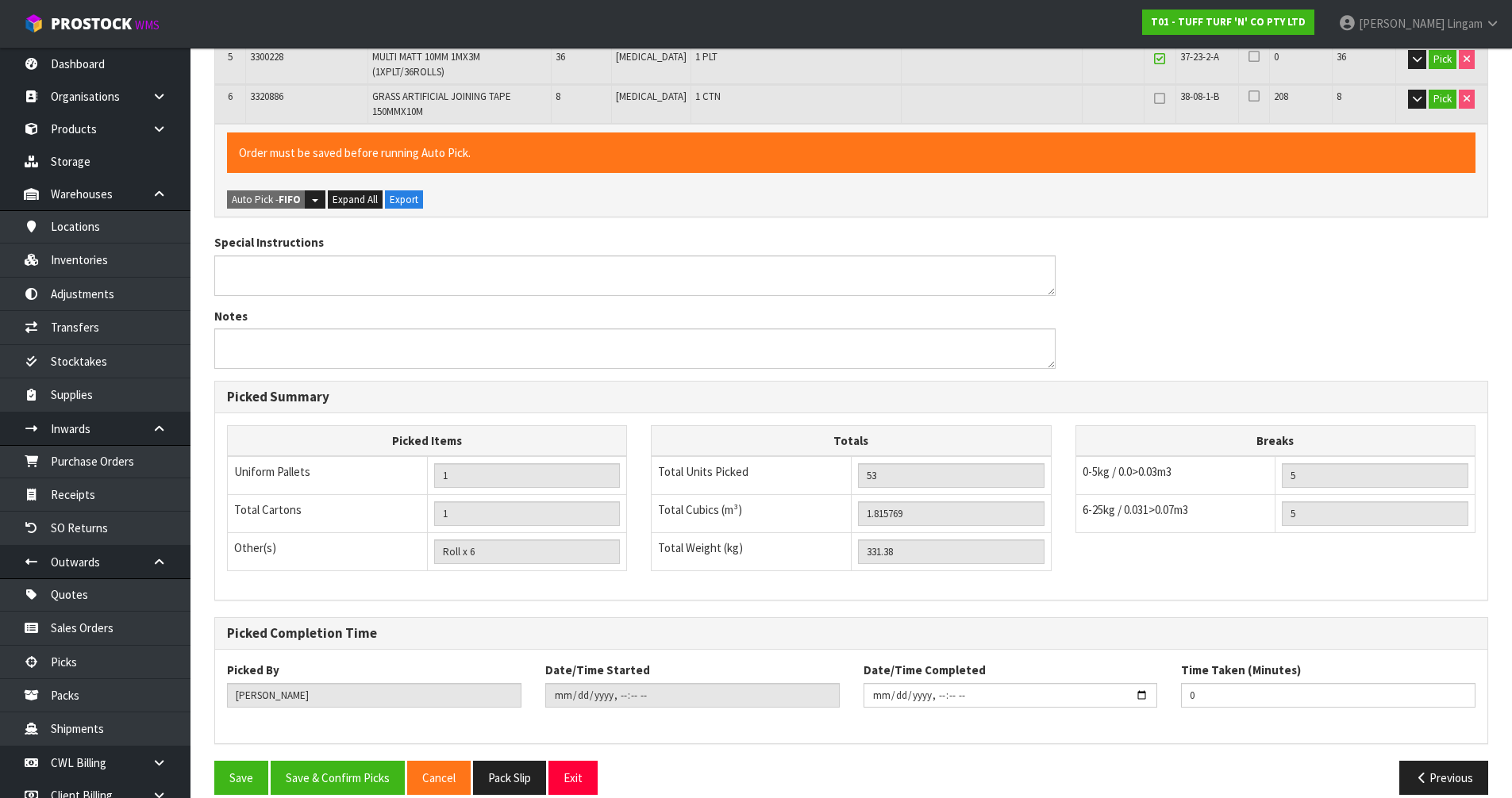
scroll to position [533, 0]
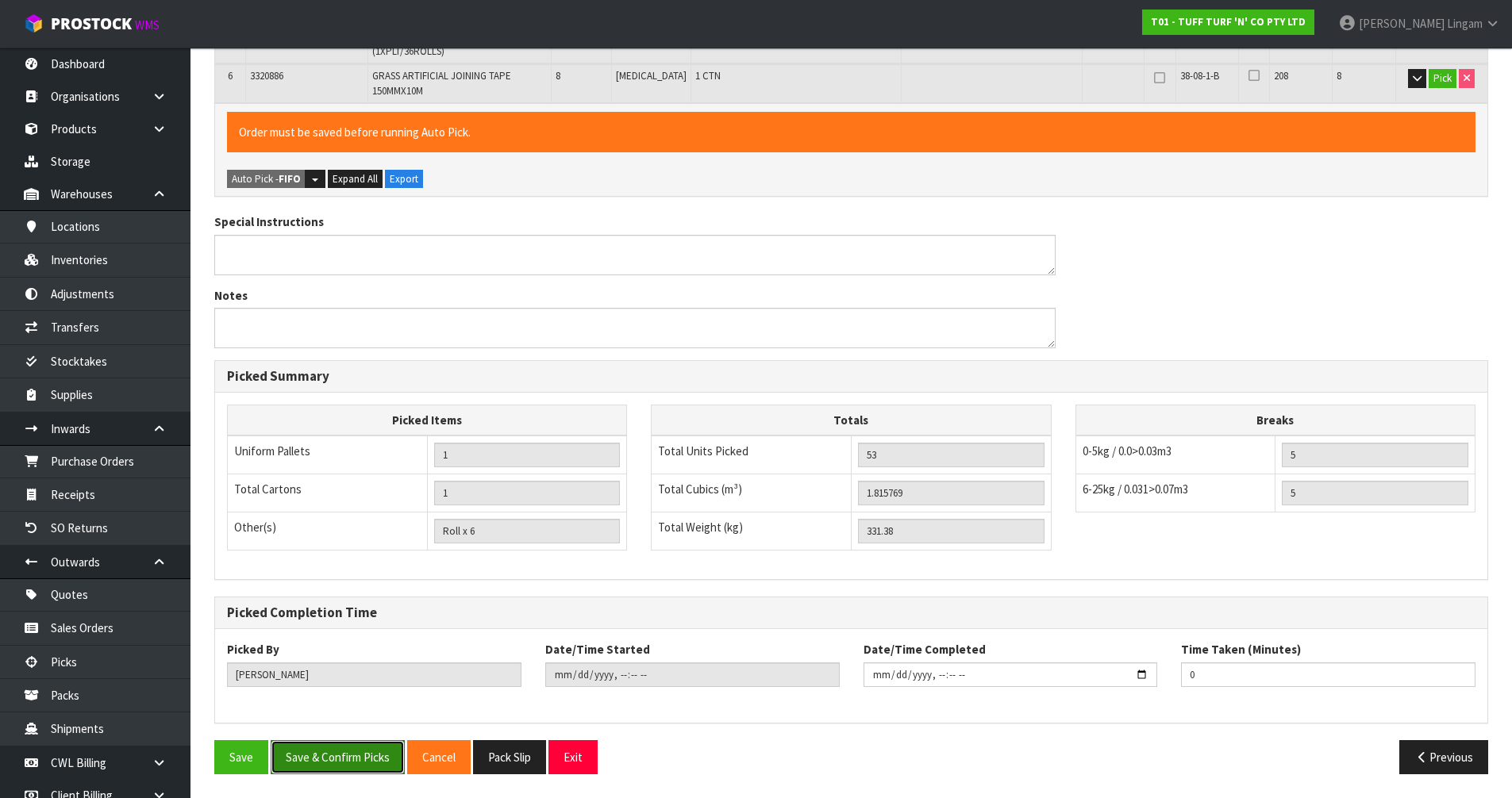
click at [341, 758] on button "Save & Confirm Picks" at bounding box center [337, 757] width 134 height 35
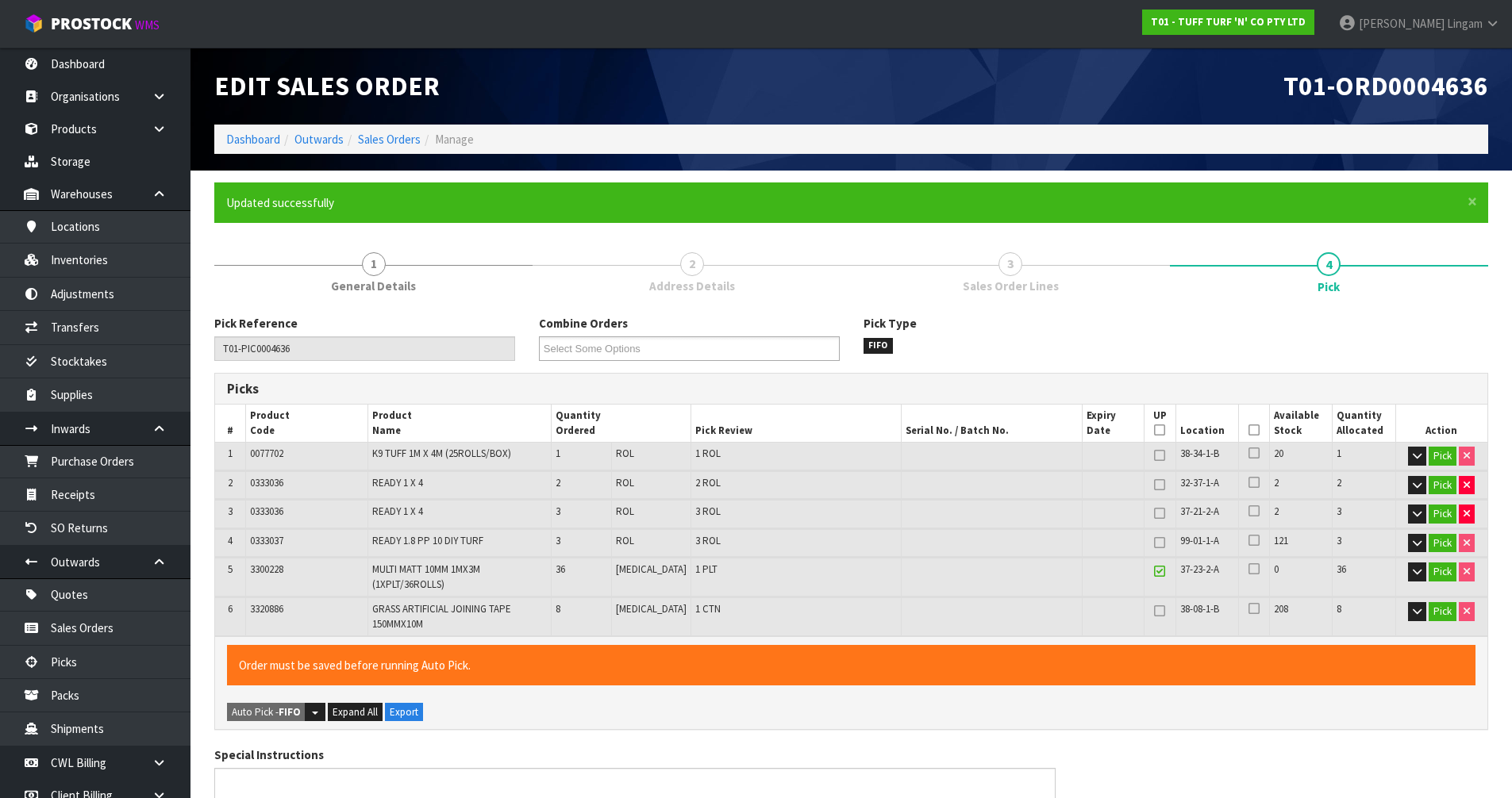
type input "Roll x 9"
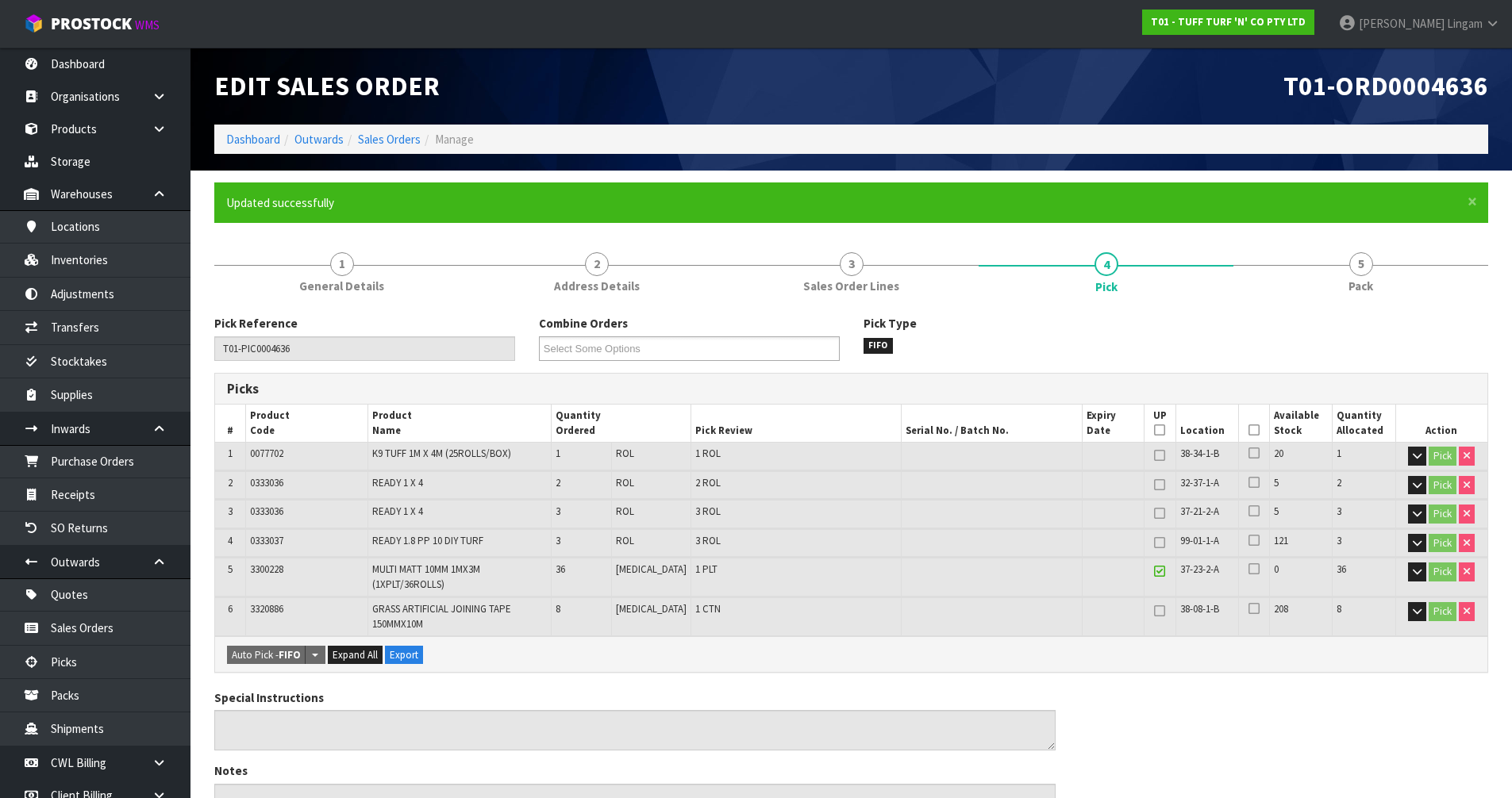
click at [269, 511] on span "0333036" at bounding box center [266, 511] width 34 height 14
copy span "0333036"
click at [90, 263] on link "Inventories" at bounding box center [95, 260] width 190 height 33
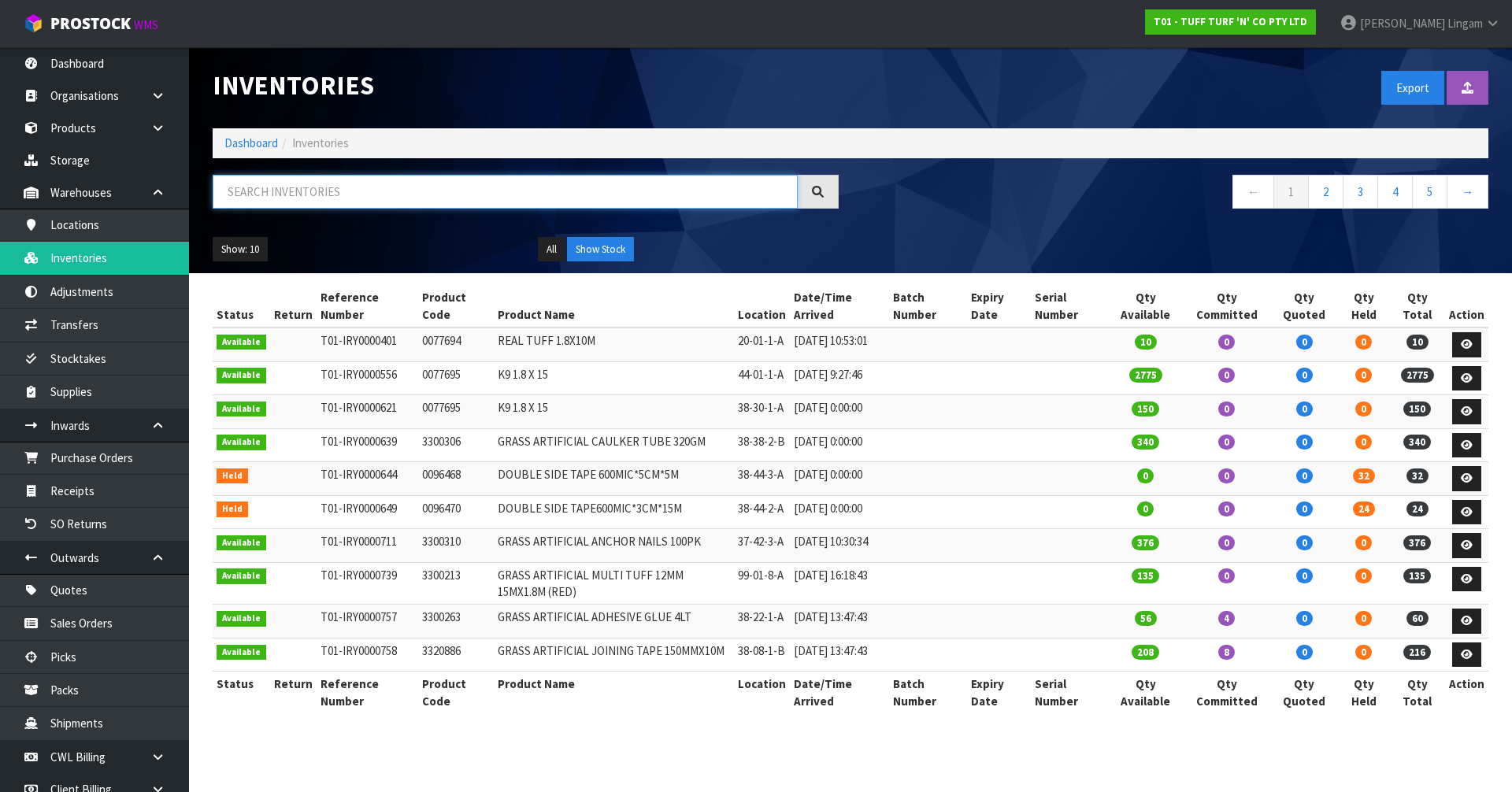
click at [607, 204] on input "text" at bounding box center [505, 192] width 585 height 34
paste input "0333036"
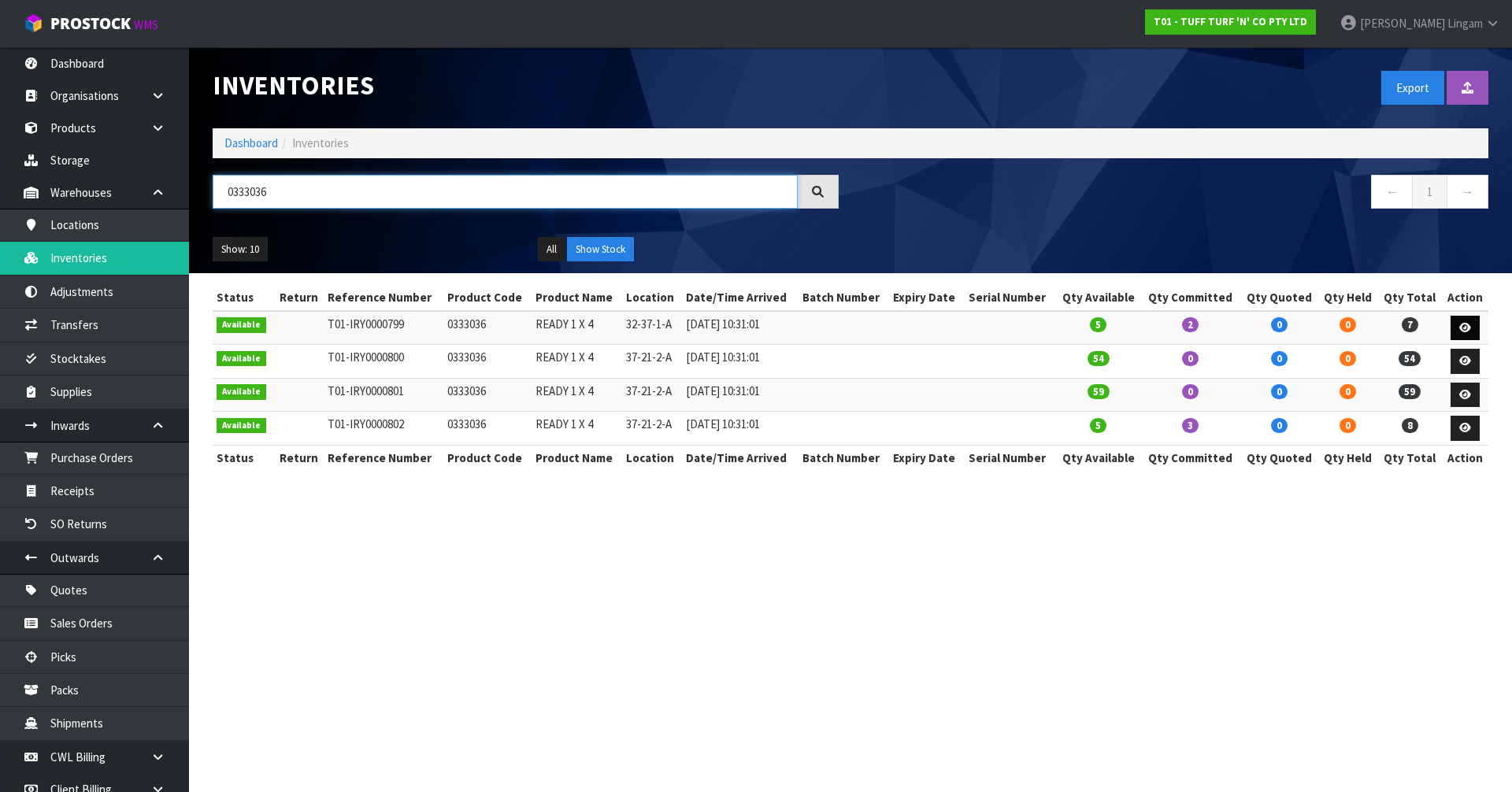
type input "0333036"
click at [1460, 326] on icon at bounding box center [1465, 328] width 12 height 10
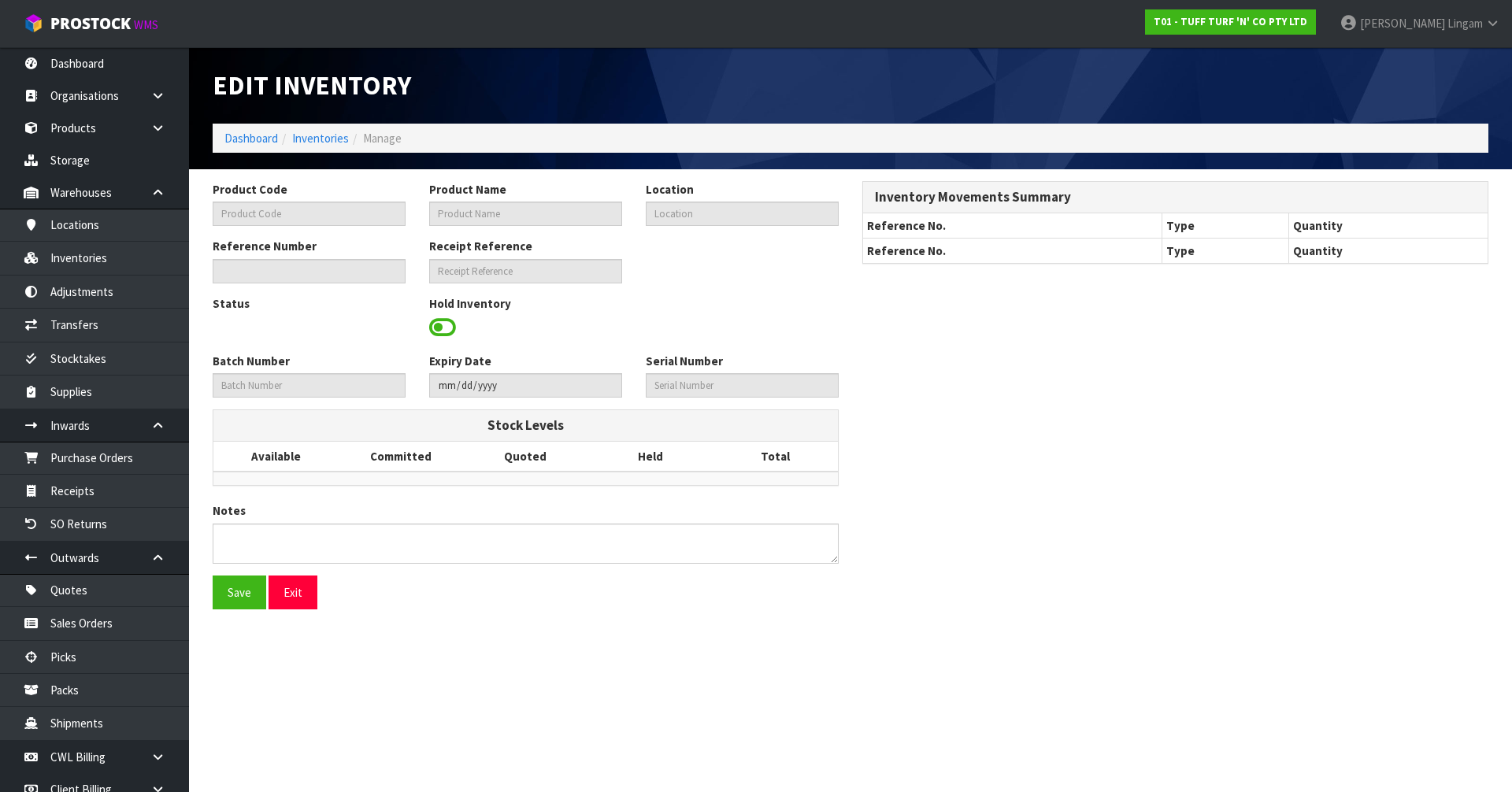
type input "0333036"
type input "READY 1 X 4"
type input "32-37-1-A"
type input "T01-IRY0000799"
type input "T01-REC0000105"
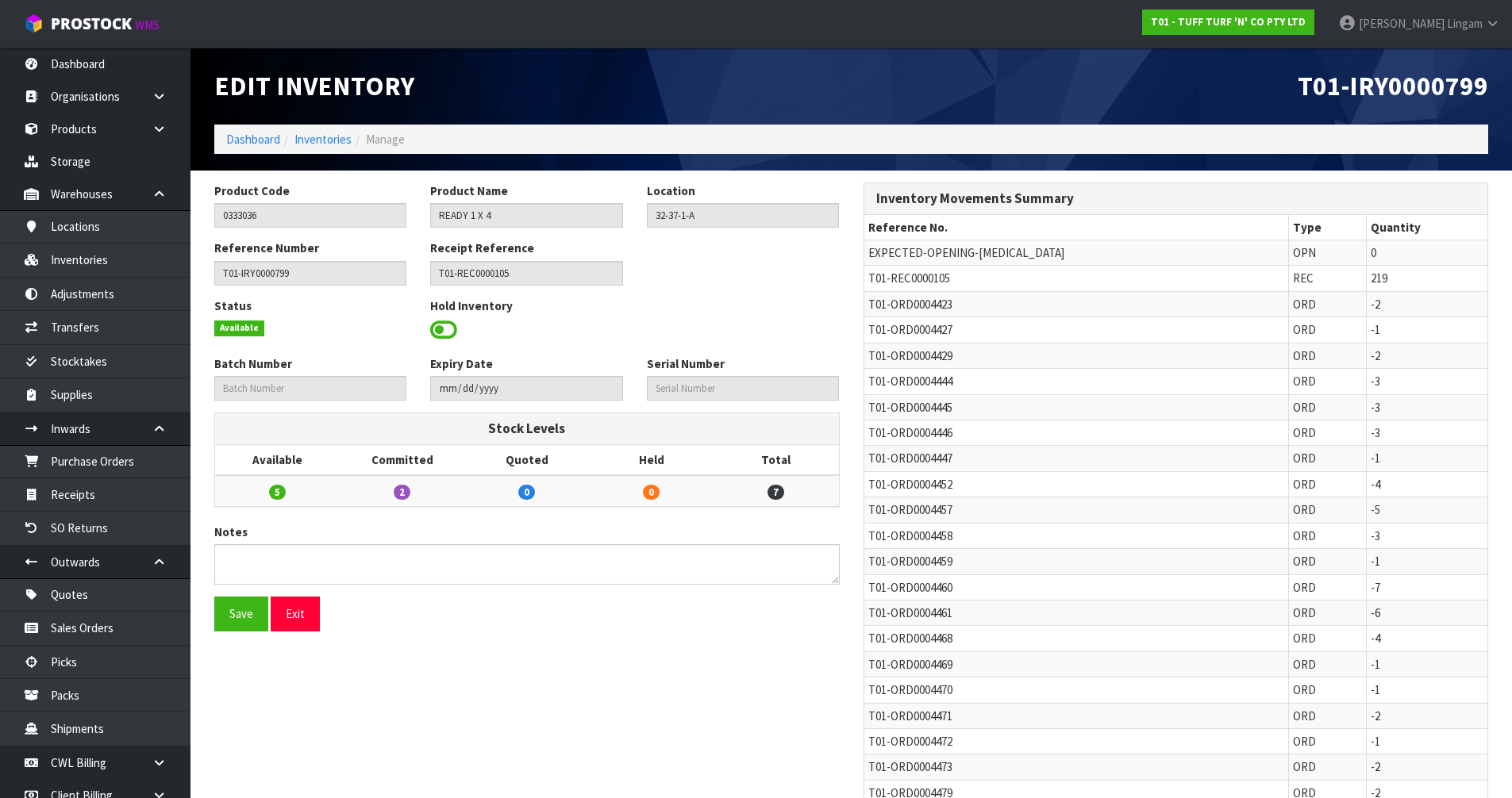
click at [454, 327] on span at bounding box center [443, 330] width 27 height 24
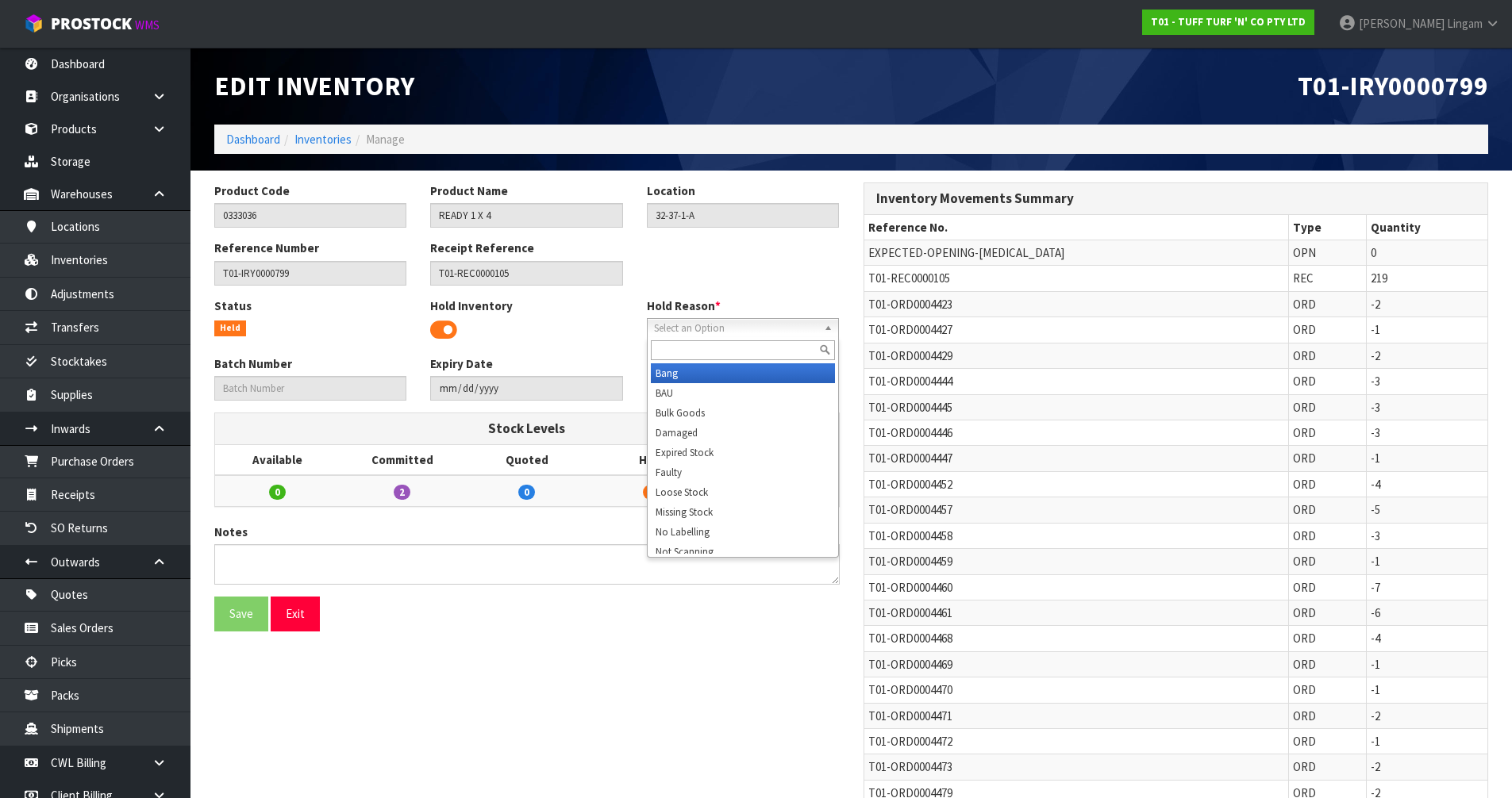
click at [674, 327] on span "Select an Option" at bounding box center [735, 328] width 163 height 19
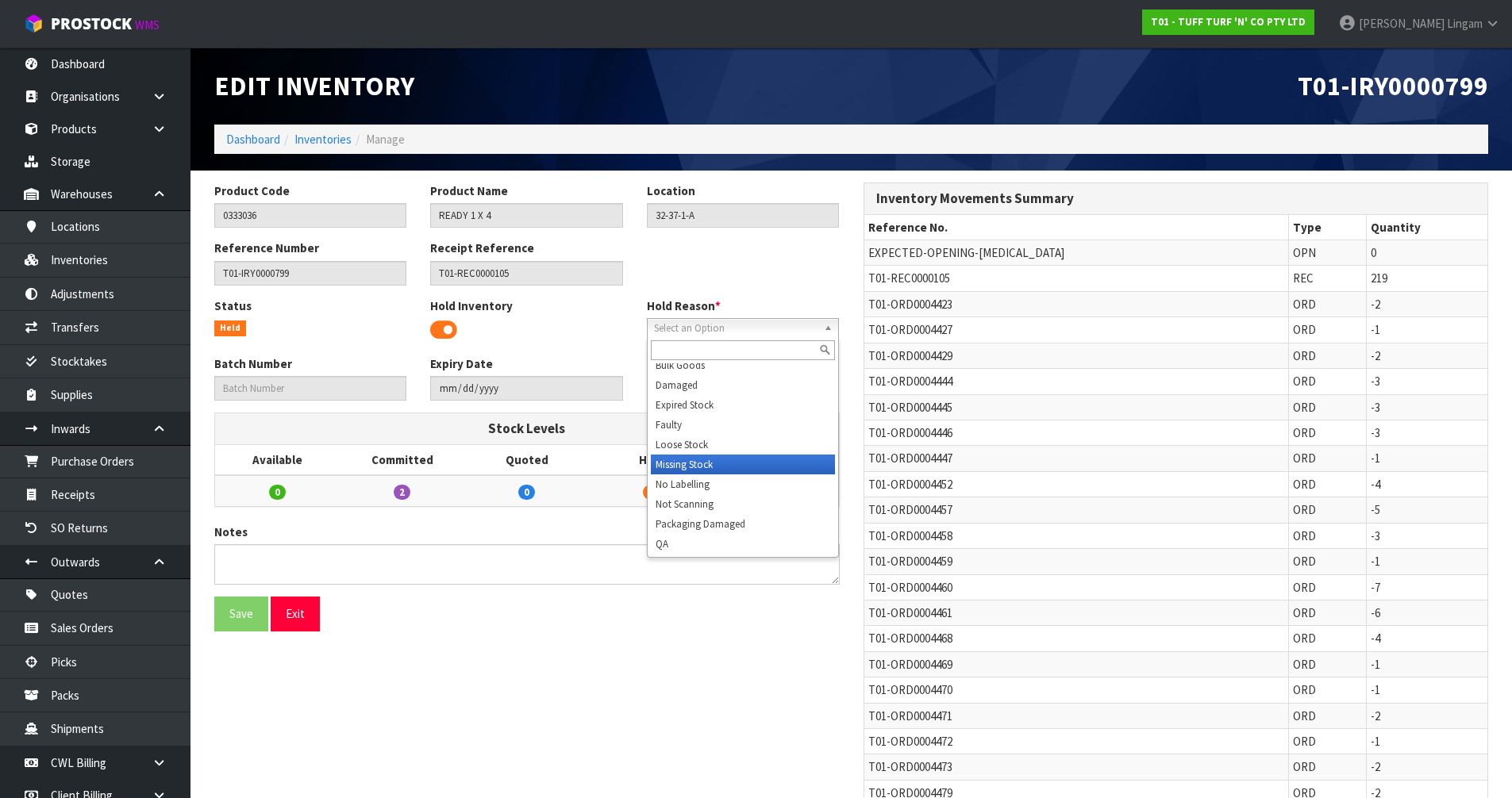
click at [686, 464] on li "Missing Stock" at bounding box center [742, 464] width 184 height 20
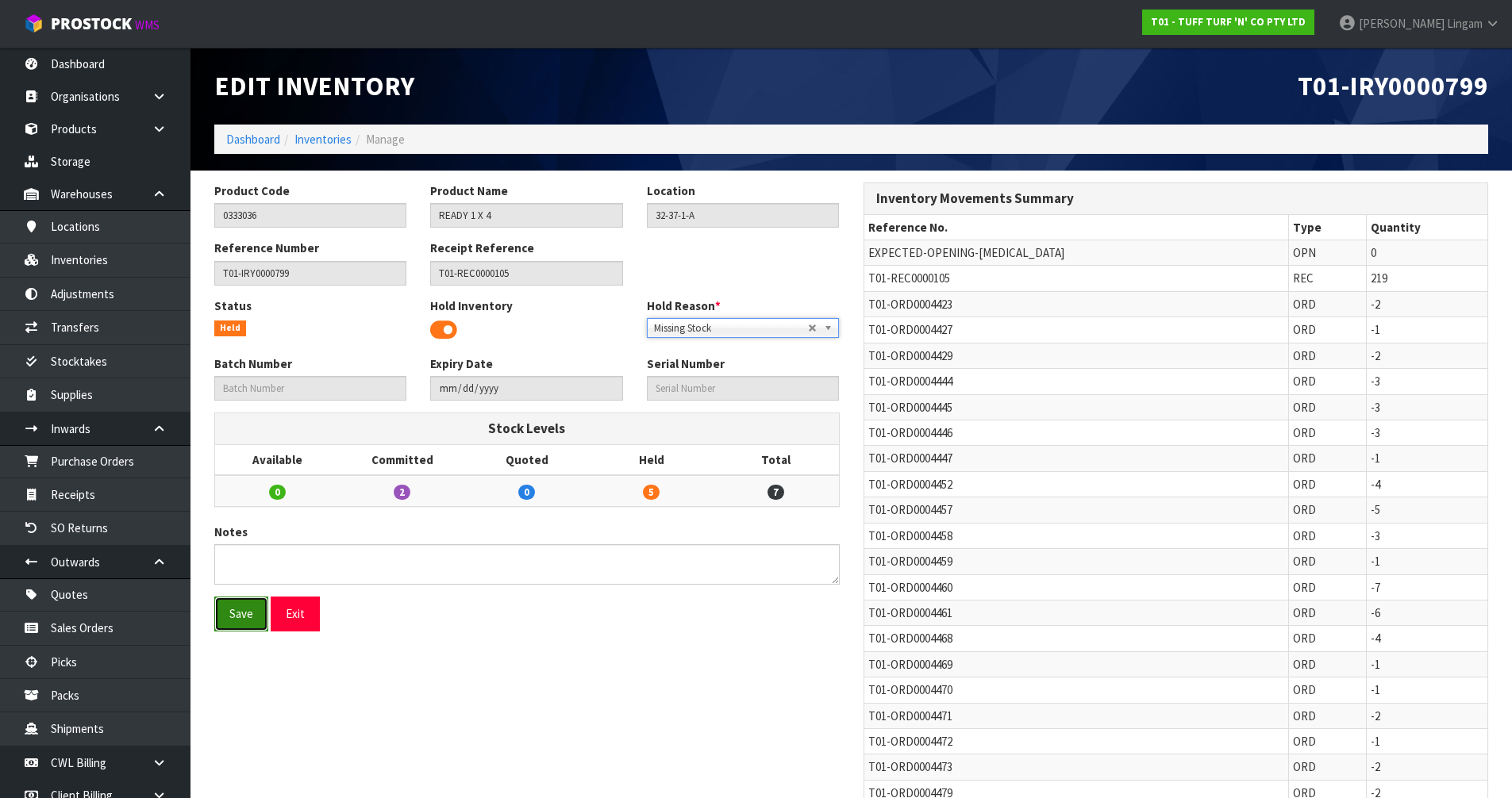
click at [247, 618] on button "Save" at bounding box center [241, 614] width 54 height 35
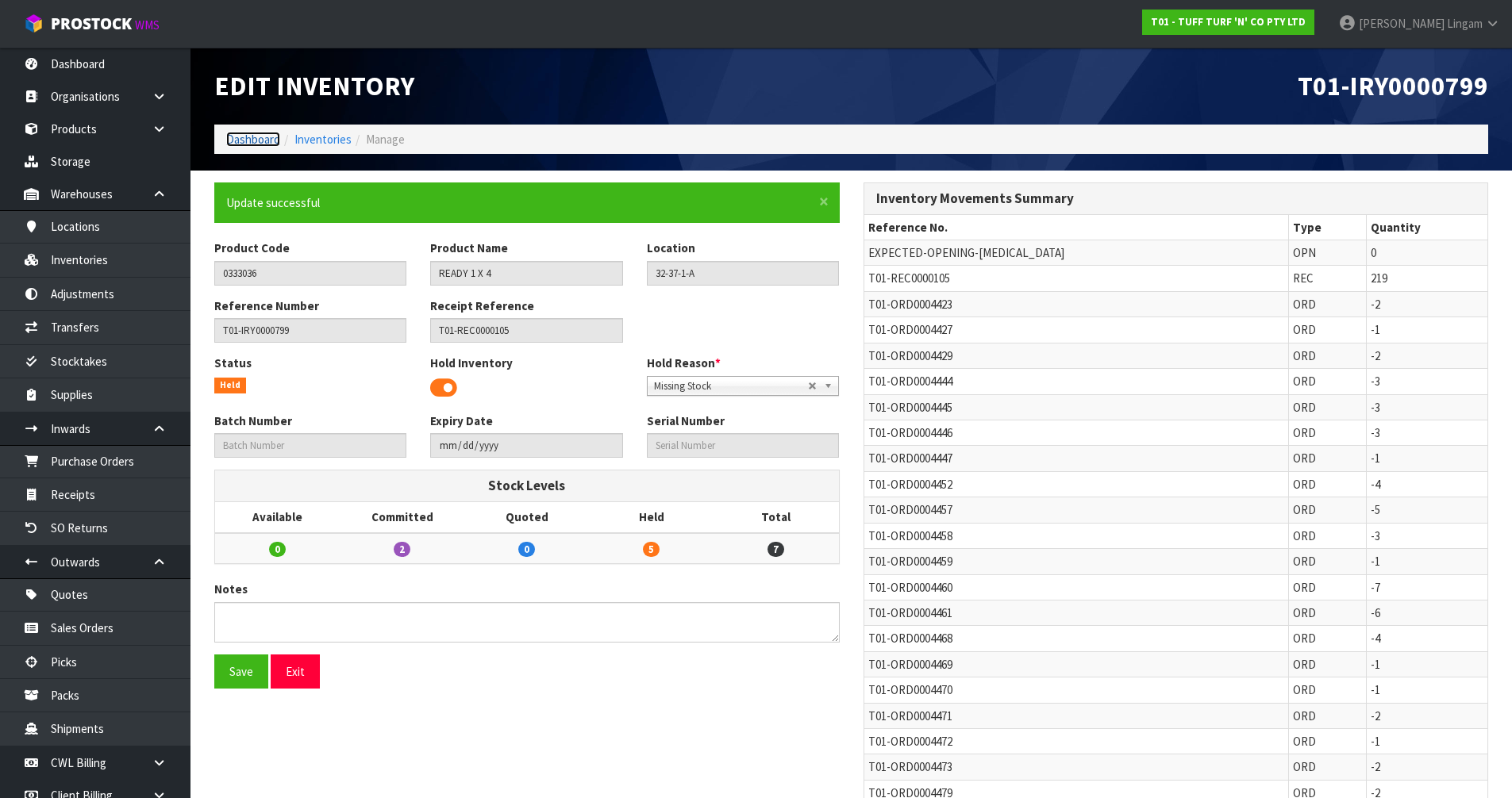
click at [264, 138] on link "Dashboard" at bounding box center [253, 139] width 54 height 15
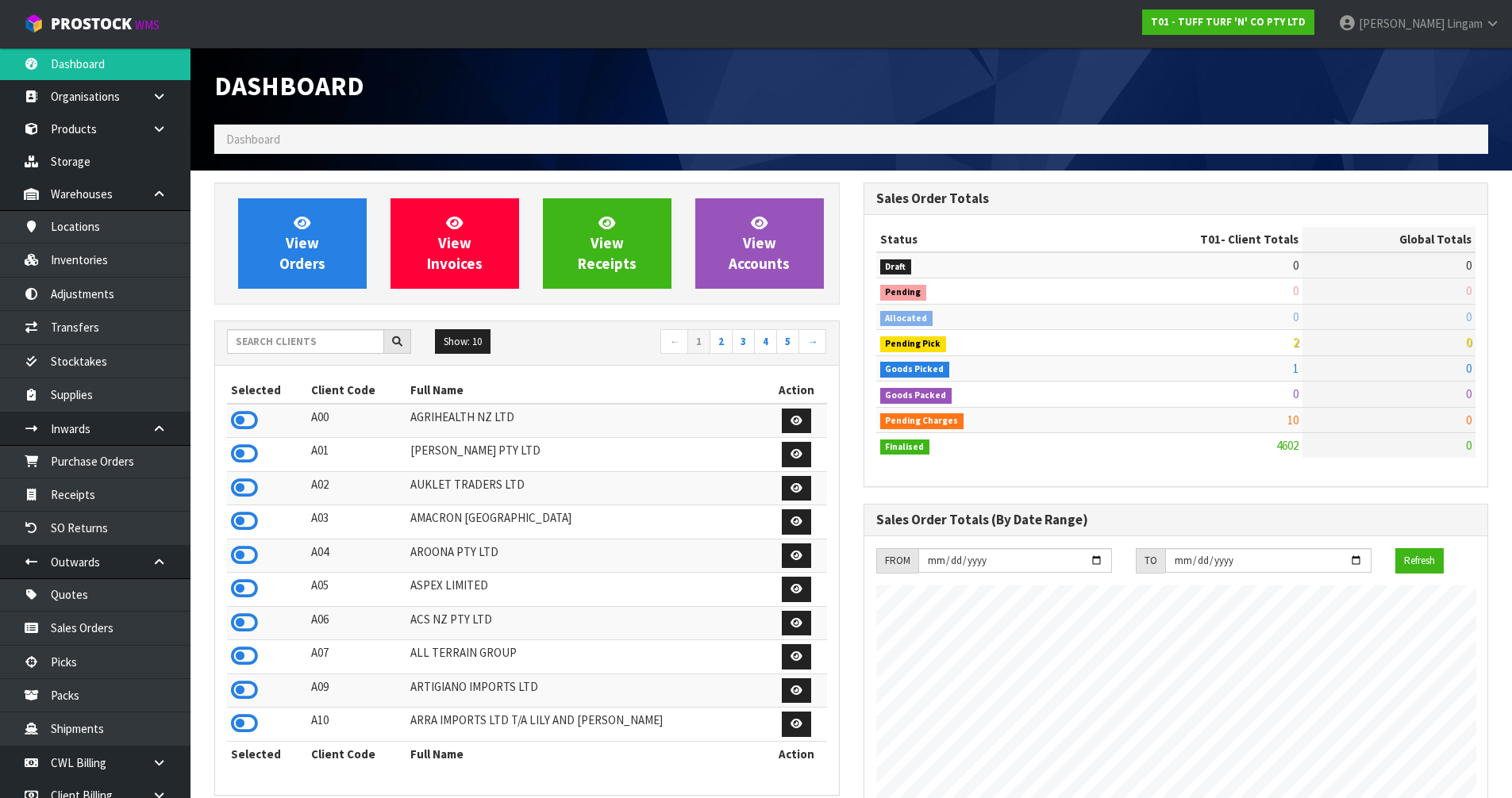
scroll to position [1202, 649]
click at [77, 268] on link "Inventories" at bounding box center [95, 260] width 190 height 33
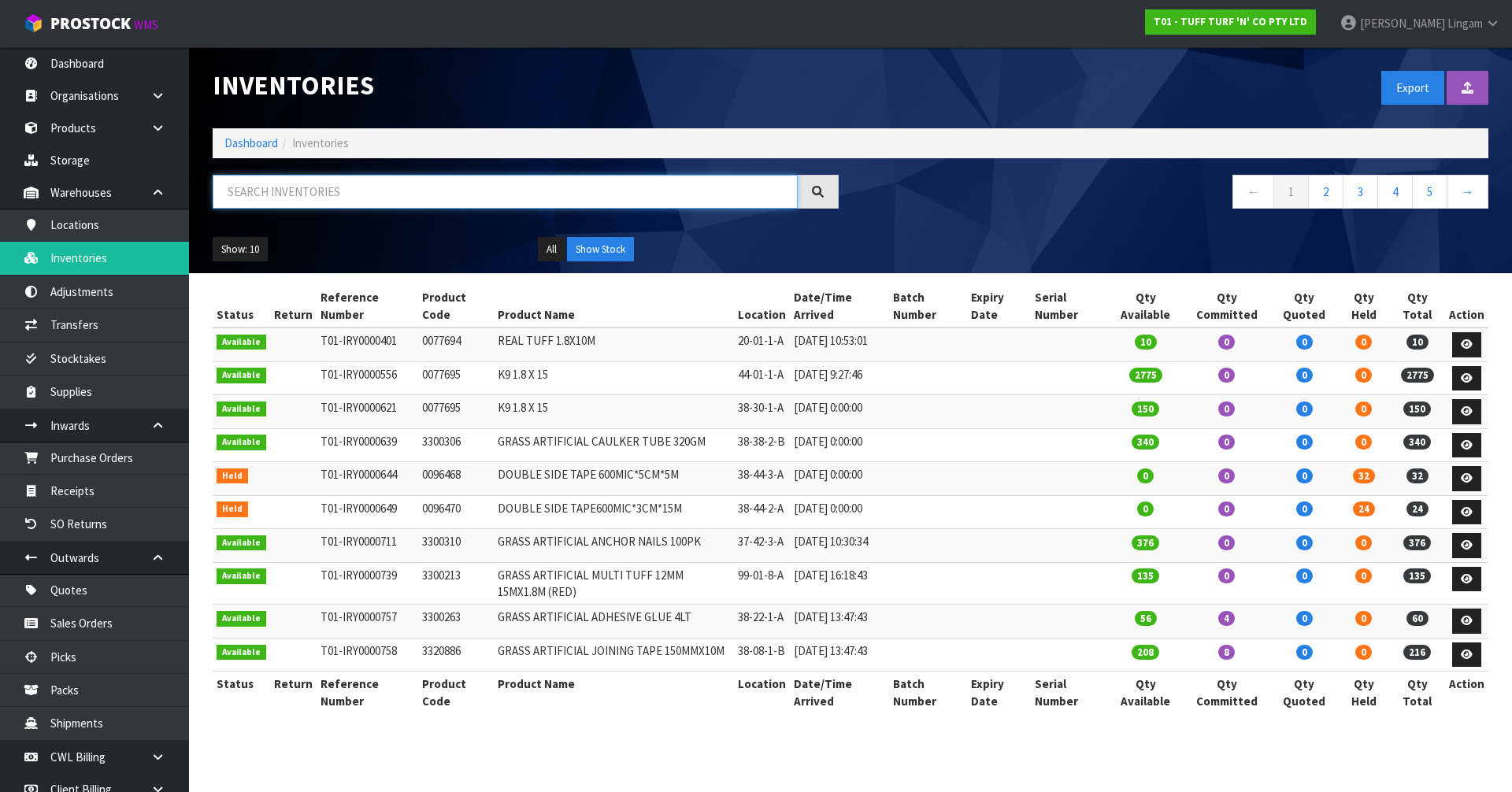
click at [371, 191] on input "text" at bounding box center [505, 192] width 585 height 34
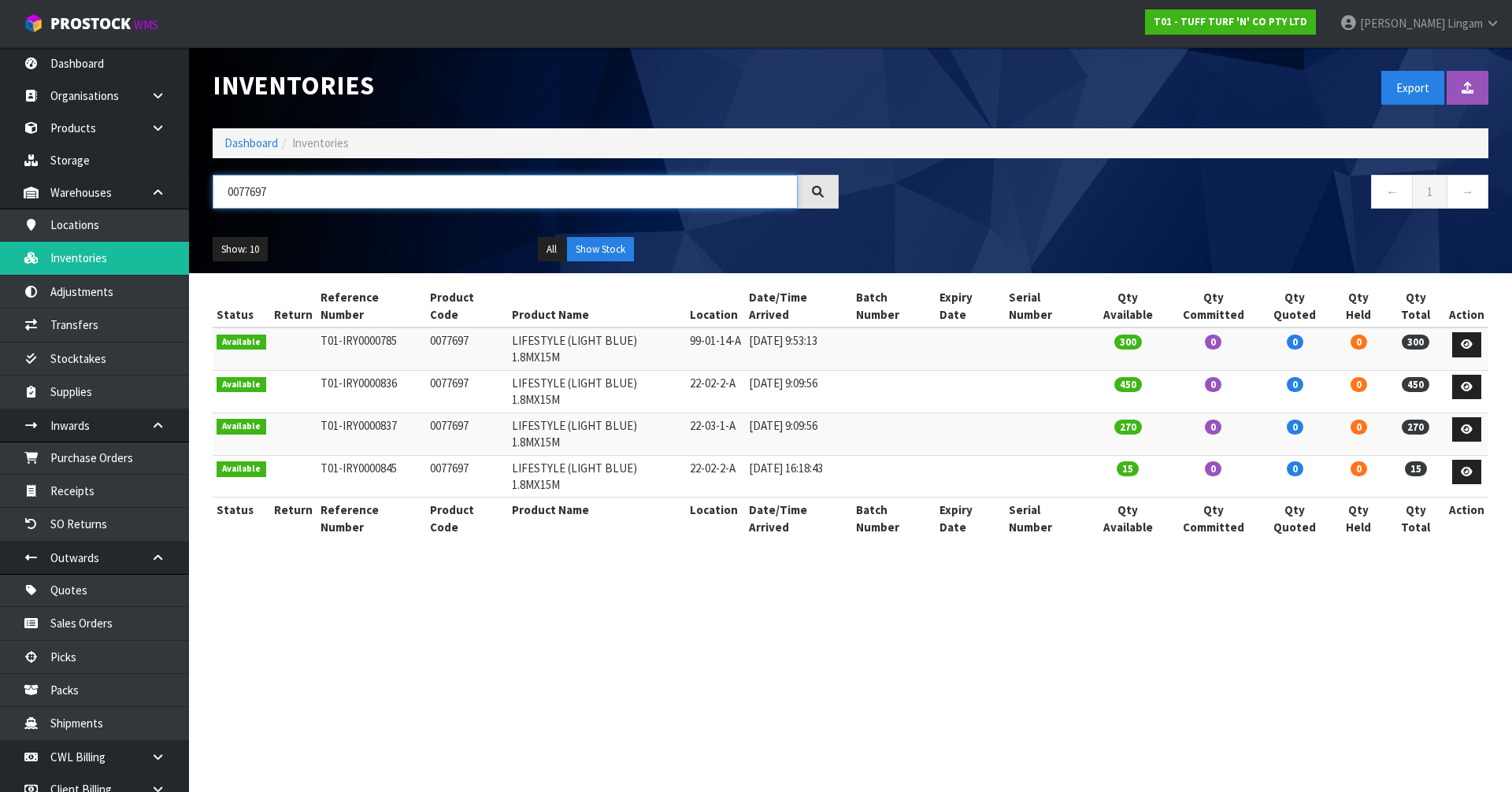
type input "0077697"
click at [451, 327] on td "0077697" at bounding box center [466, 349] width 81 height 43
copy td "0077697"
click at [71, 129] on link "Products" at bounding box center [94, 128] width 189 height 33
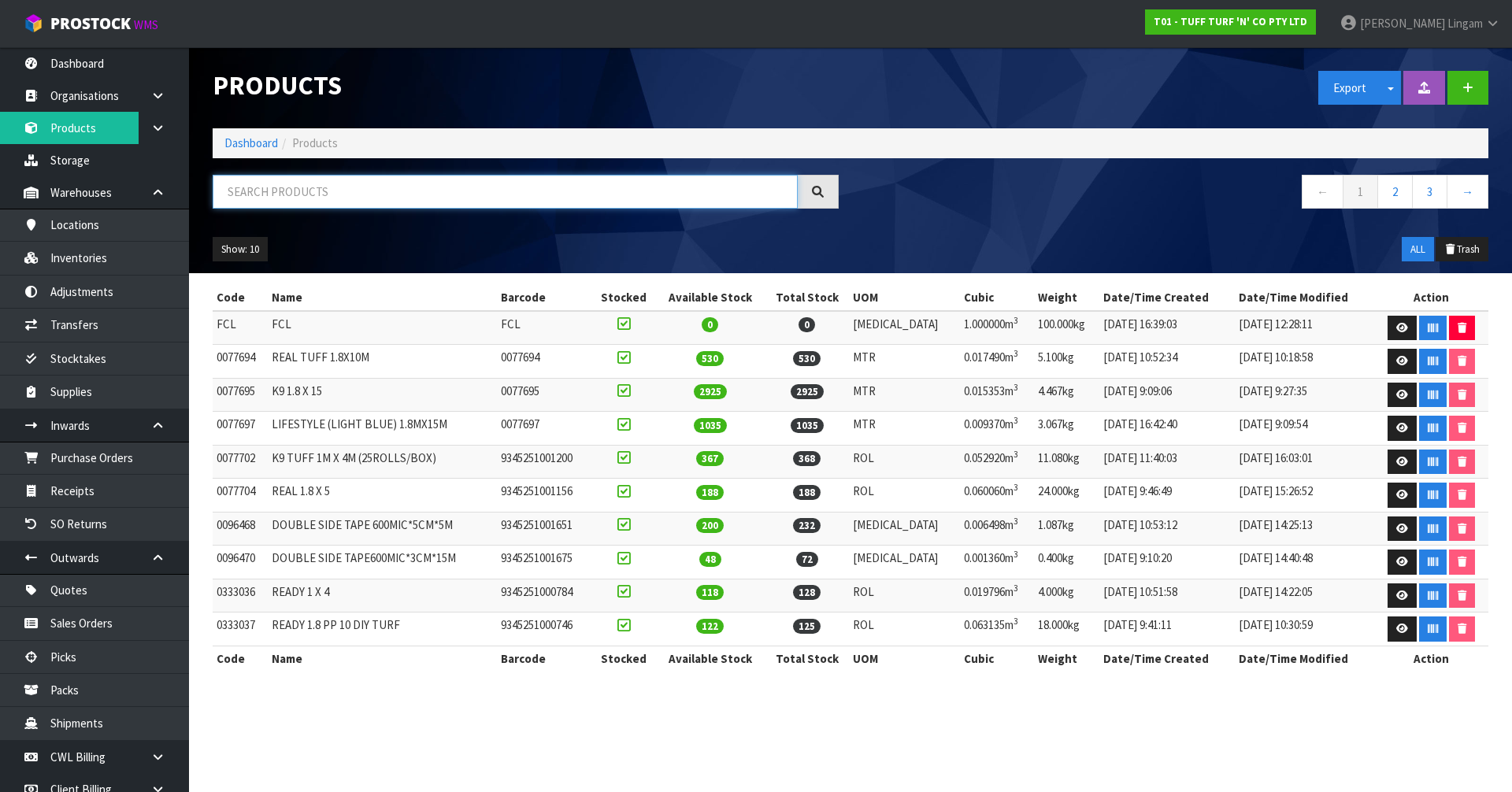
click at [411, 195] on input "text" at bounding box center [505, 192] width 585 height 34
paste input "0077697"
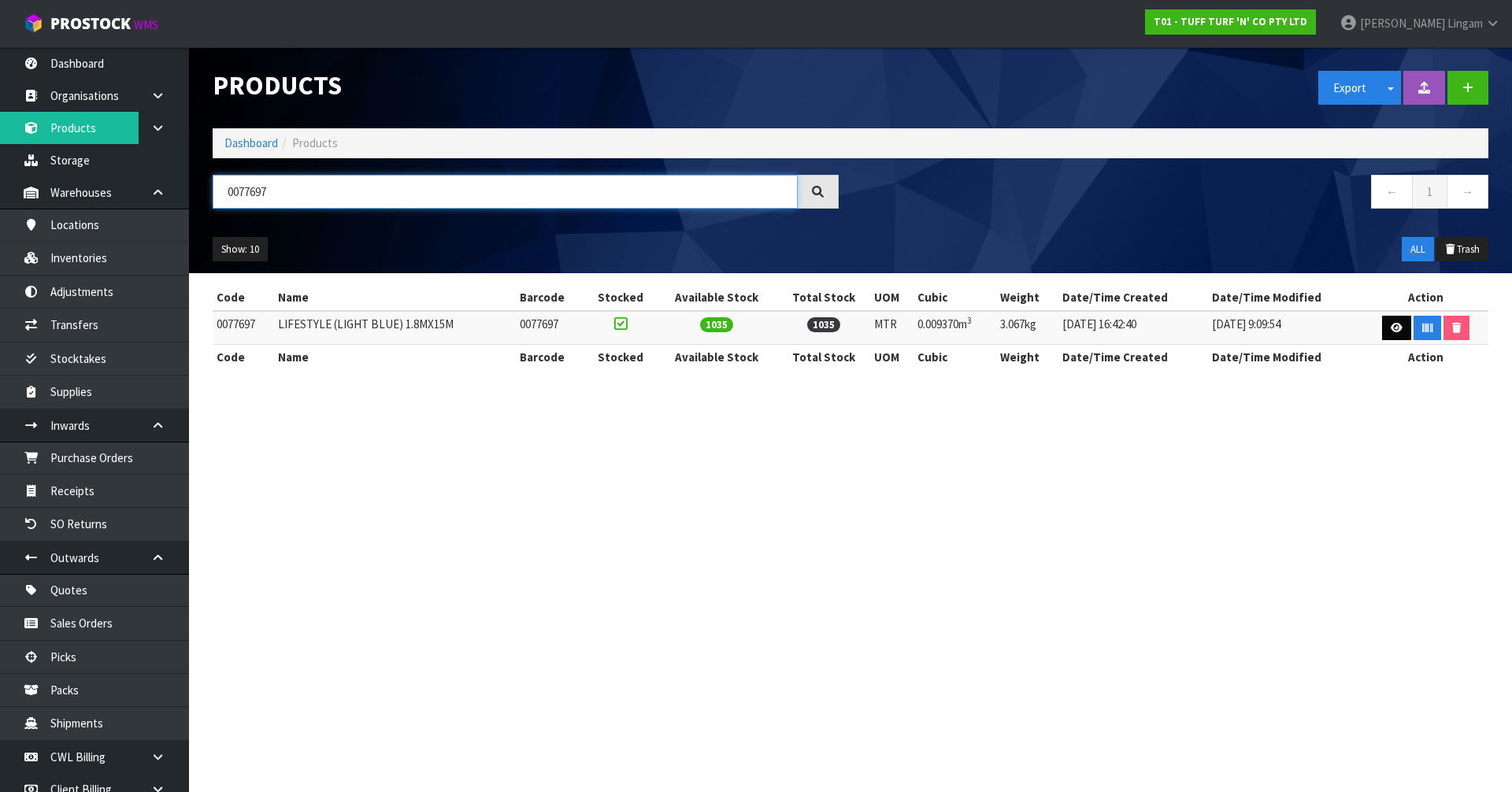
type input "0077697"
click at [1397, 329] on icon at bounding box center [1396, 328] width 12 height 10
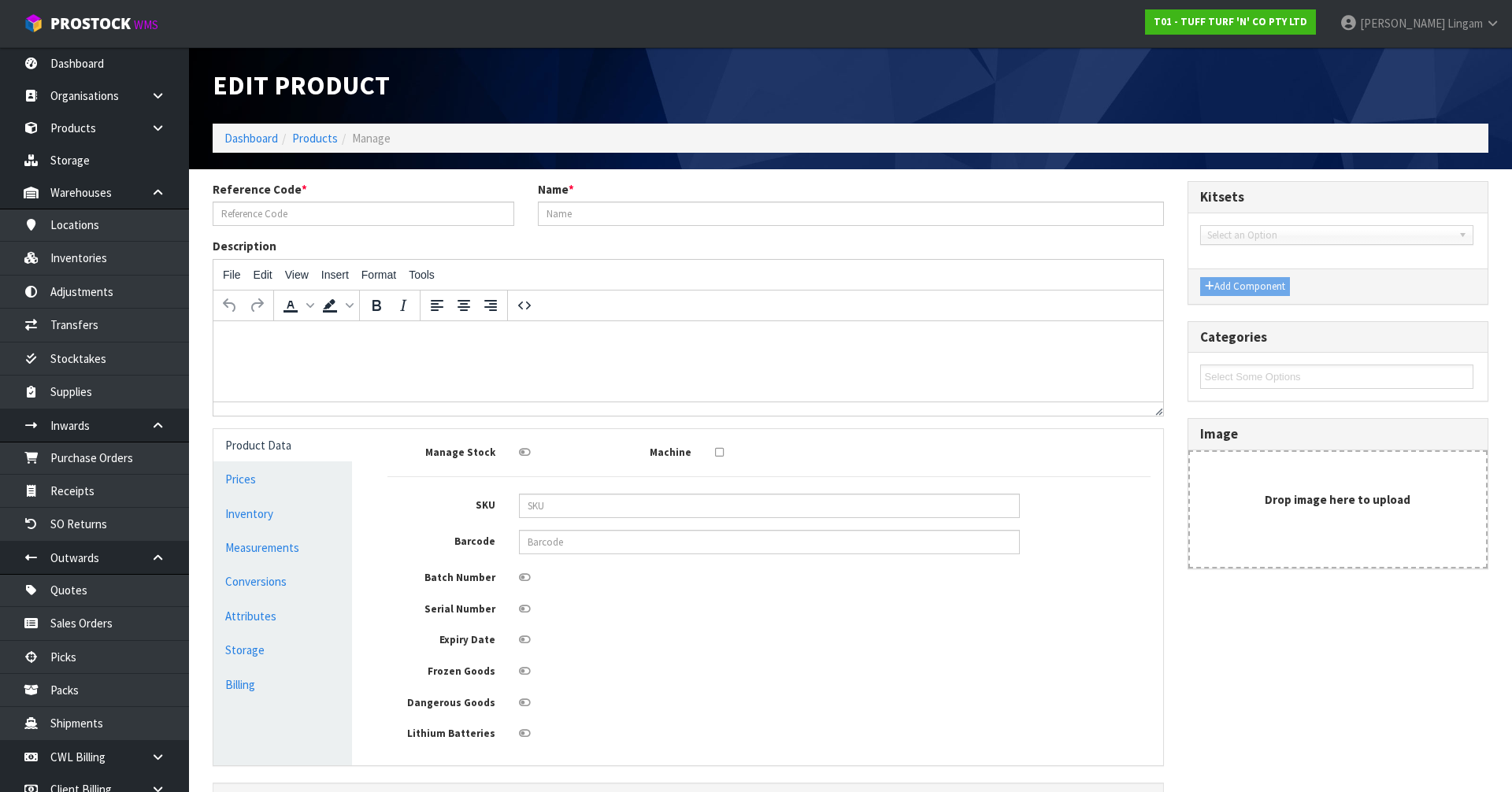
type input "0077697"
type input "LIFESTYLE (LIGHT BLUE) 1.8MX15M"
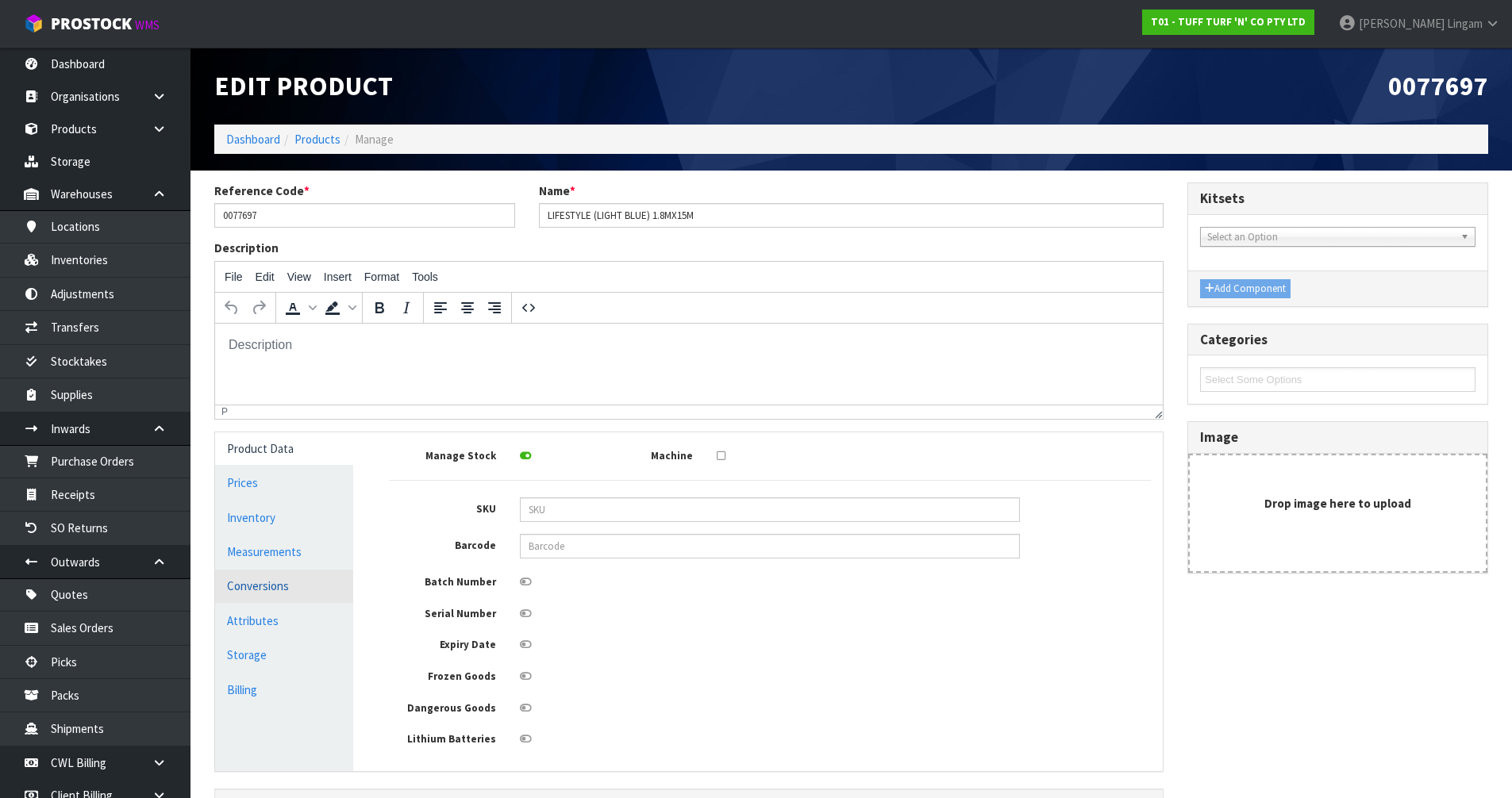
click at [322, 589] on link "Conversions" at bounding box center [284, 586] width 138 height 33
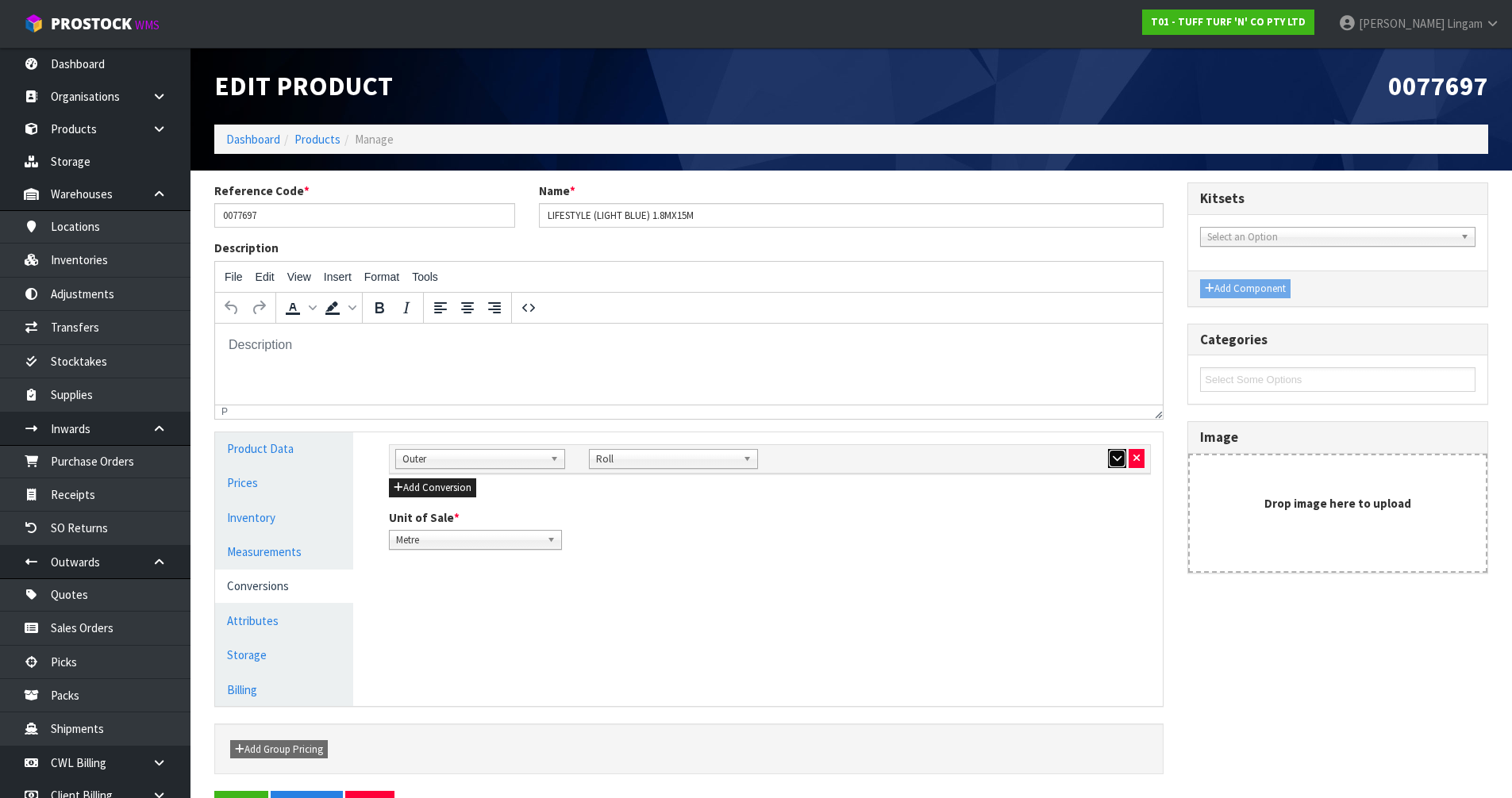
click at [1113, 463] on icon "button" at bounding box center [1117, 459] width 9 height 10
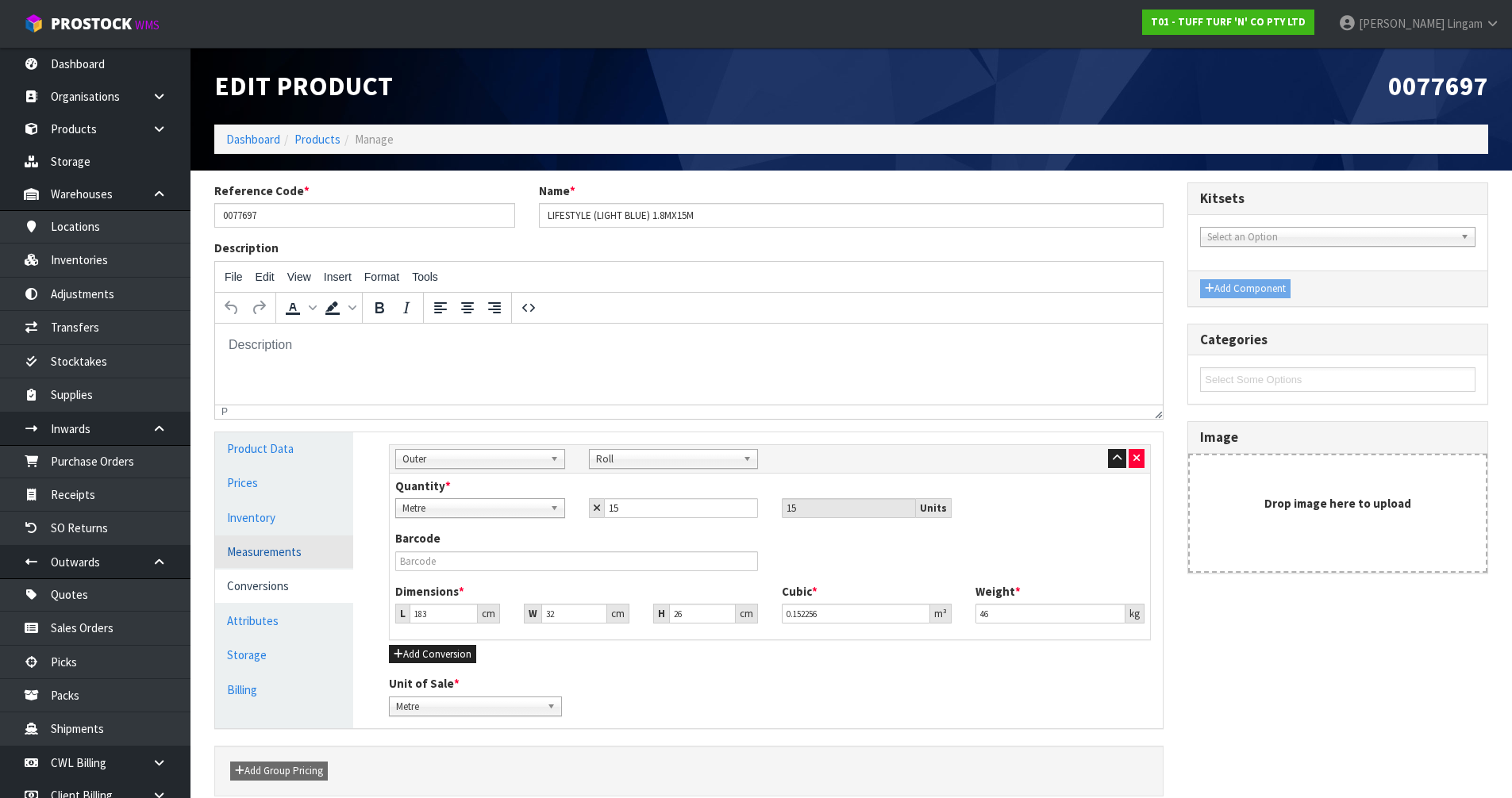
click at [293, 553] on link "Measurements" at bounding box center [284, 552] width 138 height 33
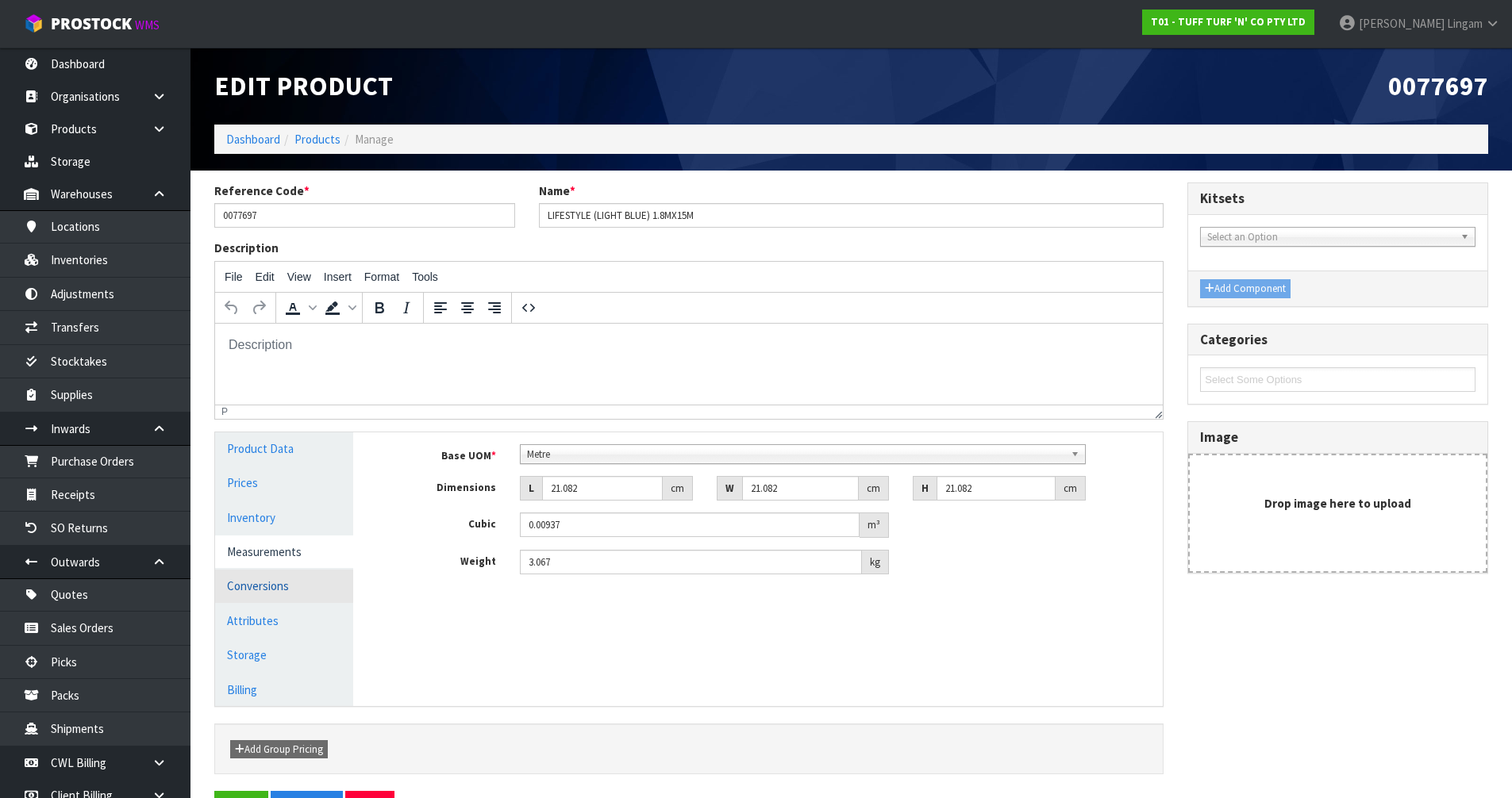
click at [284, 589] on link "Conversions" at bounding box center [284, 586] width 138 height 33
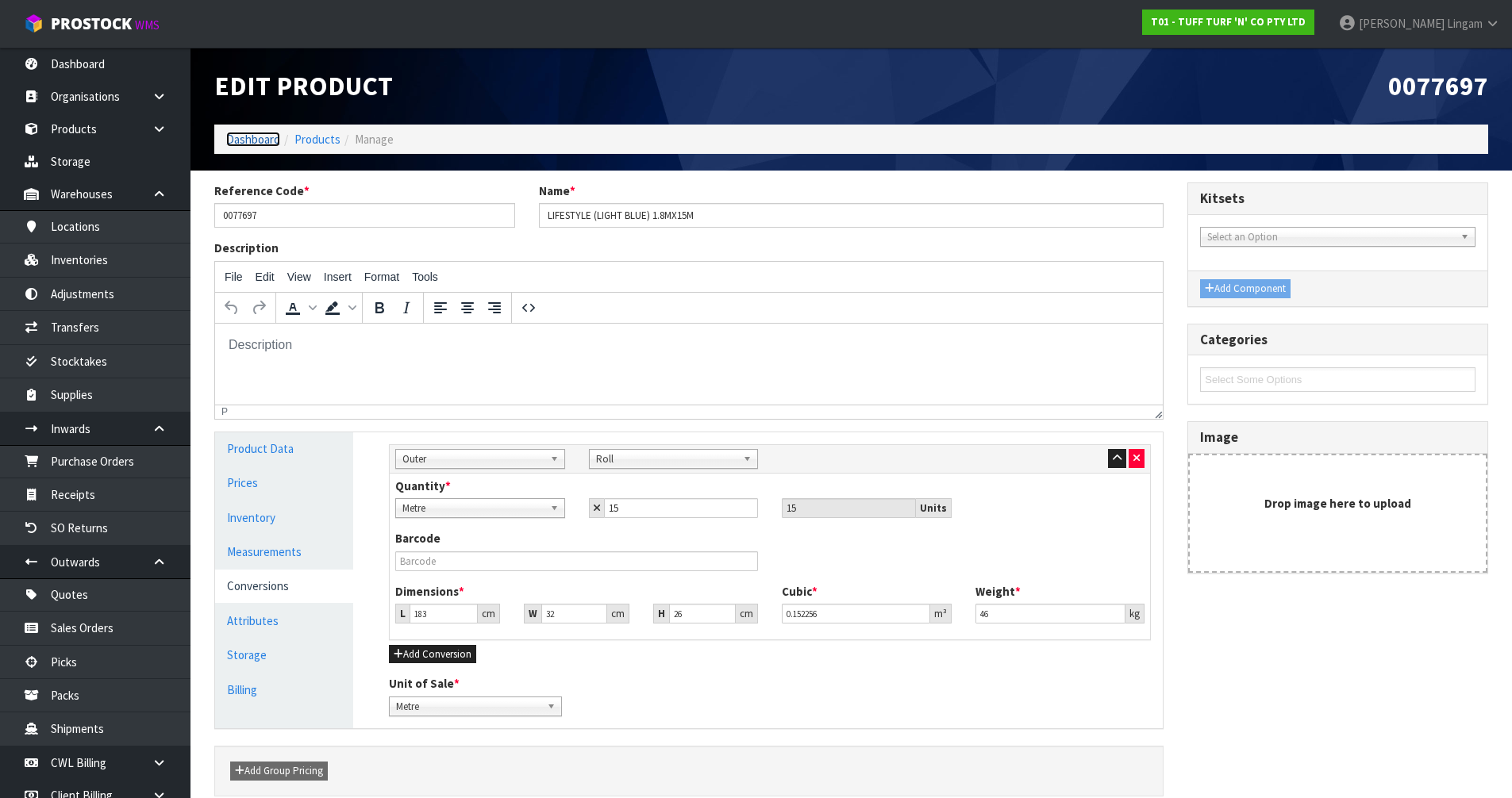
click at [245, 142] on link "Dashboard" at bounding box center [253, 139] width 54 height 15
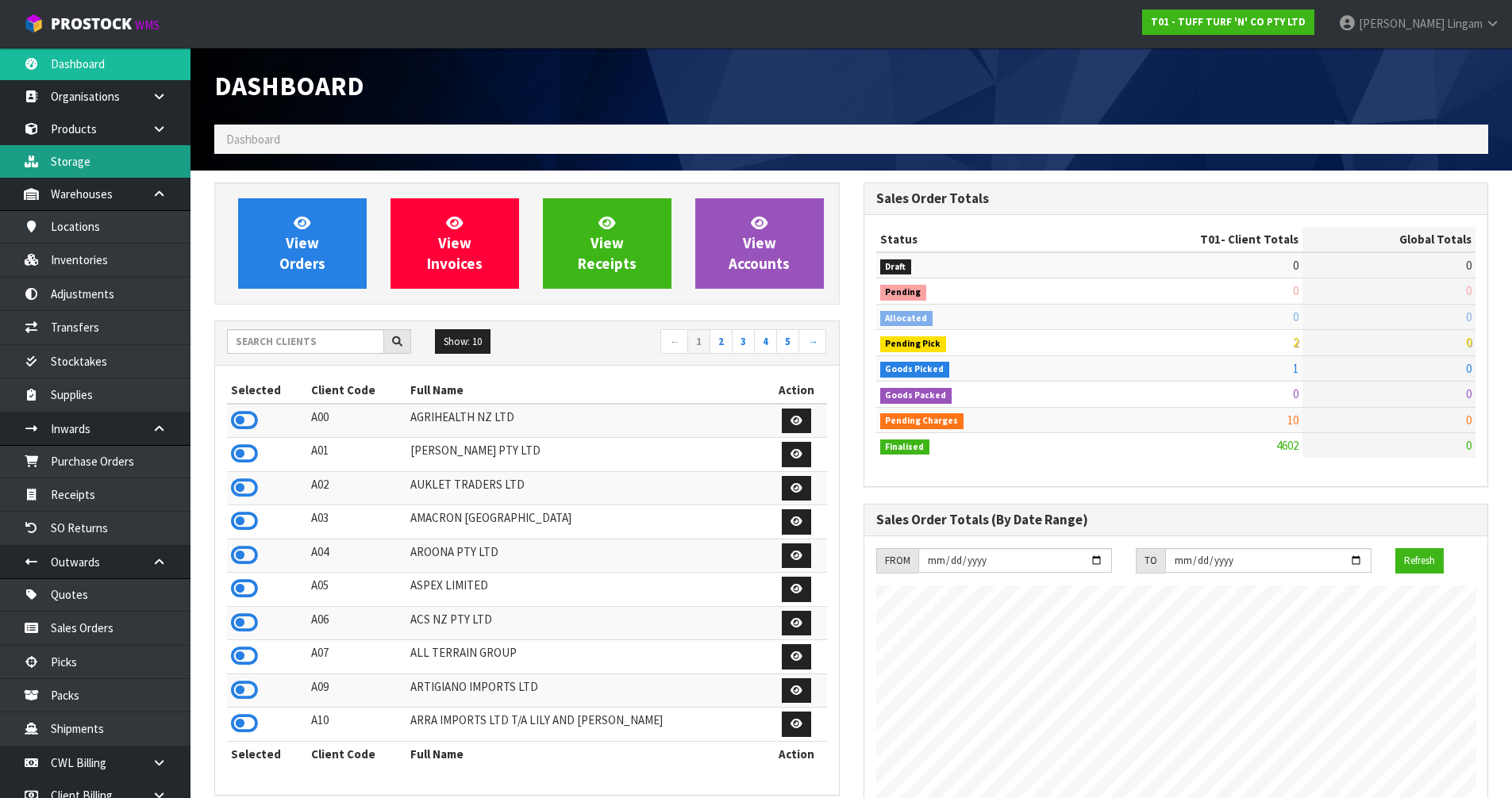
scroll to position [1202, 649]
click at [308, 342] on input "text" at bounding box center [306, 341] width 157 height 24
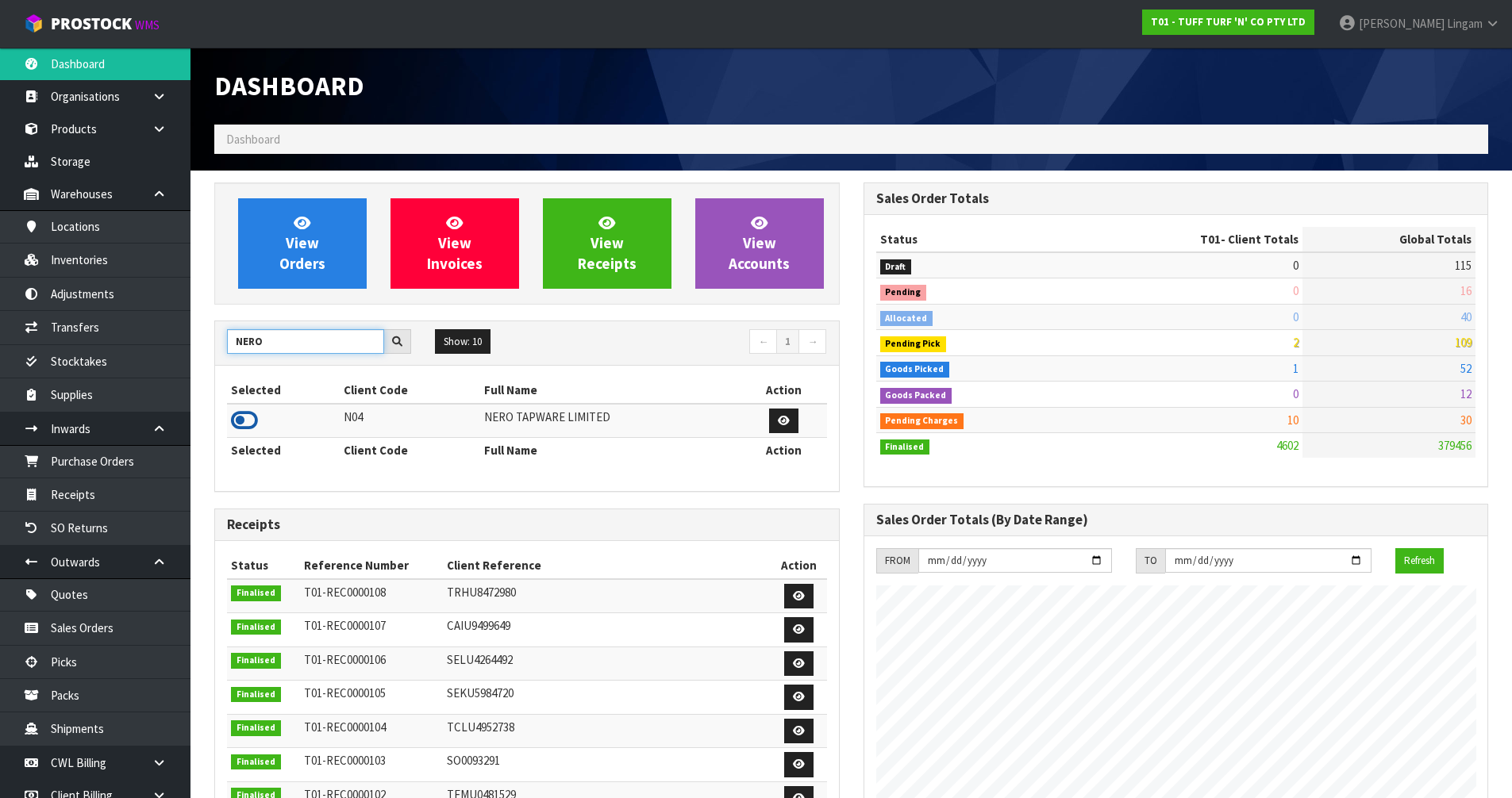
type input "NERO"
click at [244, 413] on icon at bounding box center [244, 421] width 27 height 24
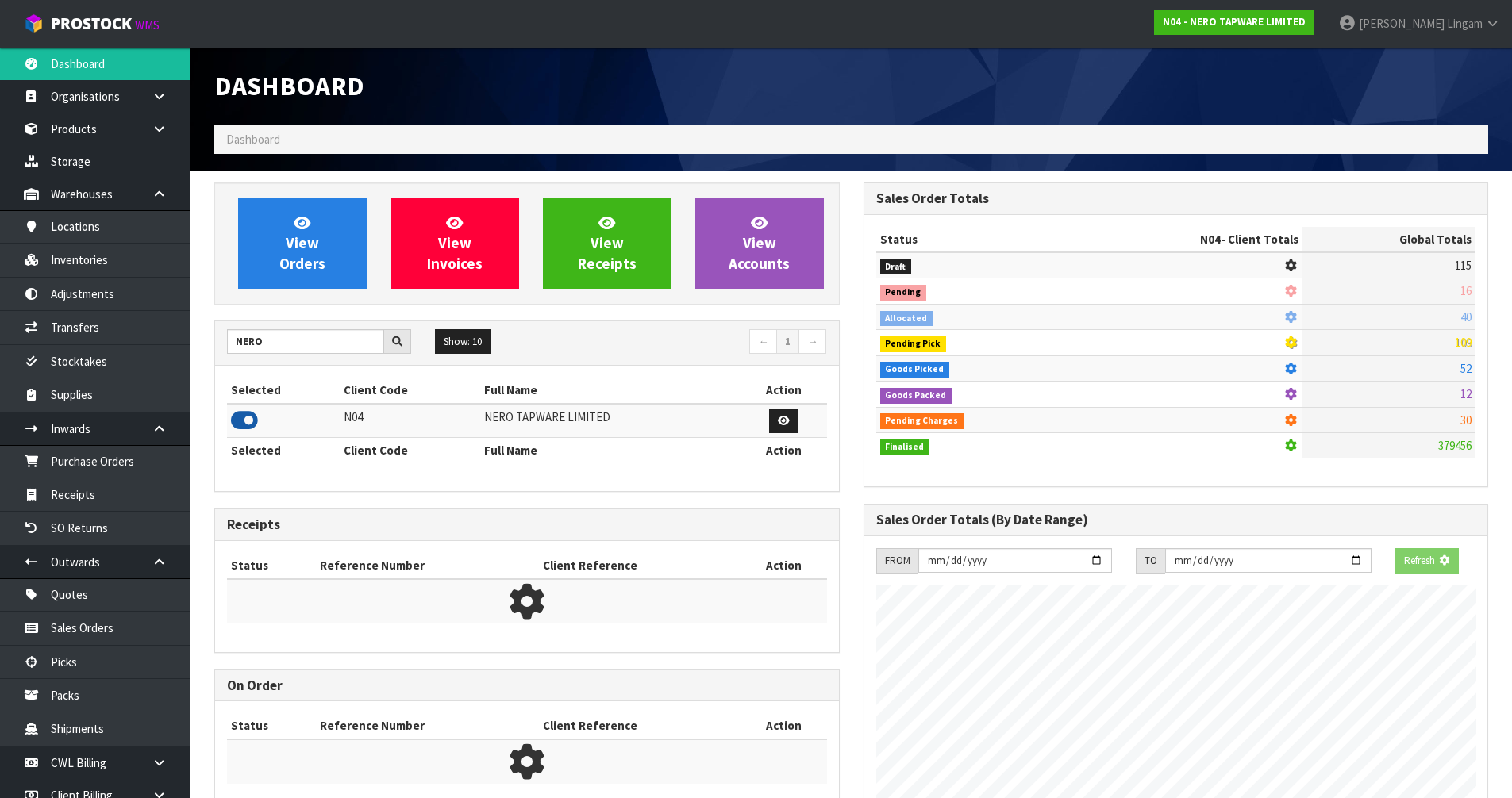
scroll to position [1236, 649]
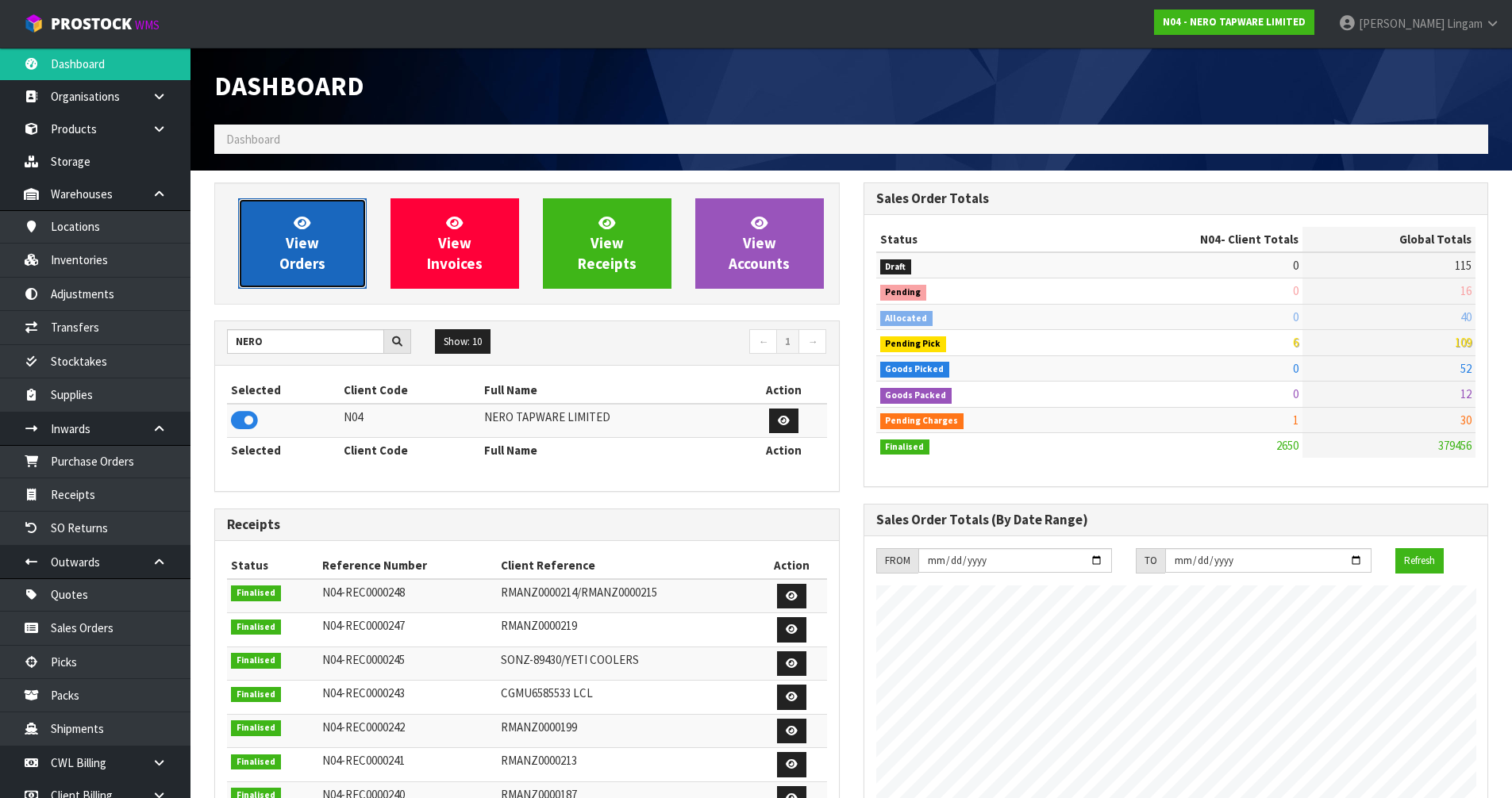
click at [316, 266] on span "View Orders" at bounding box center [302, 243] width 46 height 60
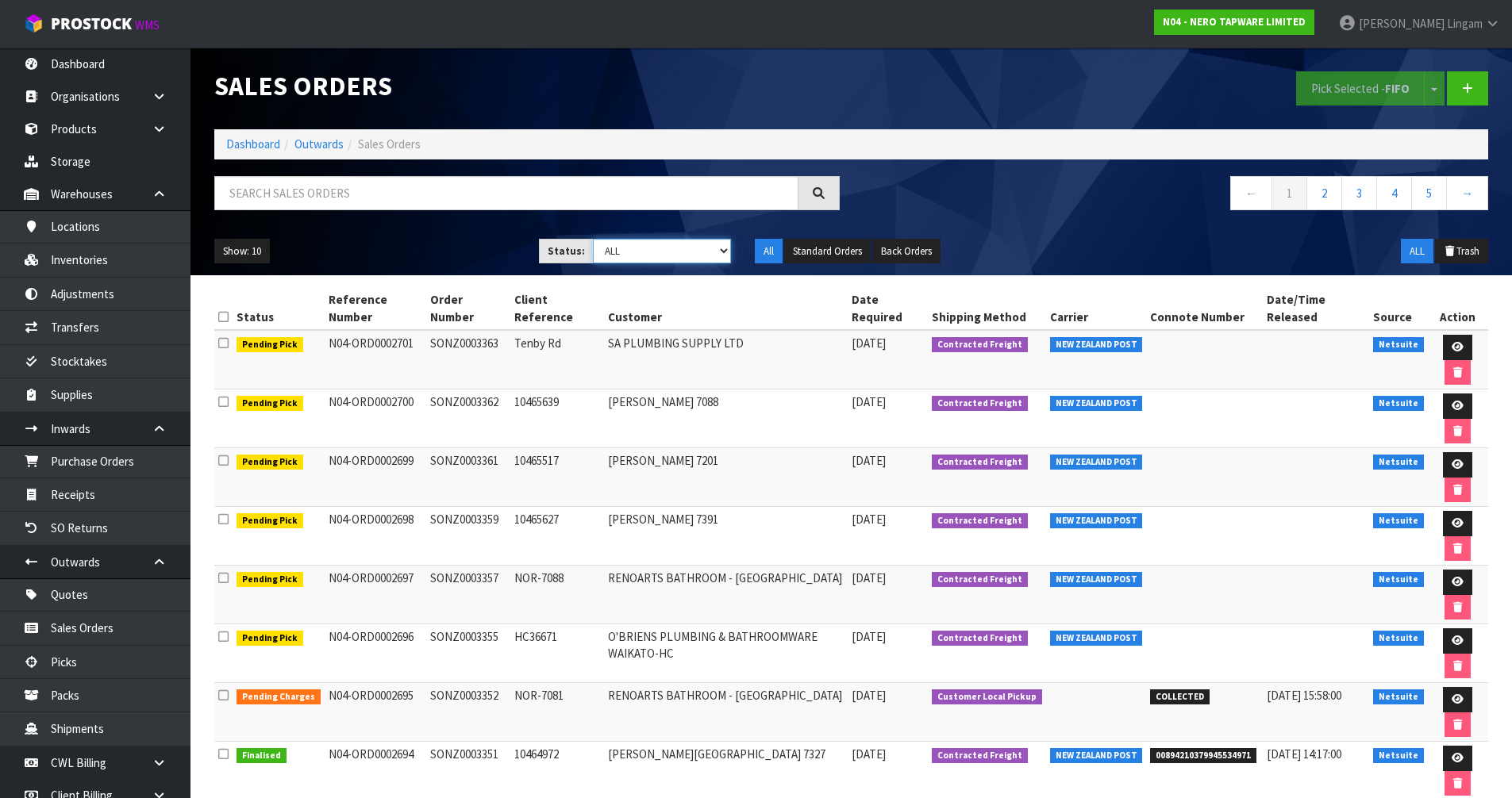
drag, startPoint x: 701, startPoint y: 249, endPoint x: 699, endPoint y: 260, distance: 11.2
click at [701, 249] on select "Draft Pending Allocated Pending Pick Goods Picked Goods Packed Pending Charges …" at bounding box center [662, 251] width 138 height 24
select select "string:6"
click at [593, 239] on select "Draft Pending Allocated Pending Pick Goods Picked Goods Packed Pending Charges …" at bounding box center [662, 251] width 138 height 24
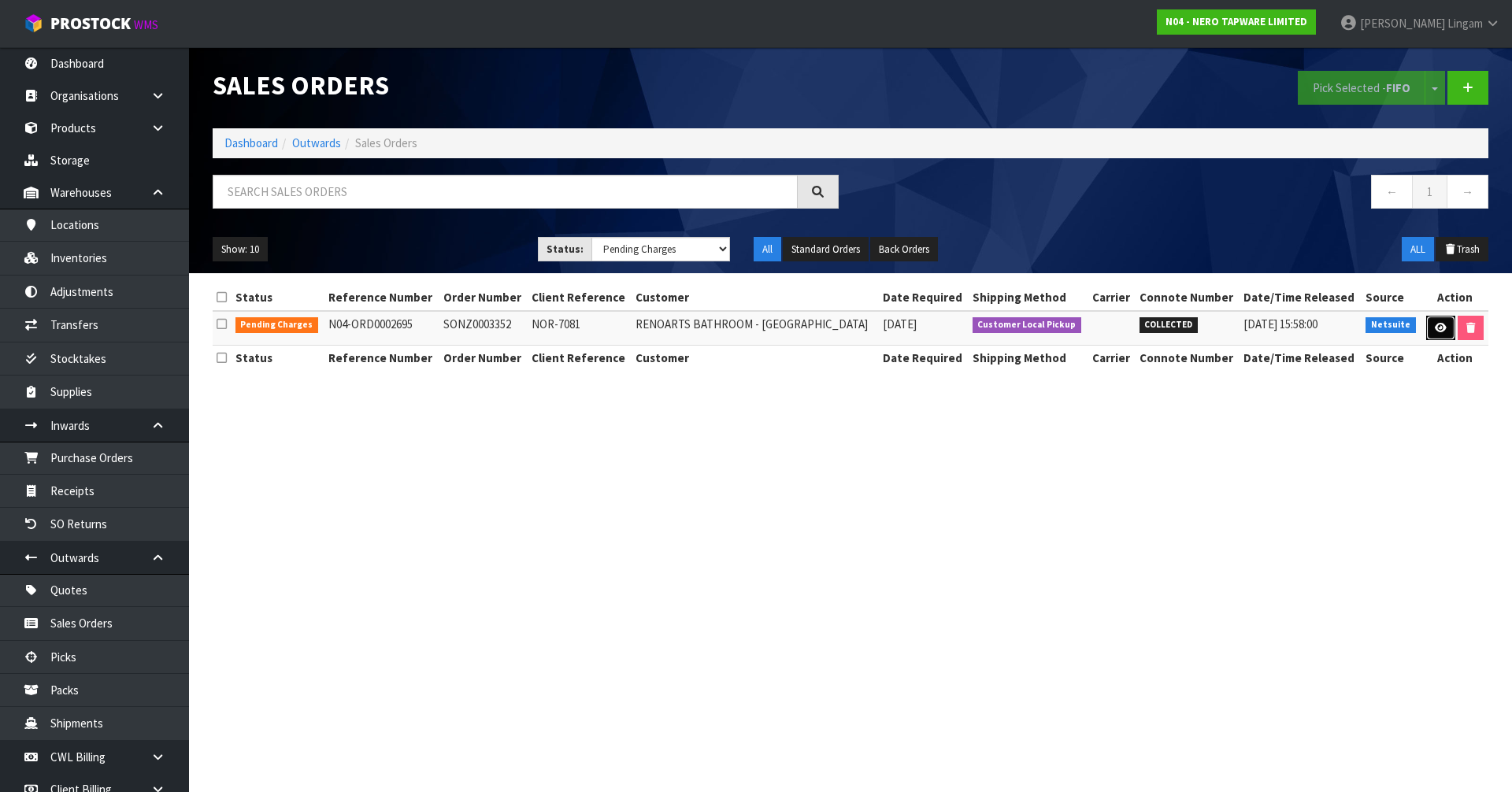
click at [1437, 329] on icon at bounding box center [1441, 328] width 12 height 10
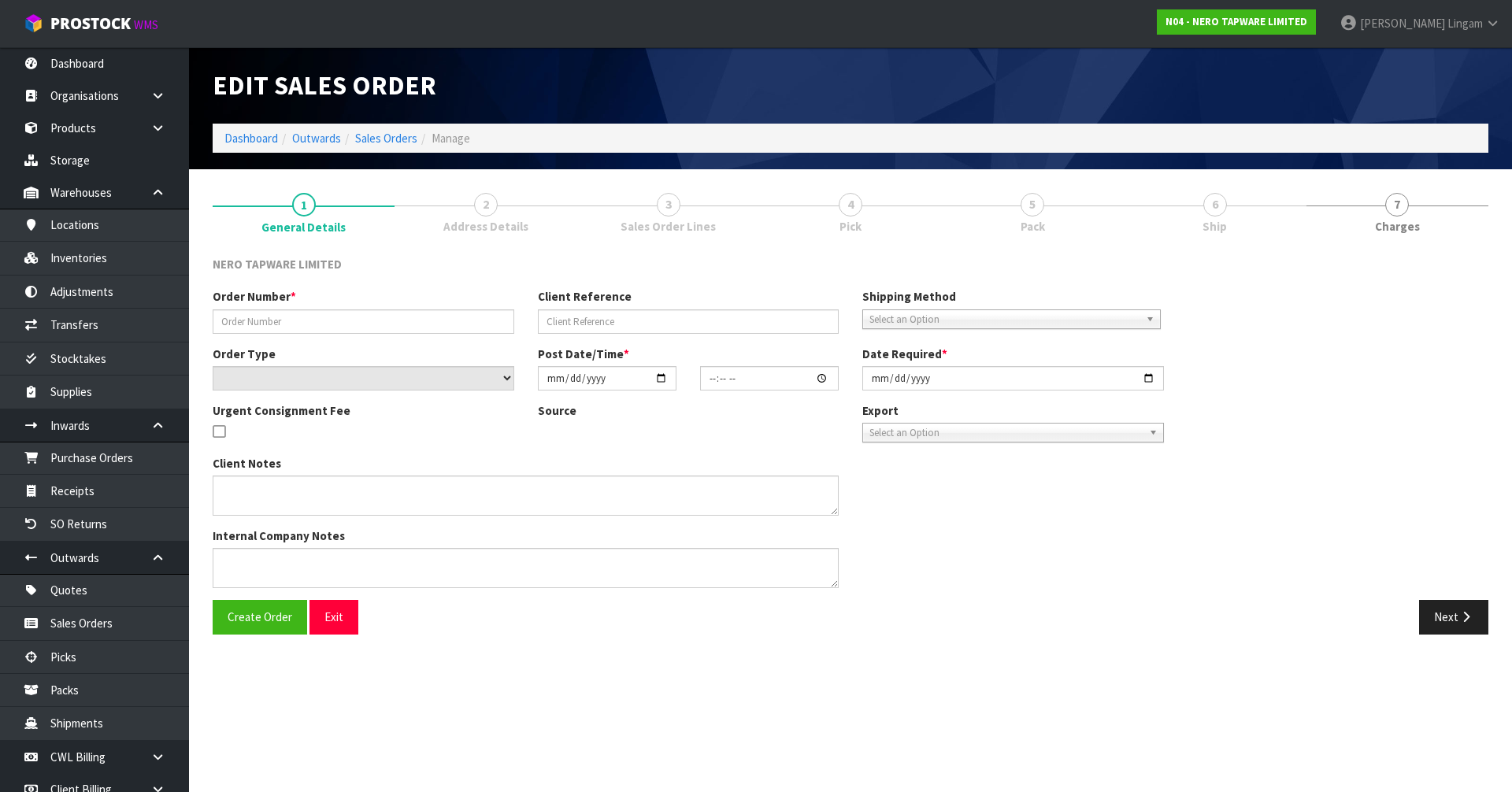
type input "SONZ0003352"
type input "NOR-7081"
select select "number:0"
type input "[DATE]"
type input "14:00:07.000"
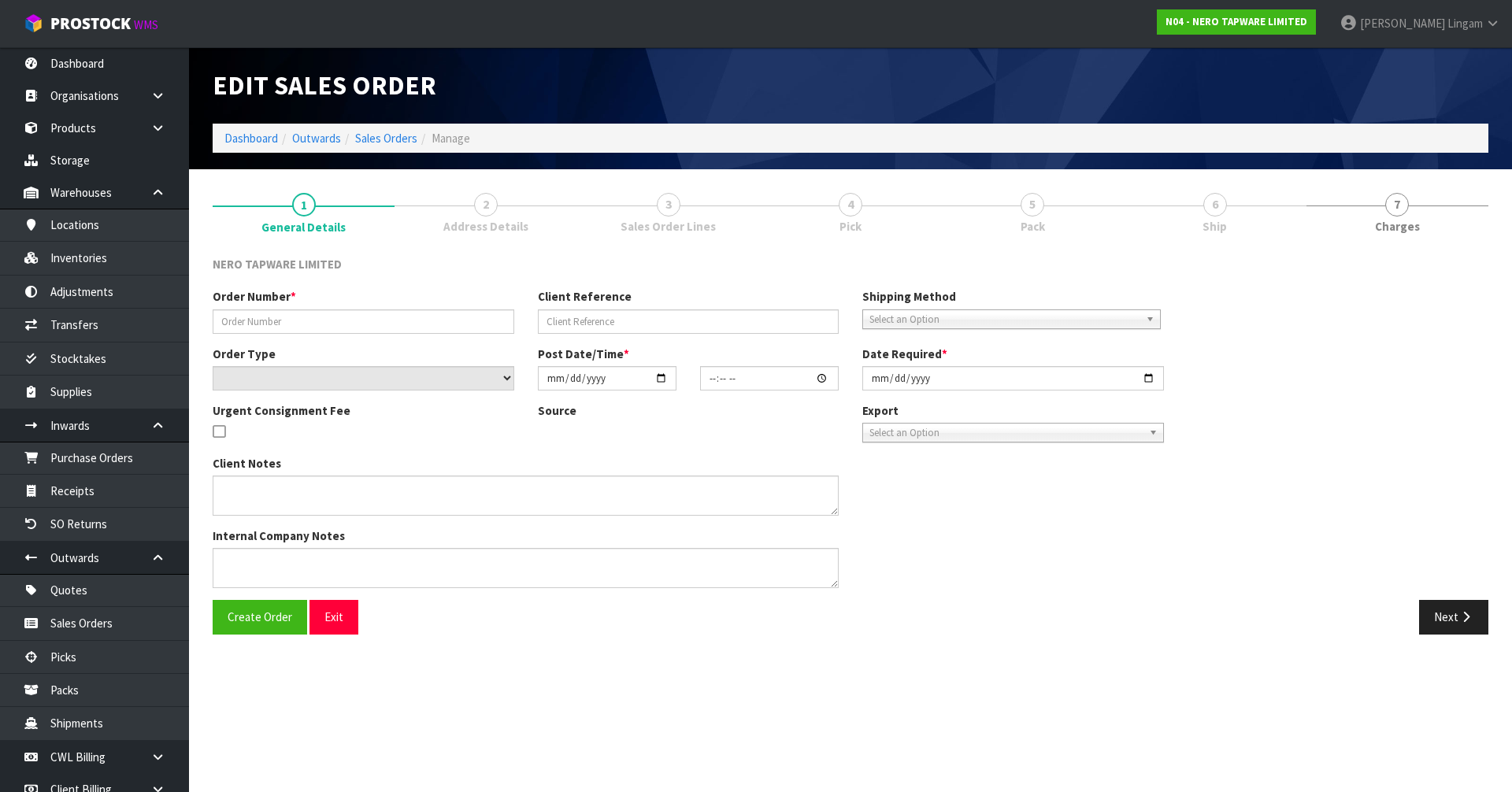
type input "[DATE]"
type textarea "customer pick up"
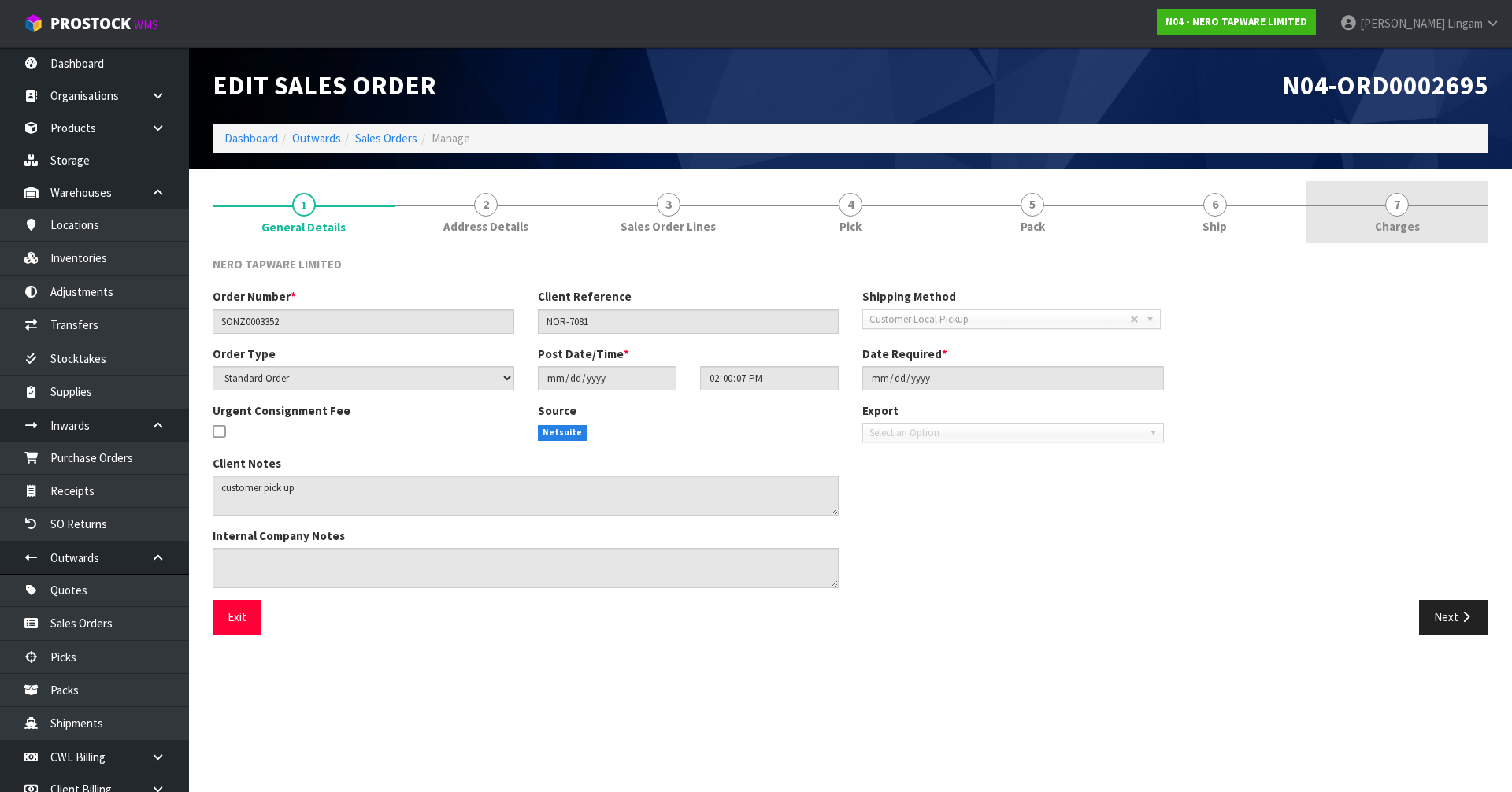
click at [1440, 208] on link "7 [GEOGRAPHIC_DATA]" at bounding box center [1397, 212] width 182 height 63
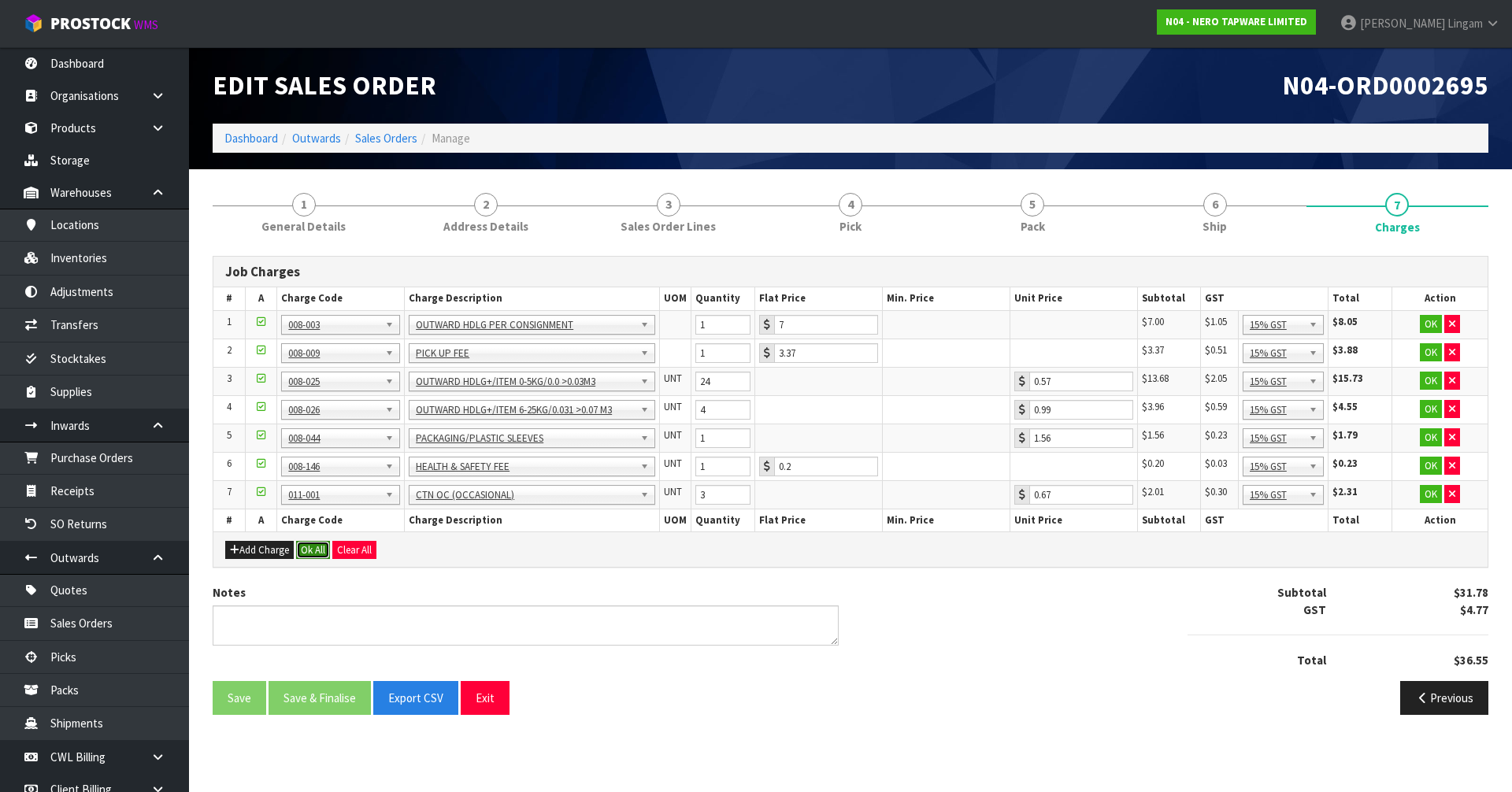
click at [317, 552] on button "Ok All" at bounding box center [313, 550] width 34 height 19
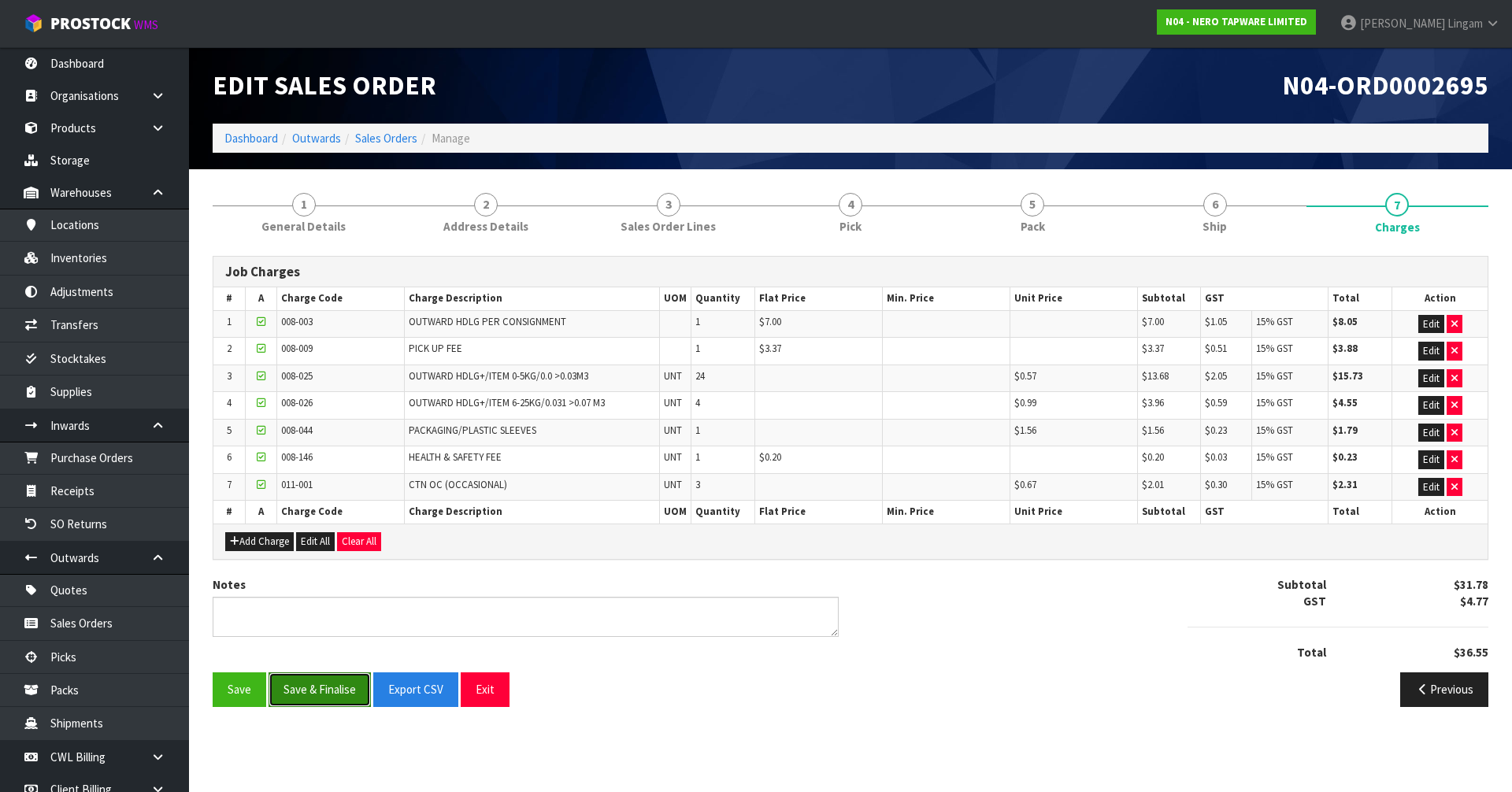
click at [315, 687] on button "Save & Finalise" at bounding box center [319, 690] width 102 height 34
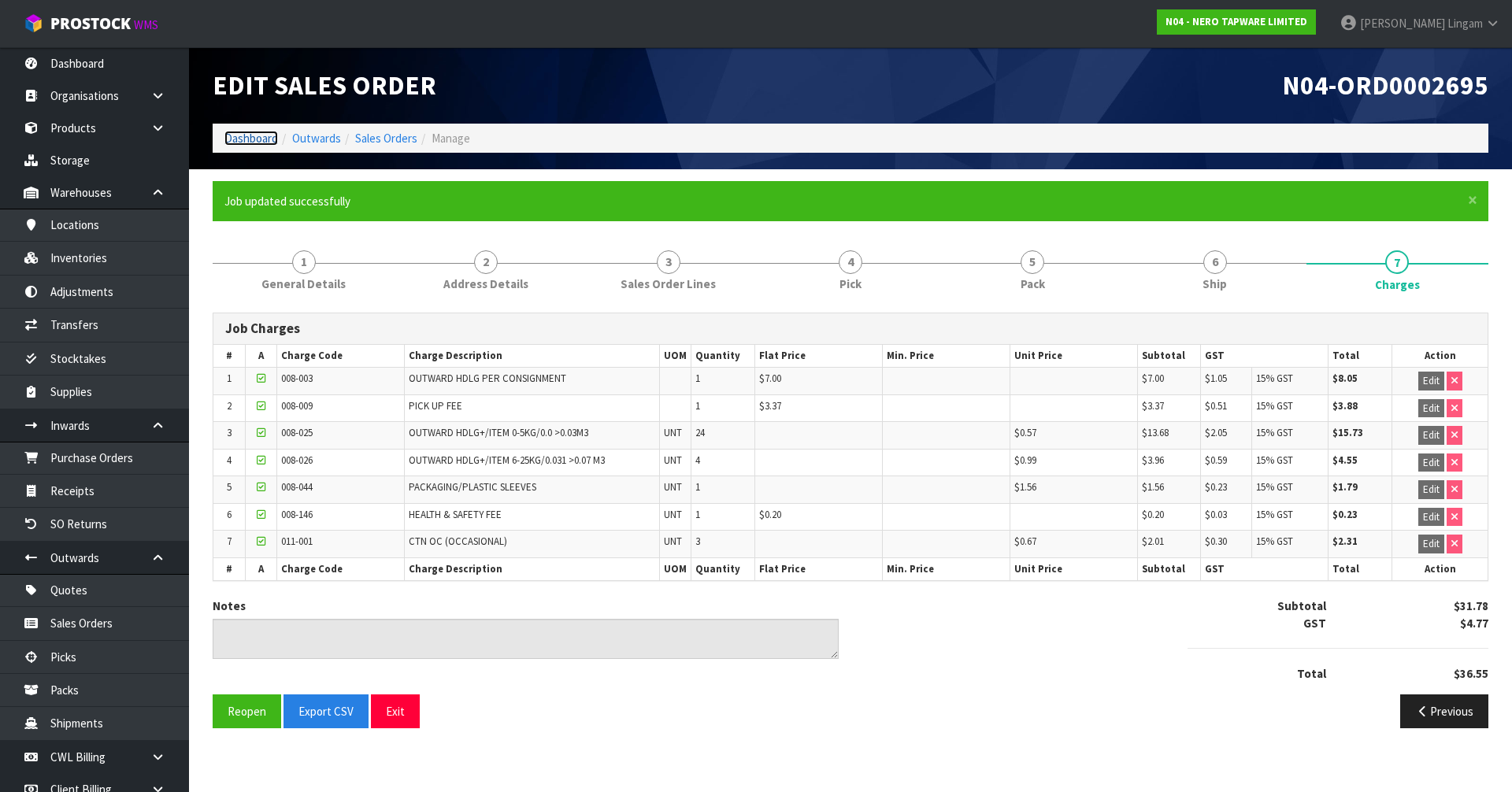
click at [256, 135] on link "Dashboard" at bounding box center [251, 138] width 53 height 15
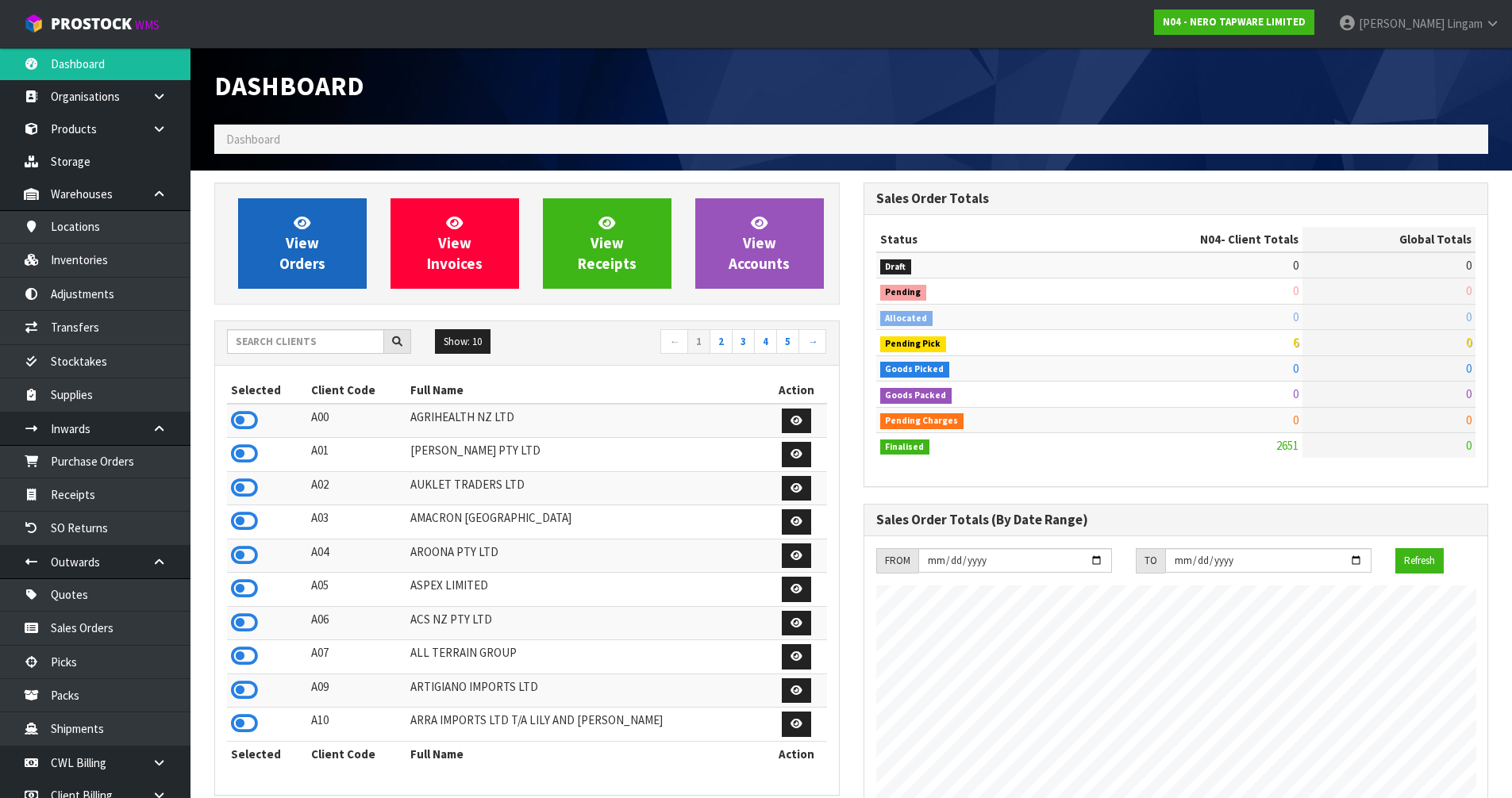
scroll to position [1254, 649]
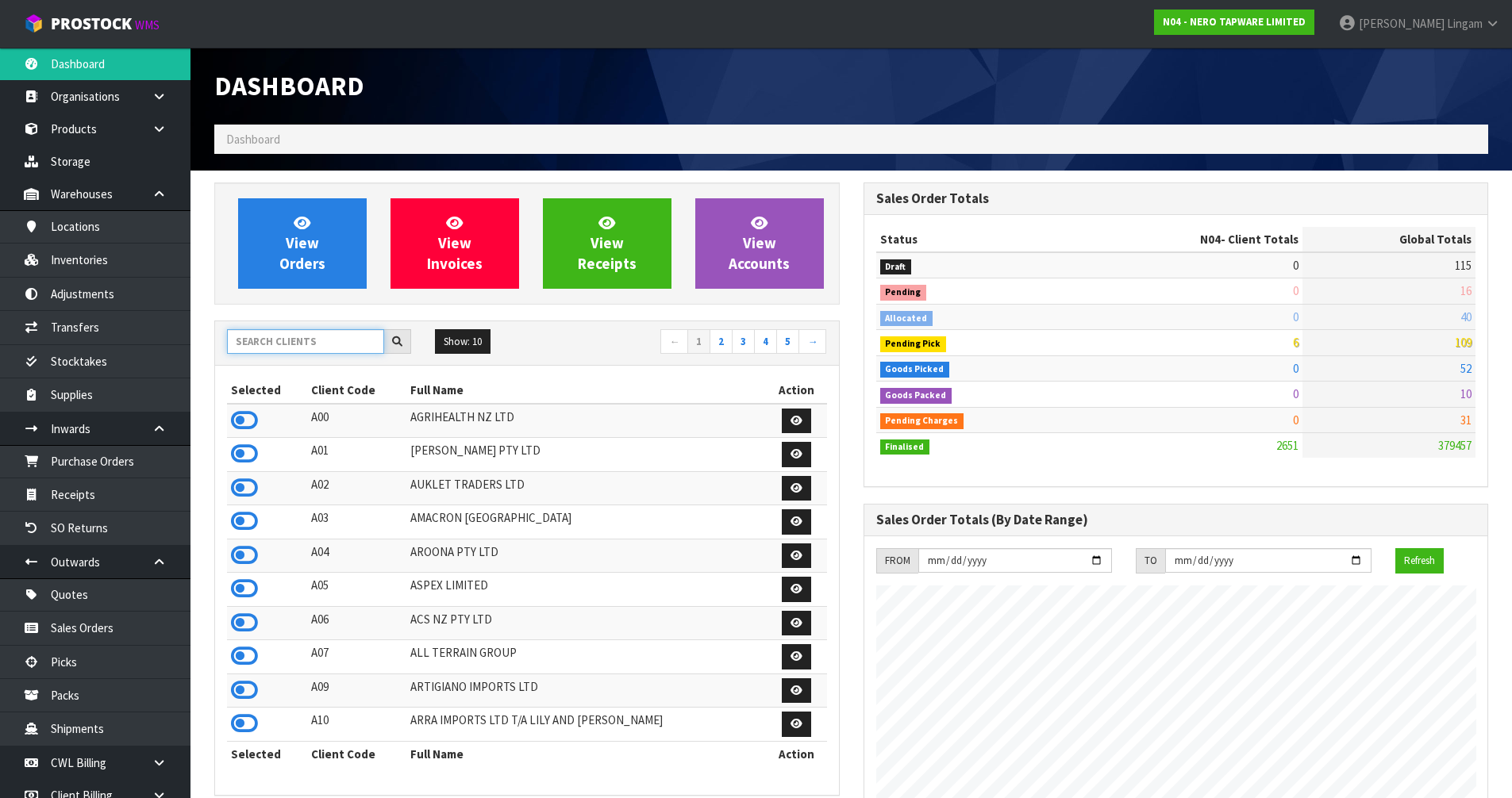
click at [317, 345] on input "text" at bounding box center [306, 341] width 157 height 24
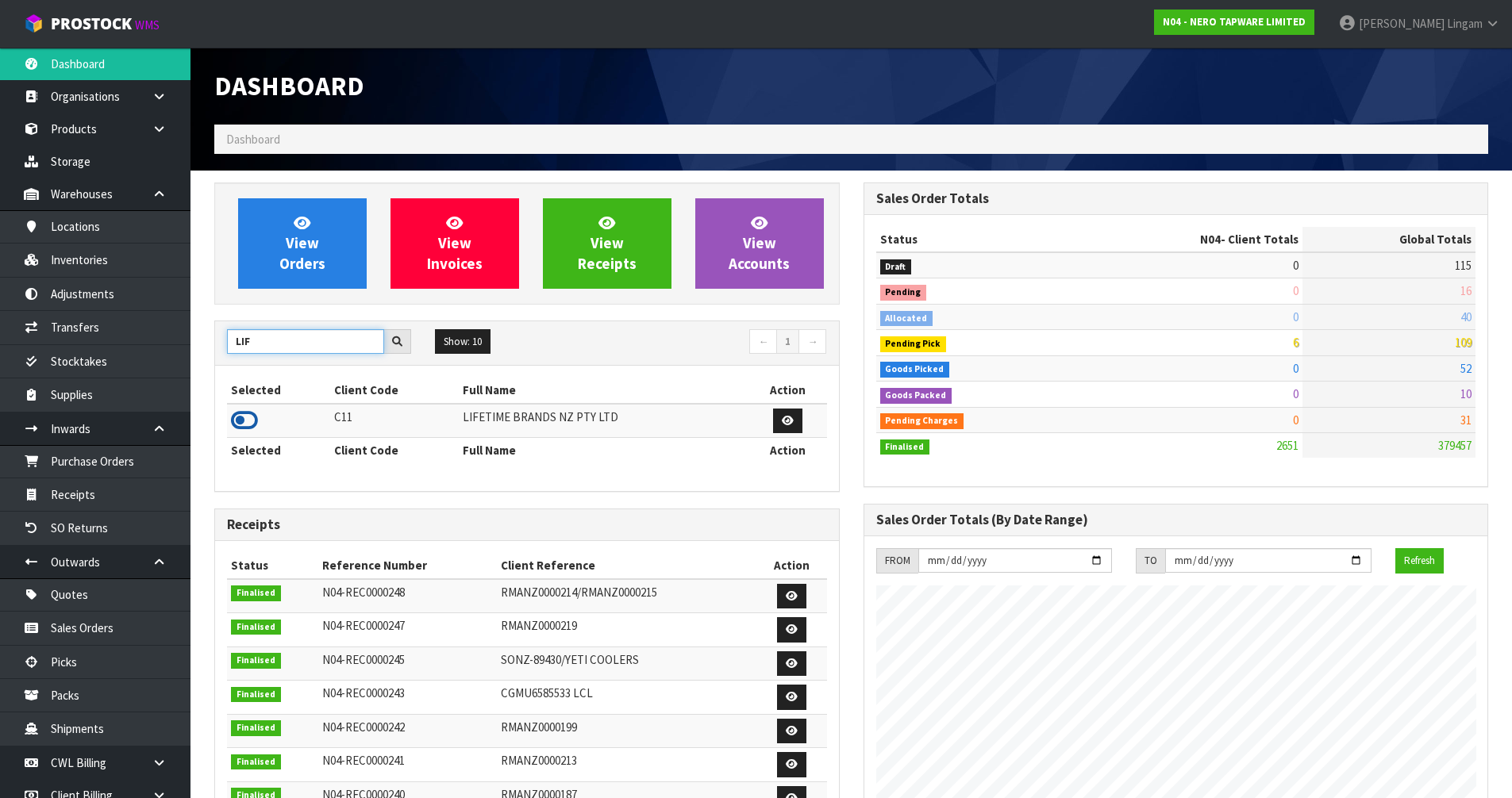
type input "LIF"
click at [238, 414] on icon at bounding box center [244, 421] width 27 height 24
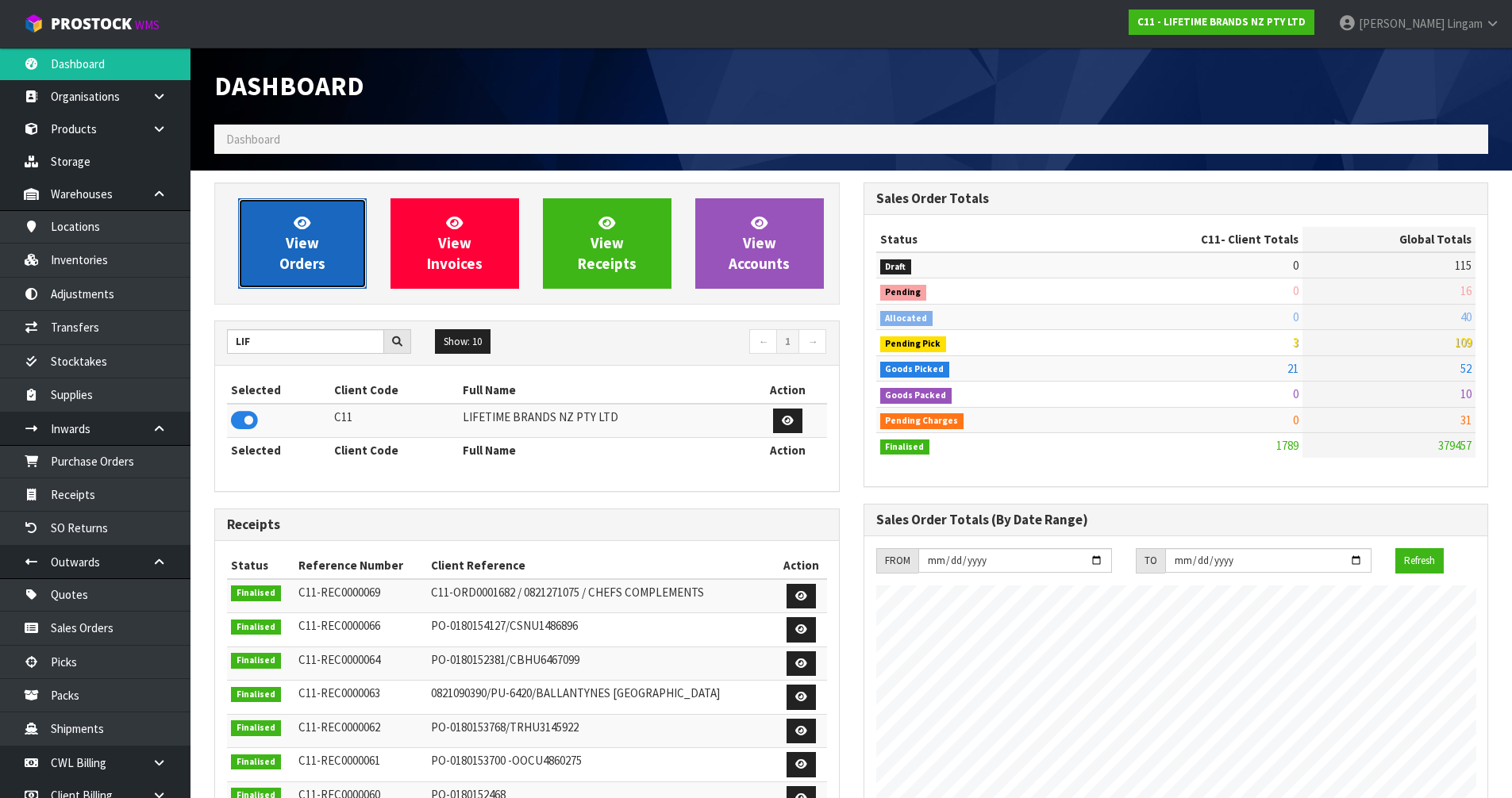
scroll to position [1202, 649]
click at [319, 259] on span "View Orders" at bounding box center [302, 243] width 46 height 60
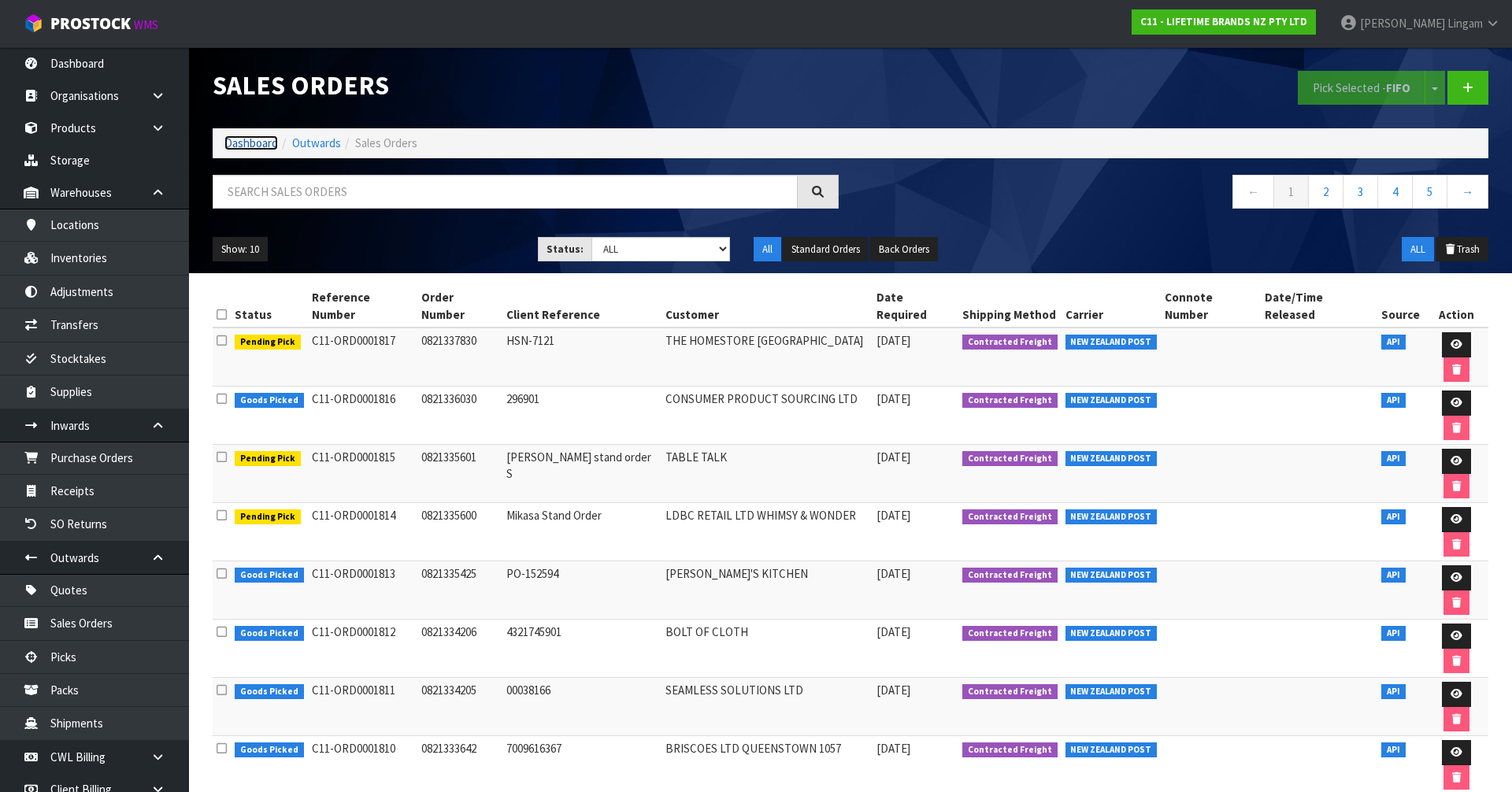
click at [258, 140] on link "Dashboard" at bounding box center [251, 142] width 53 height 15
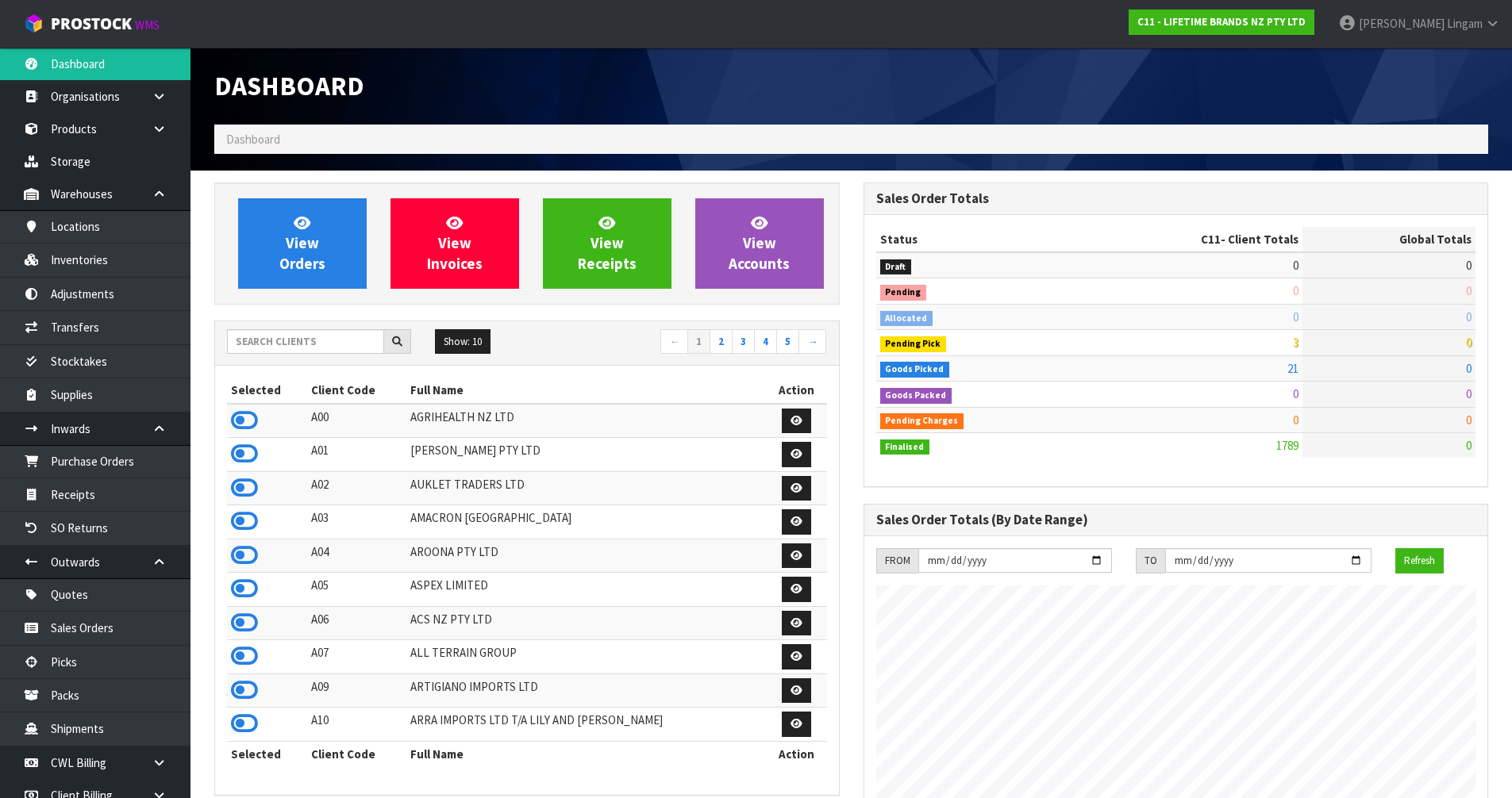
scroll to position [1202, 649]
click at [257, 336] on input "text" at bounding box center [306, 341] width 157 height 24
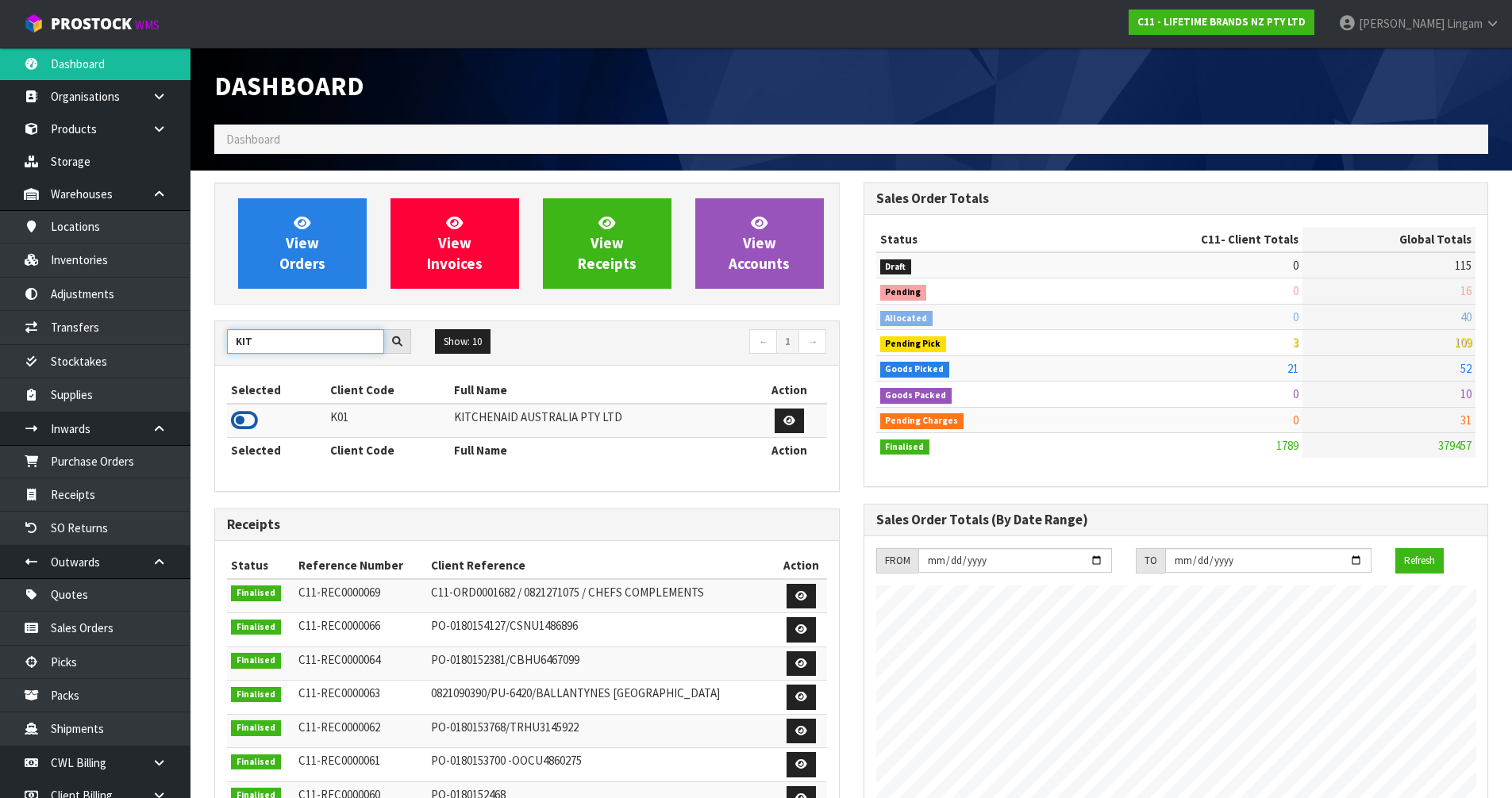
type input "KIT"
click at [247, 419] on icon at bounding box center [244, 421] width 27 height 24
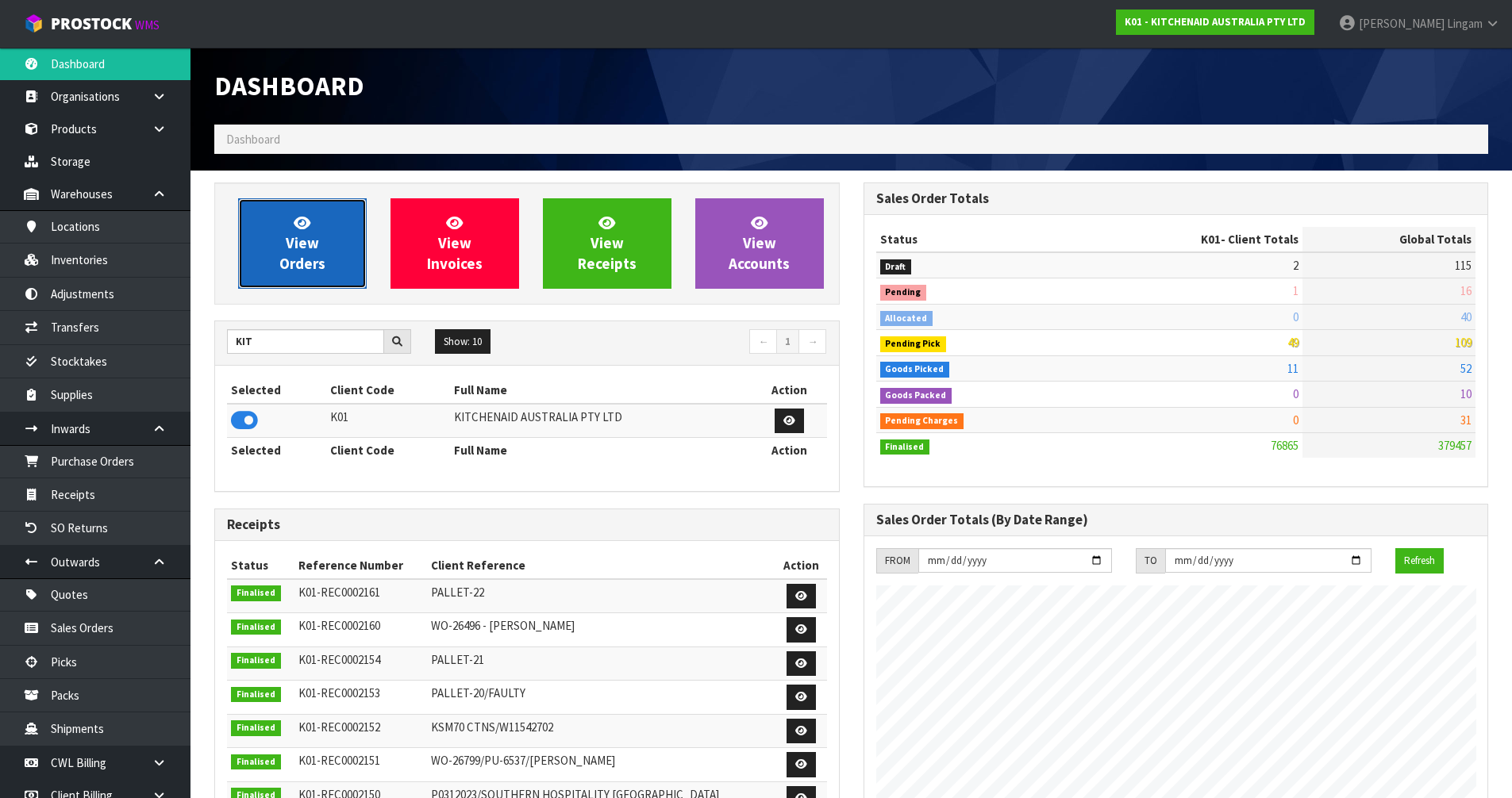
click at [292, 247] on span "View Orders" at bounding box center [302, 243] width 46 height 60
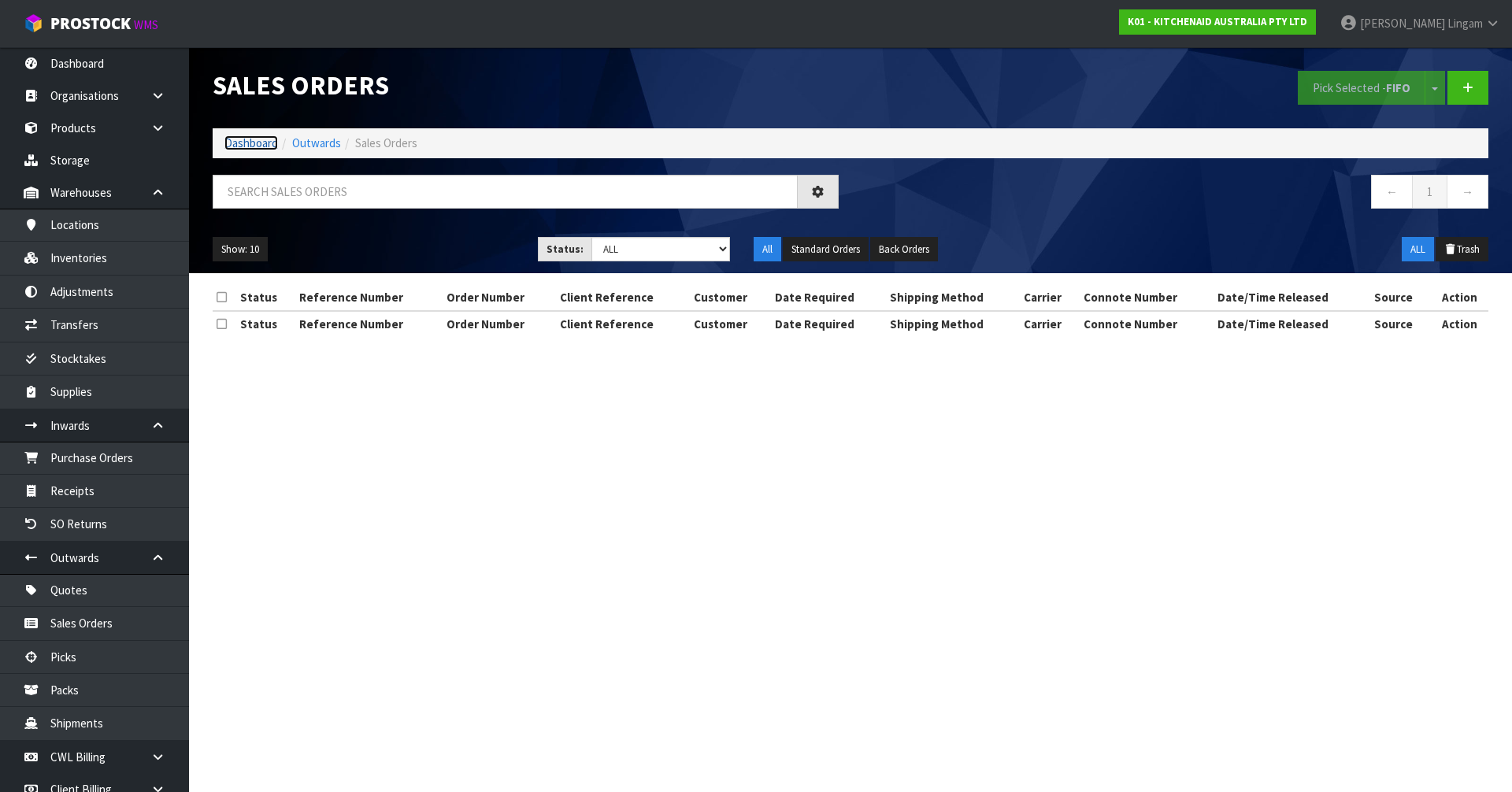
click at [243, 145] on link "Dashboard" at bounding box center [251, 142] width 53 height 15
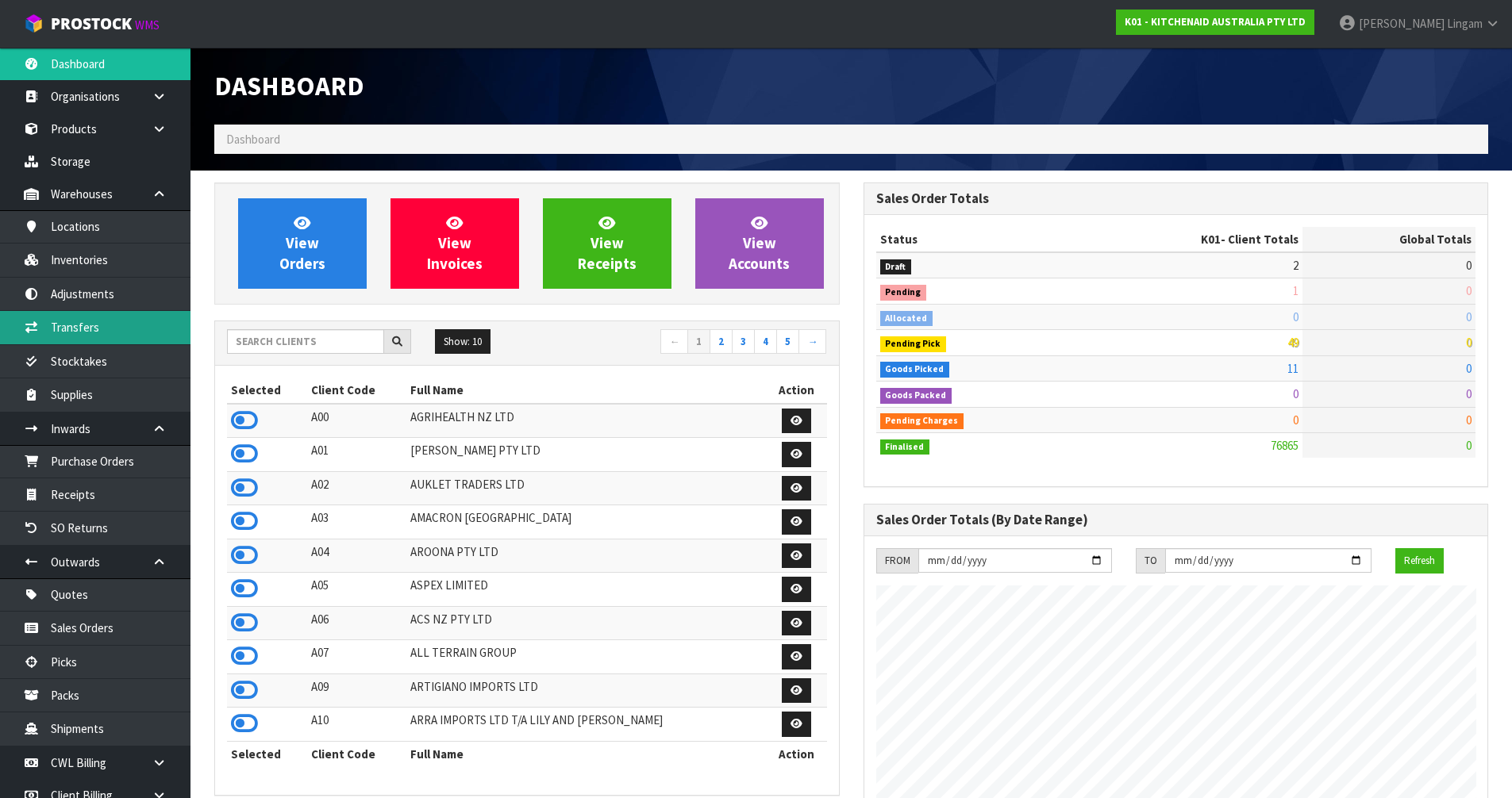
scroll to position [1202, 649]
click at [260, 344] on input "text" at bounding box center [306, 341] width 157 height 24
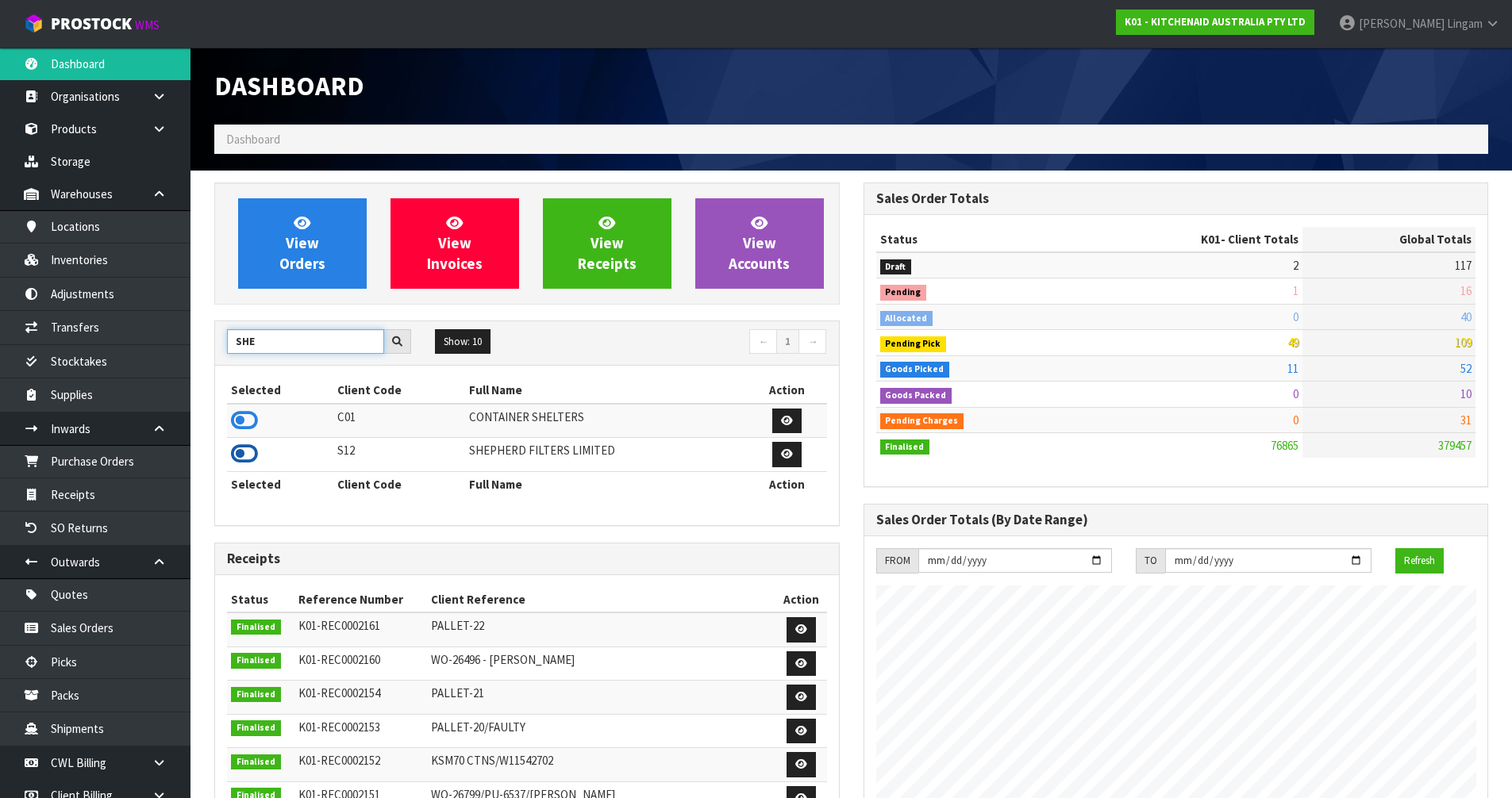
type input "SHE"
click at [242, 448] on icon at bounding box center [244, 454] width 27 height 24
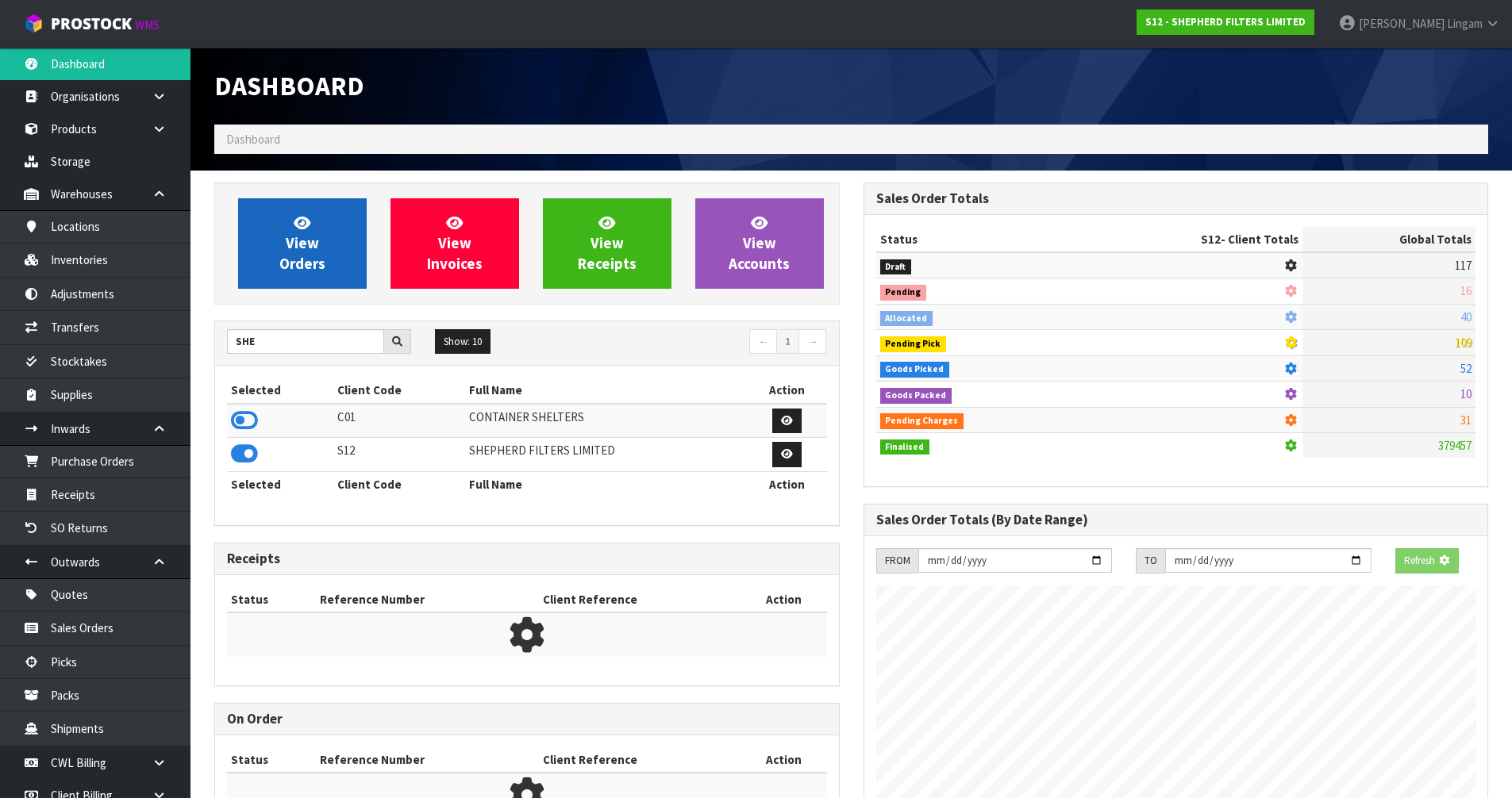
scroll to position [990, 649]
click at [309, 256] on span "View Orders" at bounding box center [302, 243] width 46 height 60
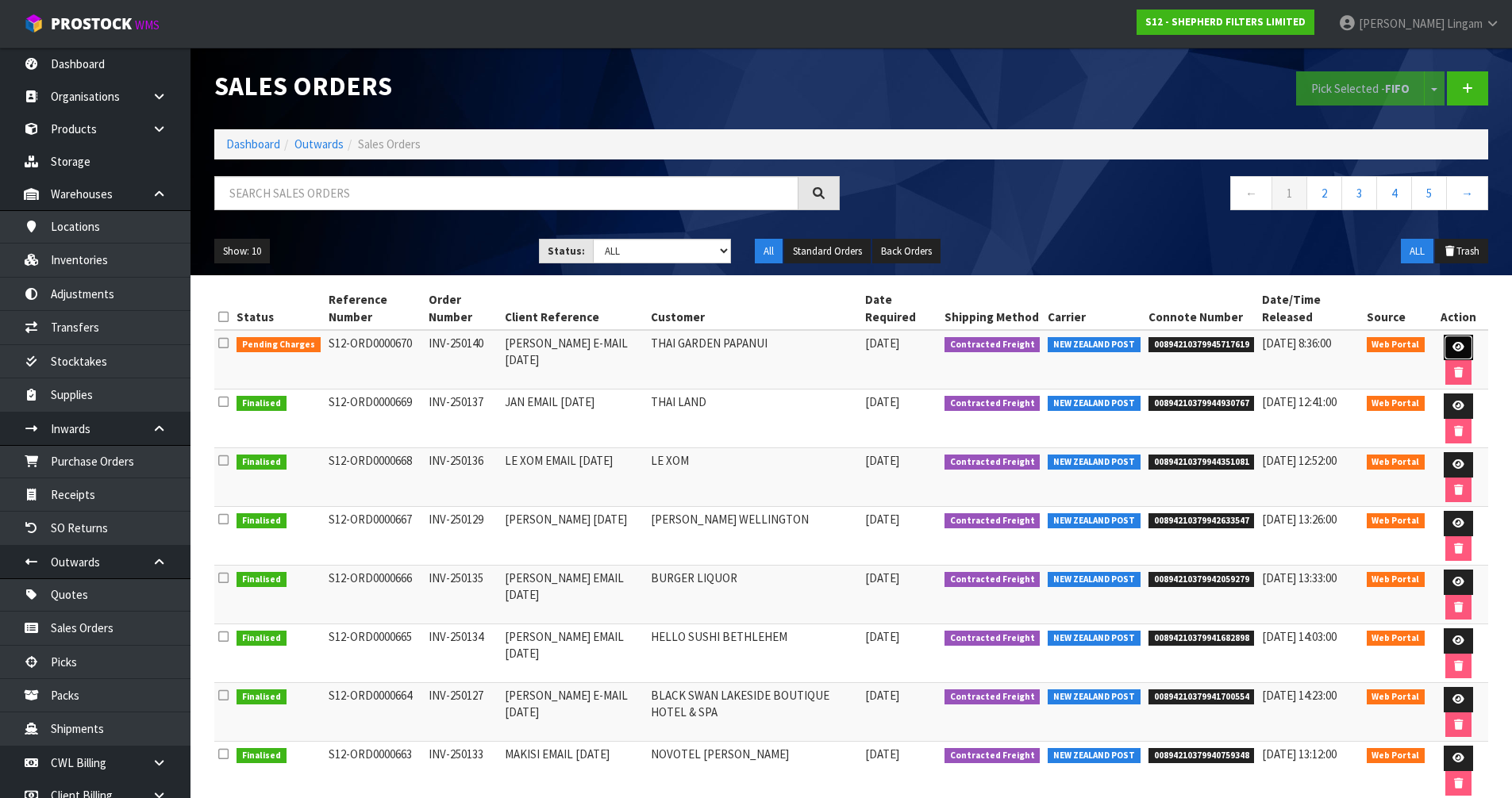
click at [1459, 346] on icon at bounding box center [1458, 347] width 12 height 10
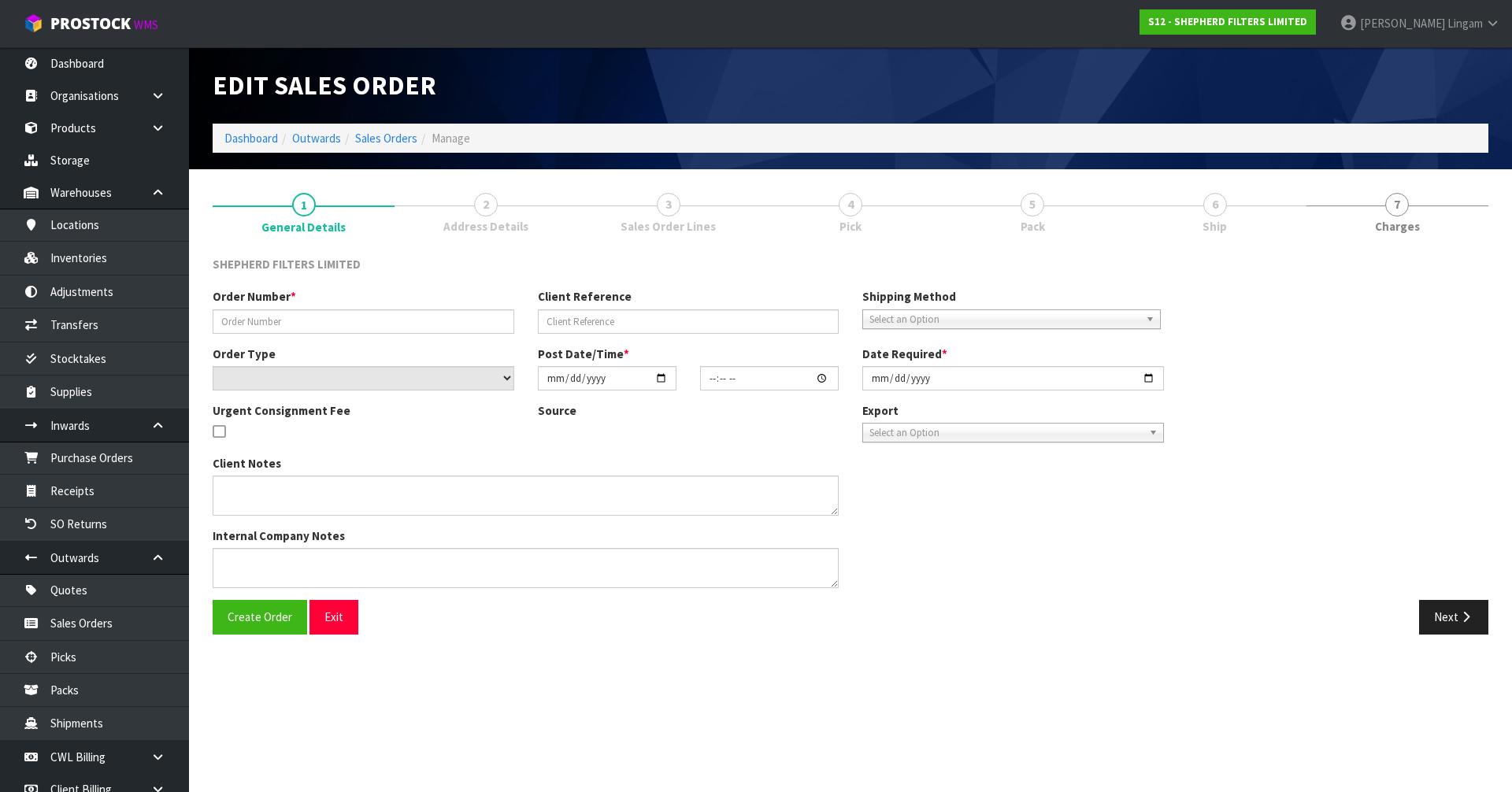
type input "INV-250140"
type input "[PERSON_NAME] E-MAIL [DATE]"
select select "number:0"
type input "[DATE]"
type input "16:30:00.000"
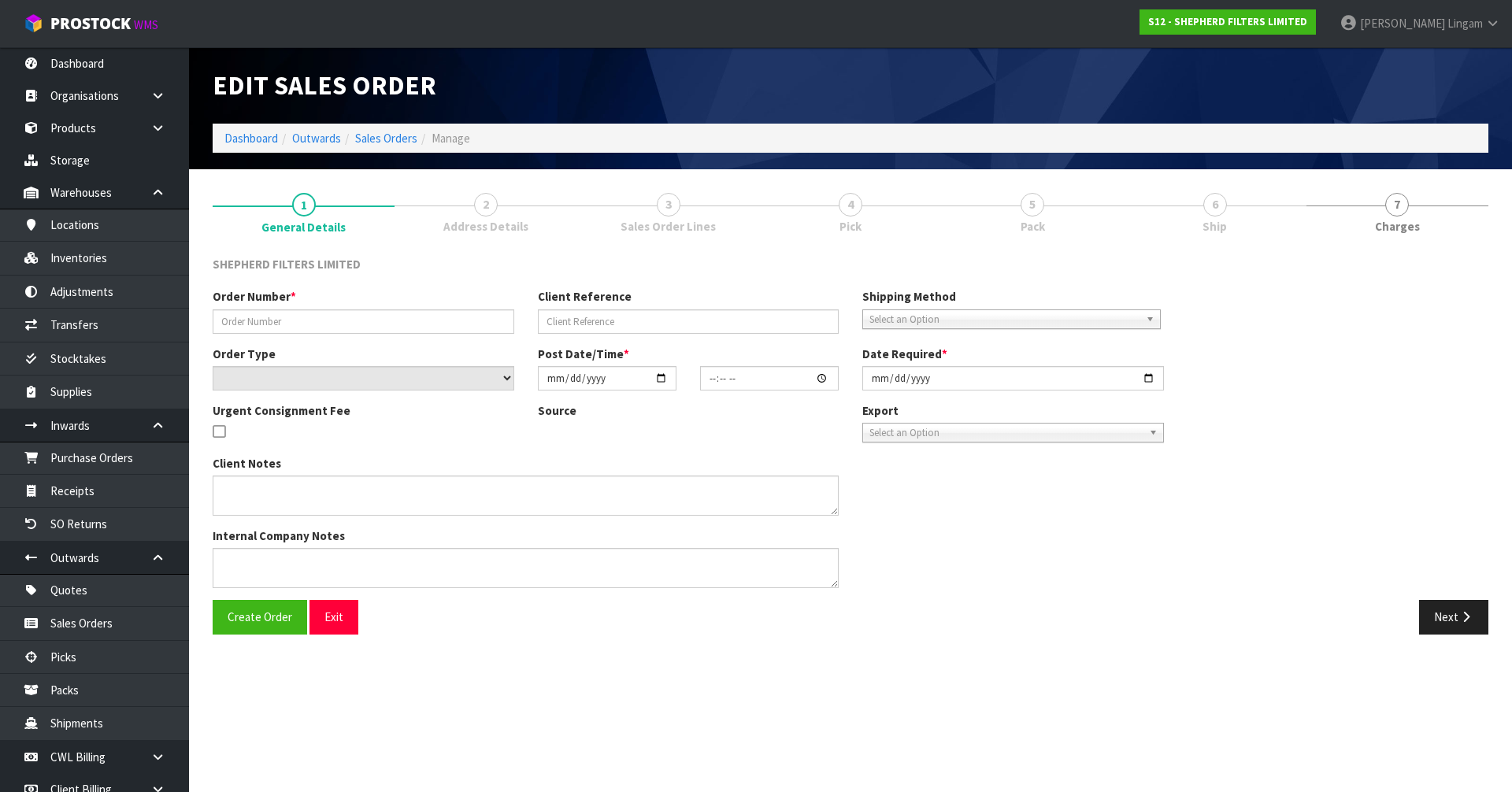
type input "[DATE]"
type textarea "DELIVER TO OFFICE: [STREET_ADDRESS]"
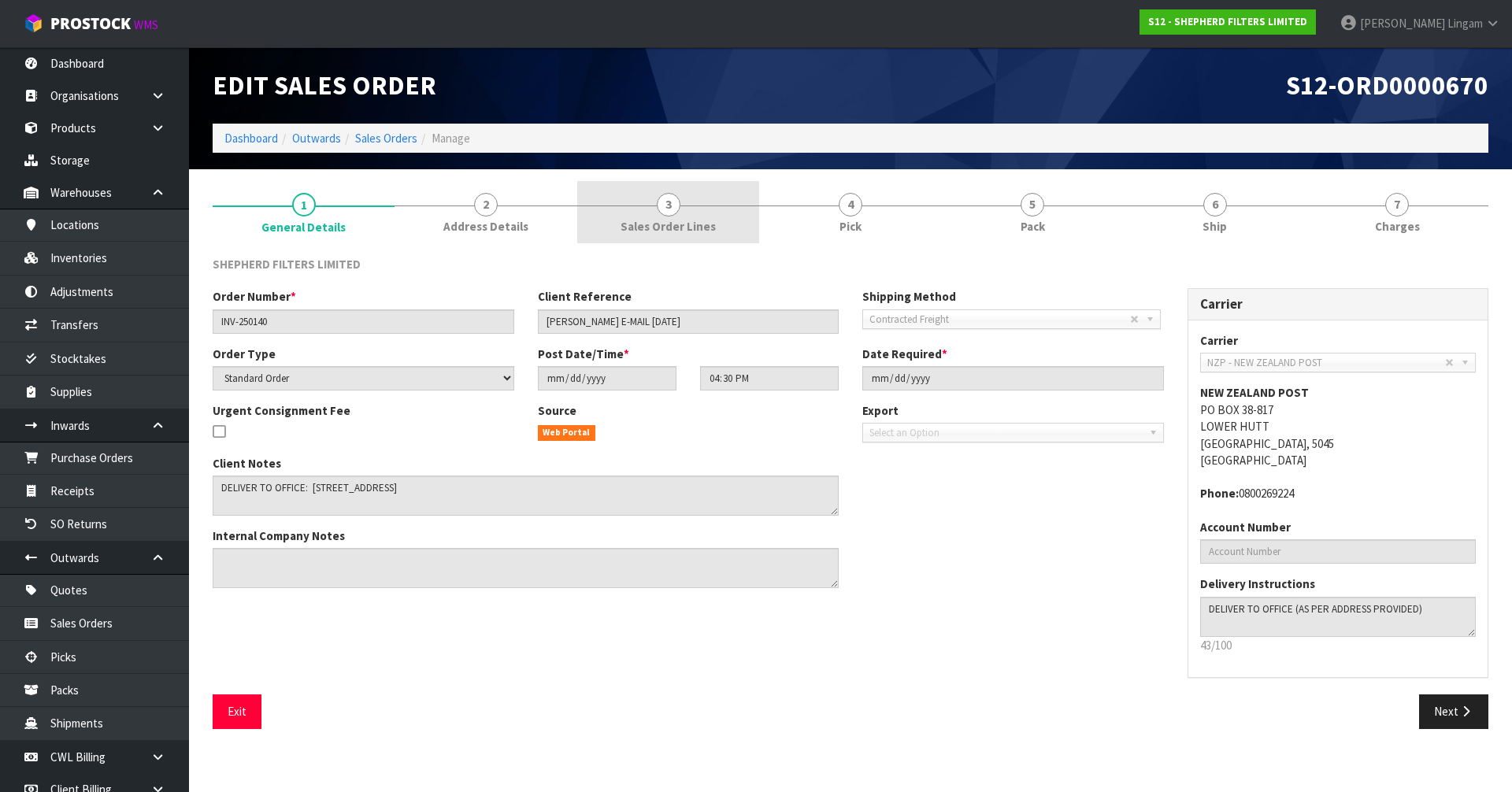
click at [723, 213] on link "3 Sales Order Lines" at bounding box center [668, 212] width 182 height 63
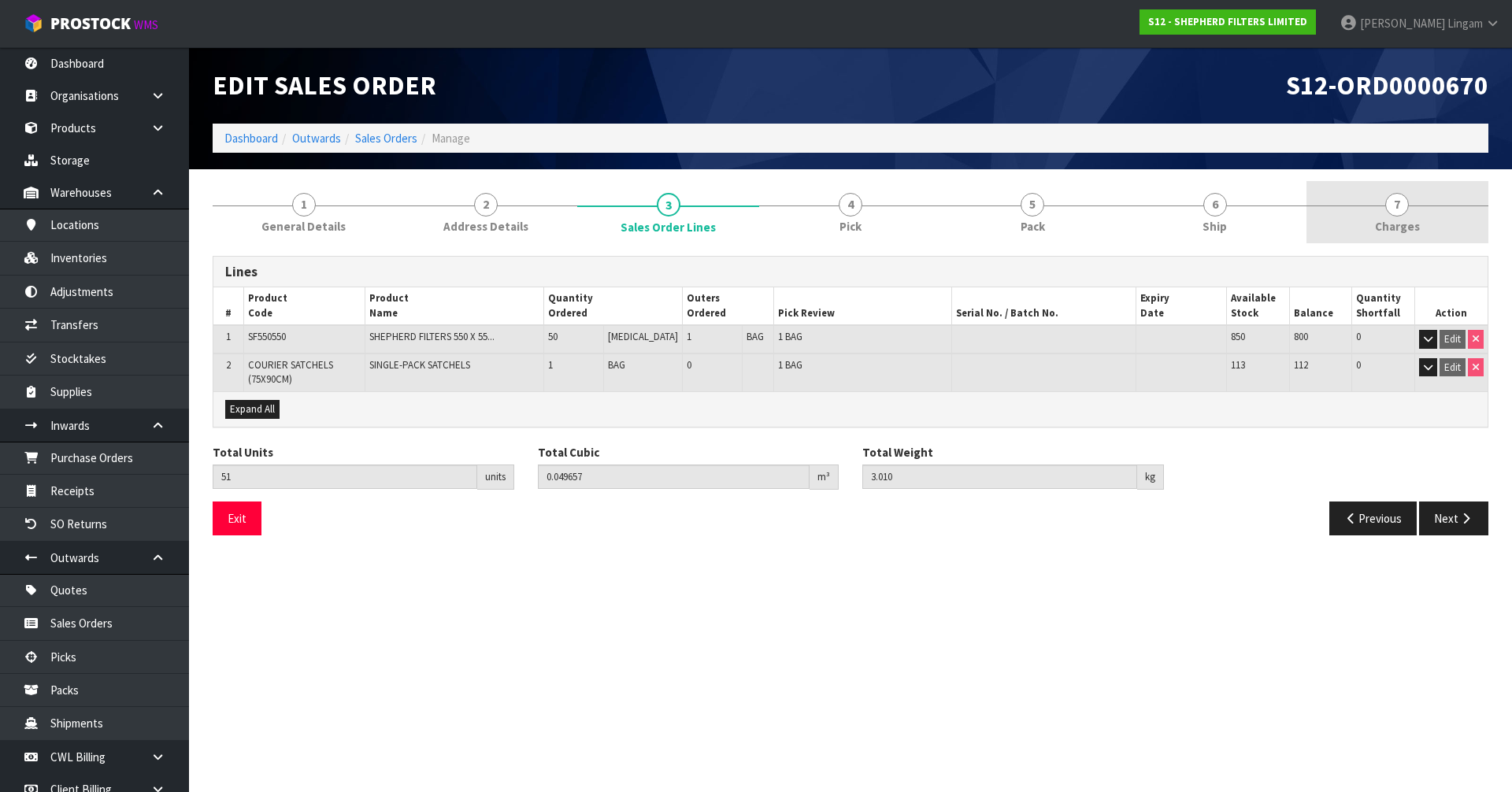
click at [1419, 225] on link "7 [GEOGRAPHIC_DATA]" at bounding box center [1397, 212] width 182 height 63
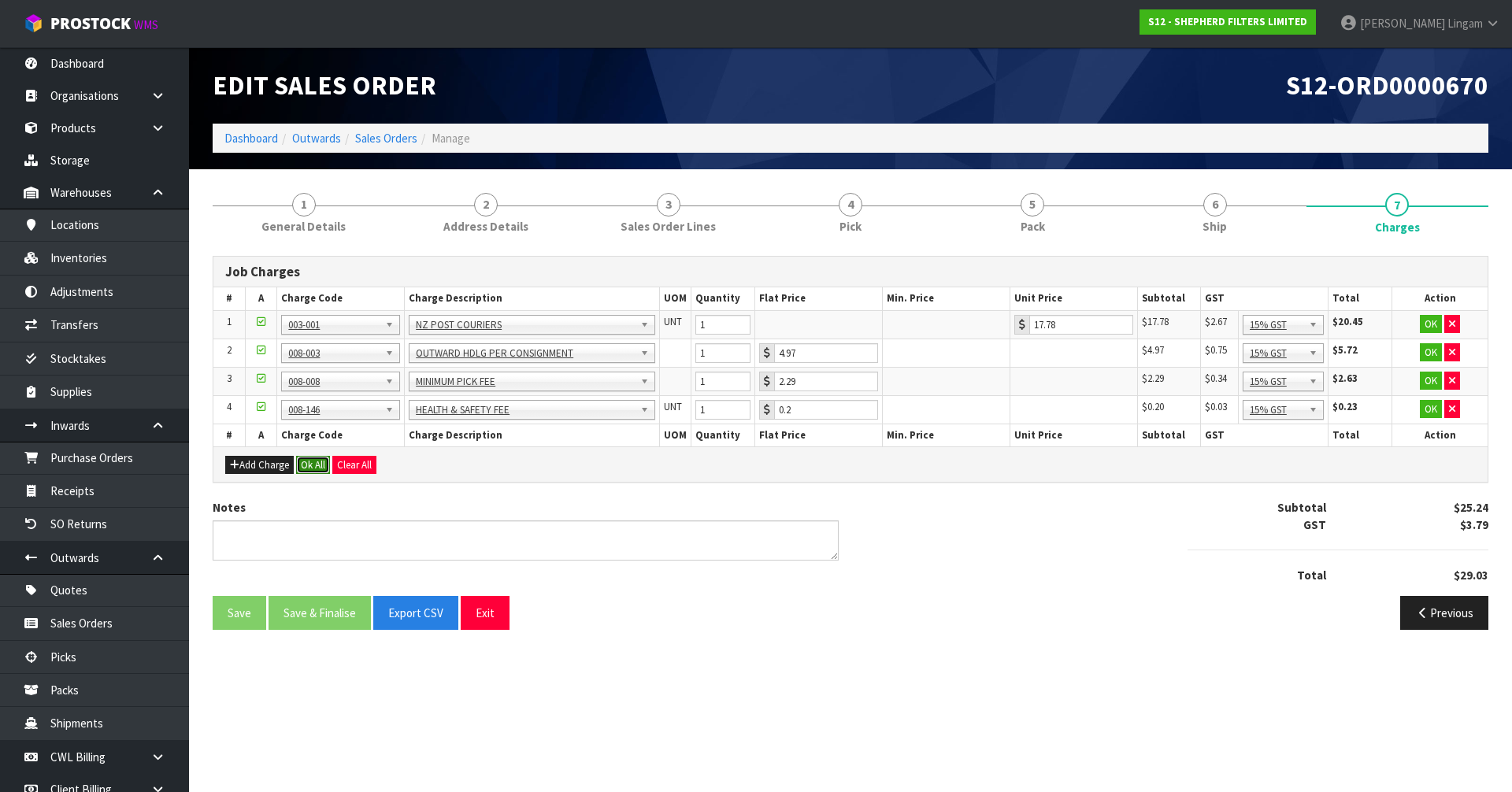
click at [319, 458] on button "Ok All" at bounding box center [313, 465] width 34 height 19
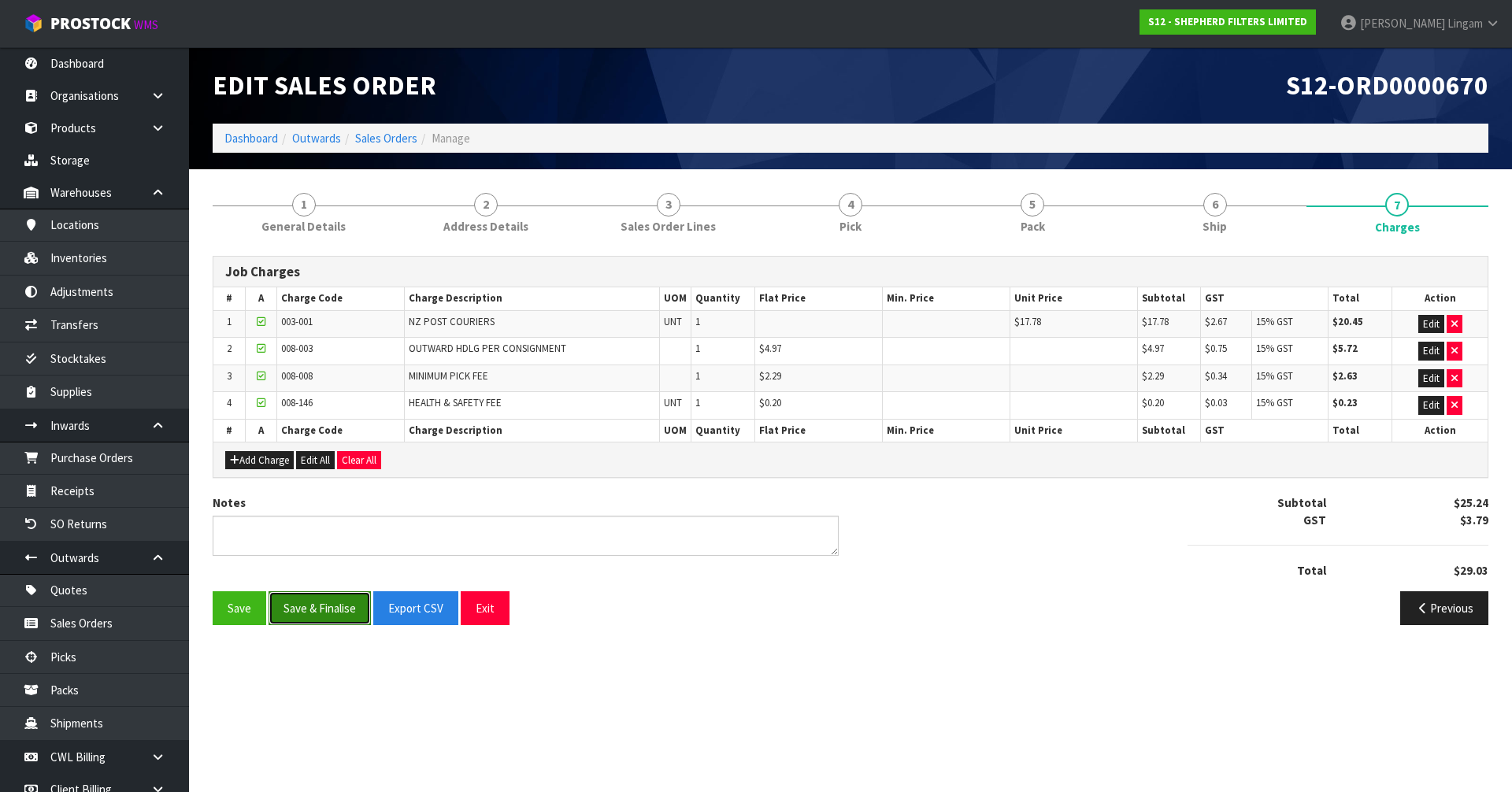
click at [332, 605] on button "Save & Finalise" at bounding box center [319, 609] width 102 height 34
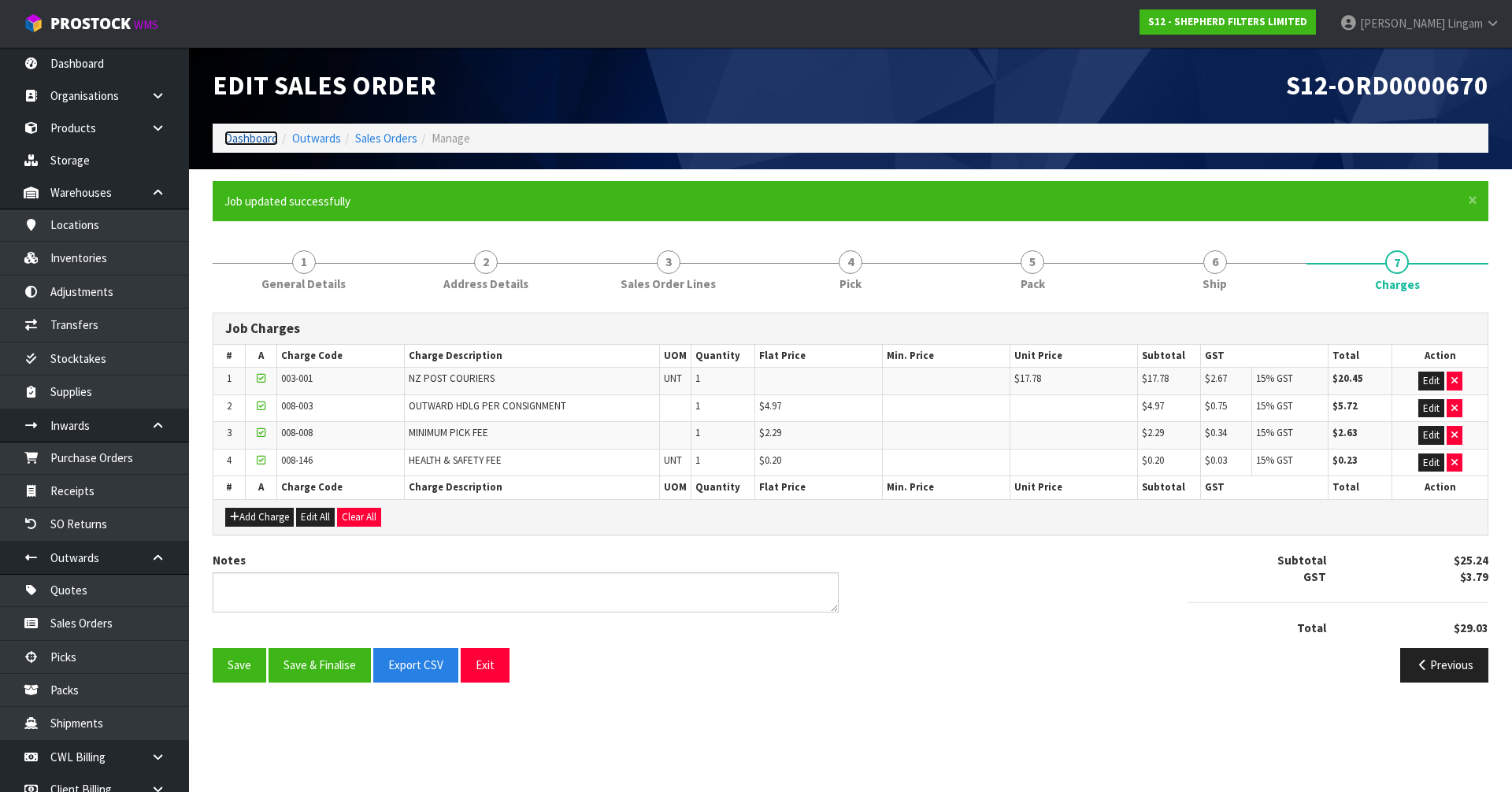
click at [254, 136] on link "Dashboard" at bounding box center [251, 138] width 53 height 15
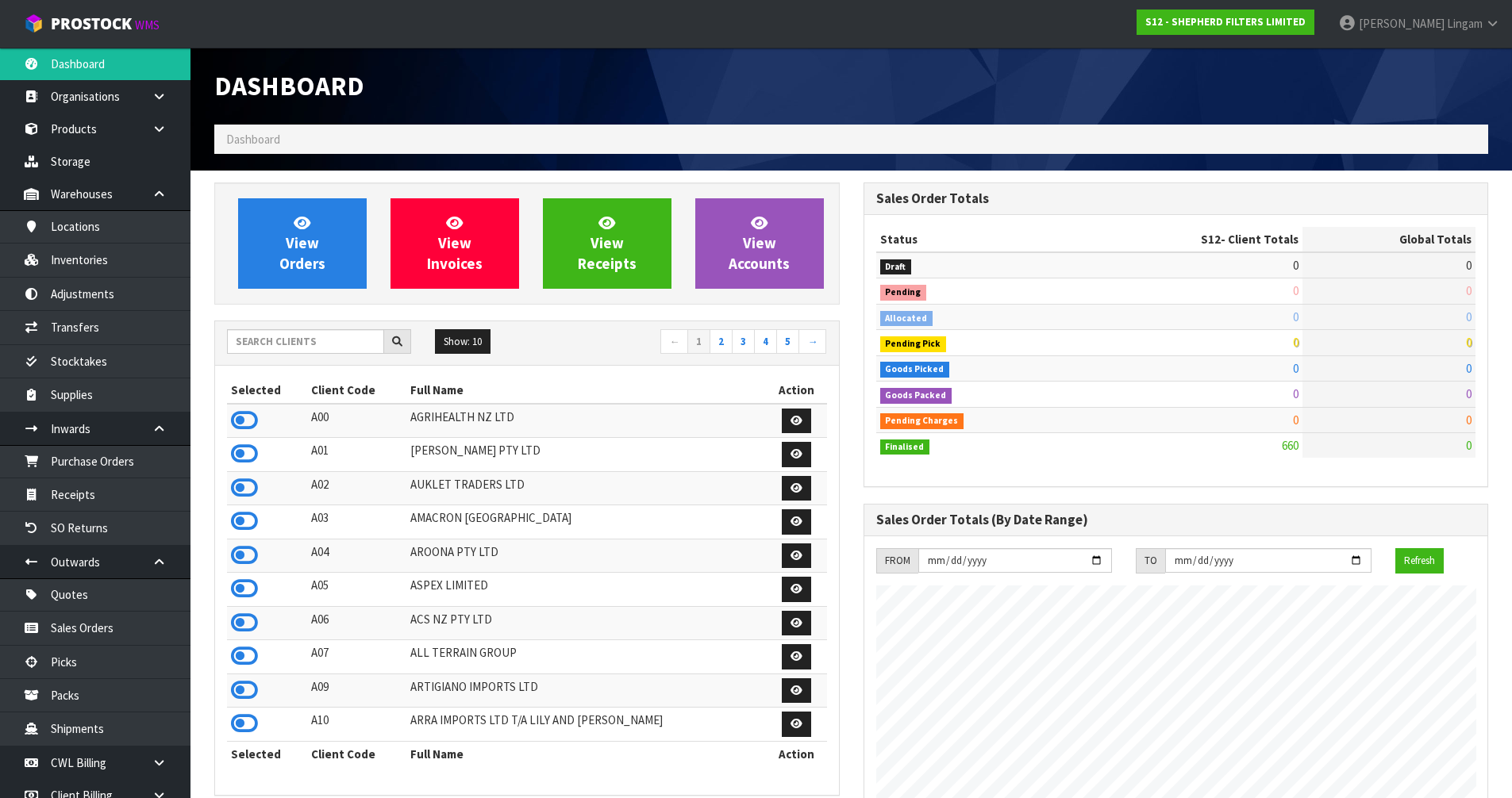
scroll to position [996, 649]
click at [727, 347] on link "2" at bounding box center [721, 341] width 23 height 25
click at [242, 491] on icon at bounding box center [244, 488] width 27 height 24
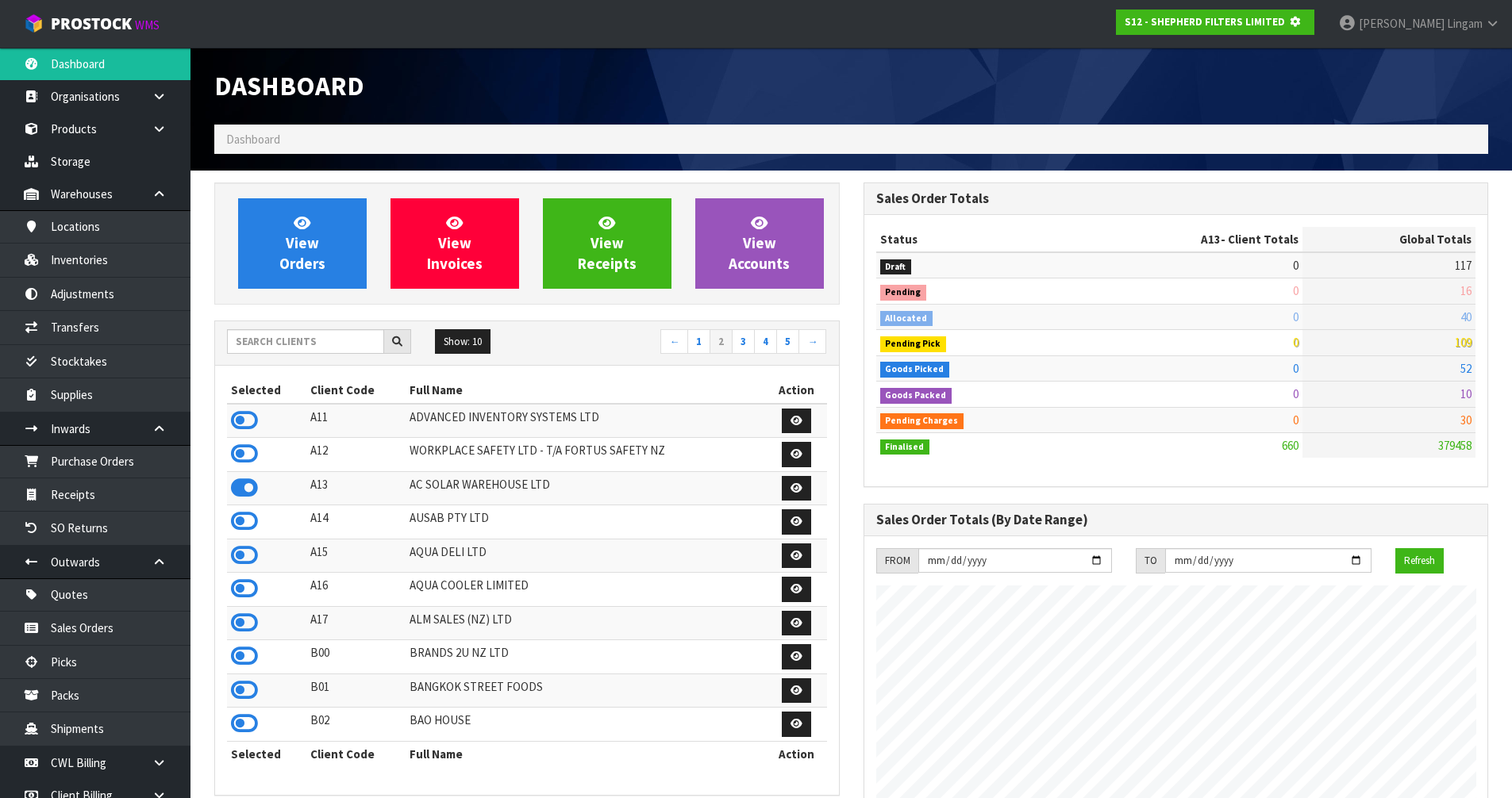
scroll to position [990, 649]
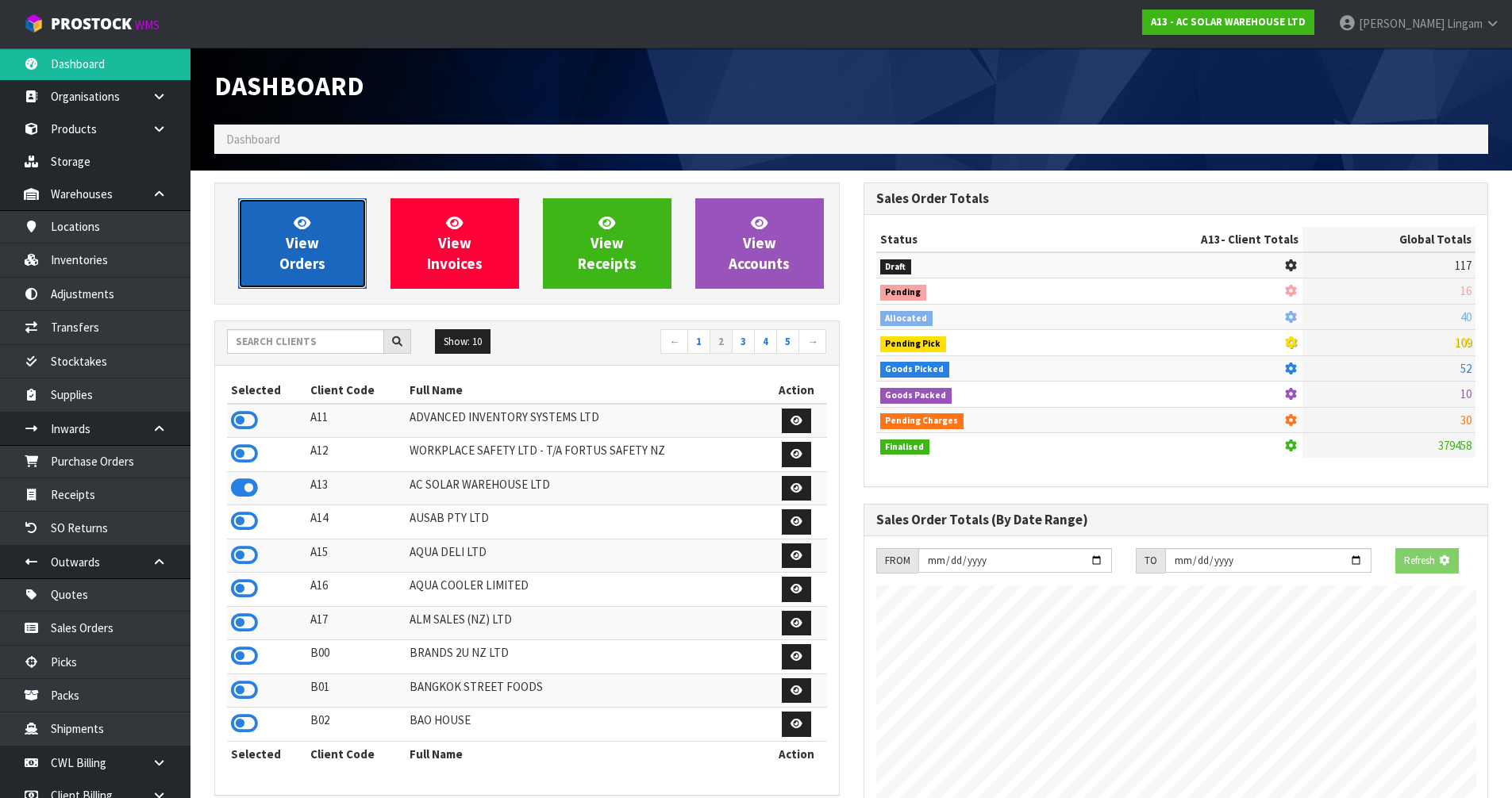
click at [317, 269] on span "View Orders" at bounding box center [302, 243] width 46 height 60
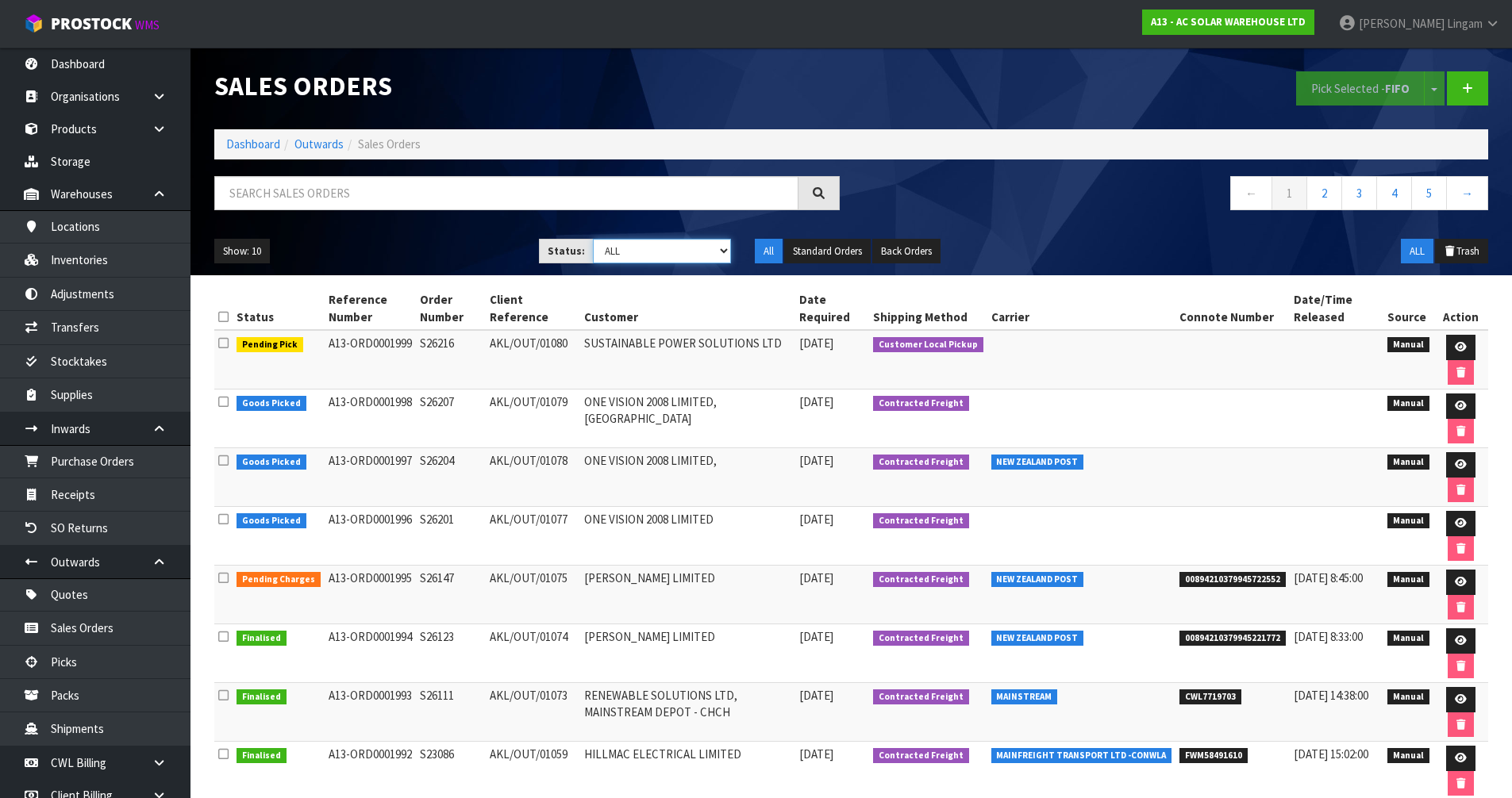
drag, startPoint x: 695, startPoint y: 250, endPoint x: 689, endPoint y: 261, distance: 12.5
click at [695, 250] on select "Draft Pending Allocated Pending Pick Goods Picked Goods Packed Pending Charges …" at bounding box center [662, 251] width 138 height 24
select select "string:6"
click at [593, 239] on select "Draft Pending Allocated Pending Pick Goods Picked Goods Packed Pending Charges …" at bounding box center [662, 251] width 138 height 24
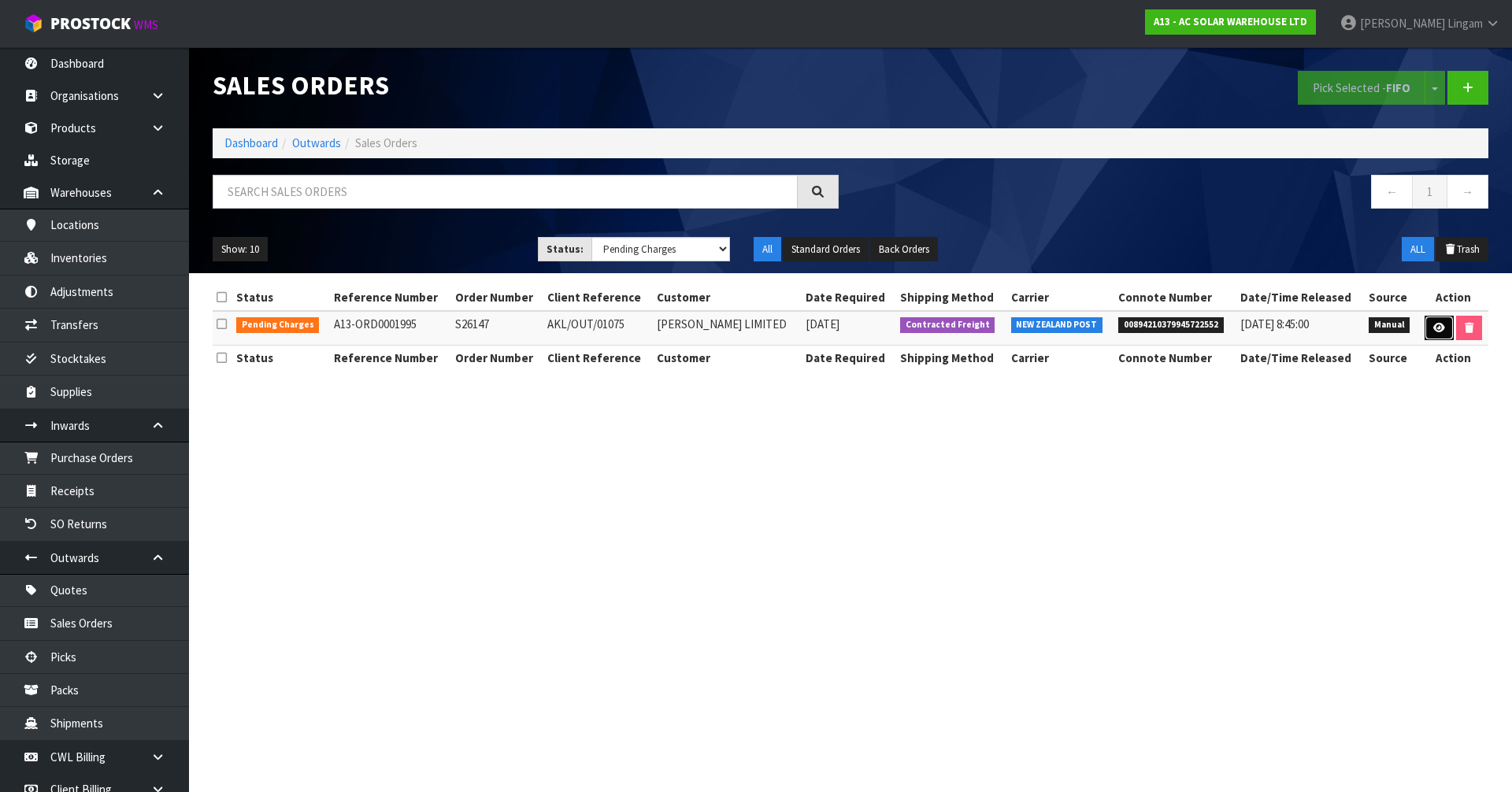
click at [1439, 323] on icon at bounding box center [1439, 328] width 12 height 10
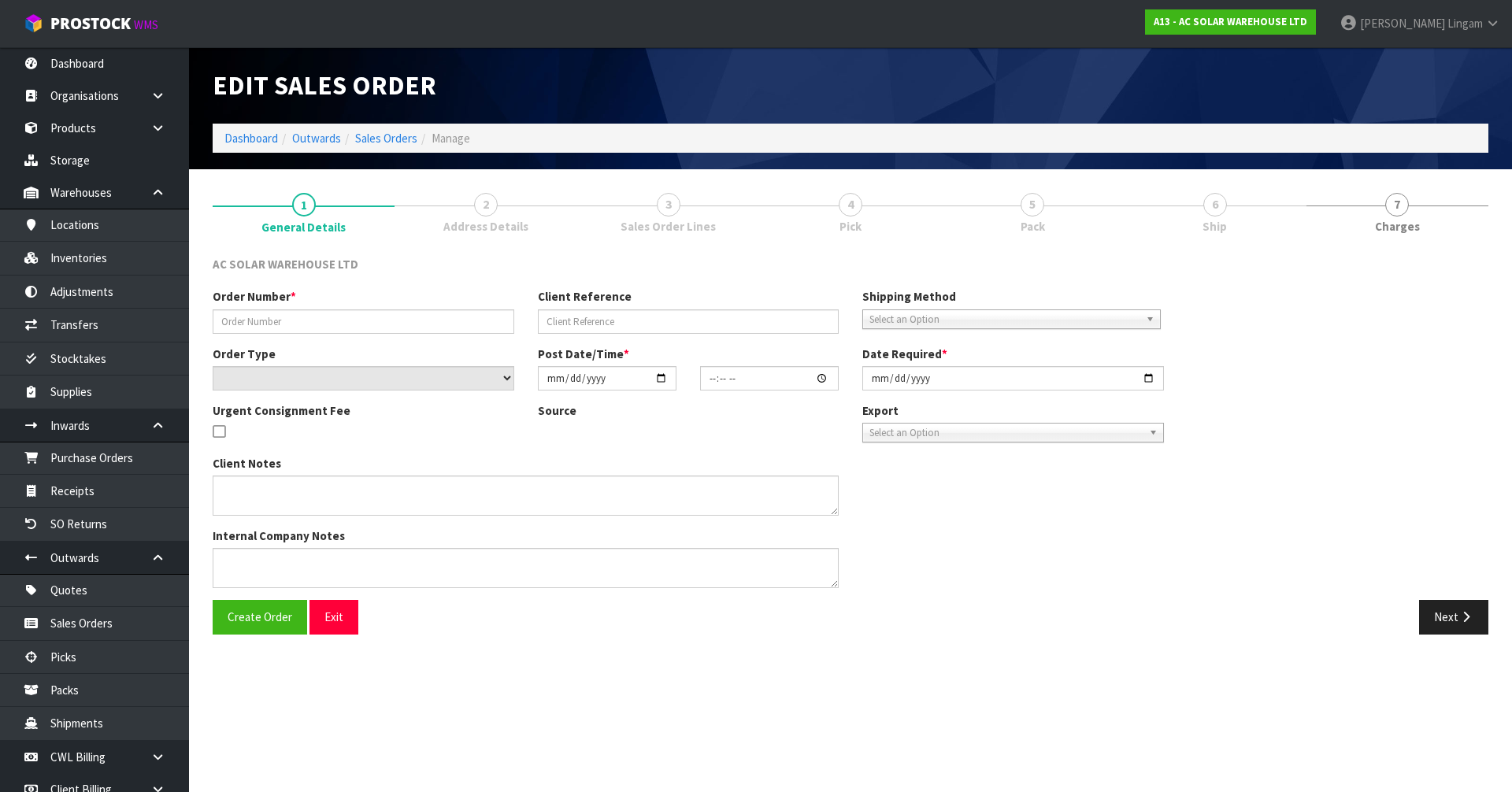
type input "S26147"
type input "AKL/OUT/01075"
select select "number:0"
type input "[DATE]"
type input "14:08:00.000"
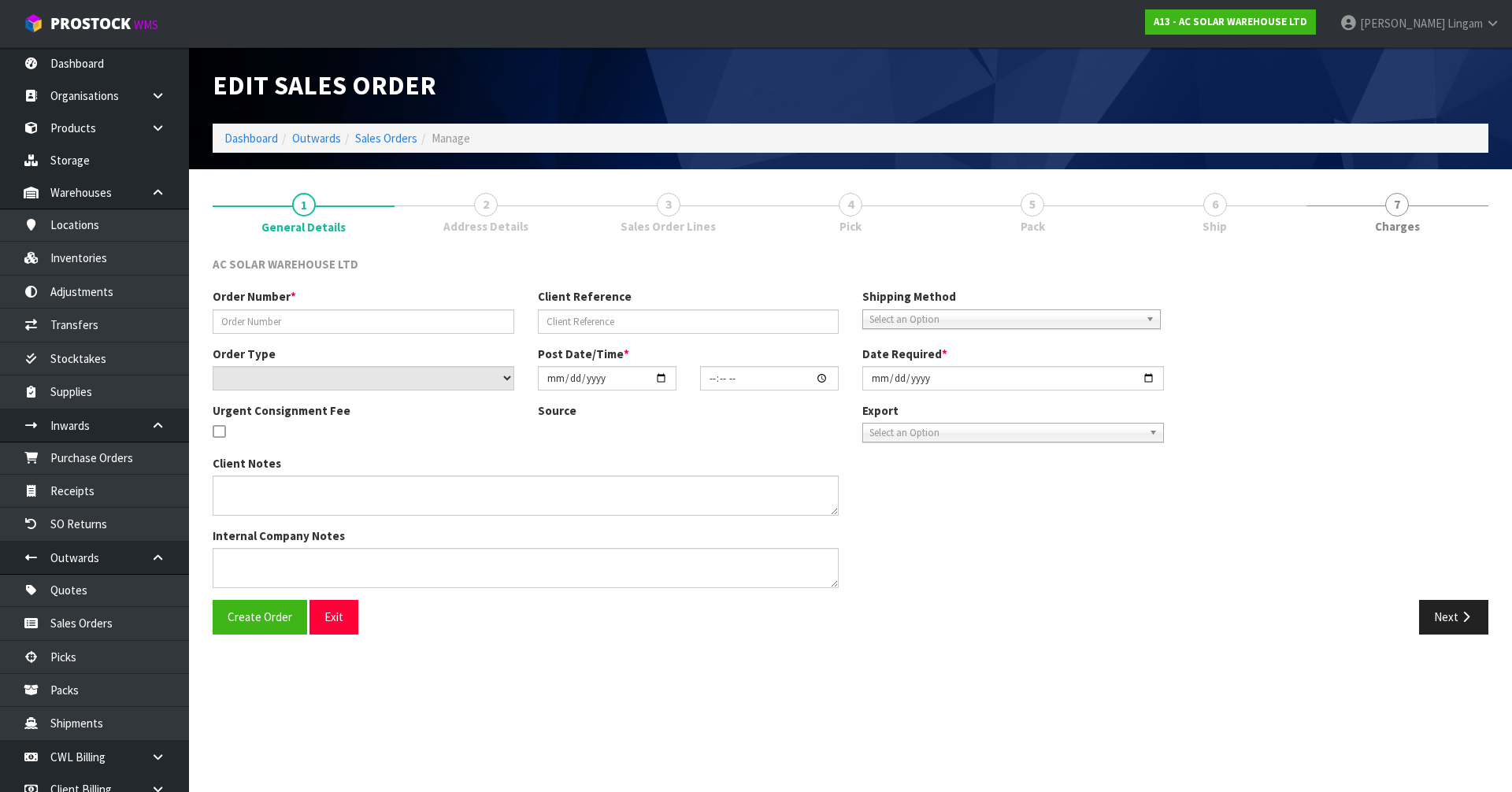
type input "[DATE]"
type textarea "SEND WITH NZ POST"
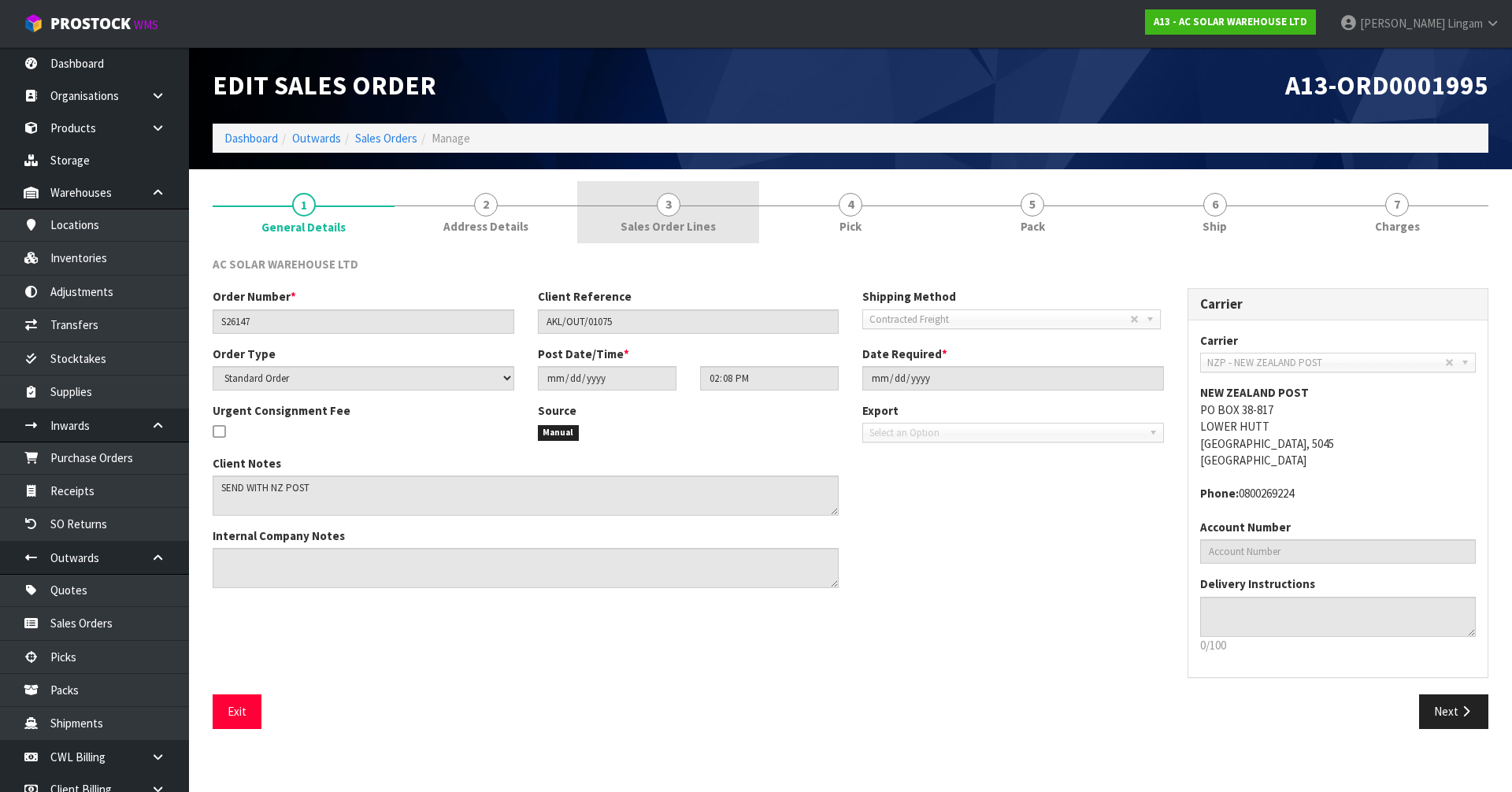
click at [618, 214] on link "3 Sales Order Lines" at bounding box center [668, 212] width 182 height 63
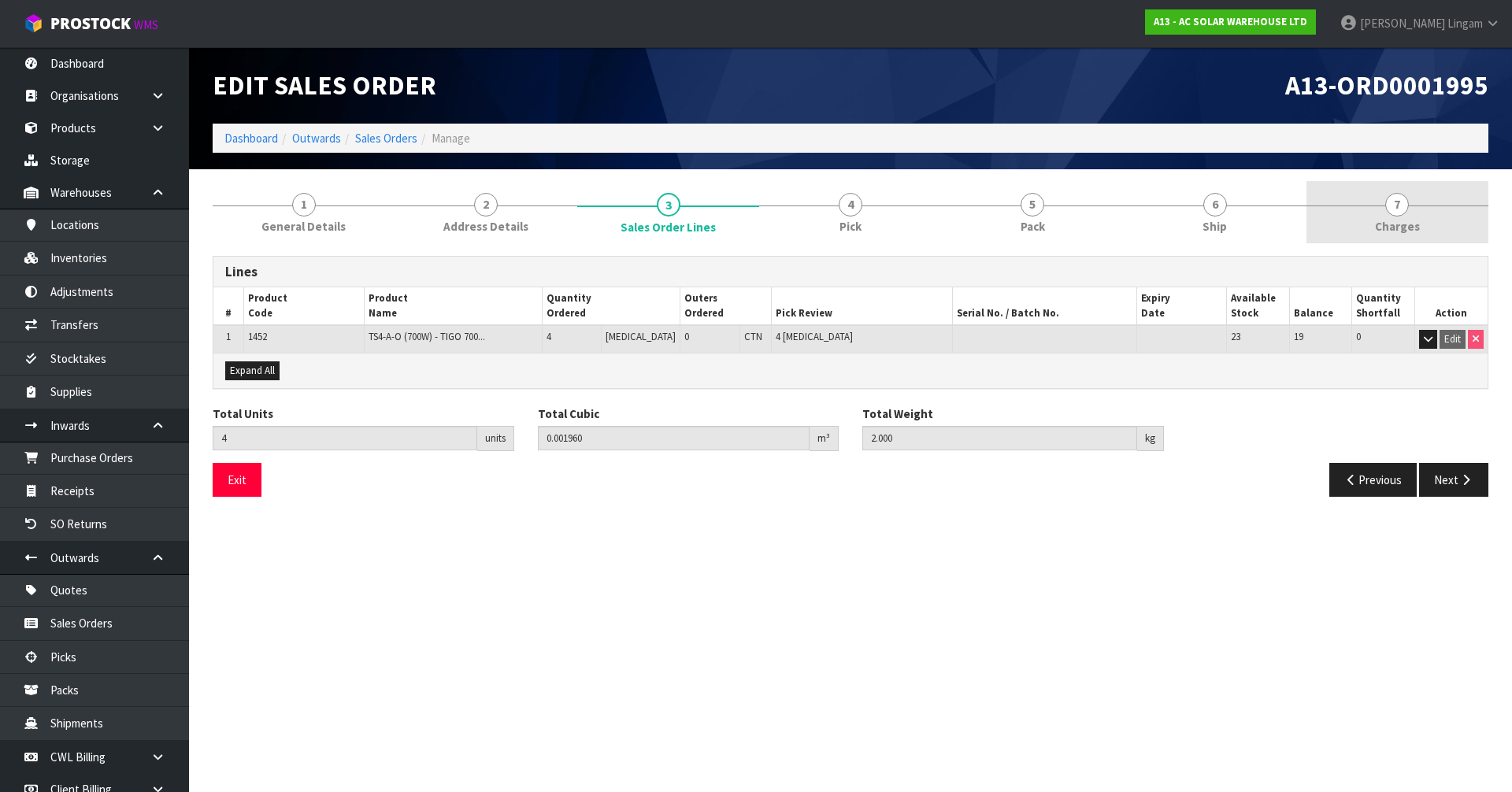
click at [1395, 194] on span "7" at bounding box center [1397, 205] width 24 height 24
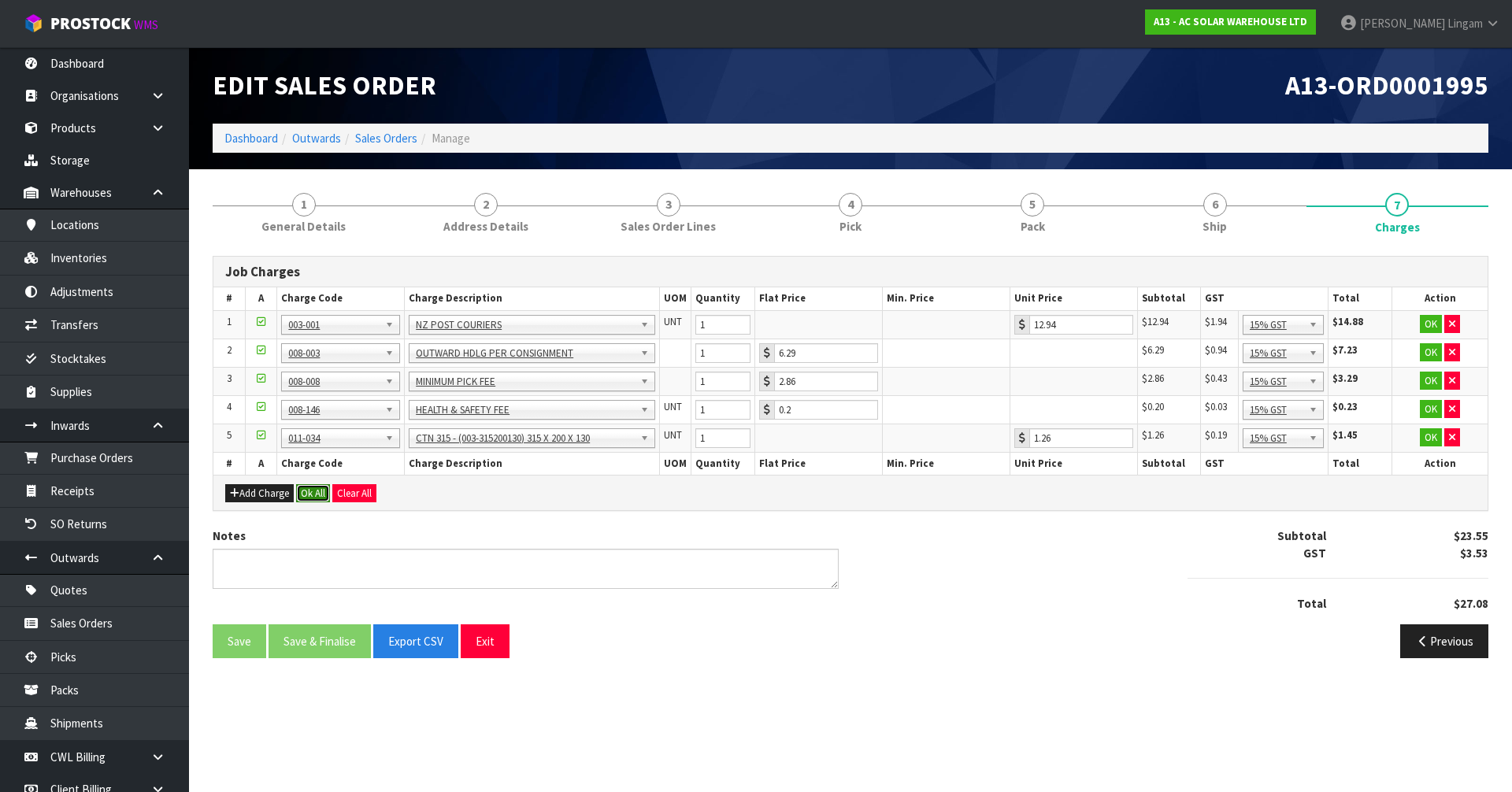
click at [315, 500] on button "Ok All" at bounding box center [313, 494] width 34 height 19
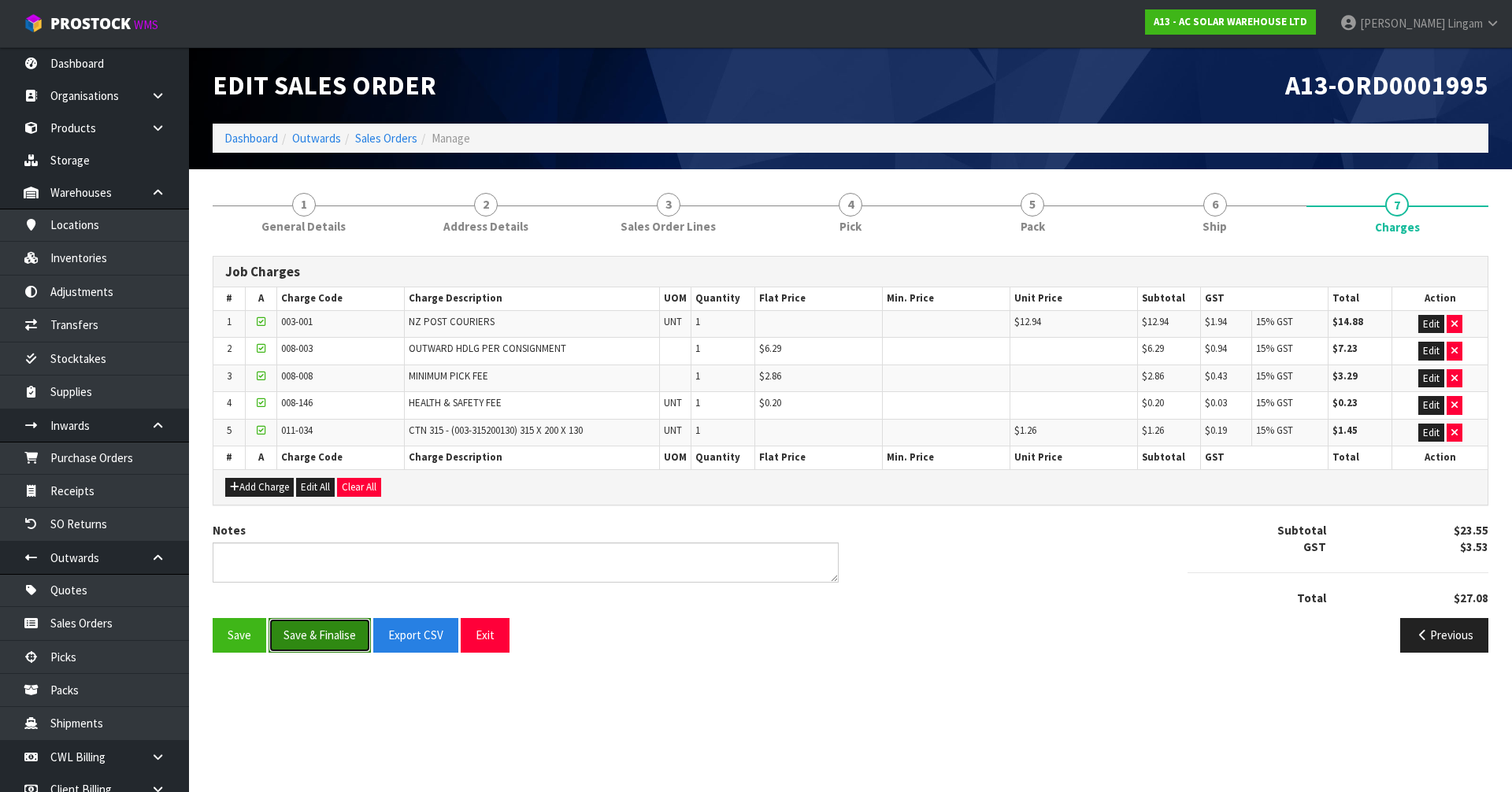
click at [325, 643] on button "Save & Finalise" at bounding box center [319, 635] width 102 height 34
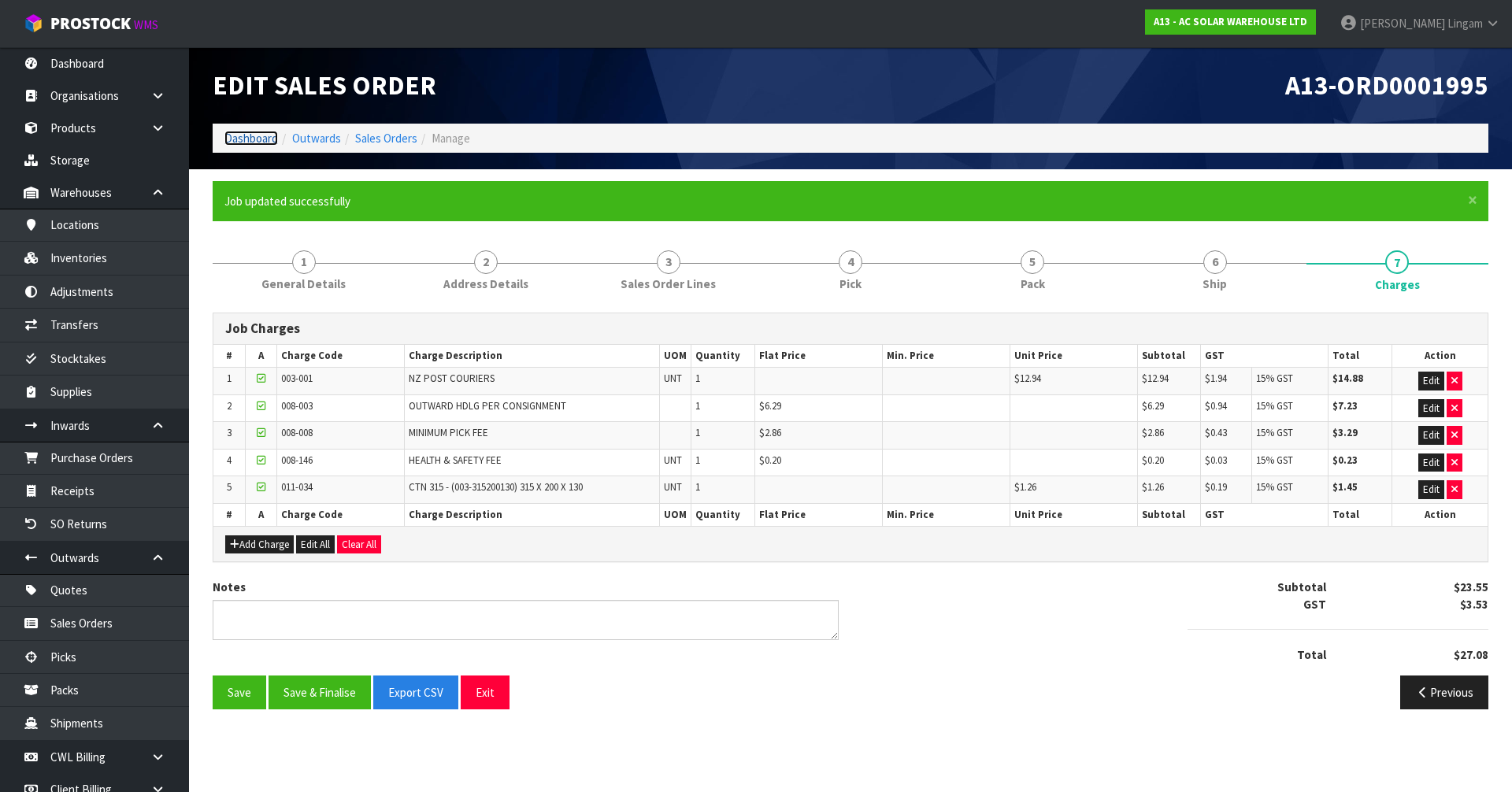
click at [249, 141] on link "Dashboard" at bounding box center [251, 138] width 53 height 15
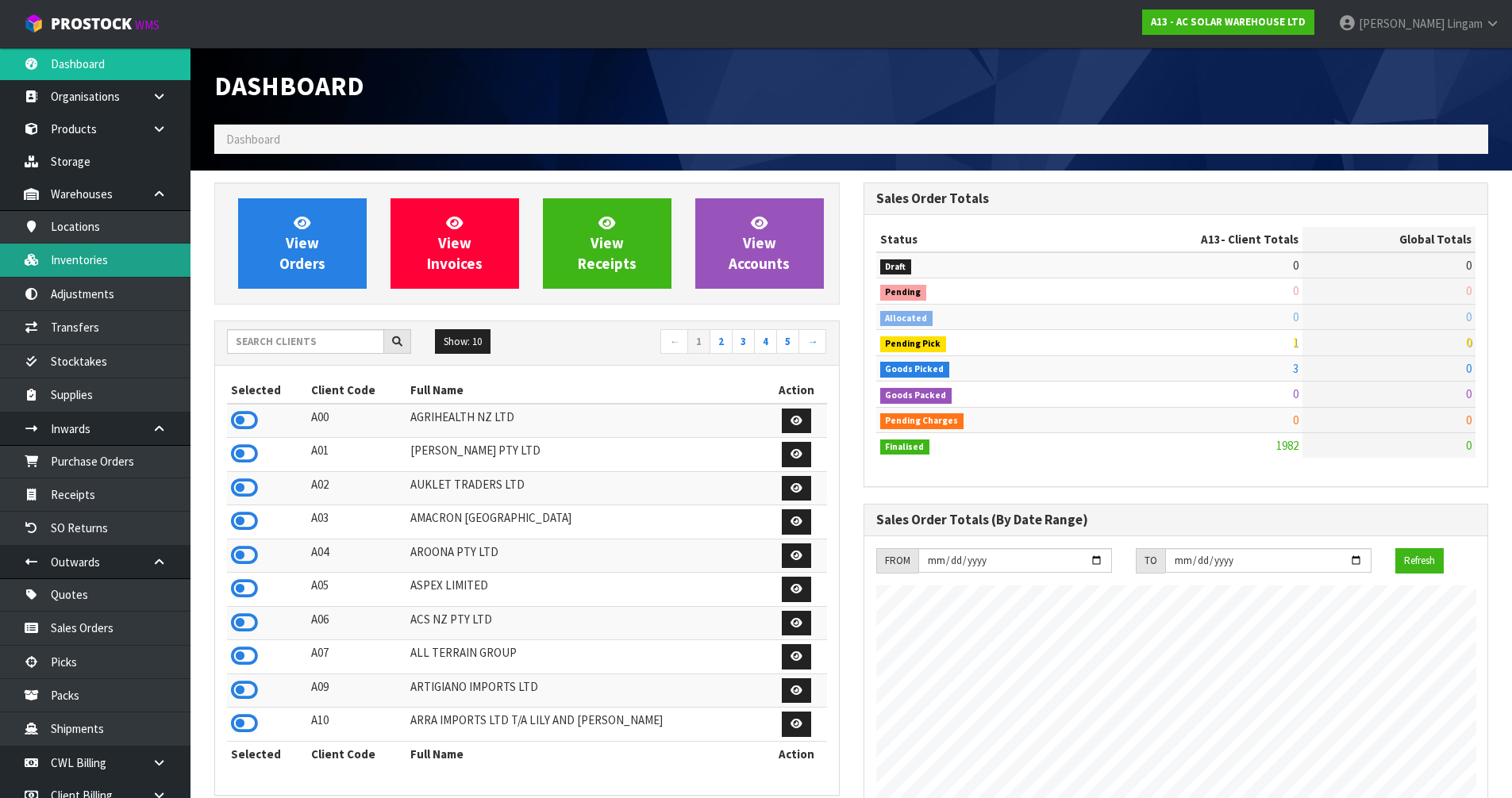
scroll to position [1270, 649]
click at [340, 344] on input "text" at bounding box center [306, 341] width 157 height 24
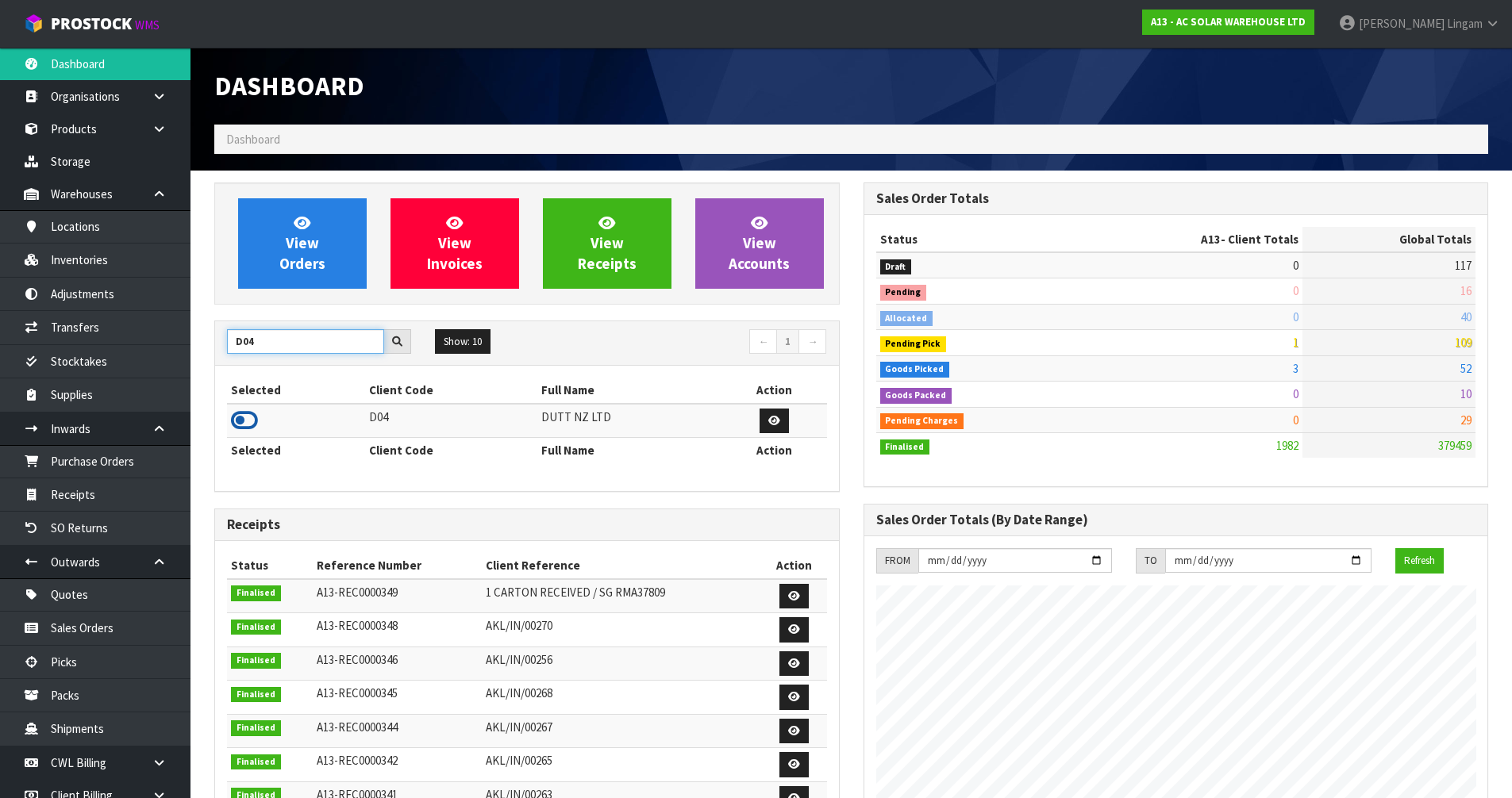
type input "D04"
click at [240, 422] on icon at bounding box center [244, 421] width 27 height 24
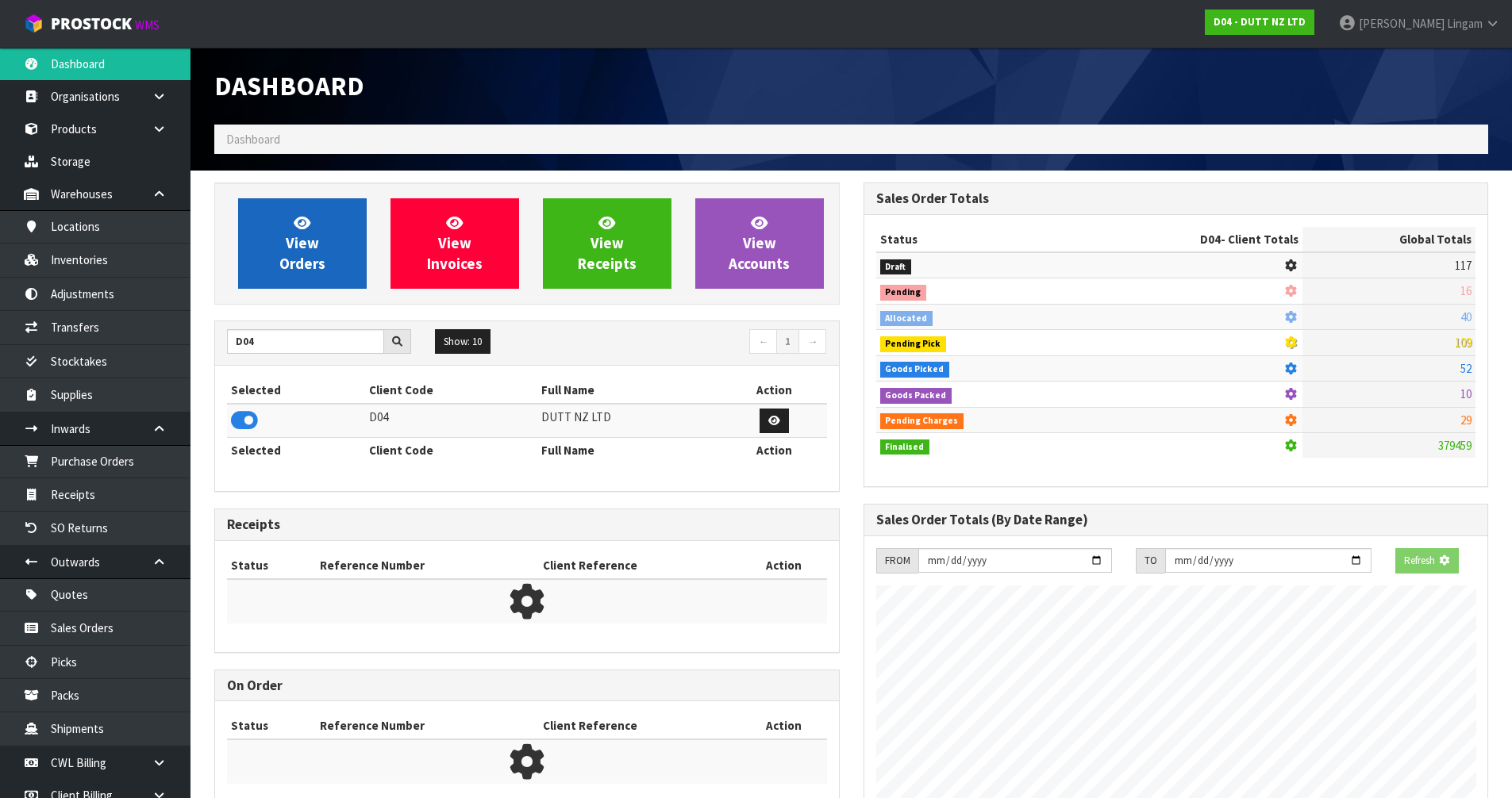
scroll to position [792451, 793125]
click at [288, 263] on span "View Orders" at bounding box center [302, 243] width 46 height 60
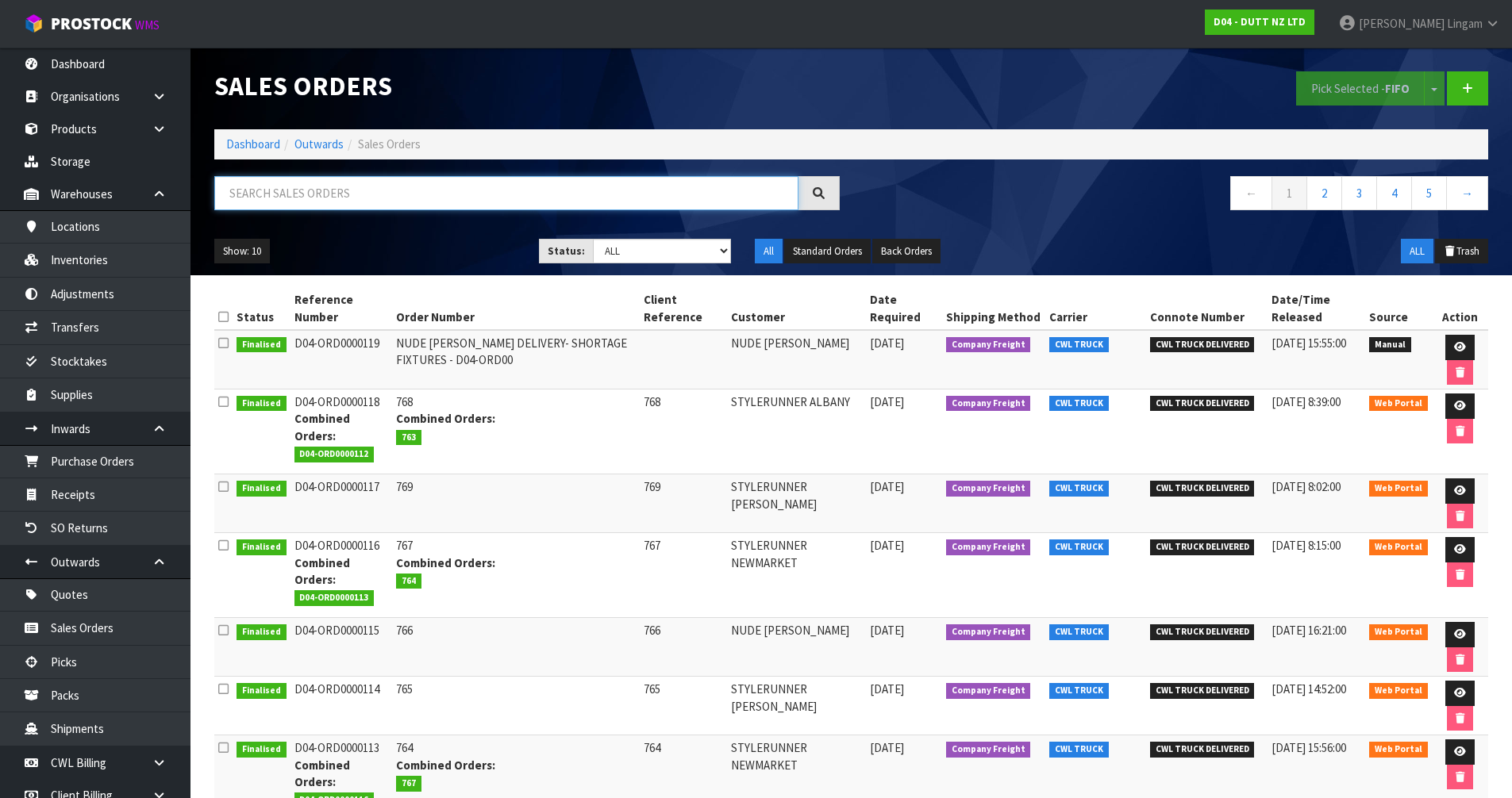
click at [383, 201] on input "text" at bounding box center [506, 193] width 584 height 35
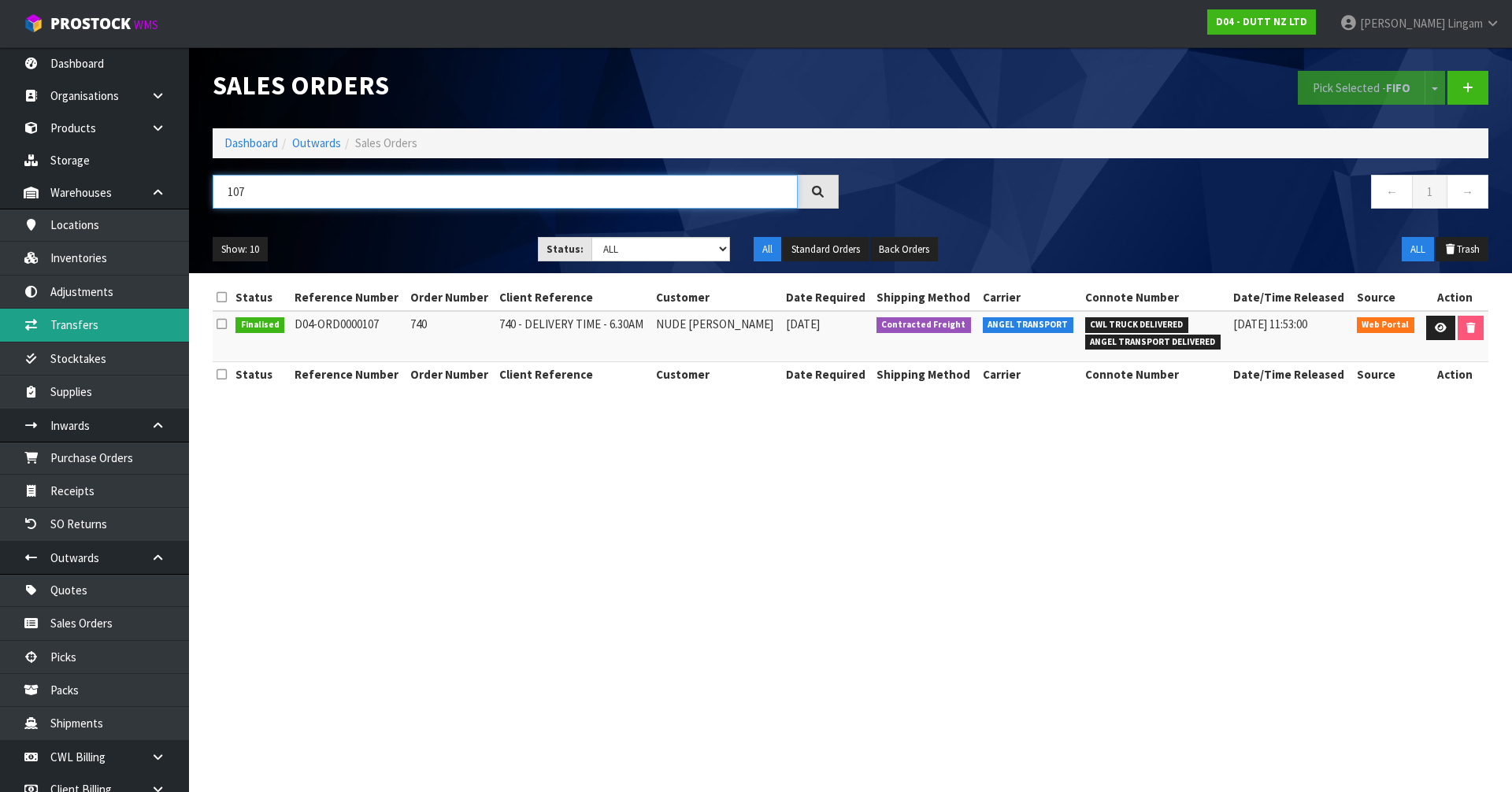
type input "107"
click at [1433, 320] on link at bounding box center [1441, 327] width 29 height 25
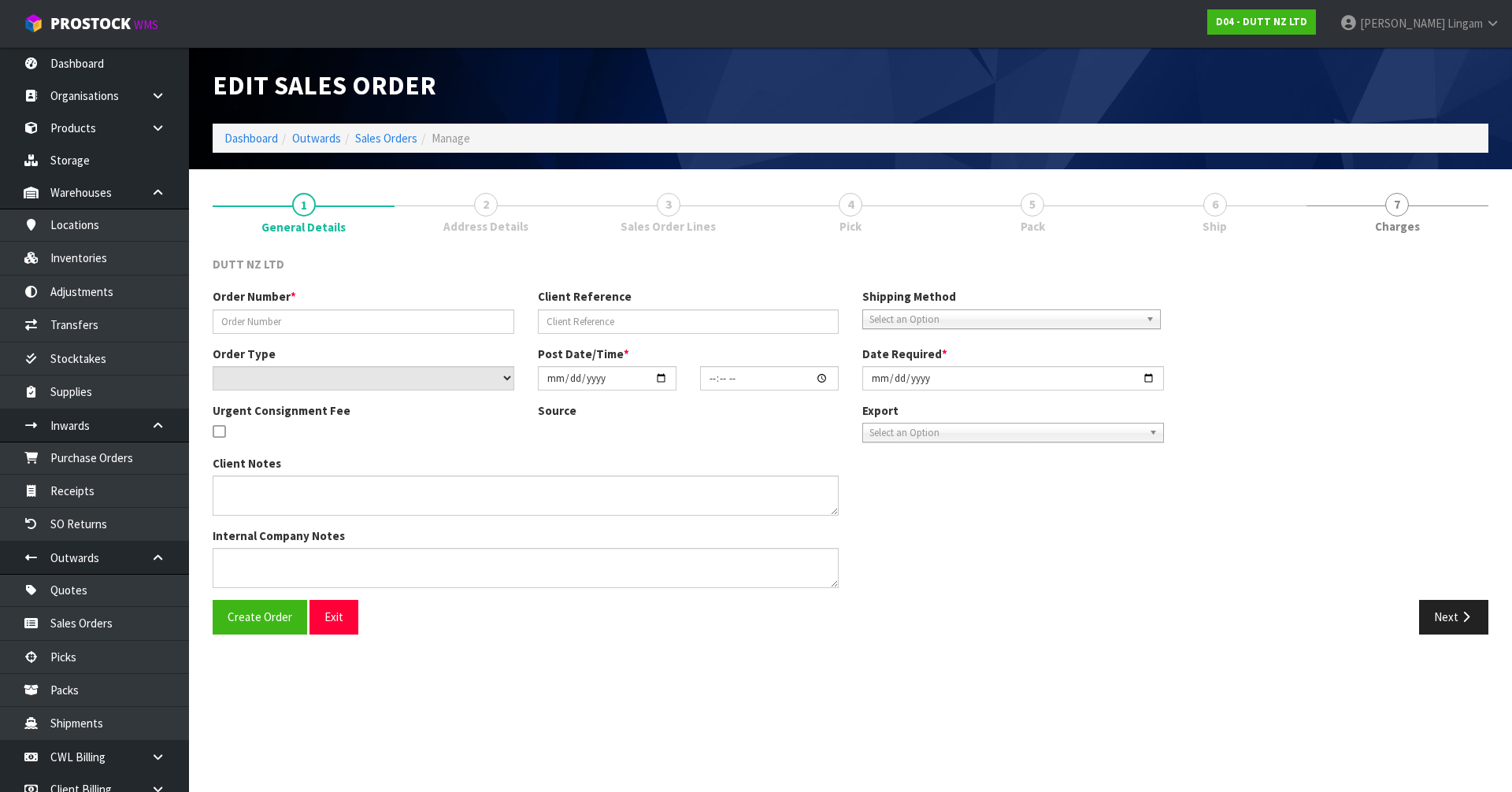
type input "740"
type input "740 - DELIVERY TIME - 6.30AM"
select select "number:0"
type input "[DATE]"
type input "10:23:00.000"
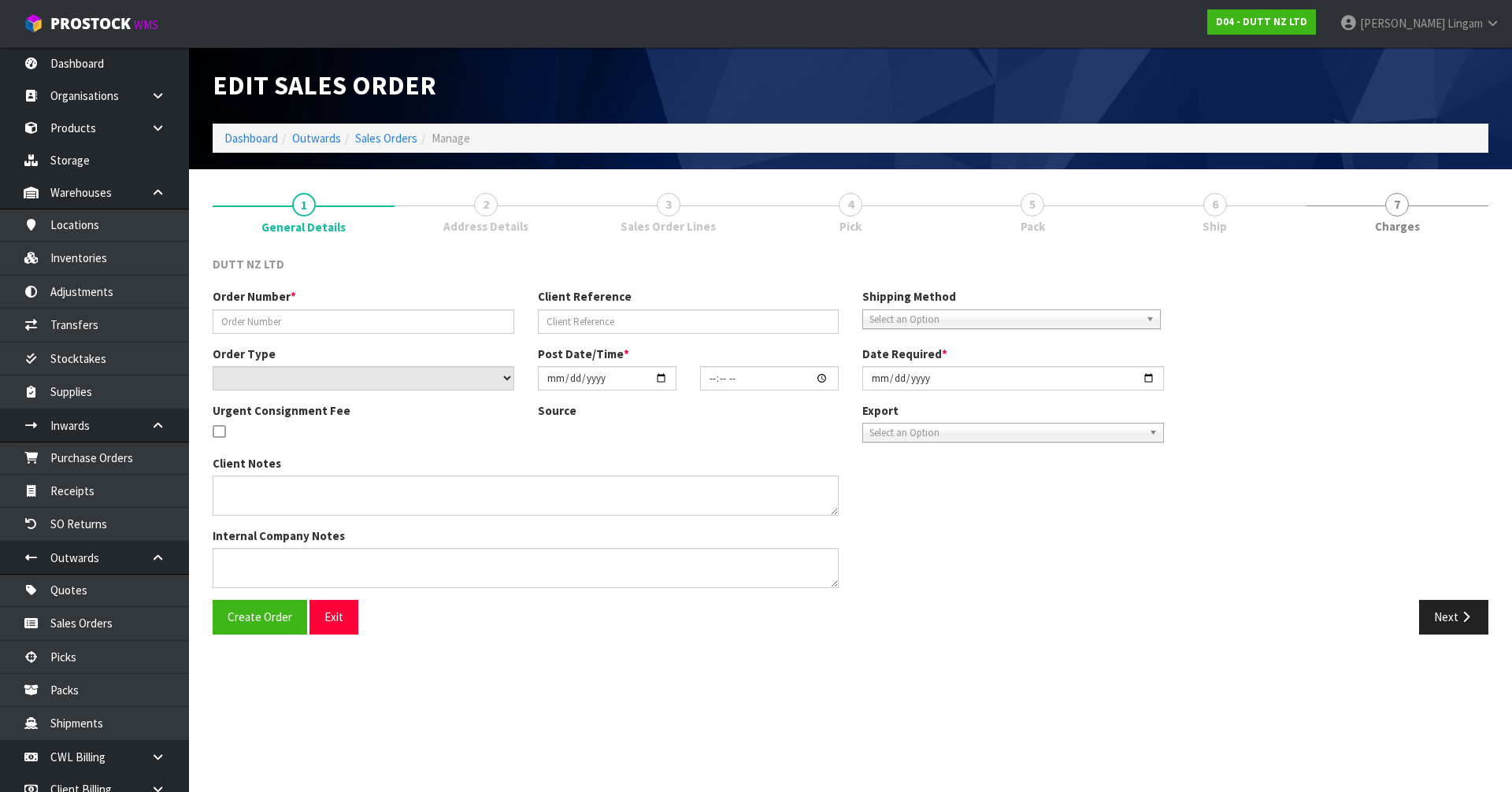
type input "[DATE]"
type textarea "TAILGATE/ PALLET JACK DELIVERY TO STORE PLEASE CONTACT THE SITE CONTACT ON ARRI…"
type textarea "REPRINTED - AFTER UOM IS CHANGED"
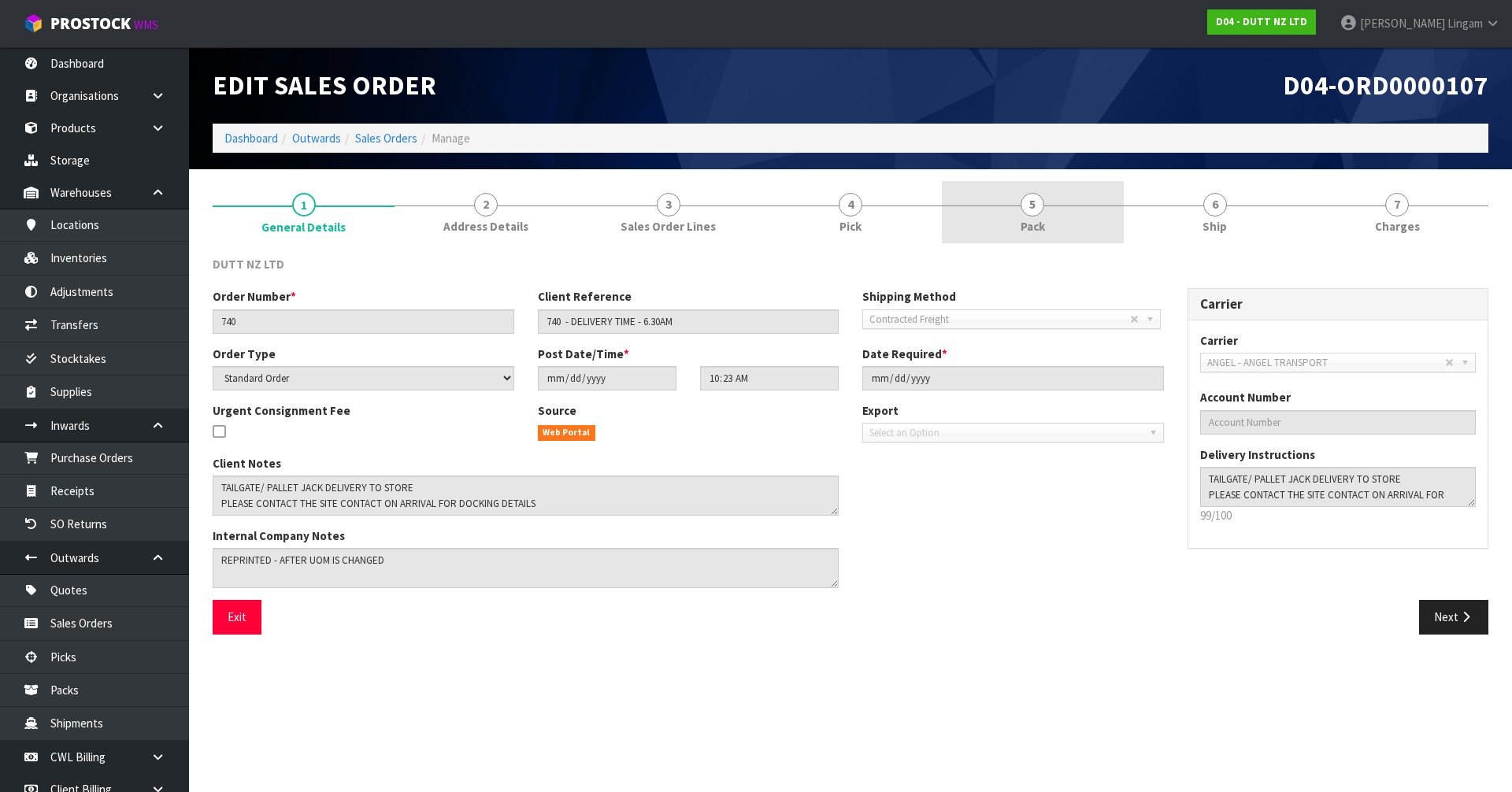
click at [1055, 231] on link "5 Pack" at bounding box center [1033, 212] width 182 height 63
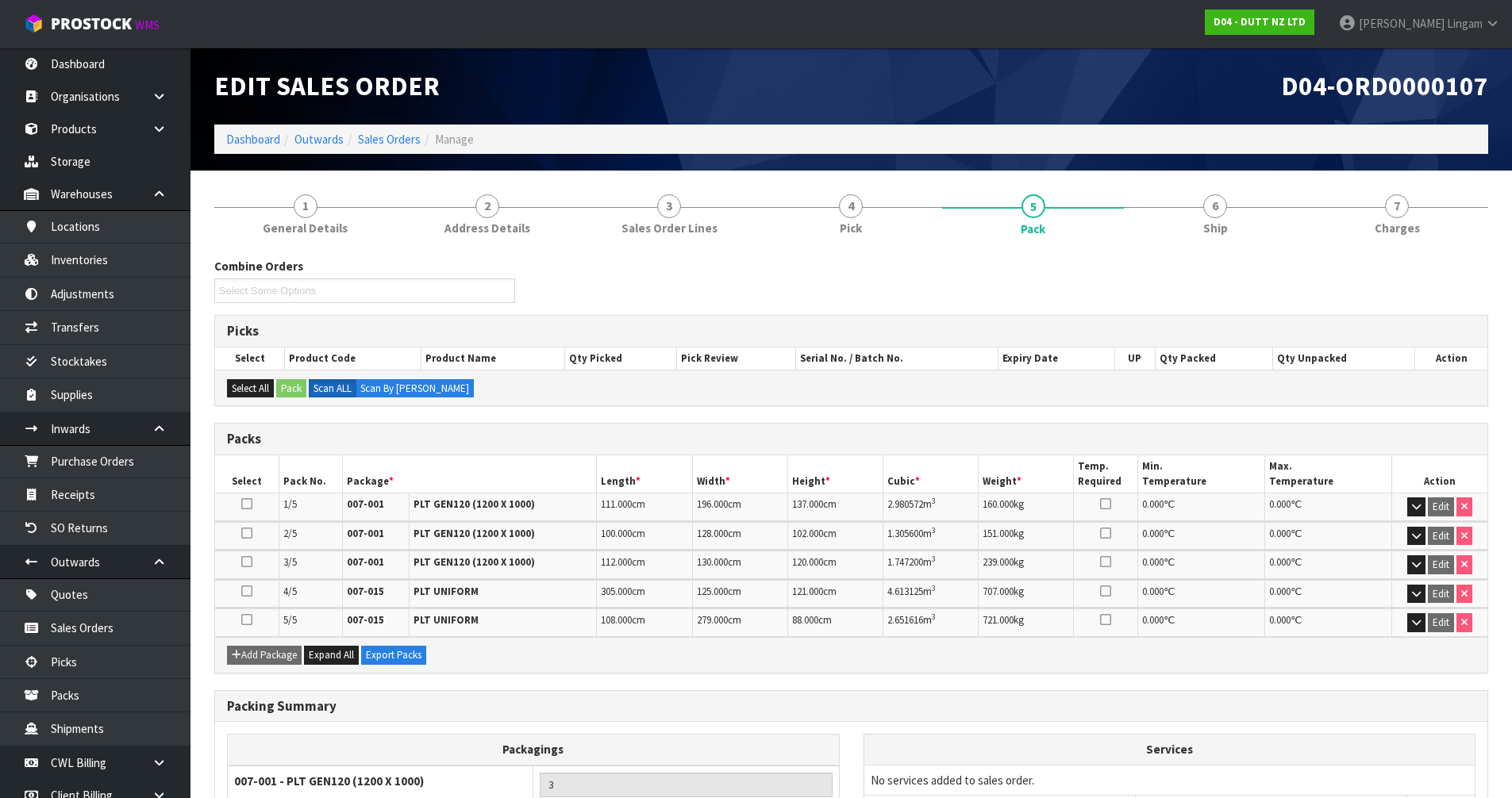
scroll to position [180, 0]
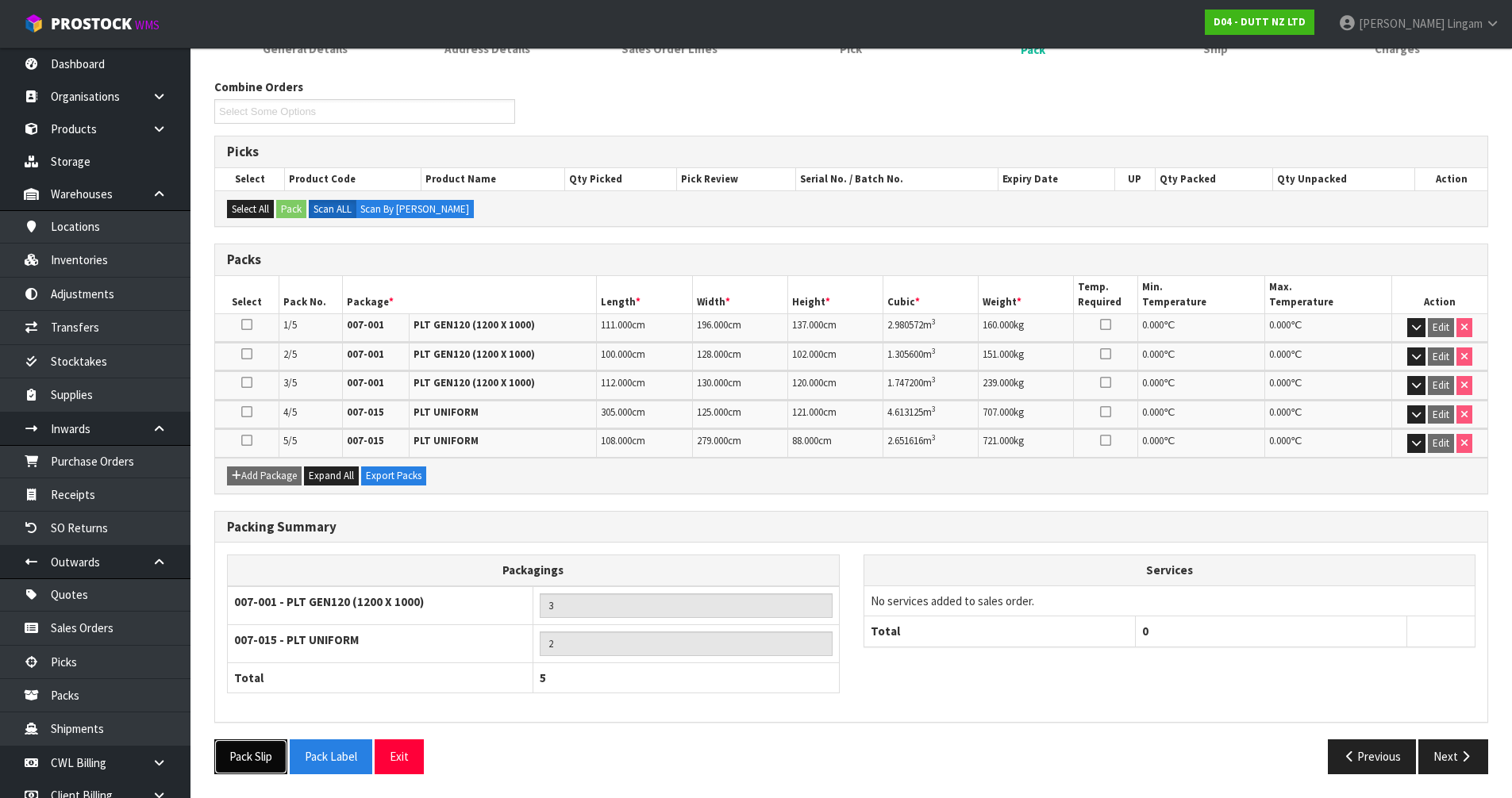
click at [251, 757] on button "Pack Slip" at bounding box center [251, 757] width 73 height 35
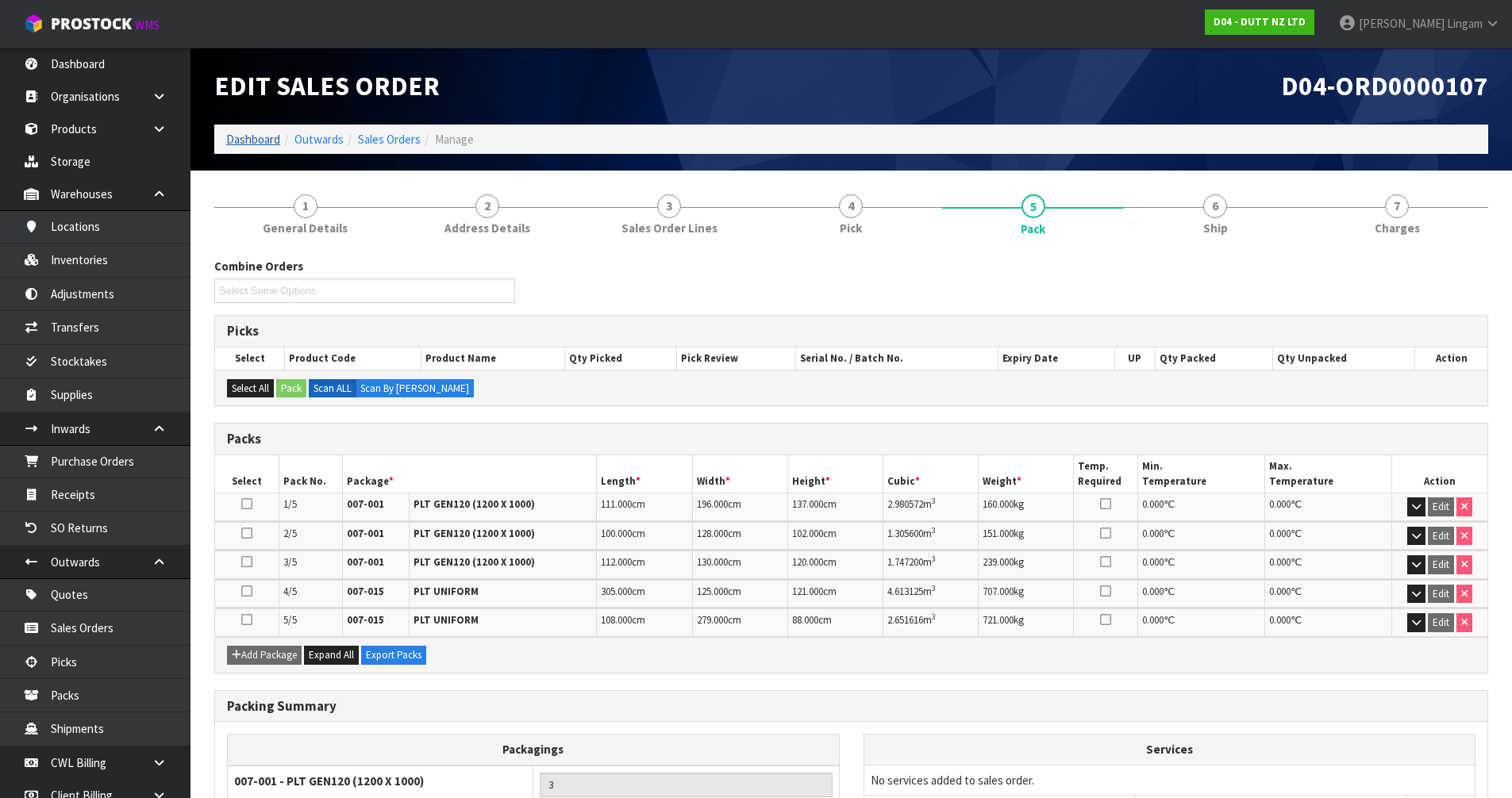
click at [240, 139] on link "Dashboard" at bounding box center [253, 139] width 54 height 15
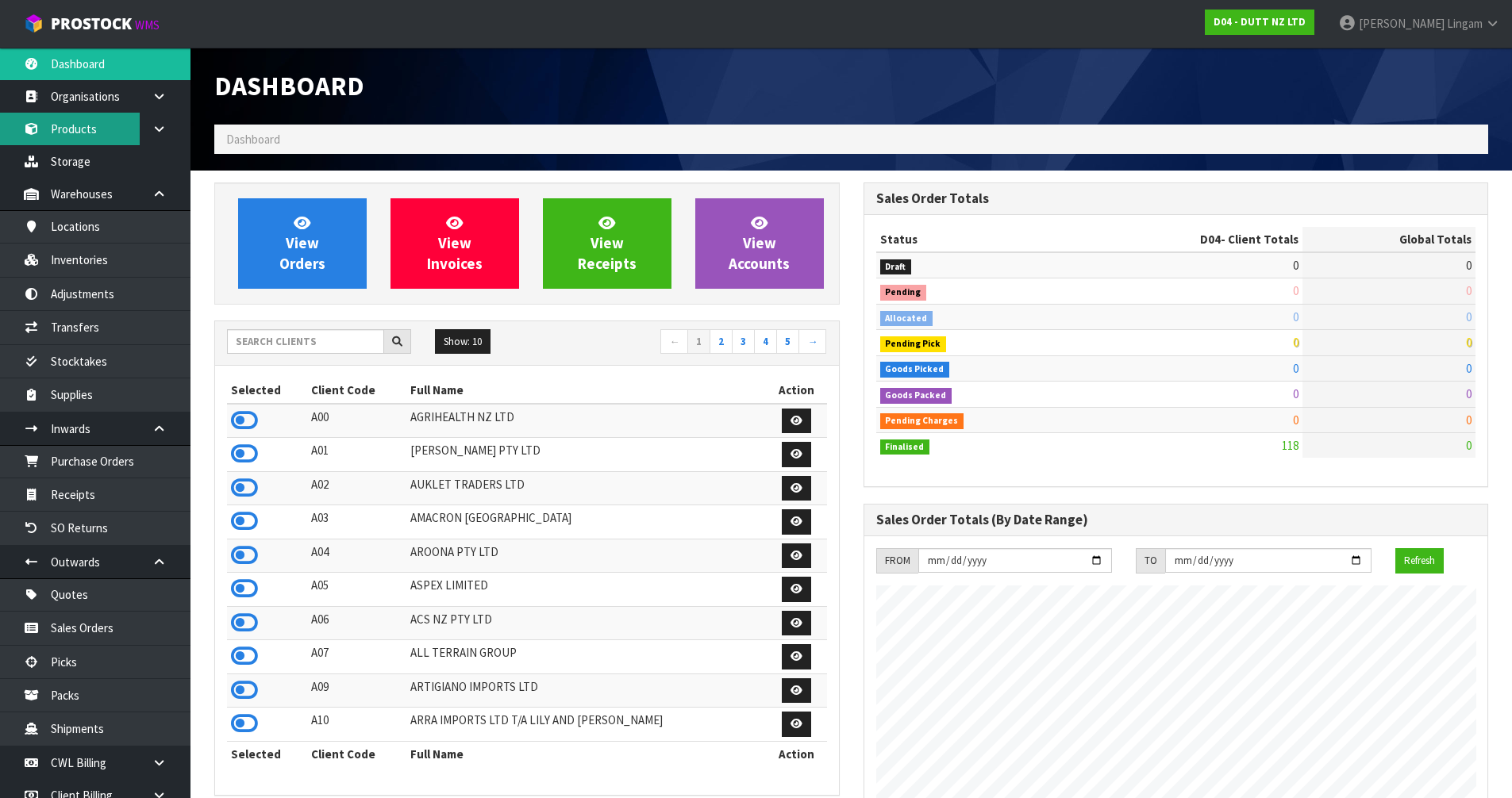
scroll to position [971, 649]
click at [334, 346] on input "text" at bounding box center [306, 341] width 157 height 24
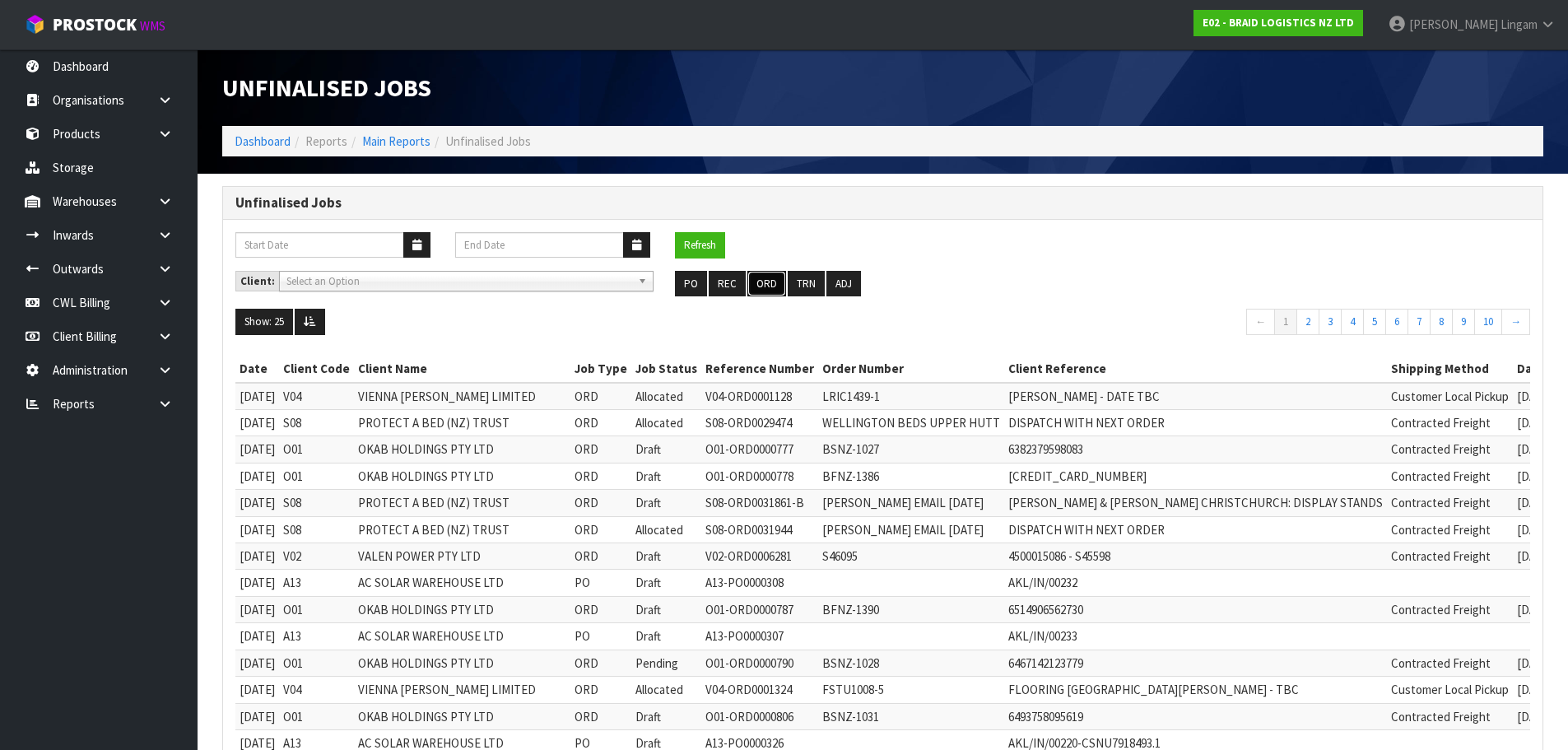
click at [761, 289] on button "ORD" at bounding box center [766, 283] width 39 height 26
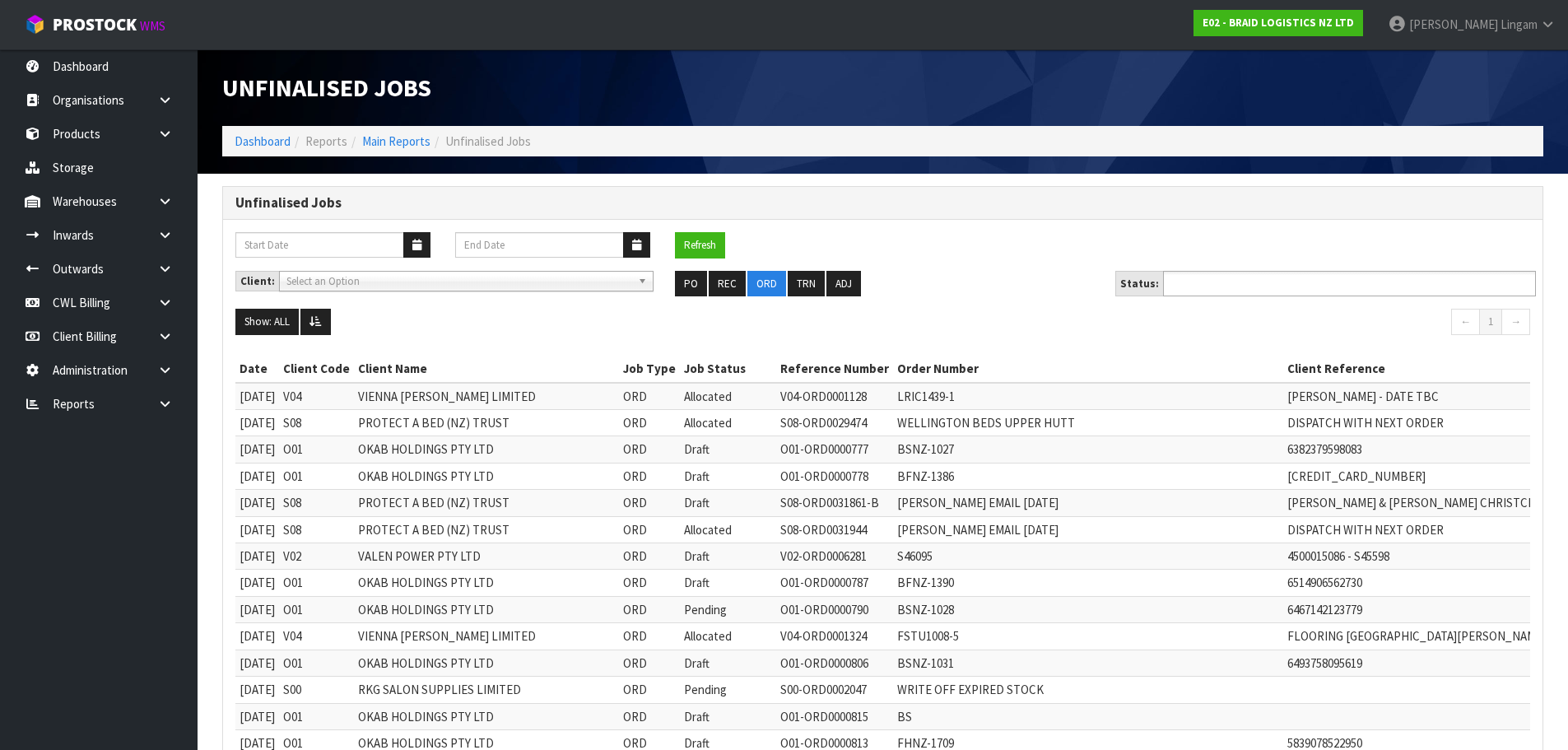
click at [1253, 288] on input "text" at bounding box center [1228, 283] width 121 height 21
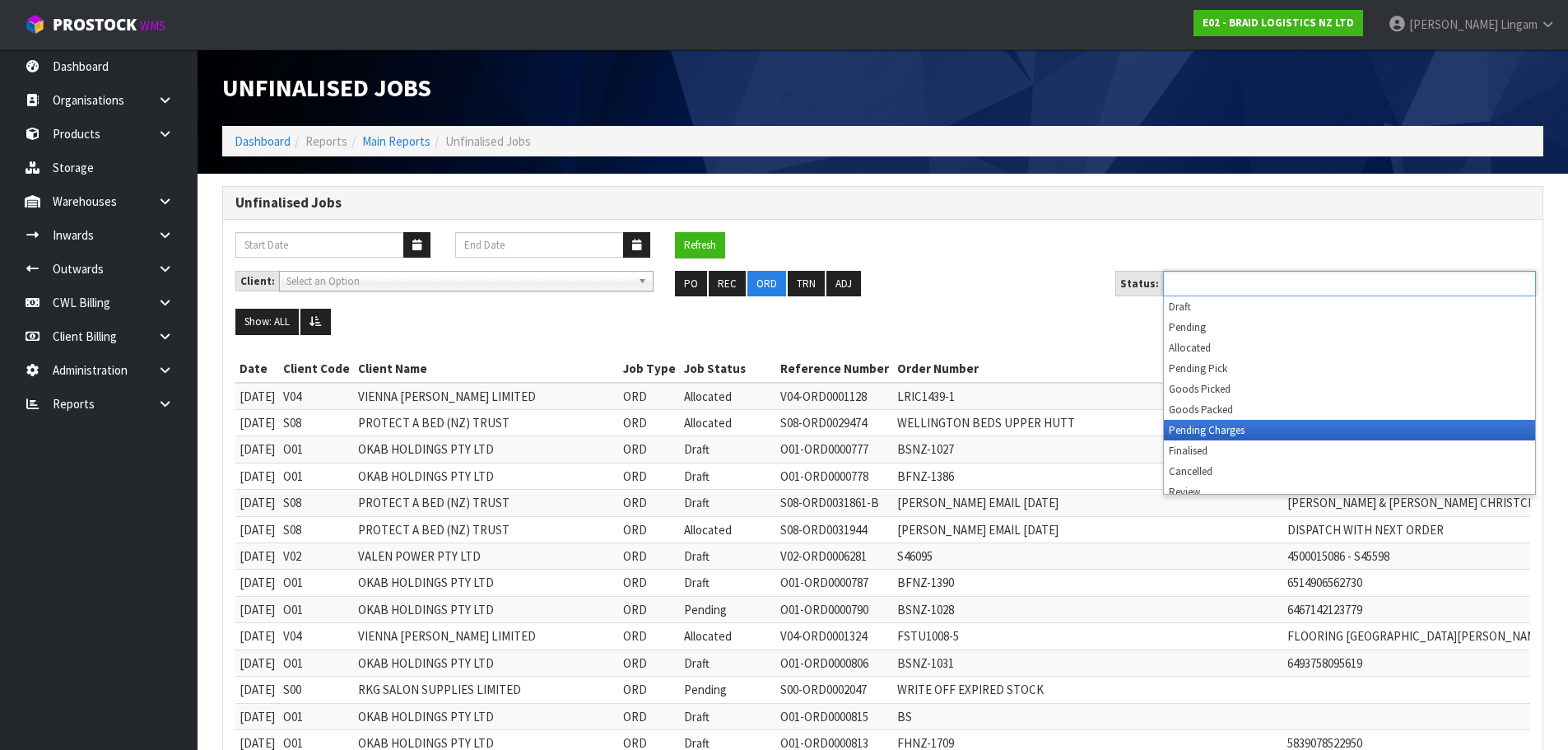
click at [1255, 431] on li "Pending Charges" at bounding box center [1349, 430] width 371 height 21
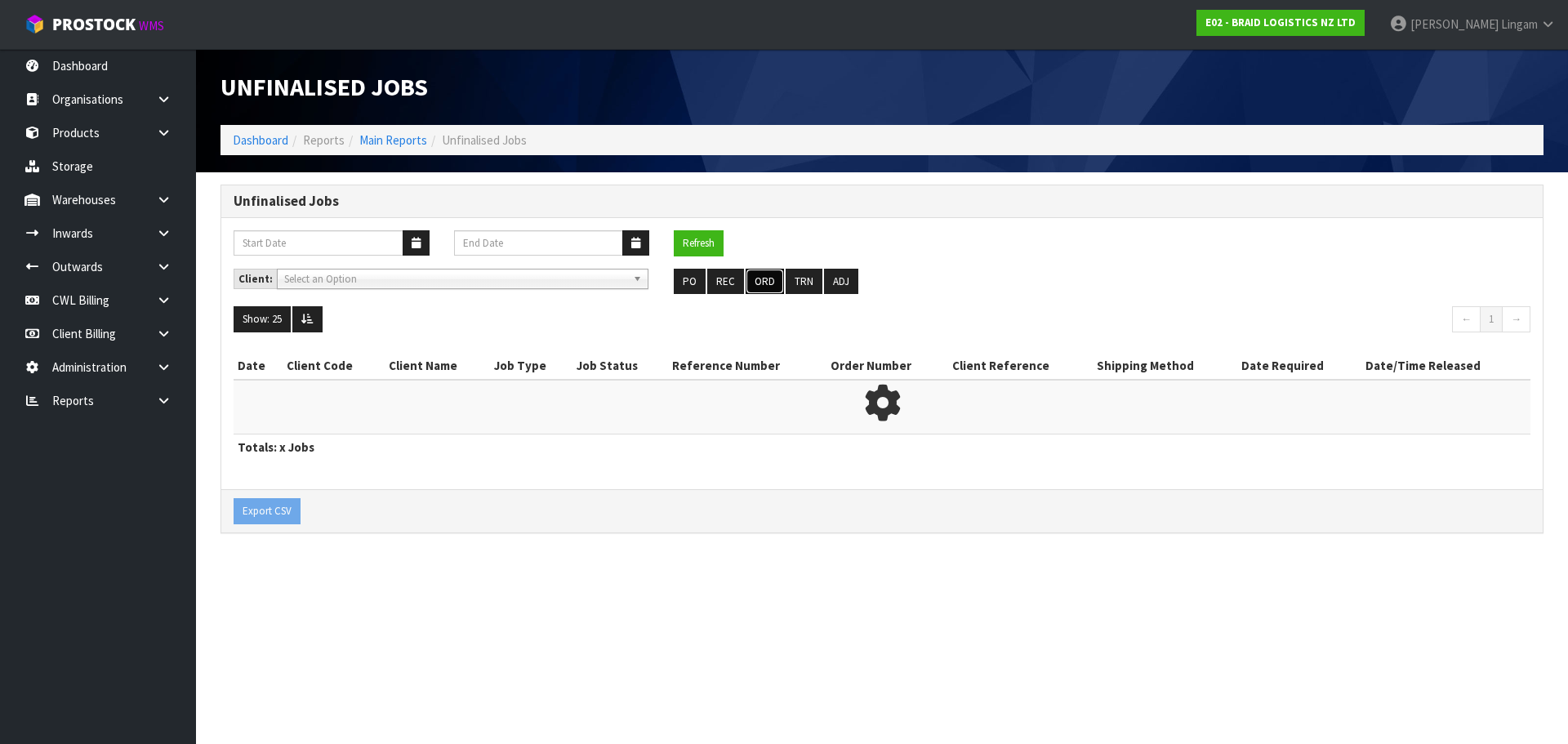
click at [768, 286] on button "ORD" at bounding box center [764, 281] width 38 height 26
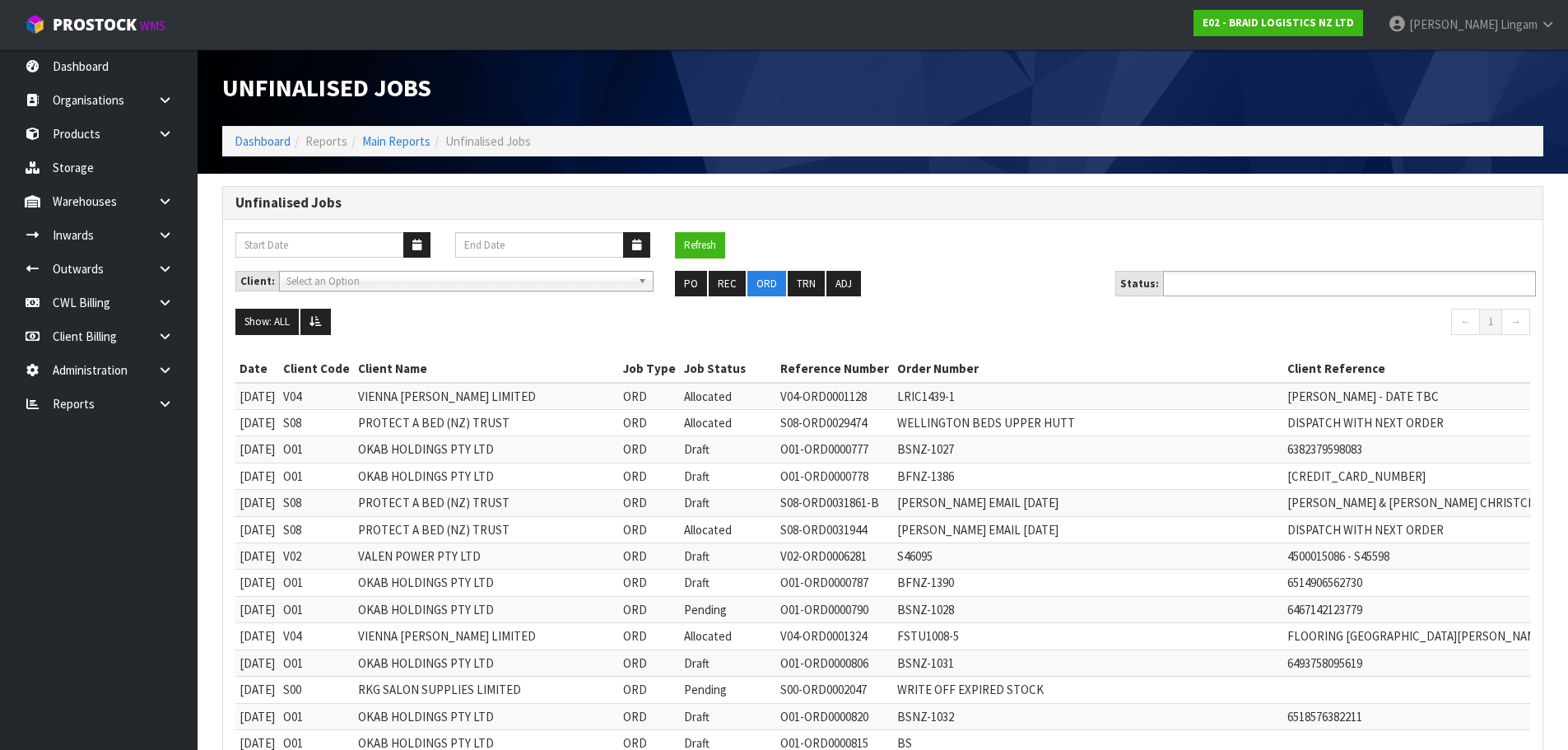
click at [1194, 284] on input "text" at bounding box center [1228, 283] width 121 height 21
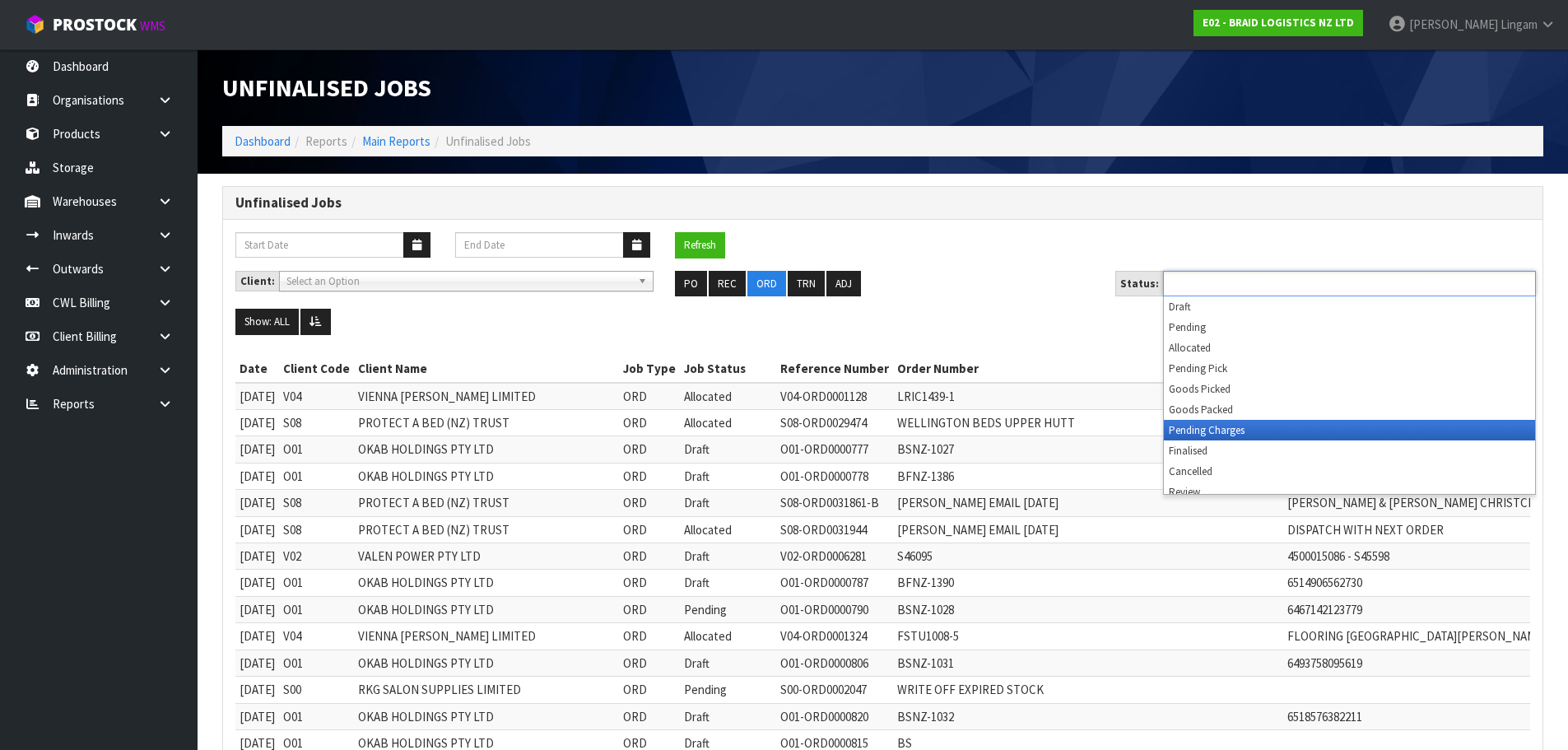
click at [1198, 427] on li "Pending Charges" at bounding box center [1349, 430] width 371 height 21
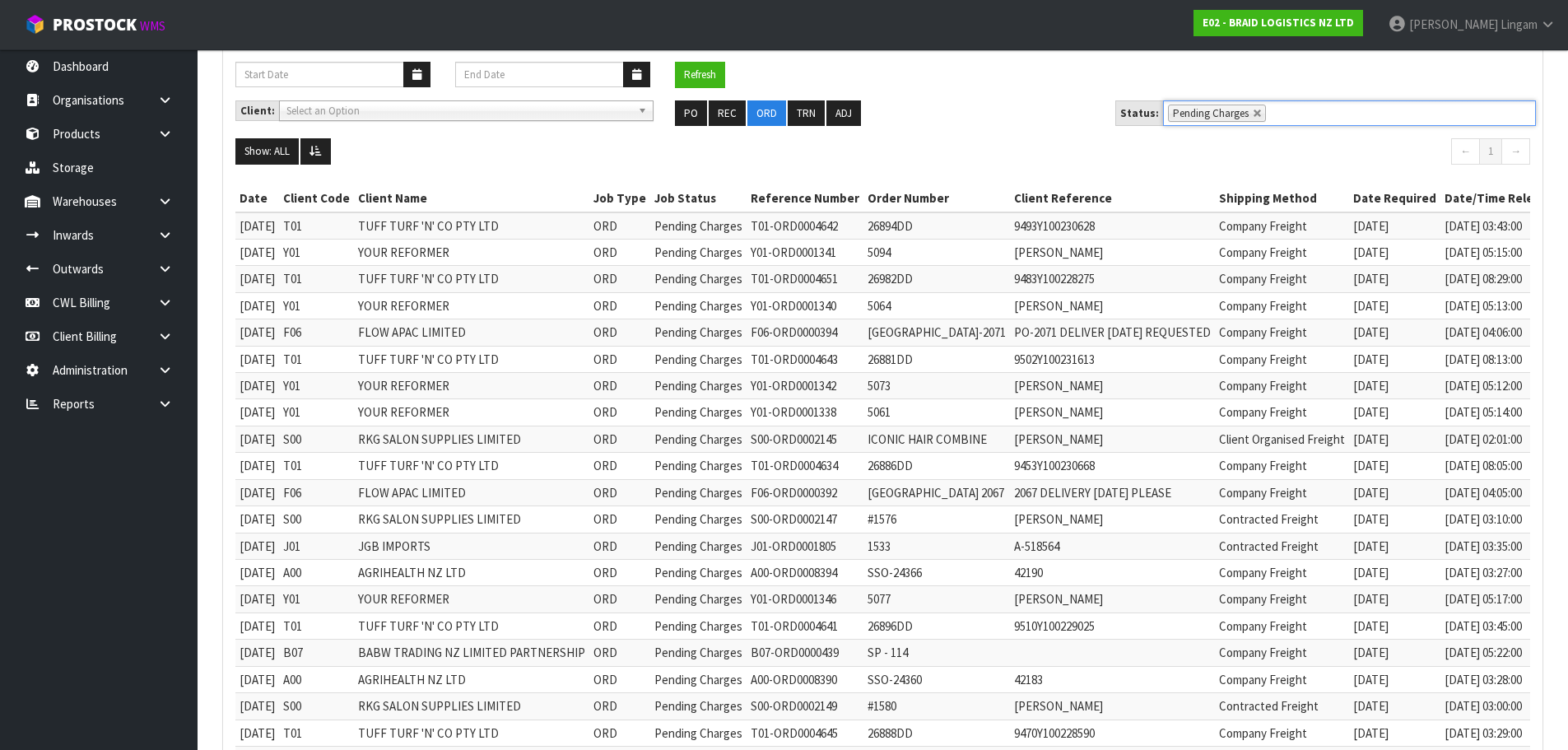
scroll to position [603, 0]
